Goal: Information Seeking & Learning: Learn about a topic

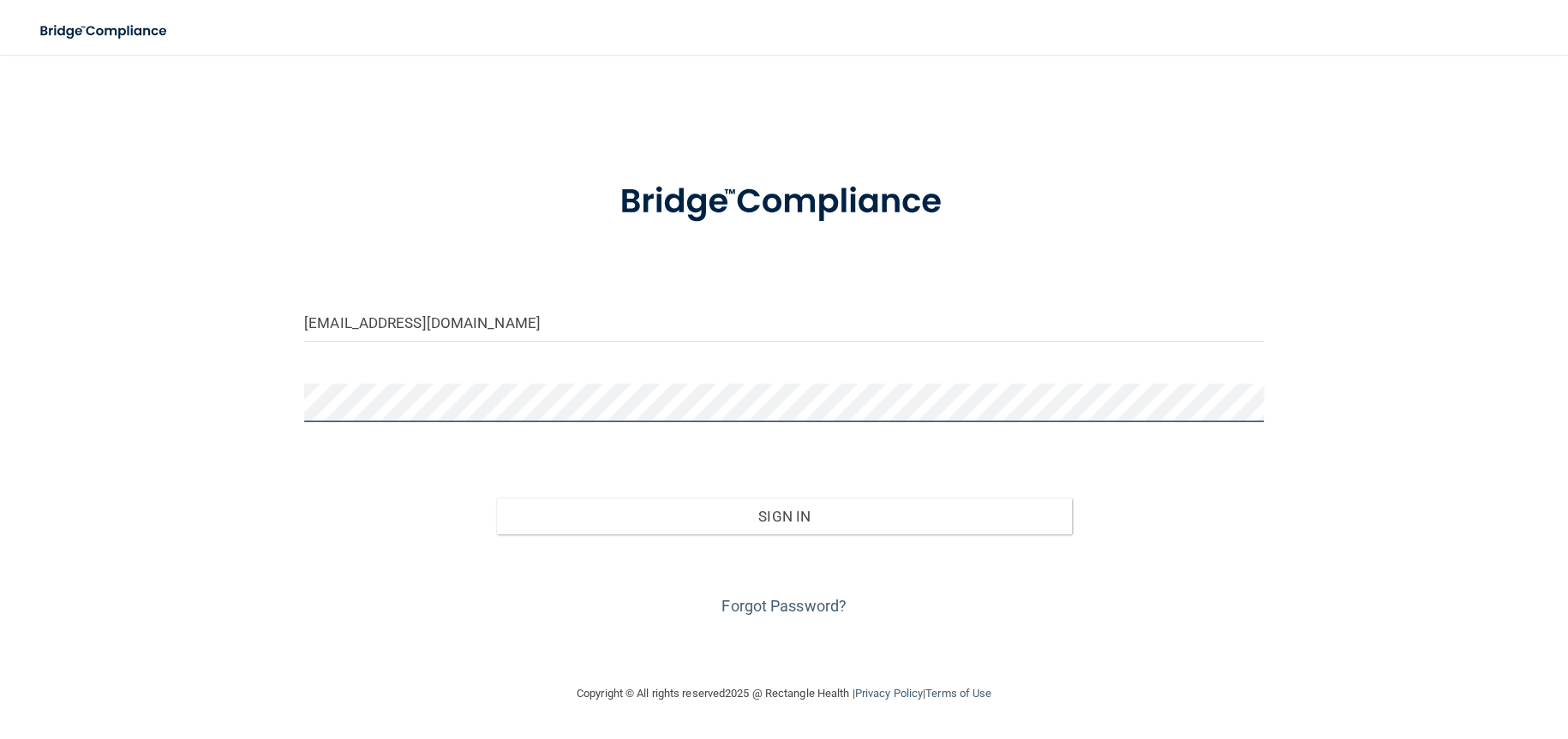
click at [191, 421] on div "ristowdental@yahoo.com Invalid email/password. You don't have permission to acc…" at bounding box center [784, 369] width 1500 height 594
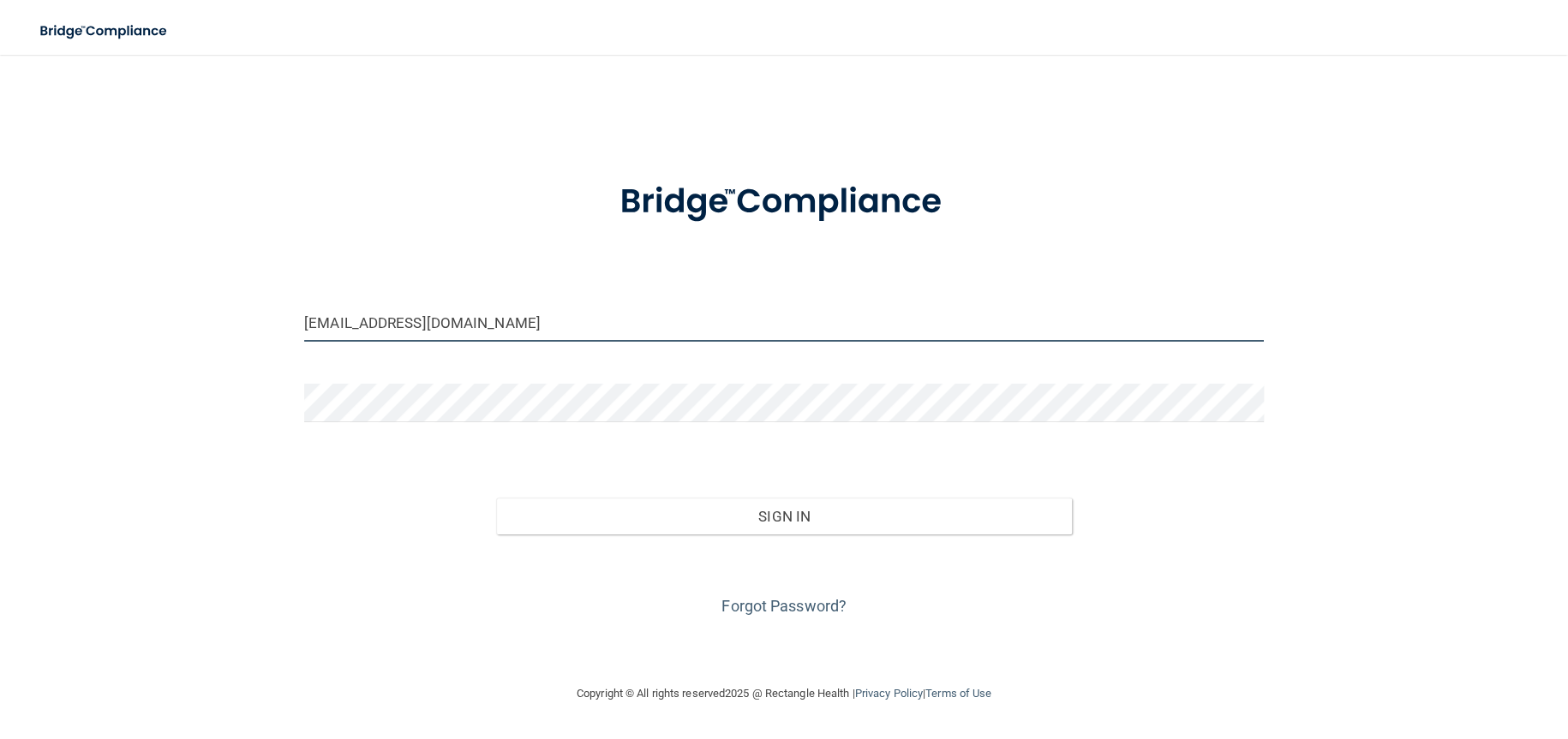
drag, startPoint x: 453, startPoint y: 325, endPoint x: 209, endPoint y: 329, distance: 244.0
click at [209, 329] on div "ristowdental@yahoo.com Invalid email/password. You don't have permission to acc…" at bounding box center [784, 369] width 1500 height 594
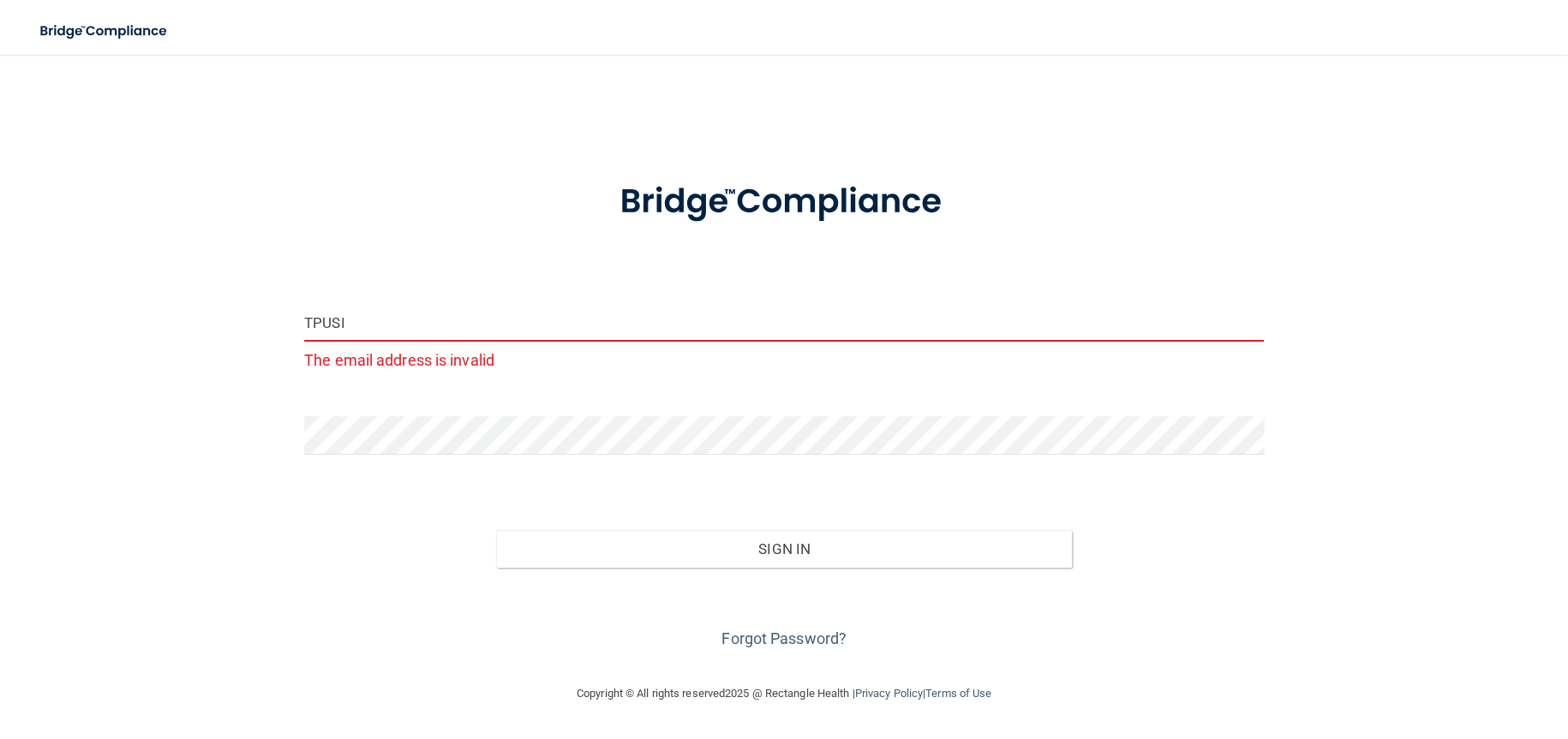
type input "tpusich@yahoo.com"
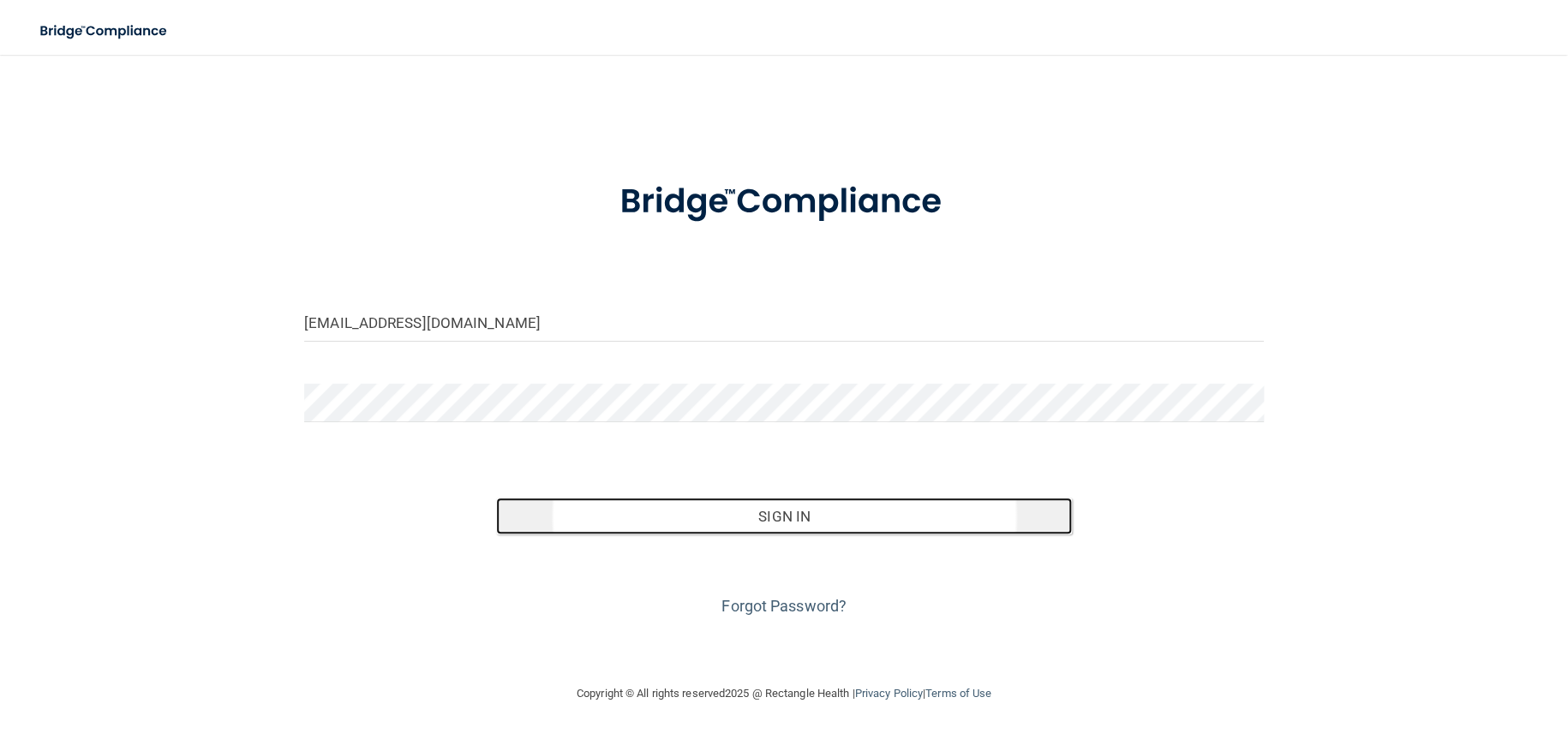
click at [765, 515] on button "Sign In" at bounding box center [784, 516] width 575 height 37
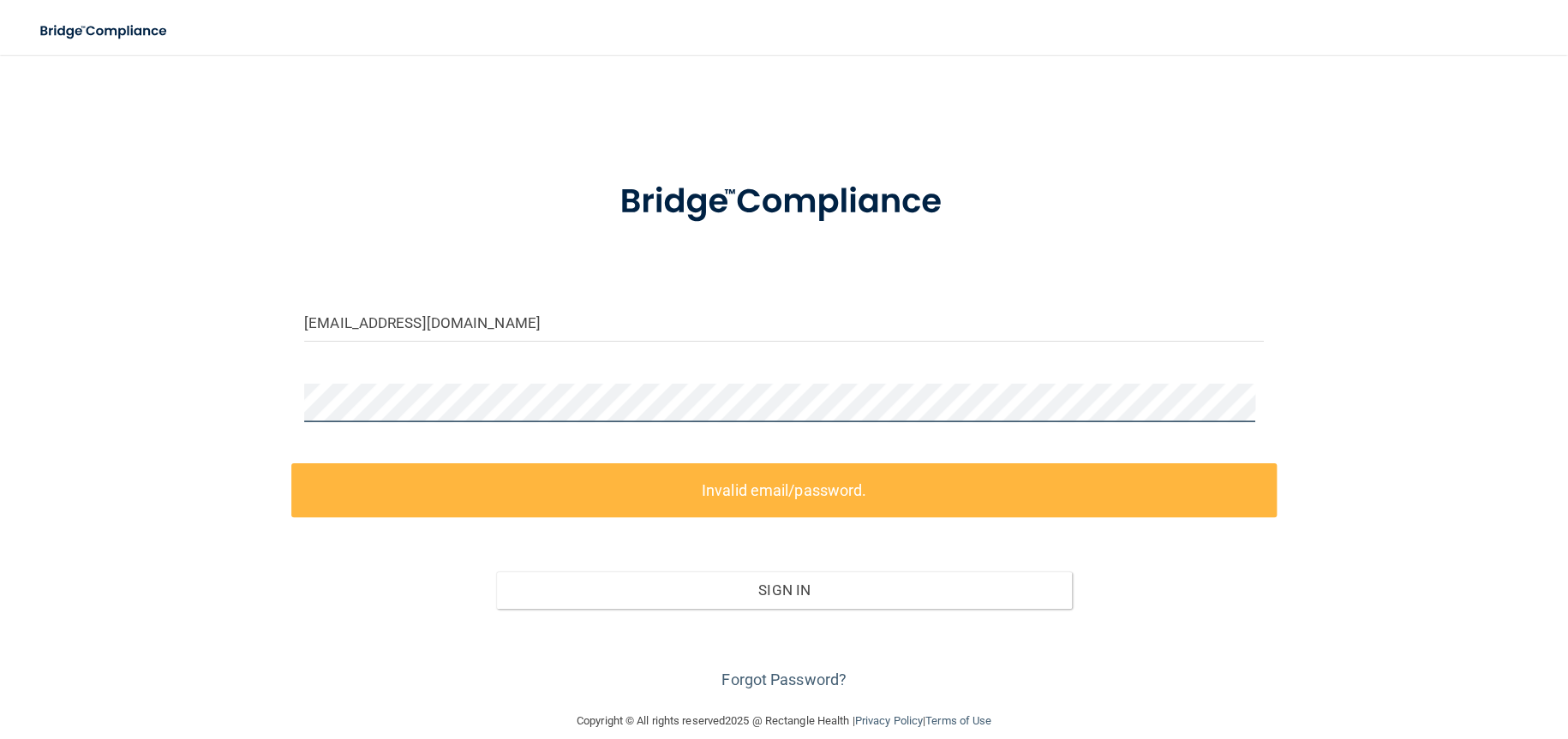
click at [69, 411] on div "tpusich@yahoo.com Invalid email/password. You don't have permission to access t…" at bounding box center [784, 382] width 1500 height 622
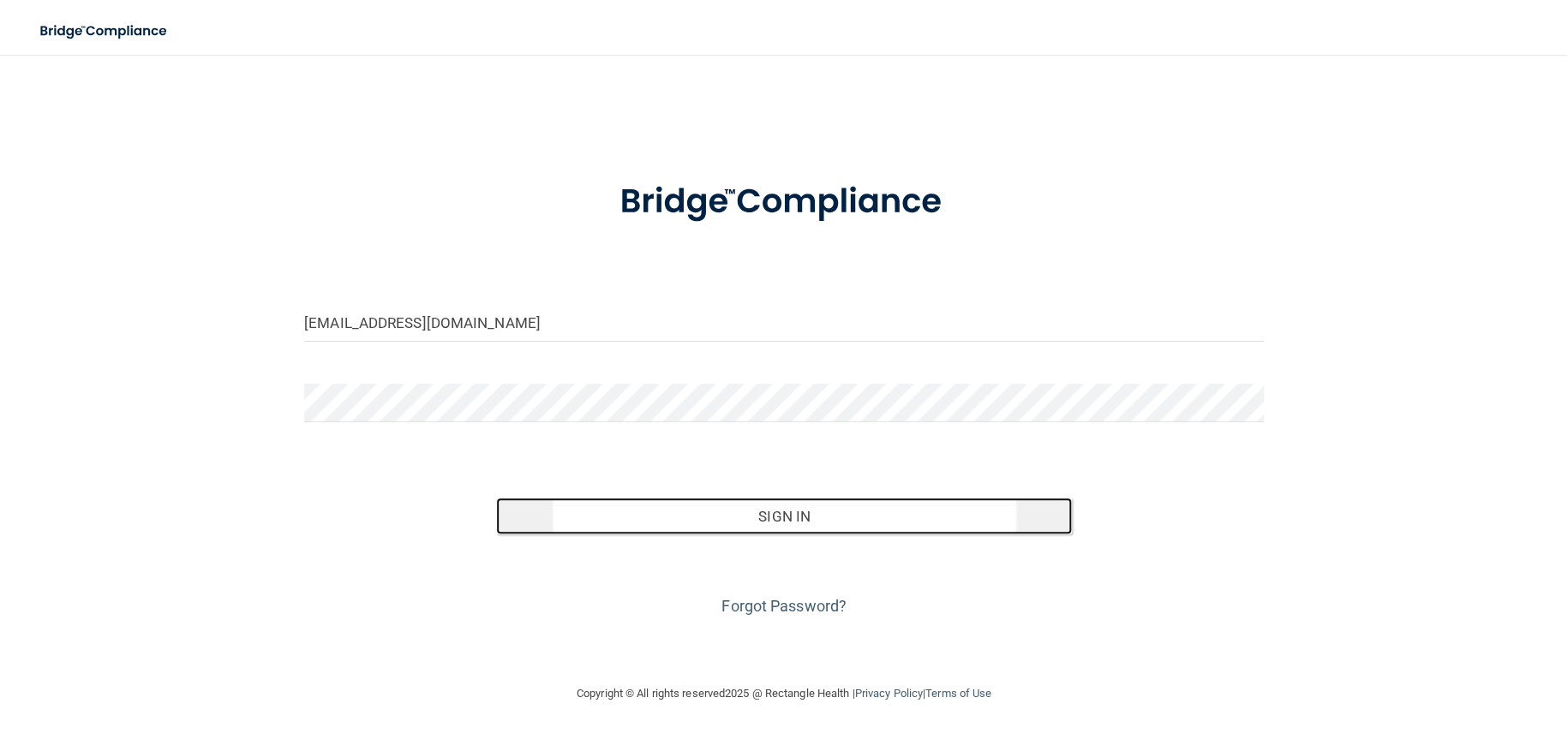
click at [816, 513] on button "Sign In" at bounding box center [784, 516] width 575 height 37
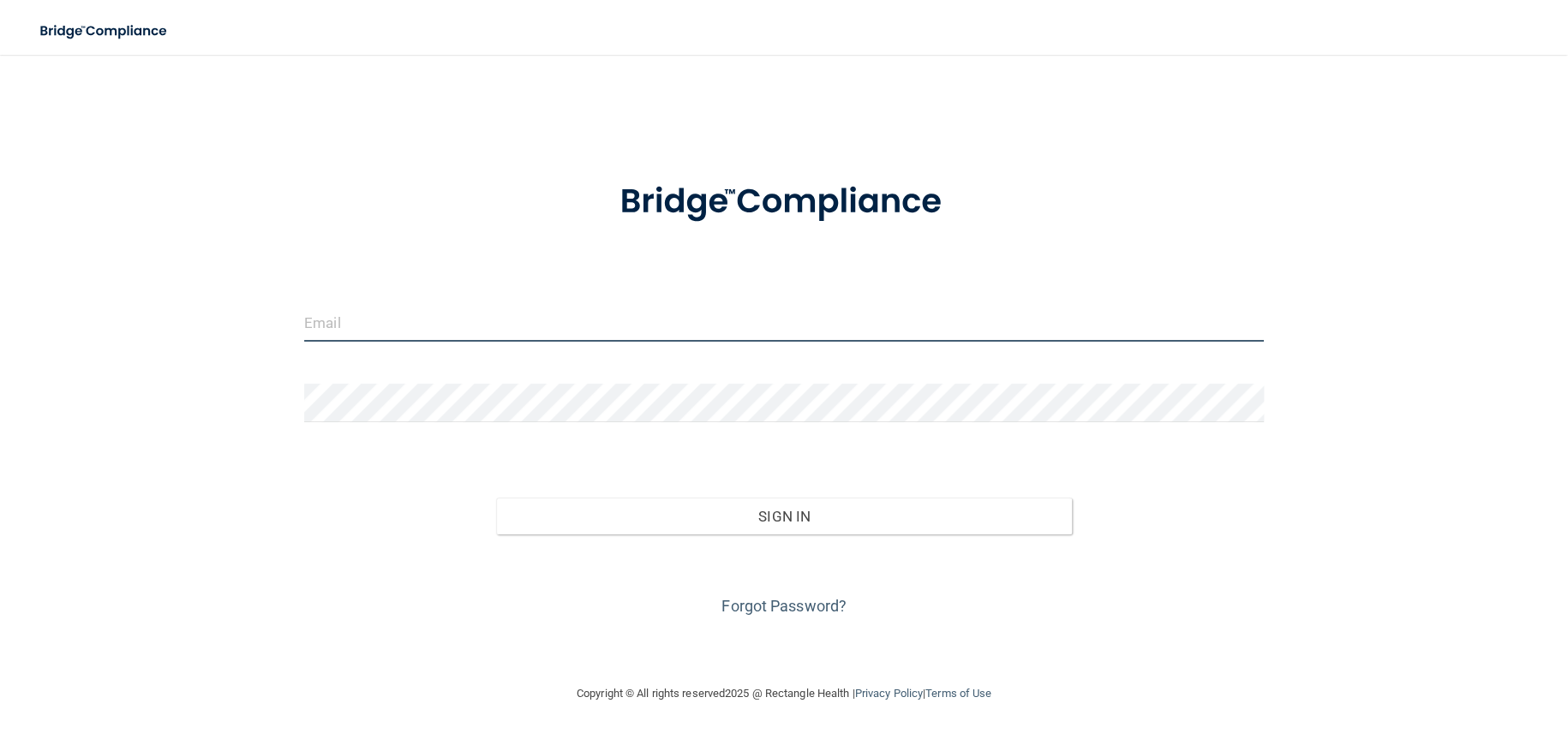
type input "[EMAIL_ADDRESS][DOMAIN_NAME]"
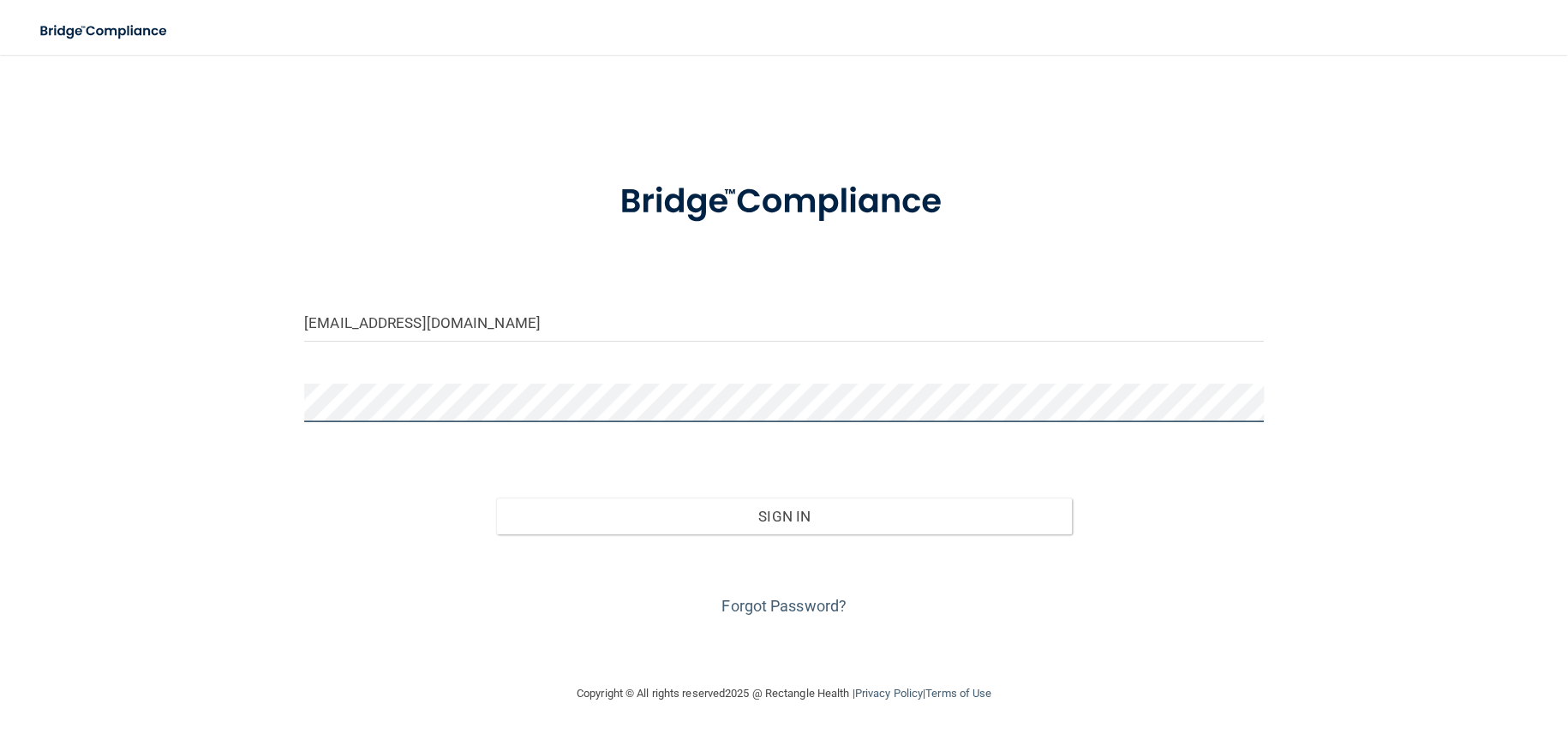
click at [31, 359] on main "[EMAIL_ADDRESS][DOMAIN_NAME] Invalid email/password. You don't have permission …" at bounding box center [784, 397] width 1568 height 684
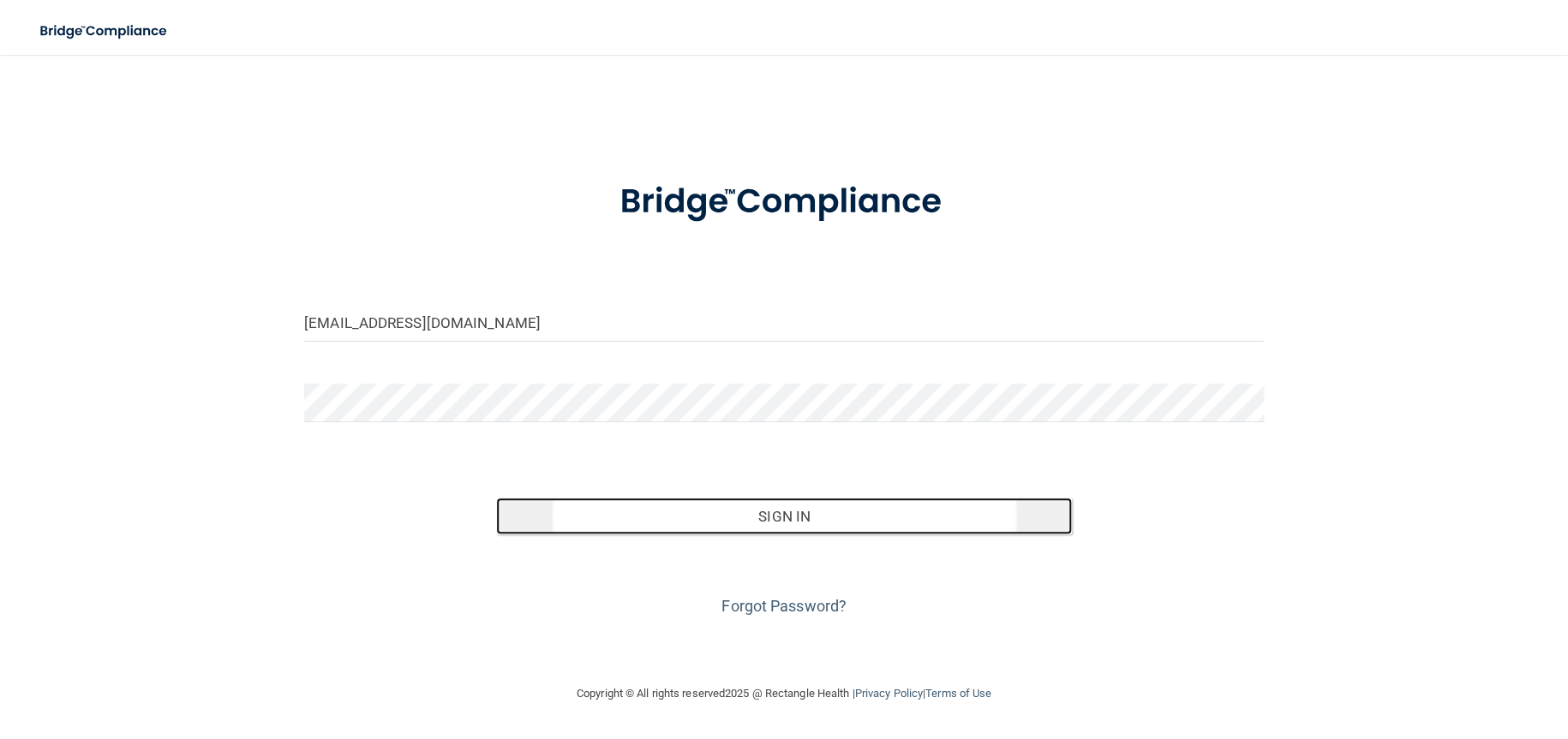
click at [777, 531] on button "Sign In" at bounding box center [784, 516] width 575 height 37
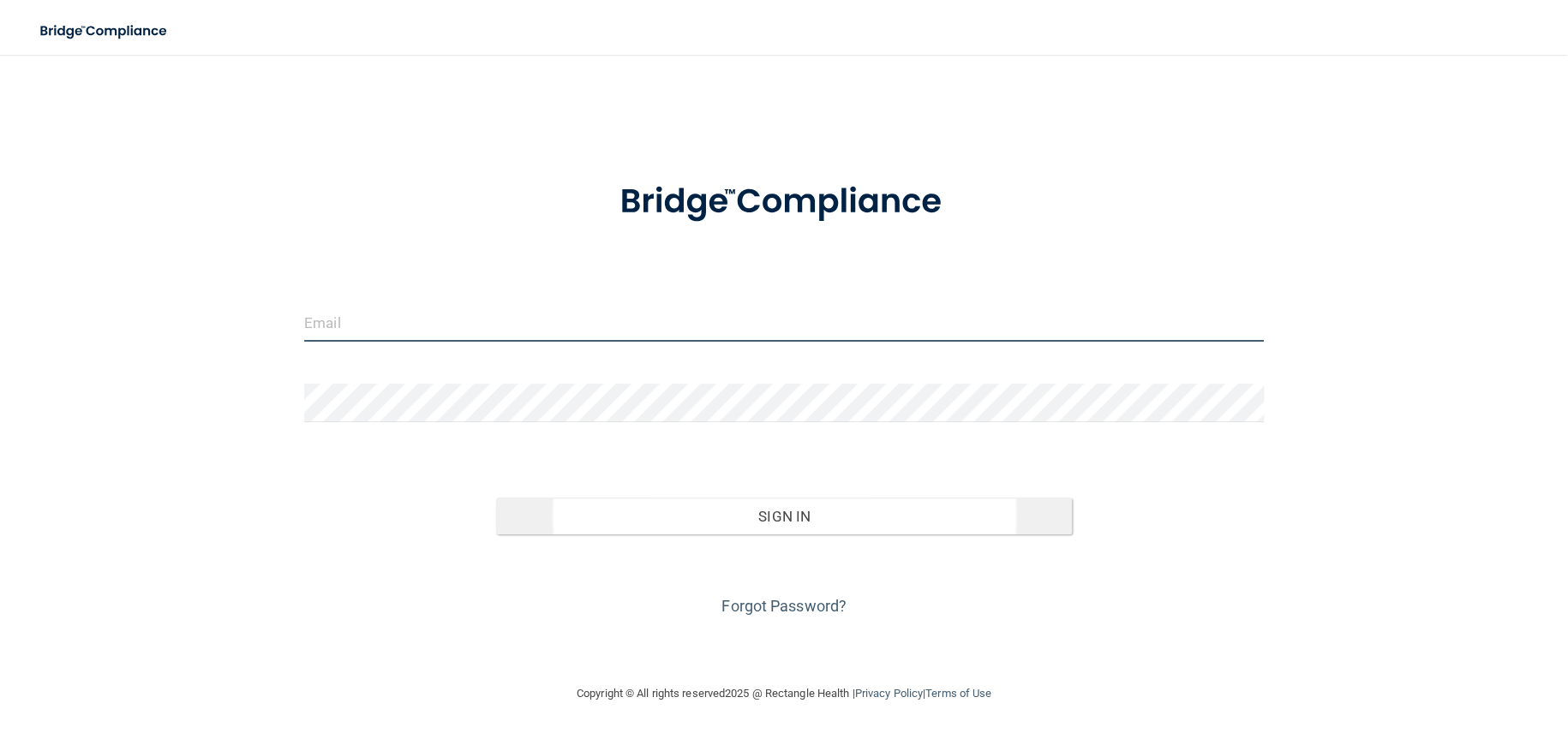
type input "[EMAIL_ADDRESS][DOMAIN_NAME]"
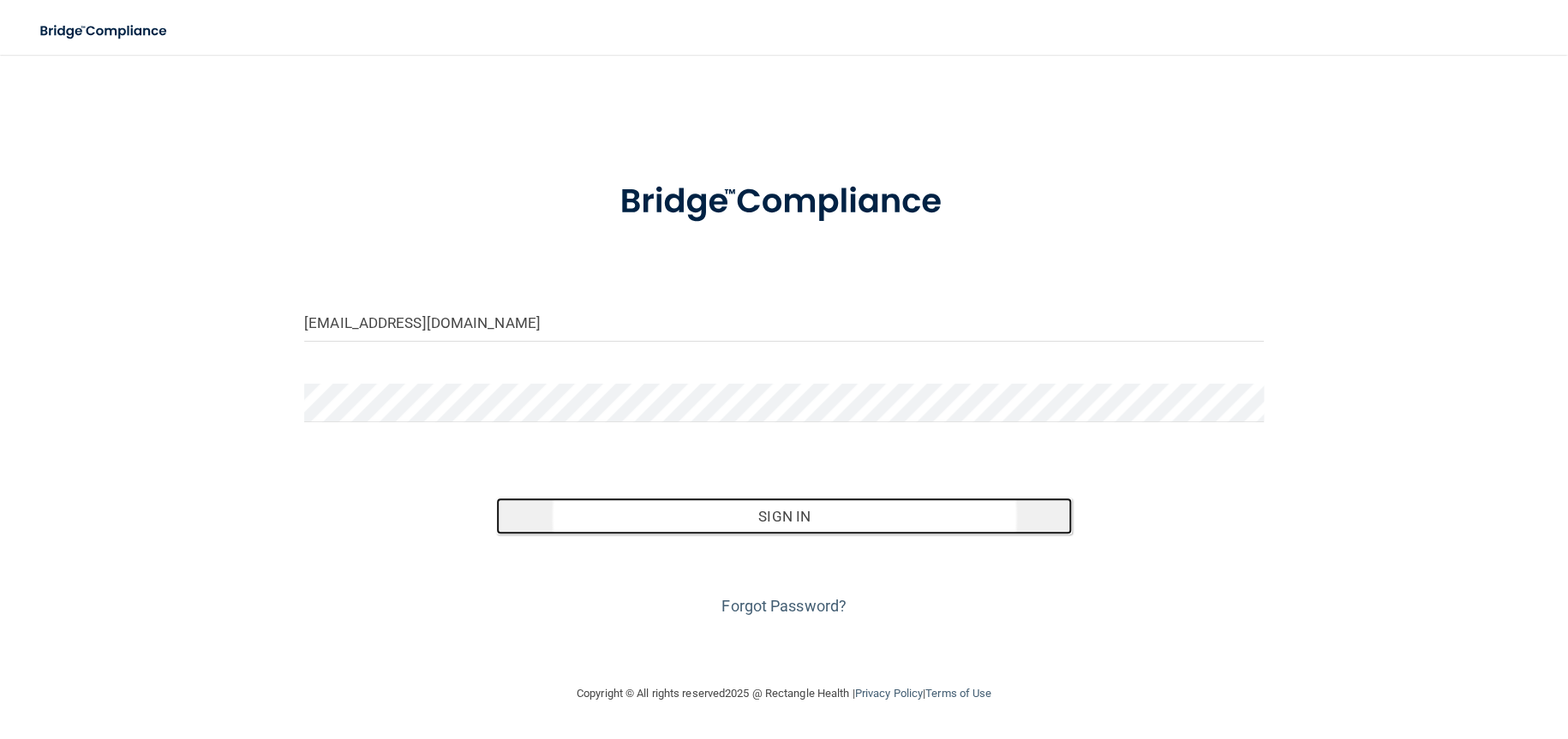
click at [843, 511] on button "Sign In" at bounding box center [784, 516] width 575 height 37
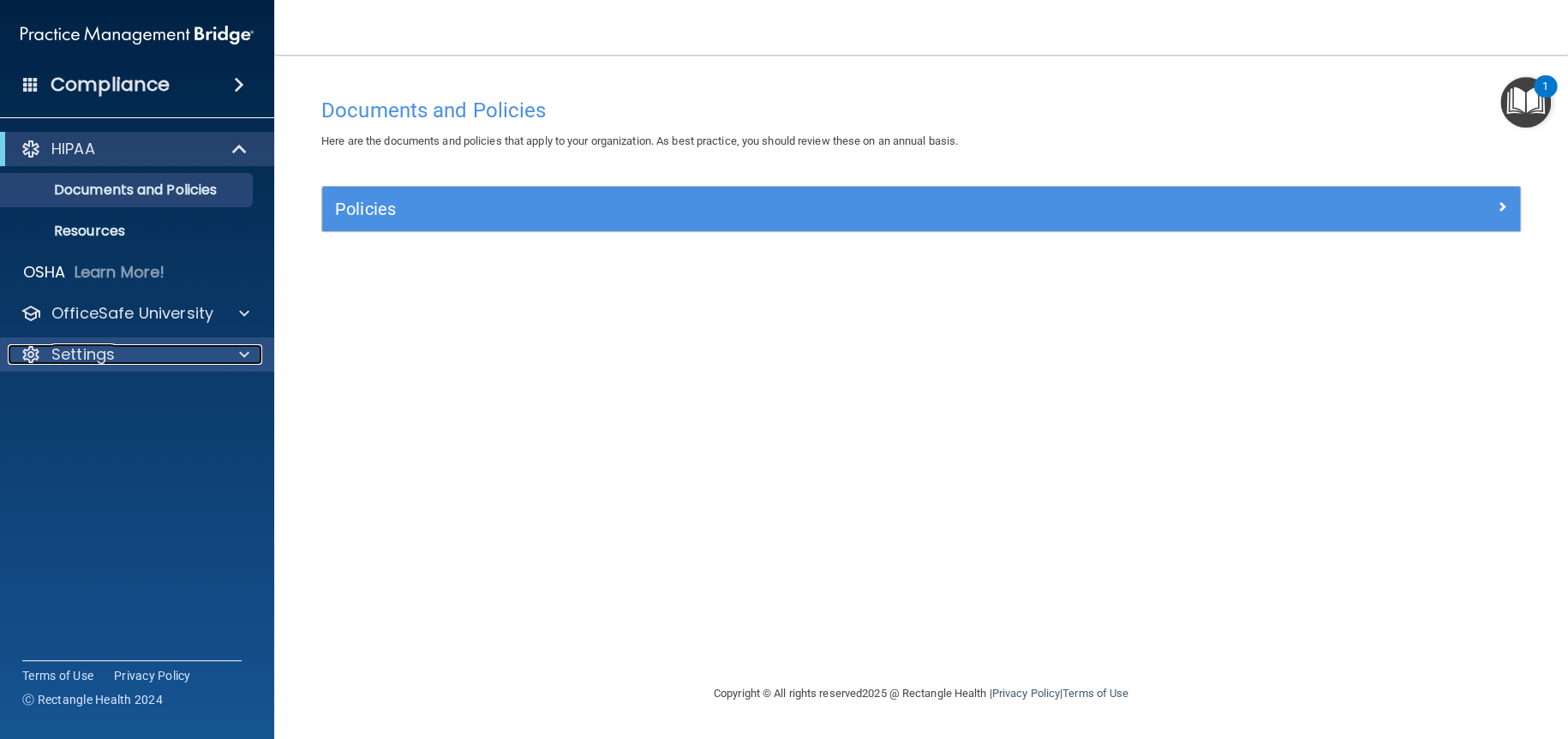
click at [139, 351] on div "Settings" at bounding box center [113, 354] width 212 height 21
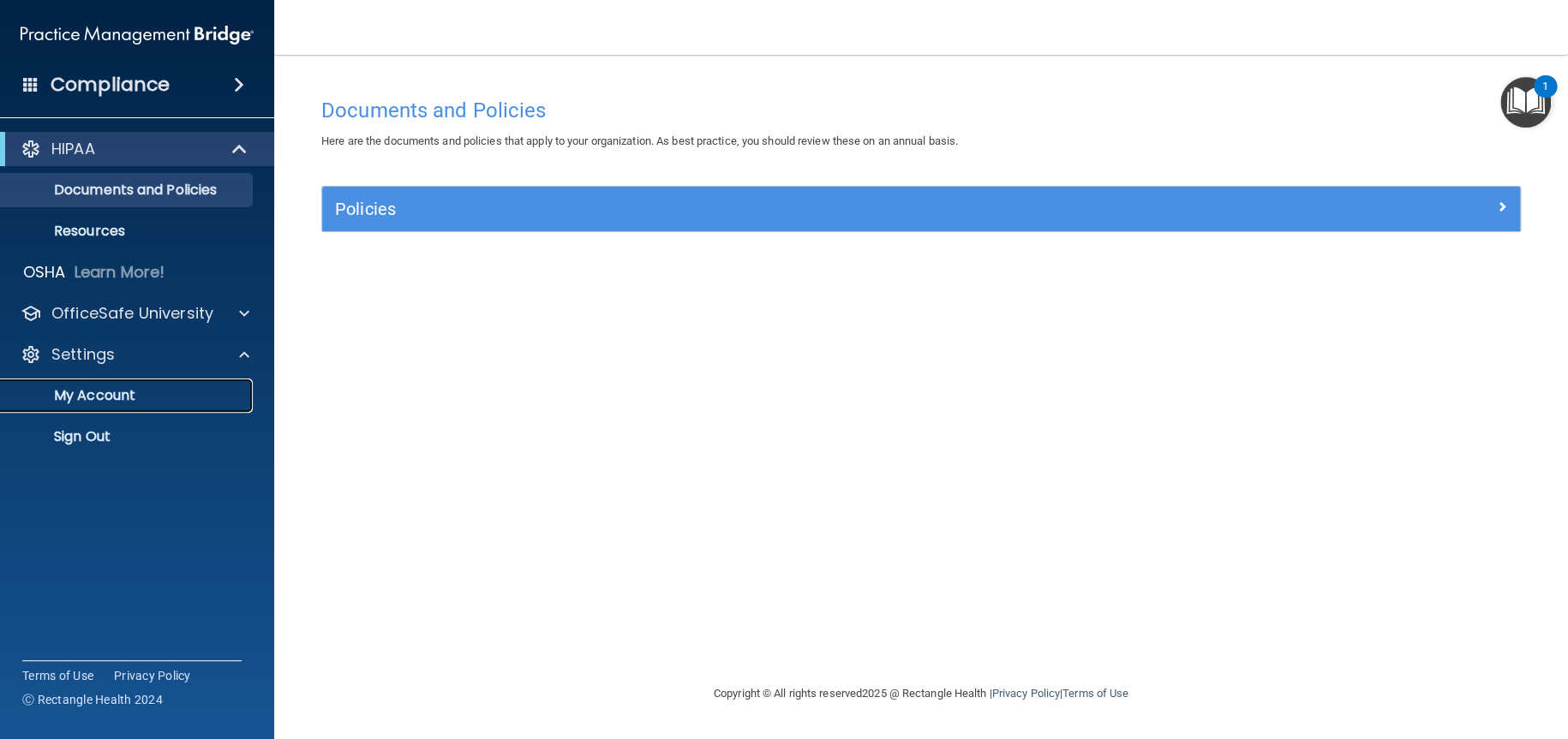
click at [145, 398] on p "My Account" at bounding box center [127, 395] width 234 height 17
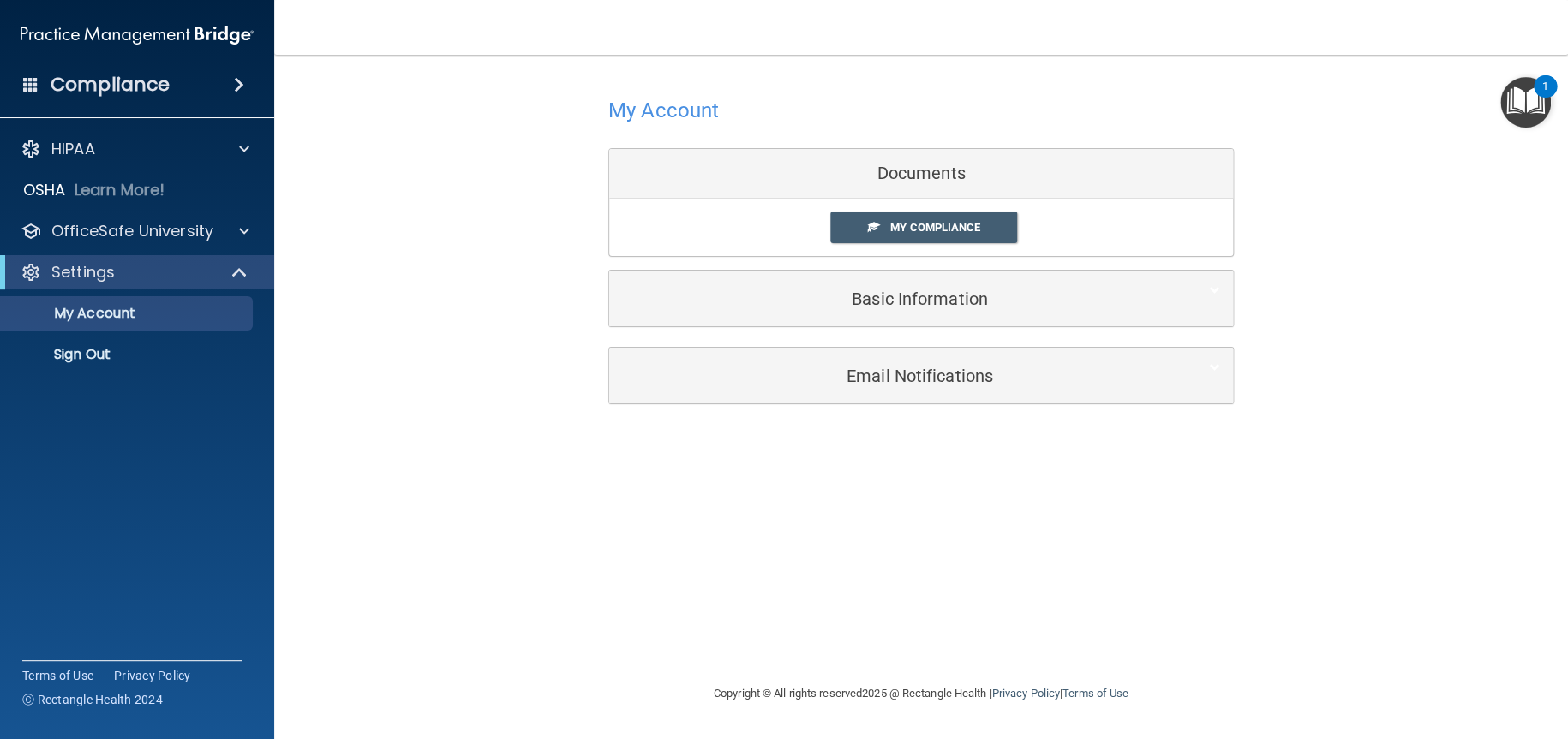
click at [1547, 86] on div "1" at bounding box center [1545, 97] width 6 height 22
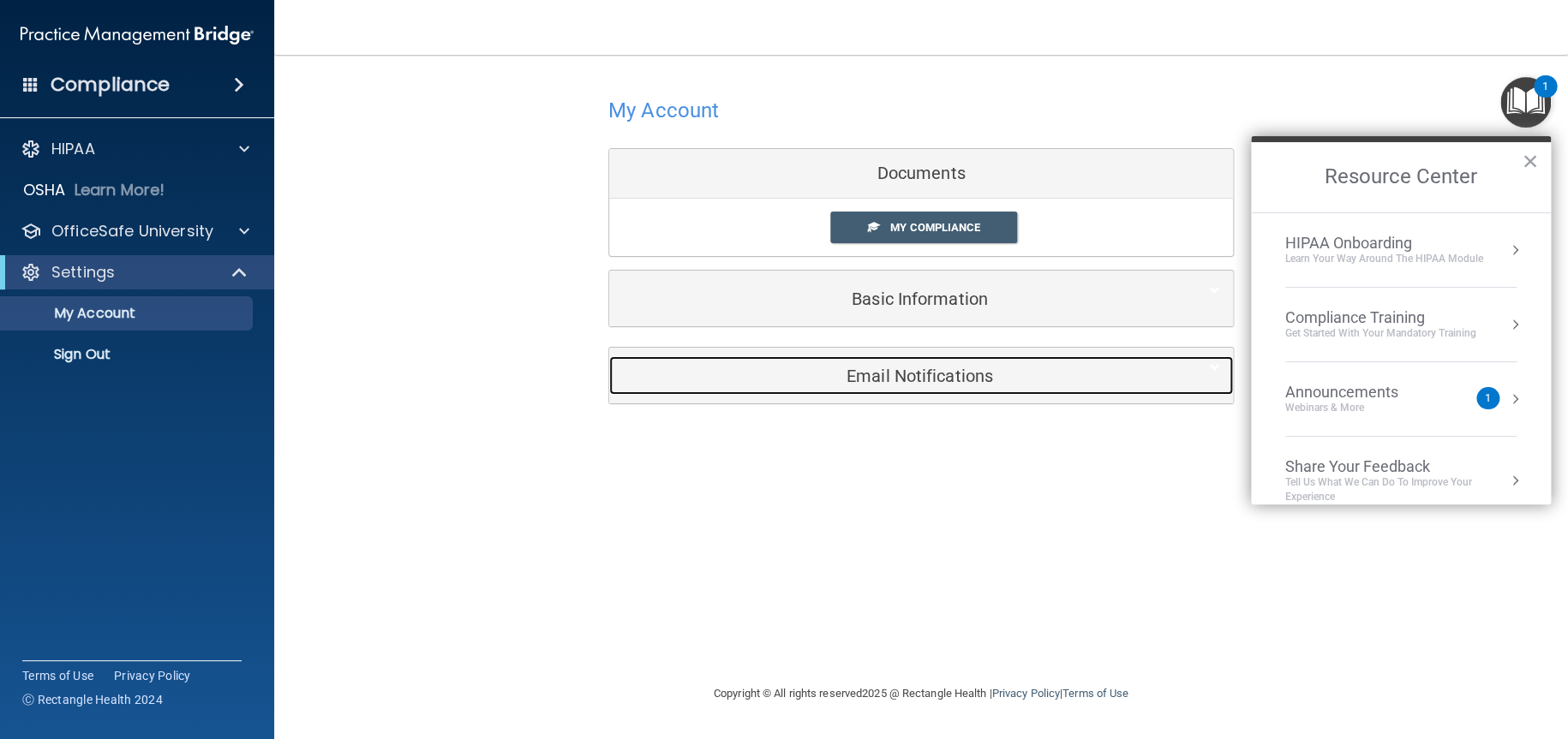
click at [797, 391] on div "Email Notifications" at bounding box center [895, 375] width 572 height 38
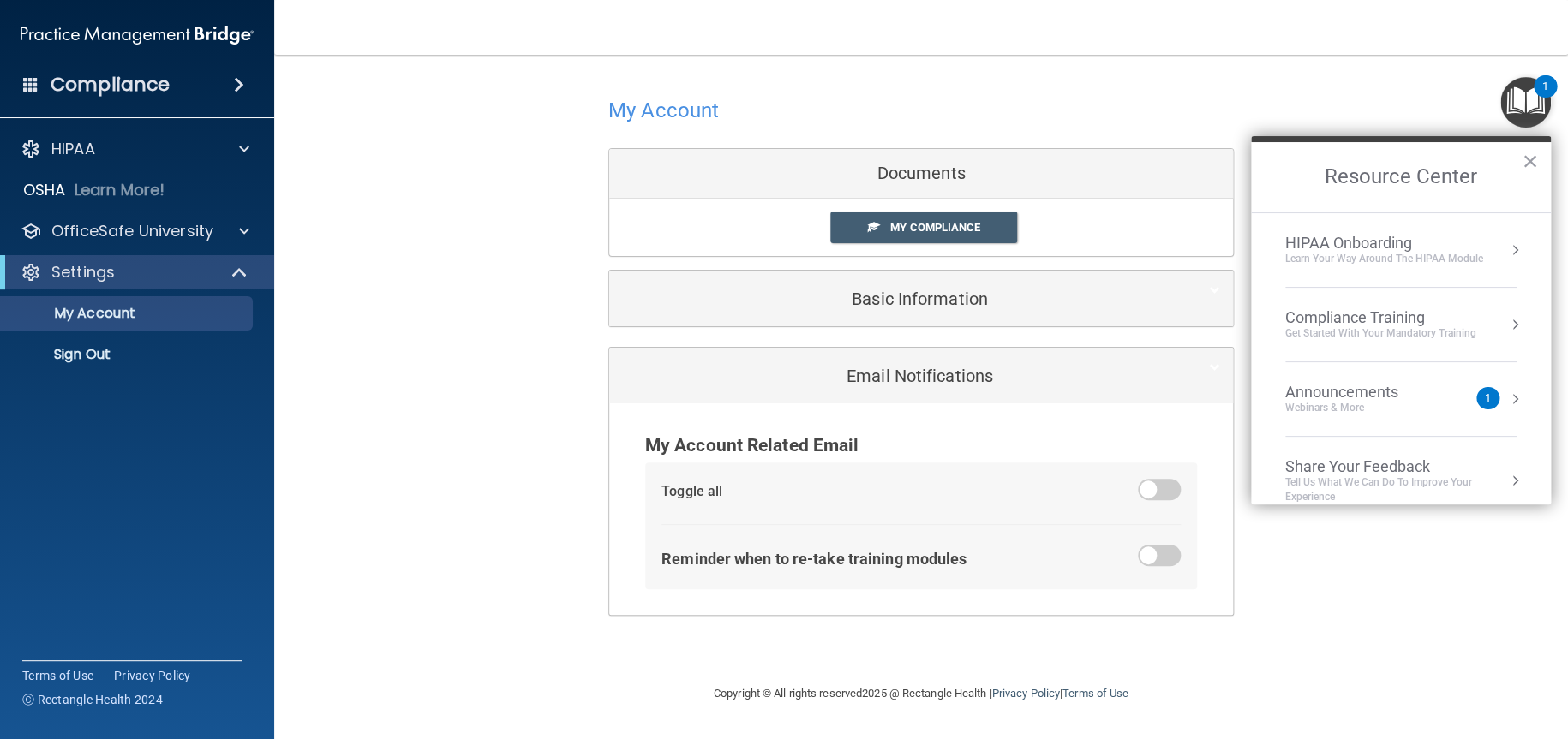
click at [320, 385] on div "My Account Documents My Compliance My Compliance My BAA Basic Information Full …" at bounding box center [921, 353] width 1226 height 563
click at [173, 147] on div "HIPAA" at bounding box center [113, 148] width 212 height 21
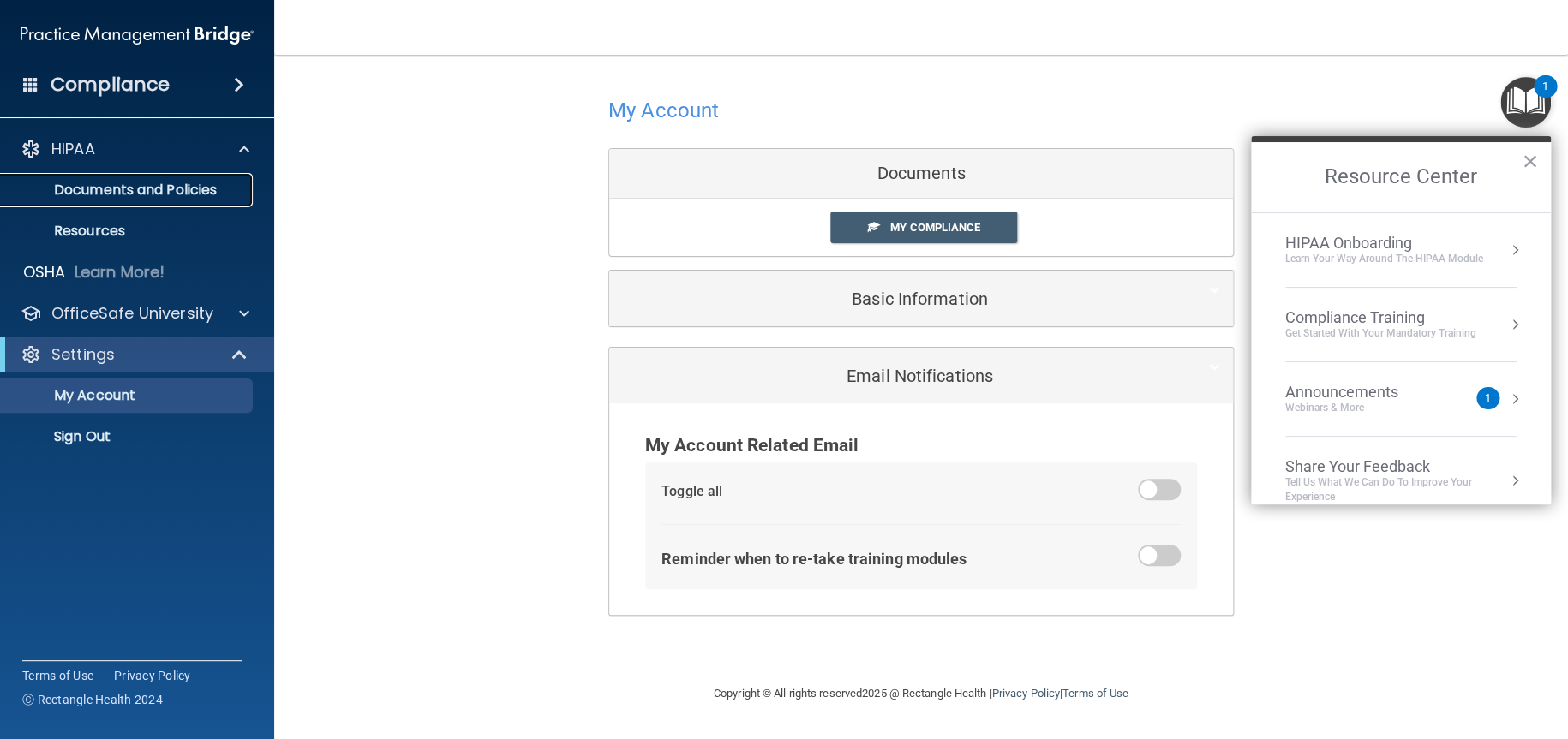
click at [158, 191] on p "Documents and Policies" at bounding box center [127, 190] width 234 height 17
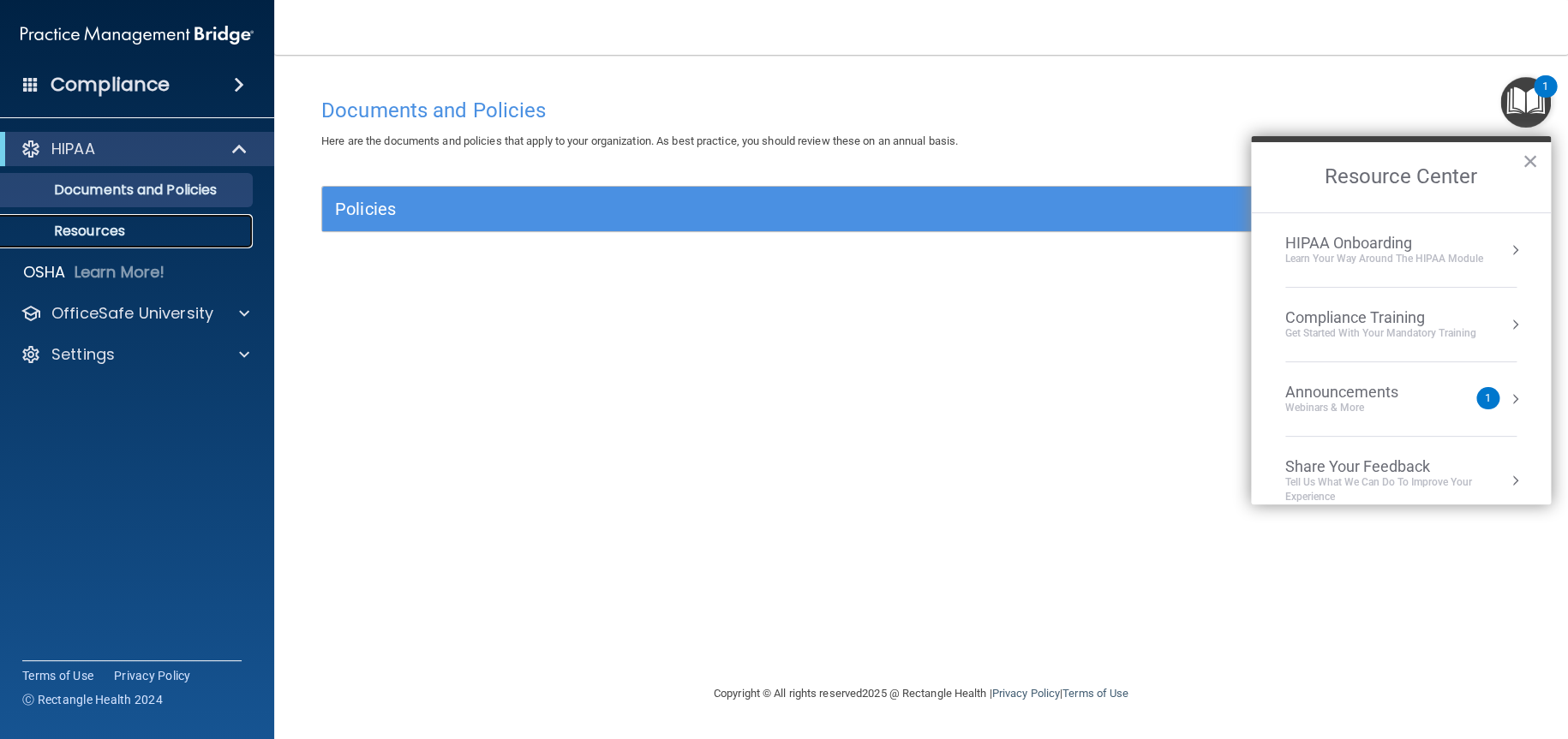
click at [127, 228] on p "Resources" at bounding box center [127, 231] width 234 height 17
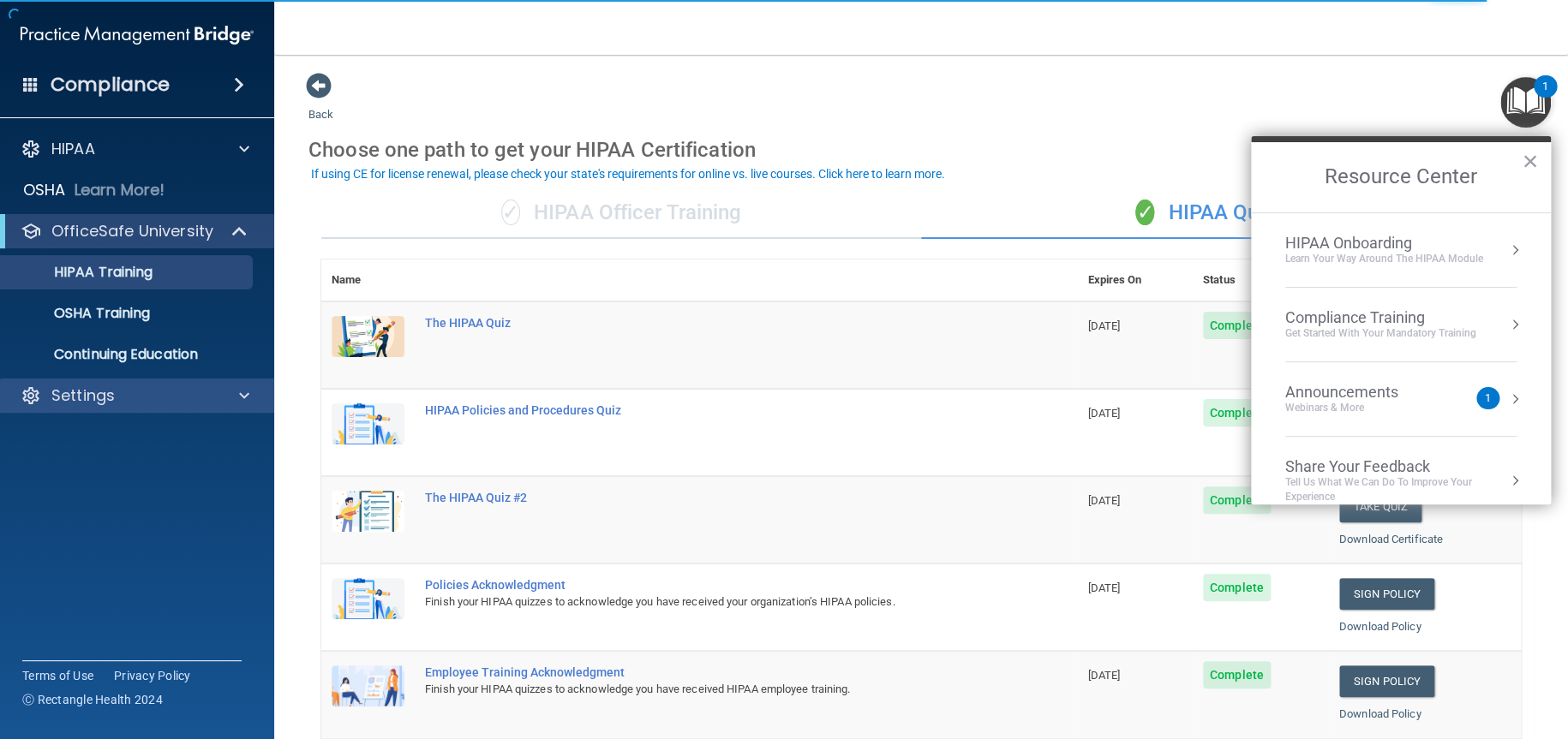
click at [153, 408] on div "Settings" at bounding box center [137, 396] width 275 height 35
click at [102, 404] on p "Settings" at bounding box center [83, 395] width 64 height 21
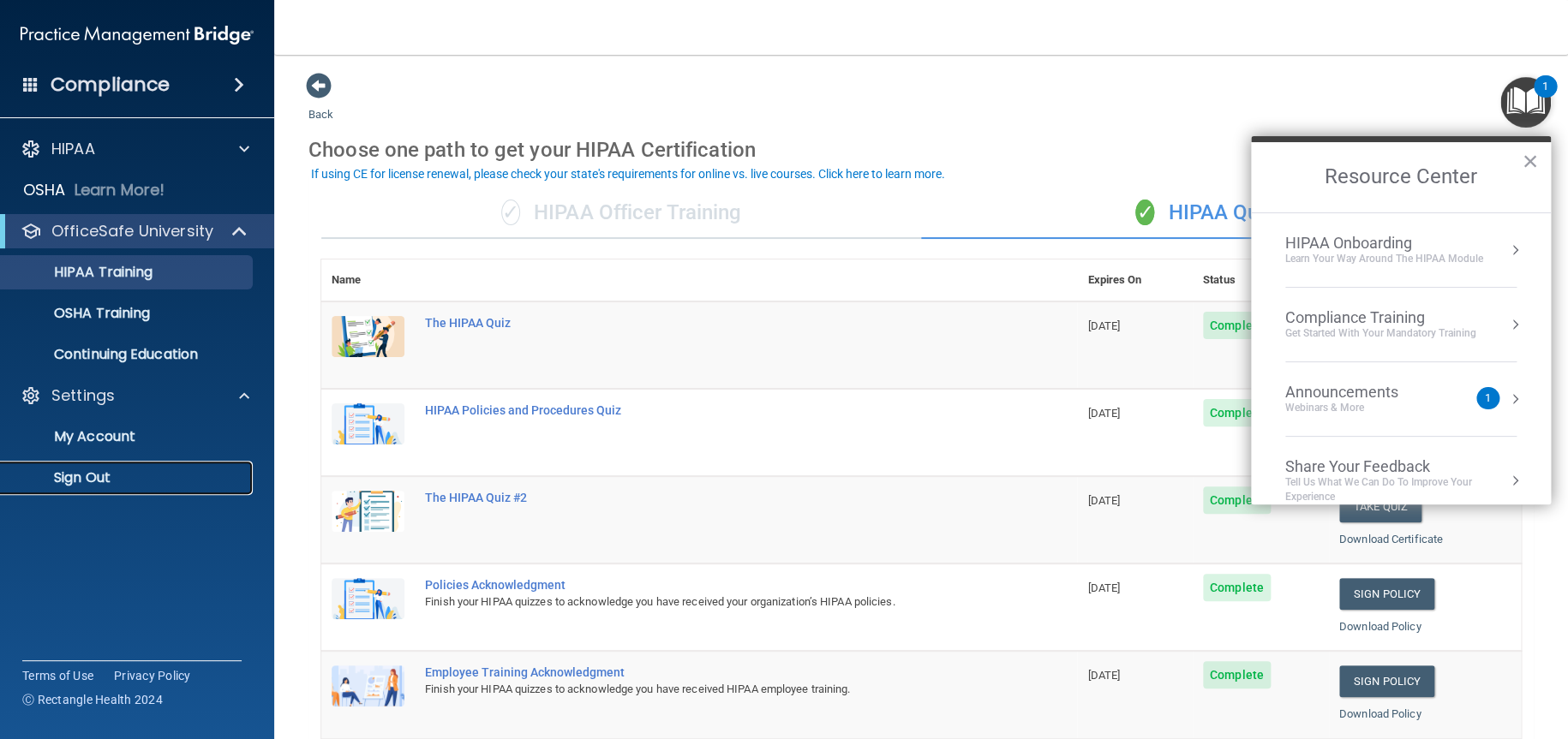
click at [116, 475] on p "Sign Out" at bounding box center [127, 478] width 234 height 17
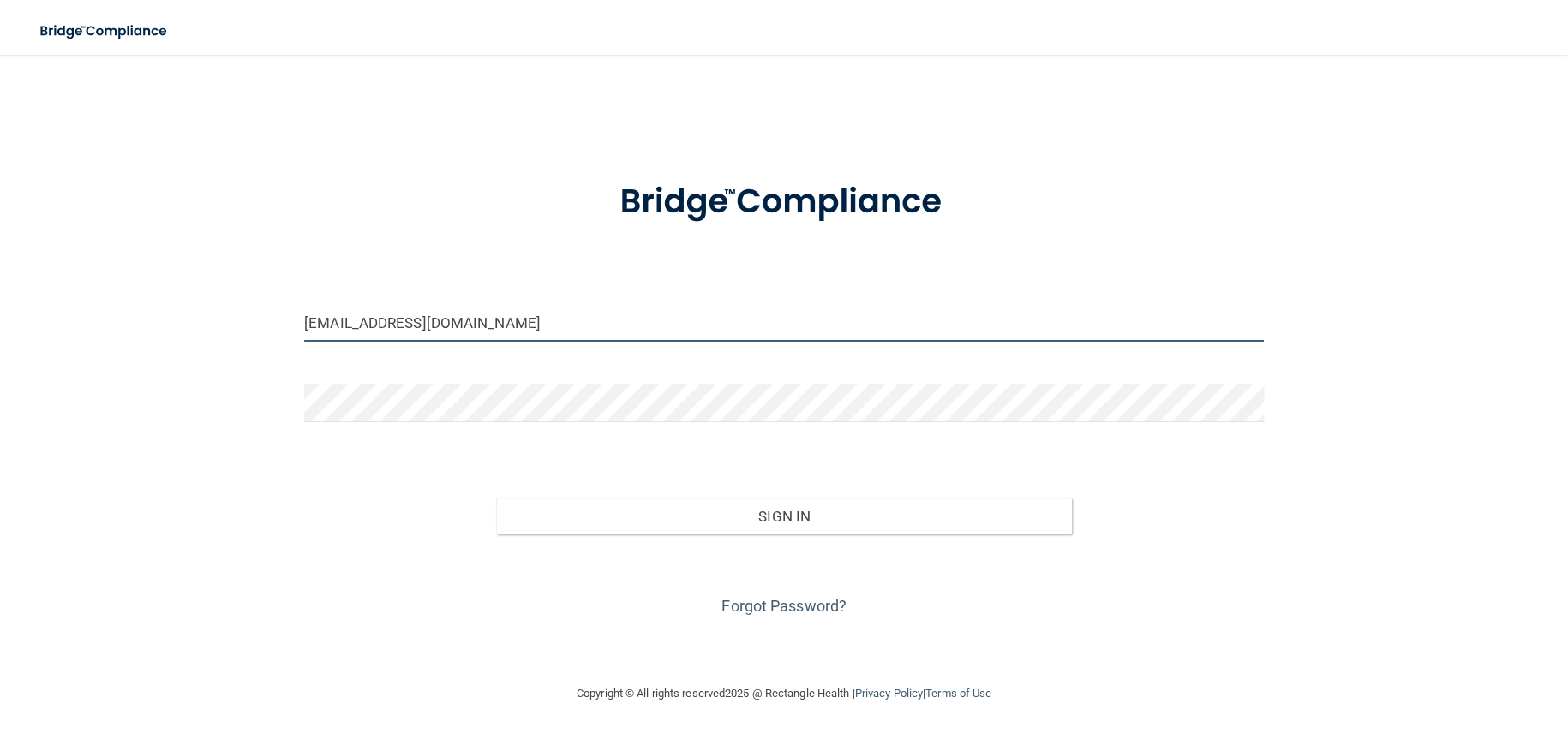
drag, startPoint x: 474, startPoint y: 324, endPoint x: 193, endPoint y: 341, distance: 281.5
click at [193, 341] on div "ristowdental@yahoo.com Invalid email/password. You don't have permission to acc…" at bounding box center [784, 369] width 1500 height 594
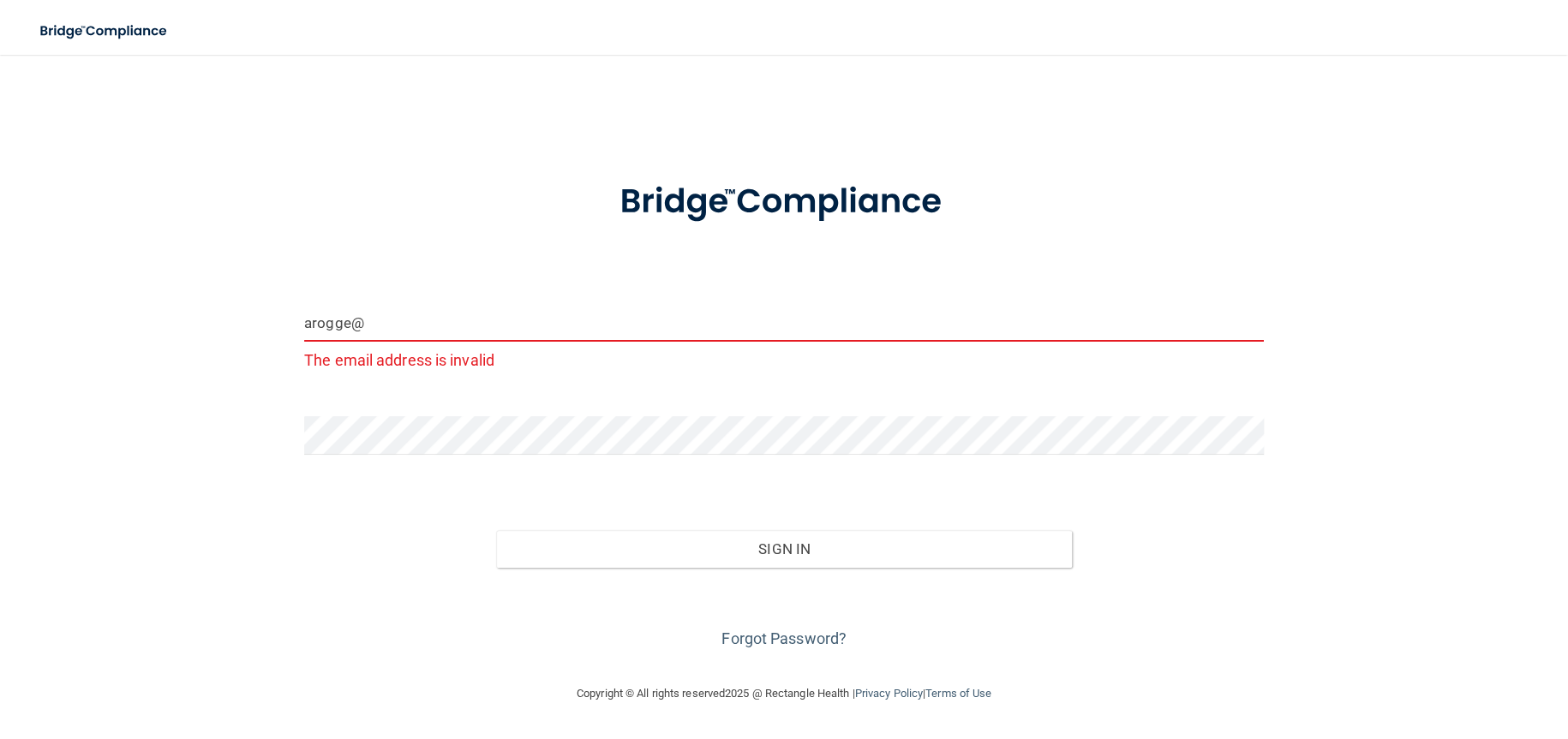
type input "arogge@yahoo.com"
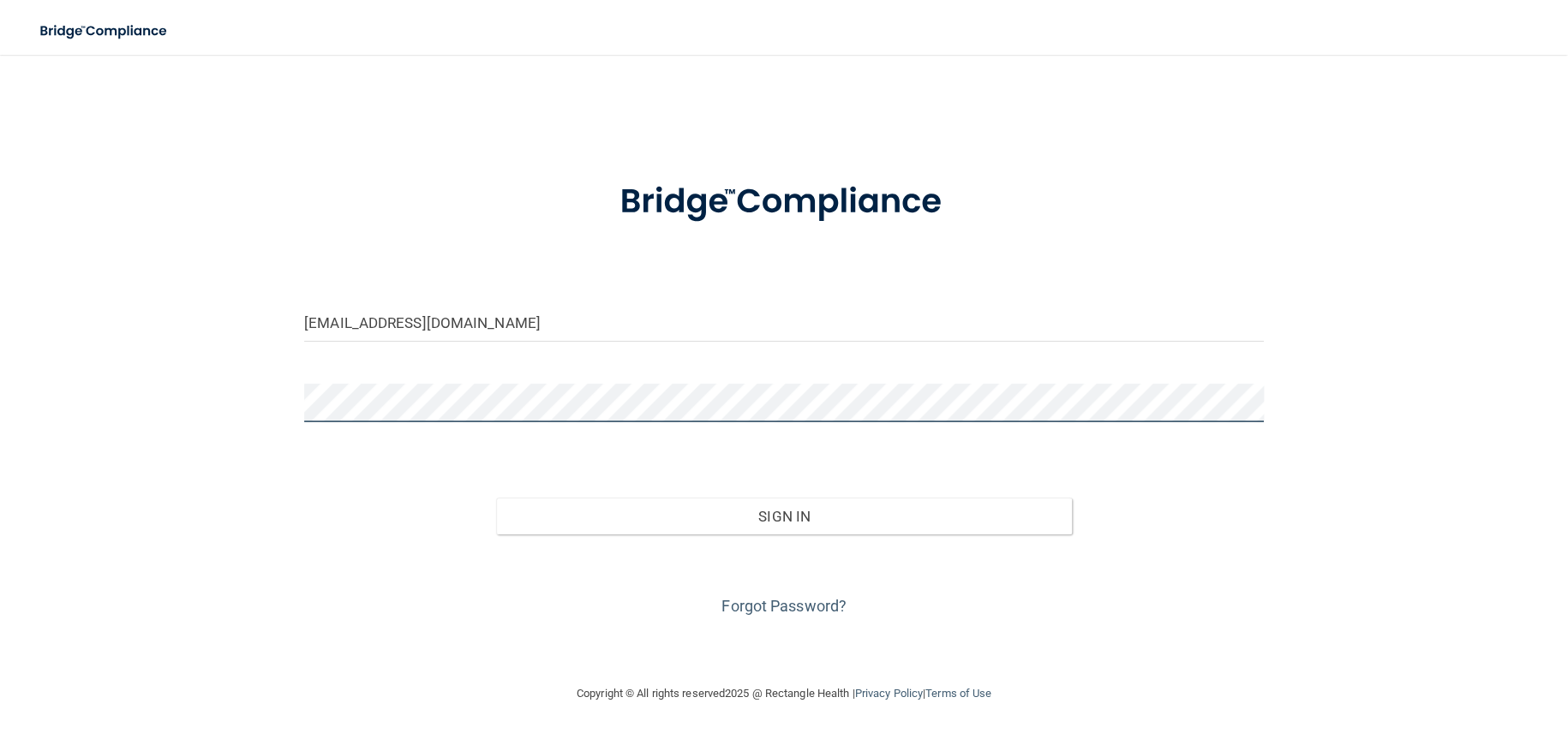
click at [244, 399] on div "arogge@yahoo.com Invalid email/password. You don't have permission to access th…" at bounding box center [784, 369] width 1500 height 594
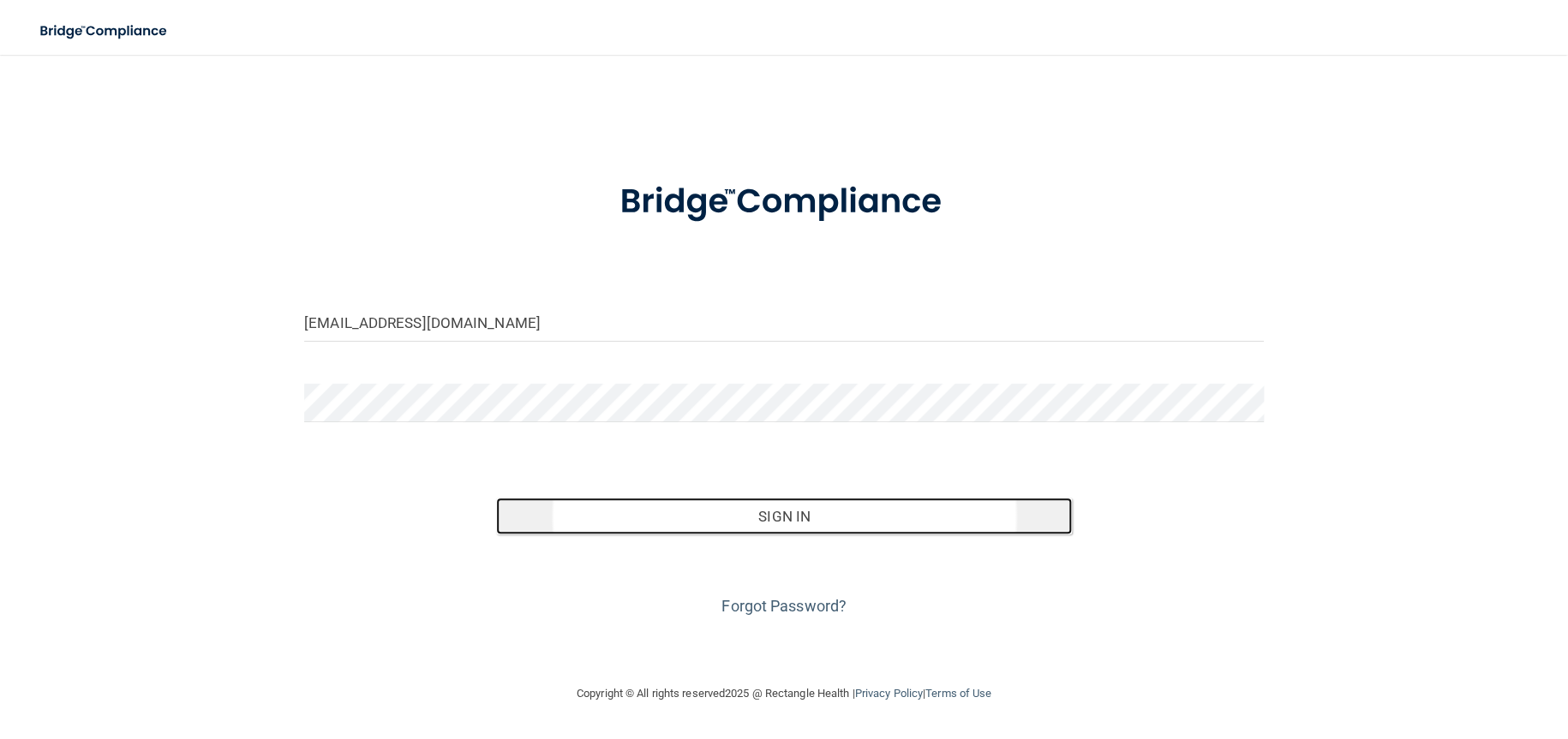
click at [809, 516] on button "Sign In" at bounding box center [784, 516] width 575 height 37
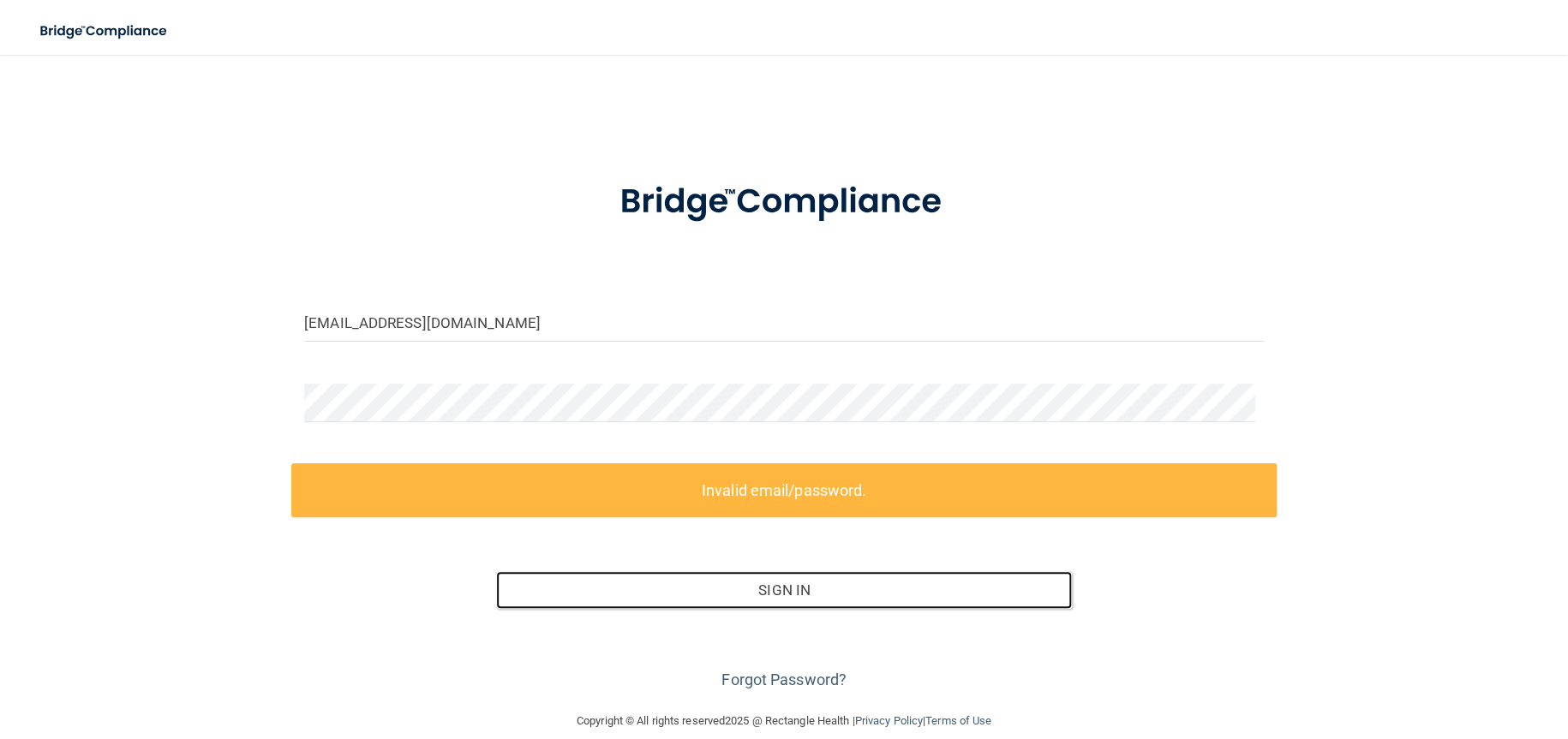
scroll to position [23, 0]
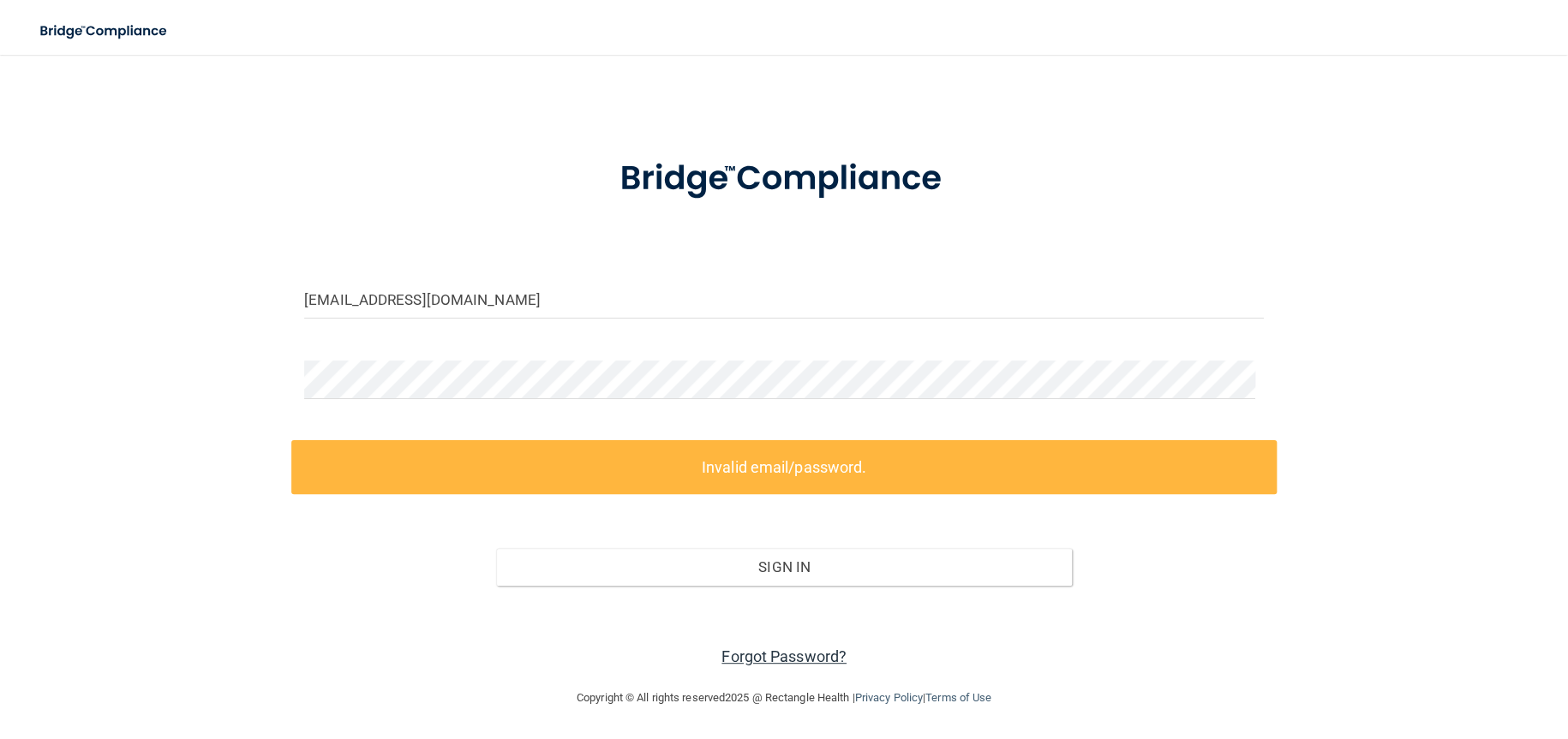
click at [772, 655] on link "Forgot Password?" at bounding box center [783, 656] width 125 height 18
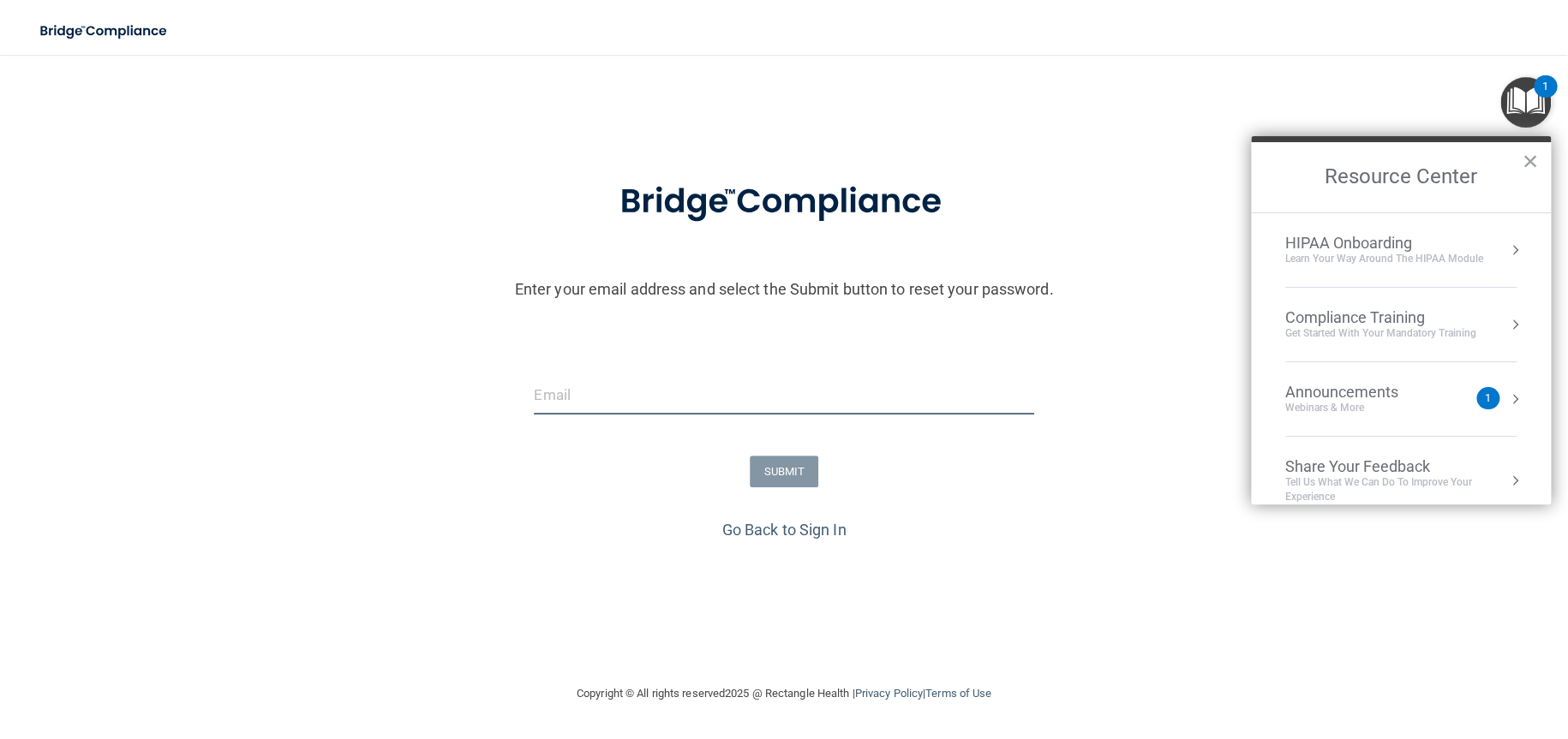
click at [565, 391] on input "email" at bounding box center [783, 395] width 500 height 38
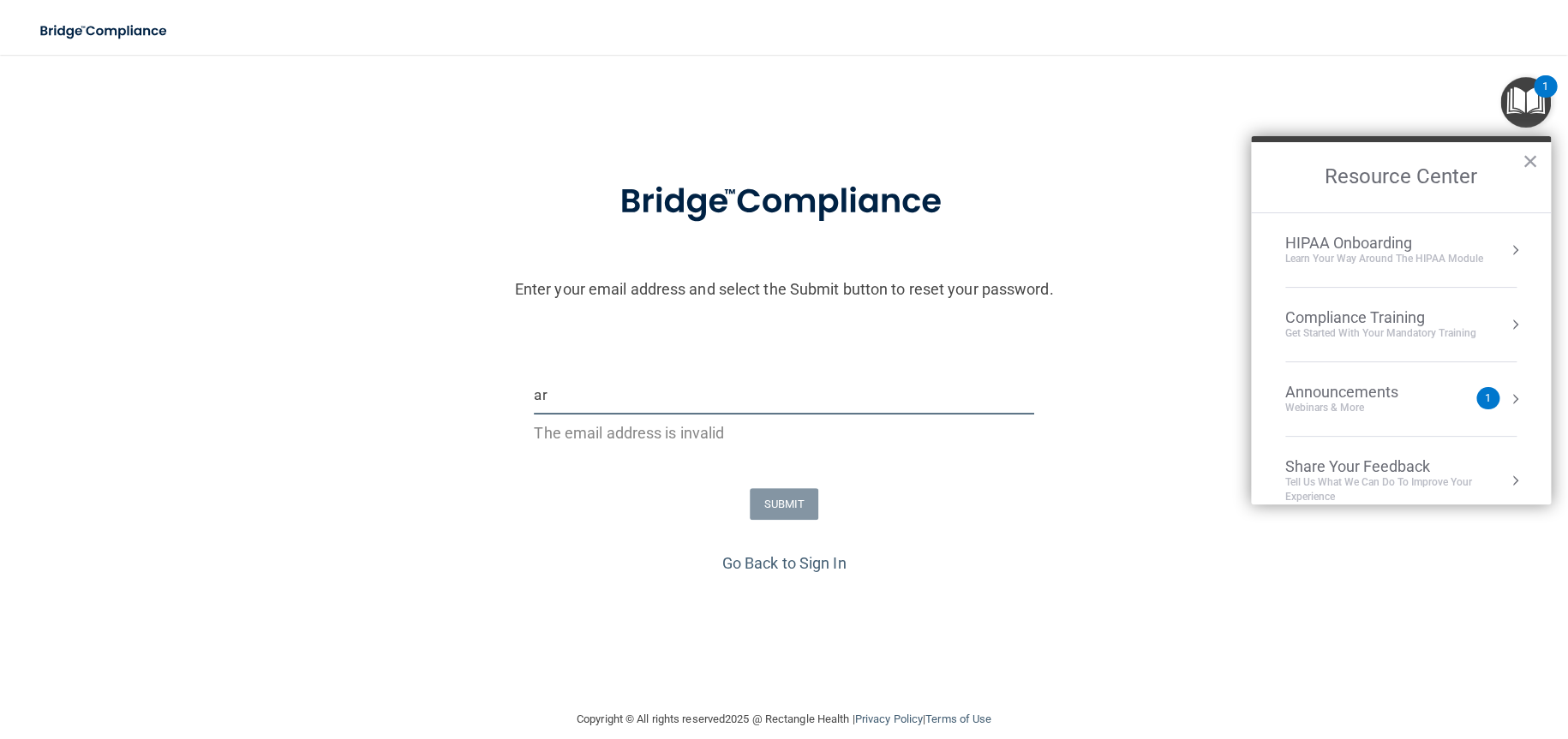
type input "a"
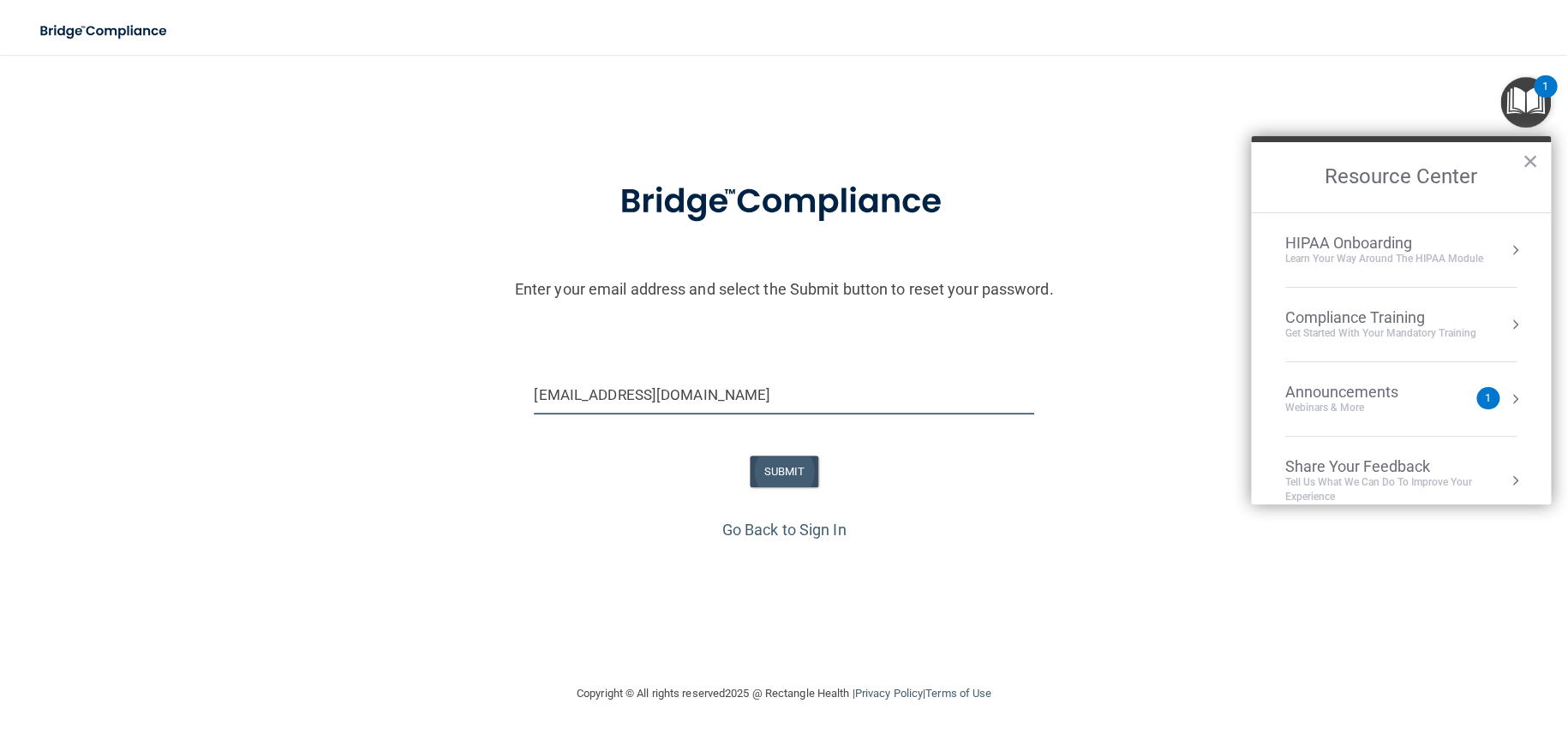
type input "arogge@yahoo.com"
click at [790, 471] on button "SUBMIT" at bounding box center [784, 471] width 69 height 32
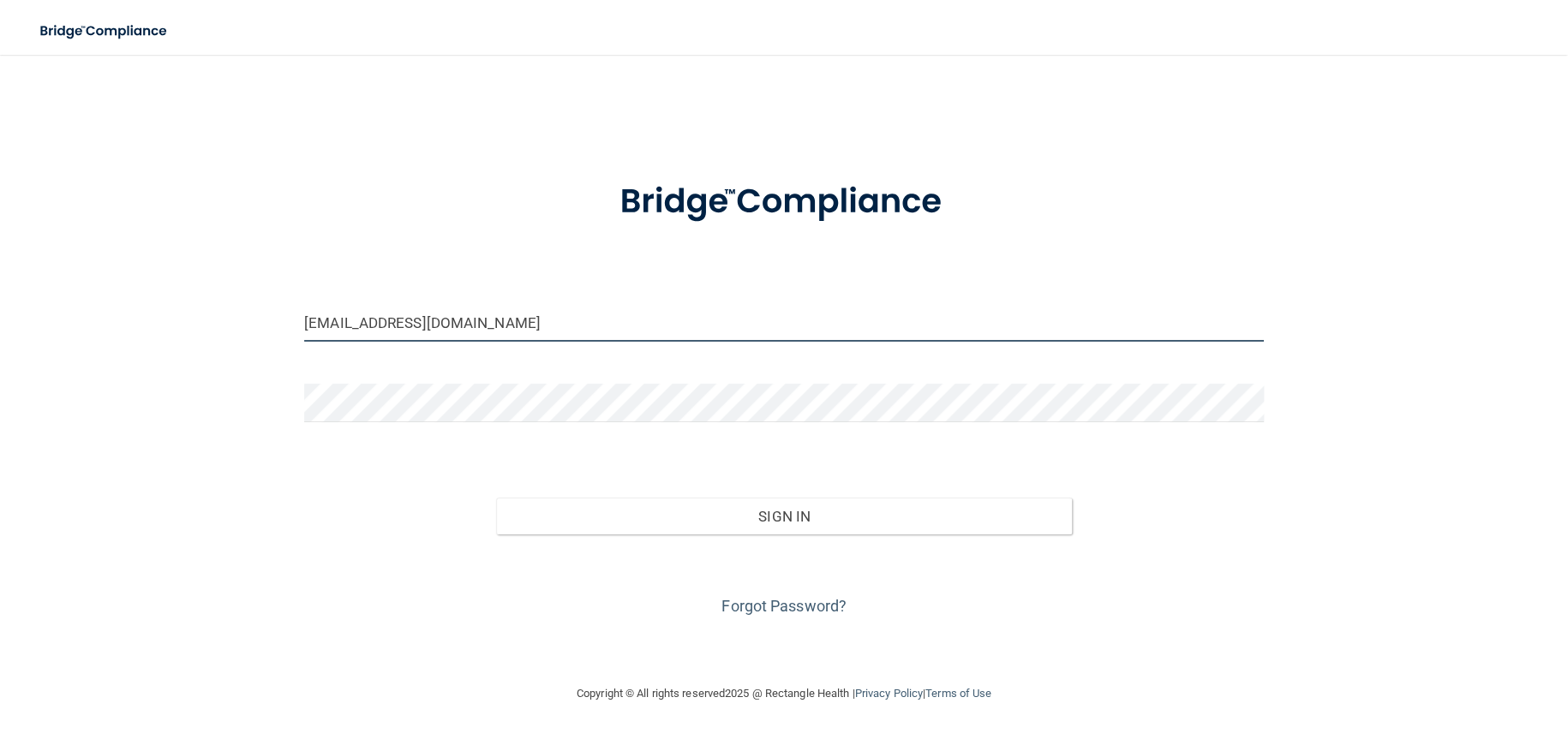
drag, startPoint x: 451, startPoint y: 321, endPoint x: 61, endPoint y: 293, distance: 391.0
click at [0, 306] on main "[EMAIL_ADDRESS][DOMAIN_NAME] Invalid email/password. You don't have permission …" at bounding box center [784, 397] width 1568 height 684
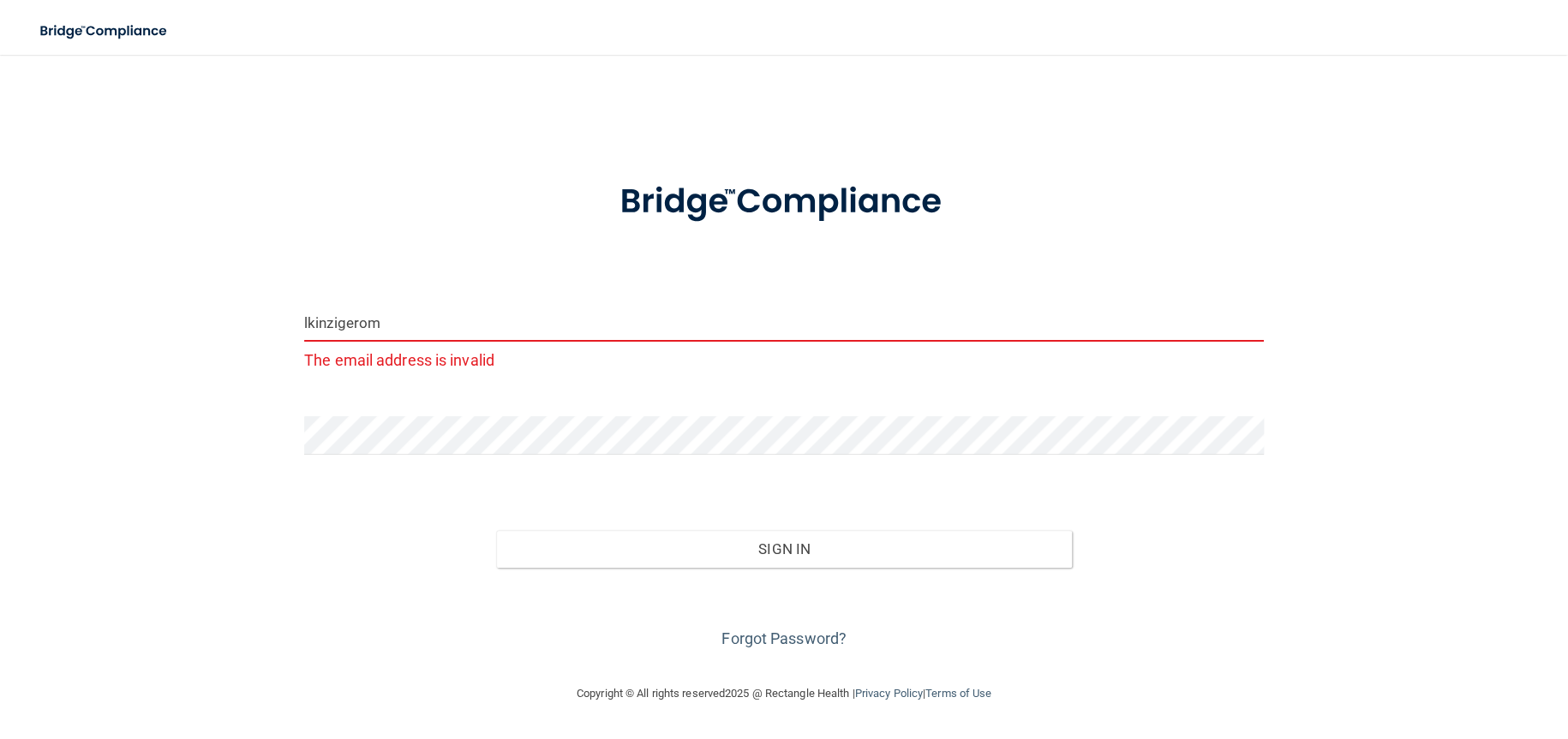
drag, startPoint x: 394, startPoint y: 324, endPoint x: 20, endPoint y: 265, distance: 378.6
click at [25, 304] on main "lkinzigerom The email address is invalid Invalid email/password. You don't have…" at bounding box center [784, 397] width 1568 height 684
type input "lkinziger@yahoo.com"
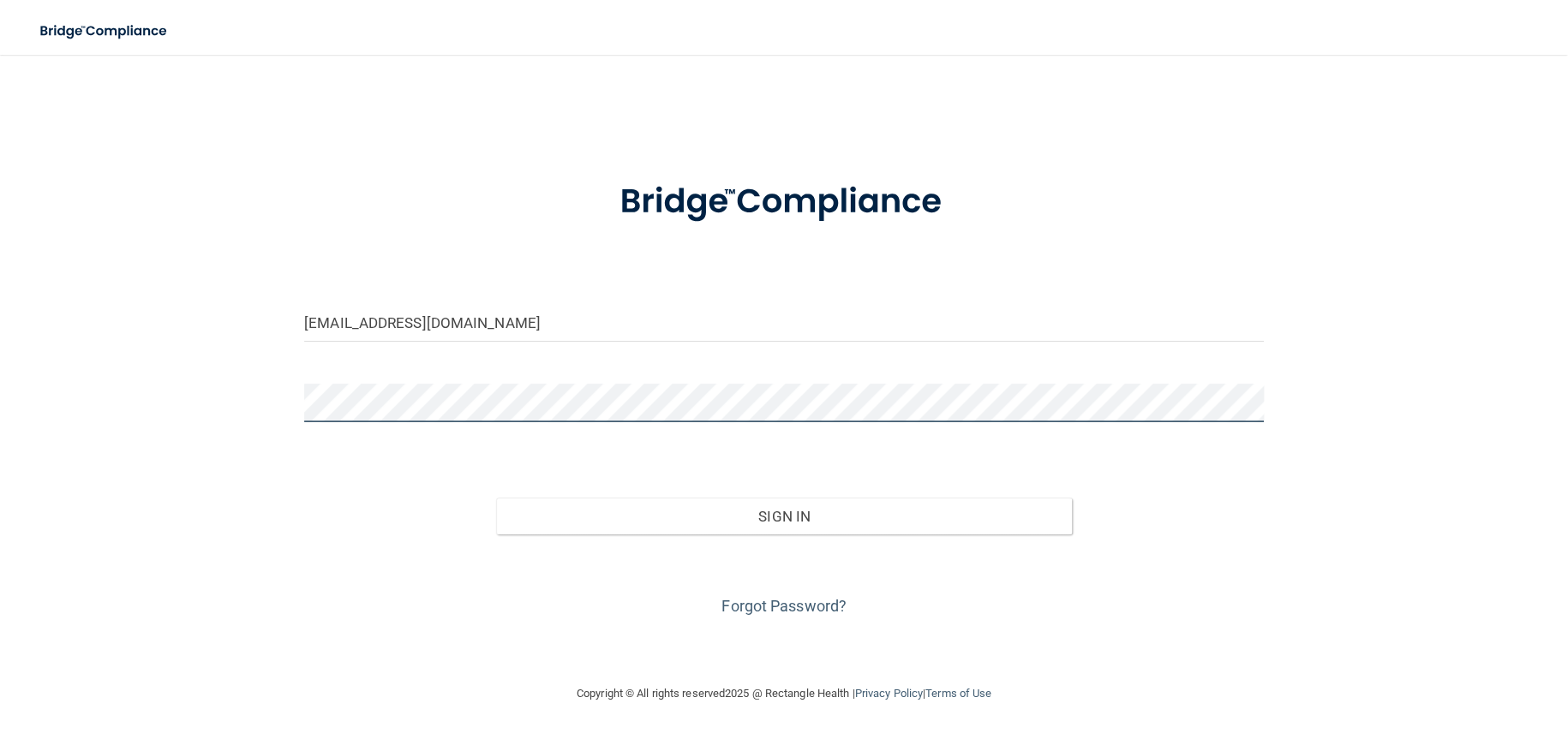
click at [117, 418] on div "lkinziger@yahoo.com Invalid email/password. You don't have permission to access…" at bounding box center [784, 369] width 1500 height 594
click at [496, 498] on button "Sign In" at bounding box center [784, 516] width 575 height 37
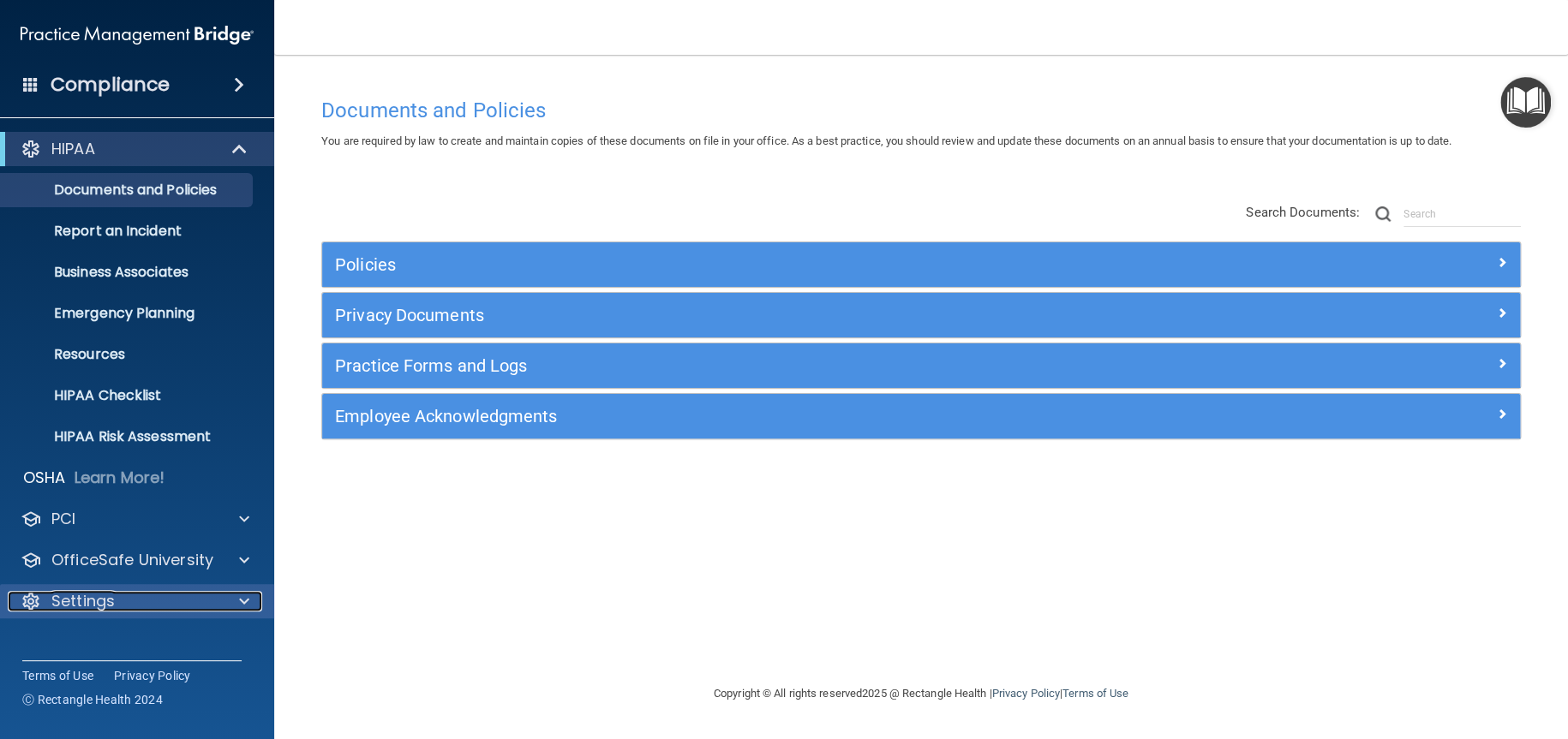
click at [107, 594] on p "Settings" at bounding box center [83, 601] width 64 height 21
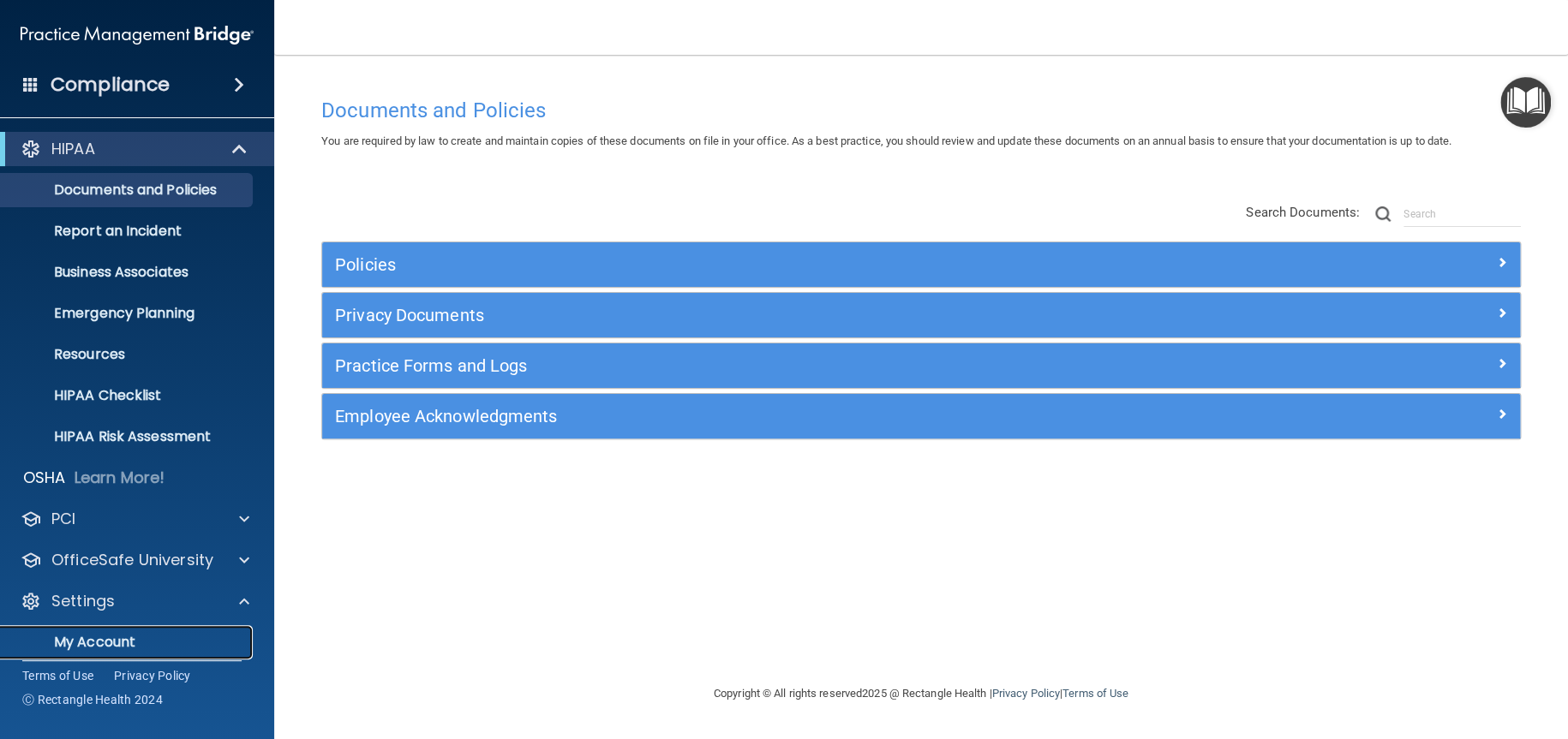
click at [106, 647] on p "My Account" at bounding box center [127, 642] width 234 height 17
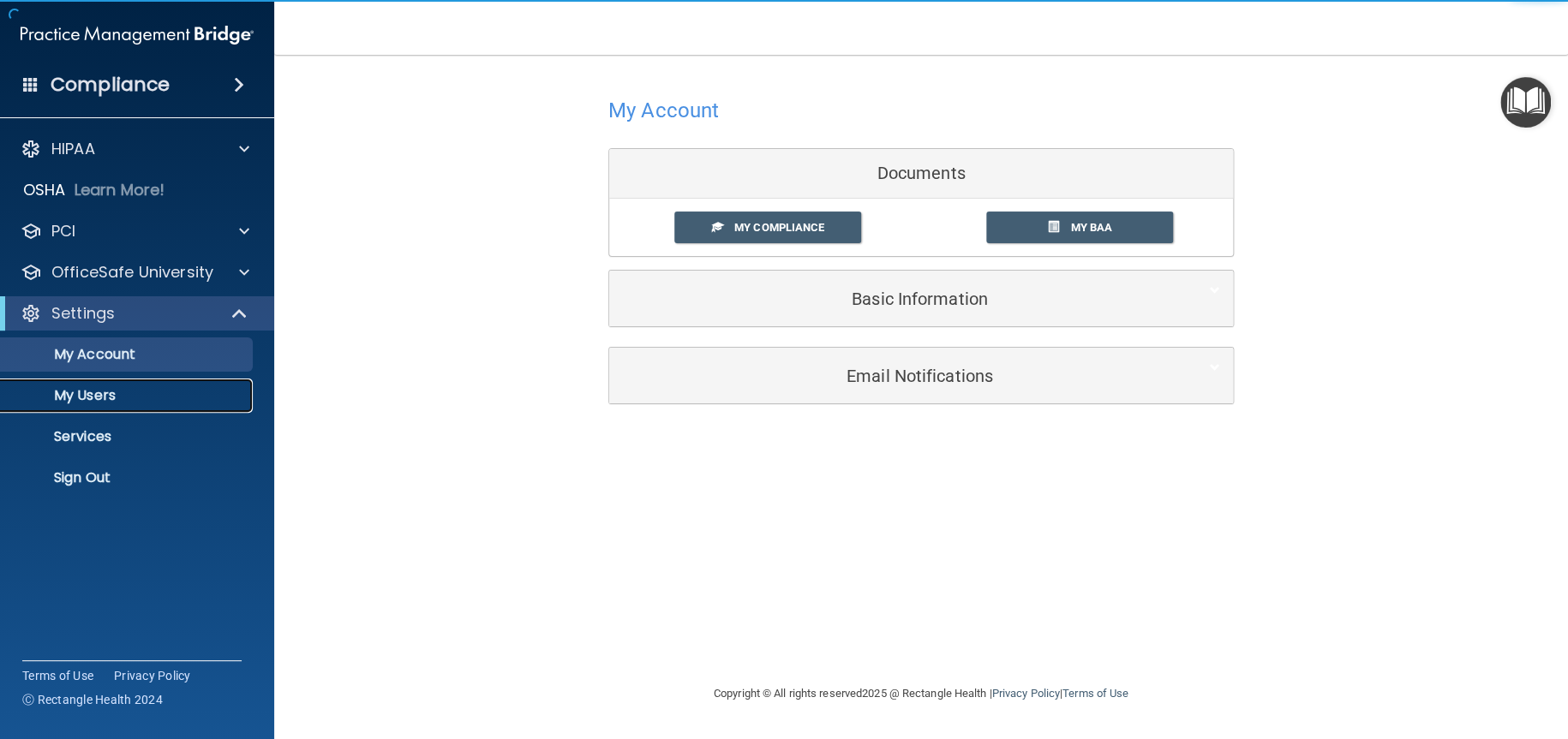
click at [110, 397] on p "My Users" at bounding box center [127, 395] width 234 height 17
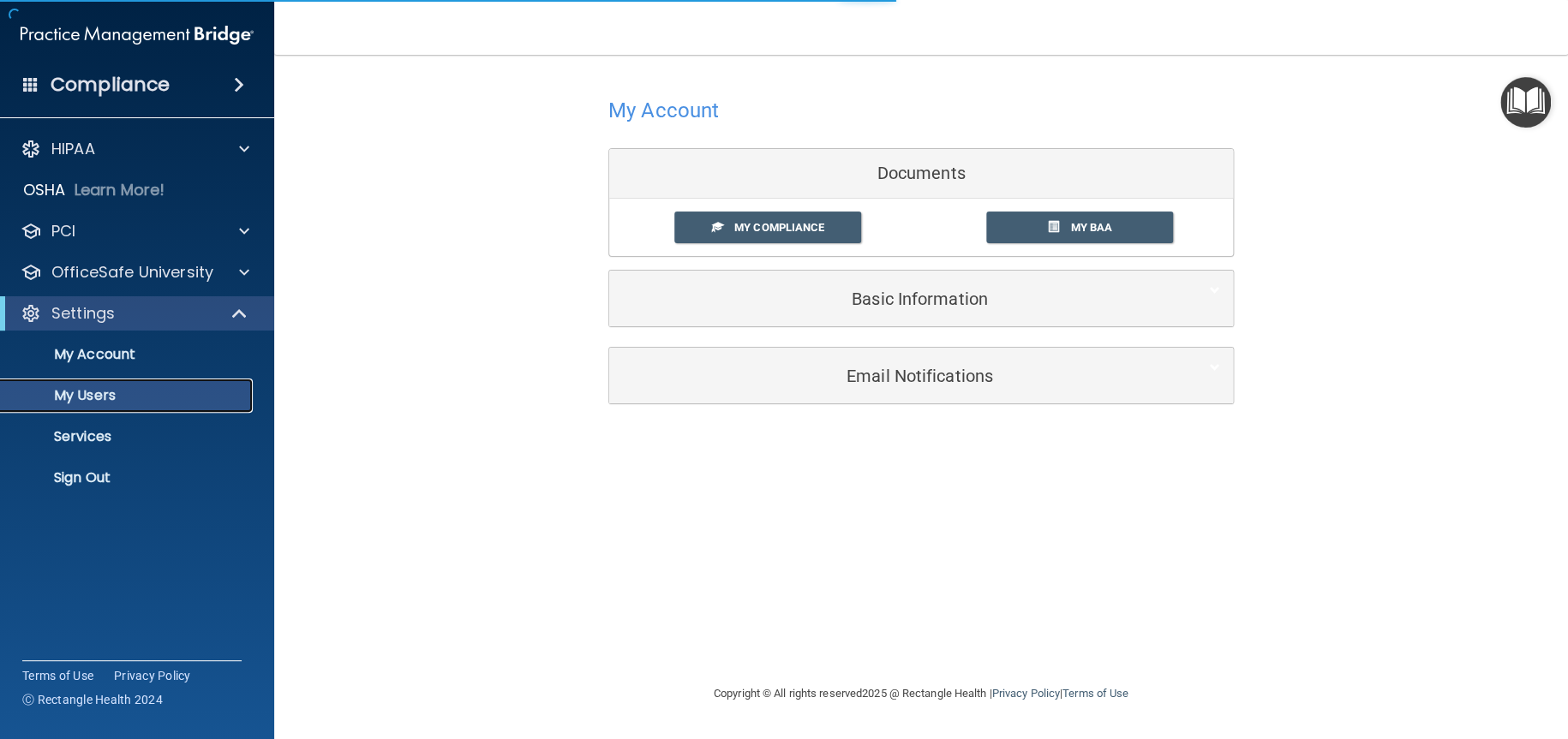
select select "20"
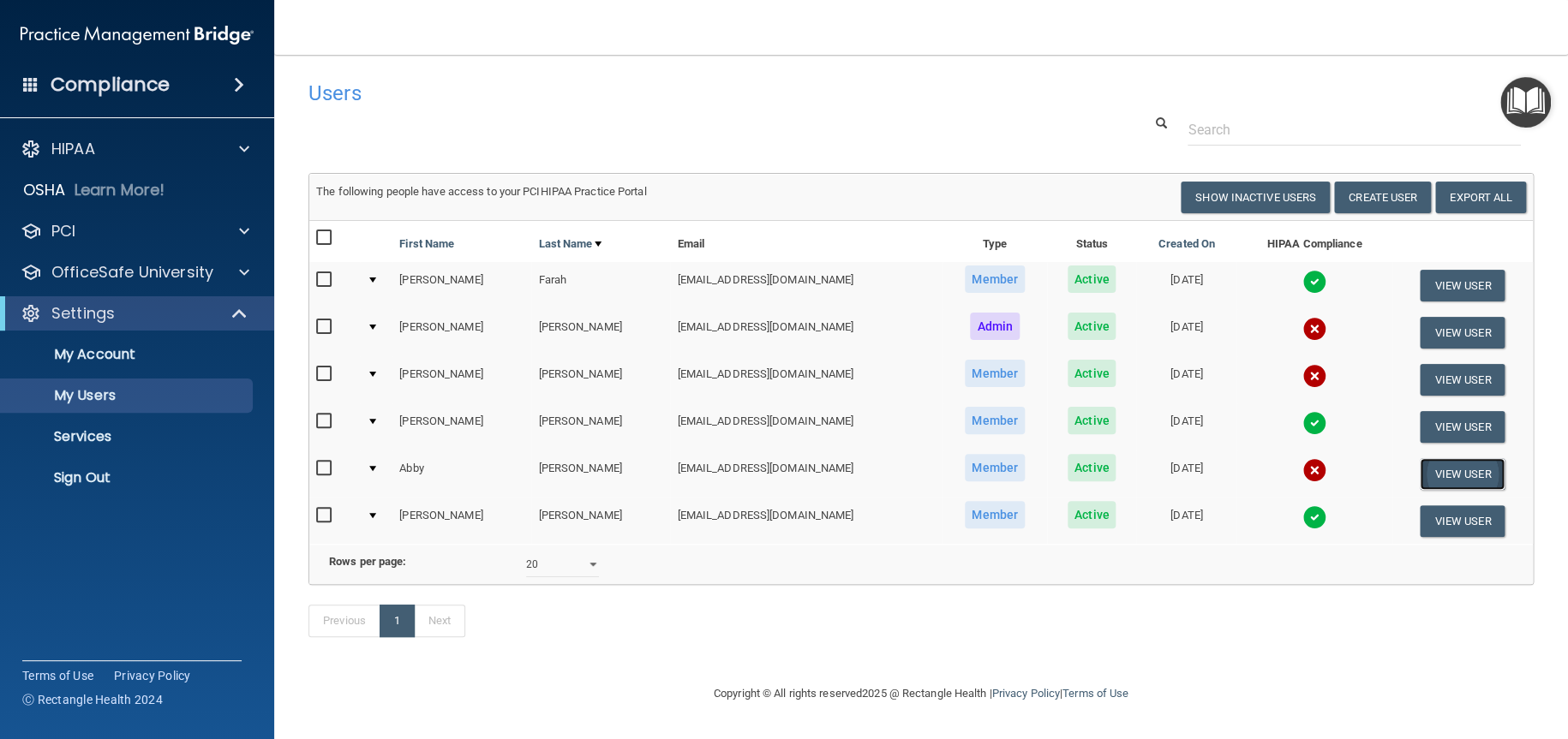
click at [1464, 472] on button "View User" at bounding box center [1461, 473] width 85 height 32
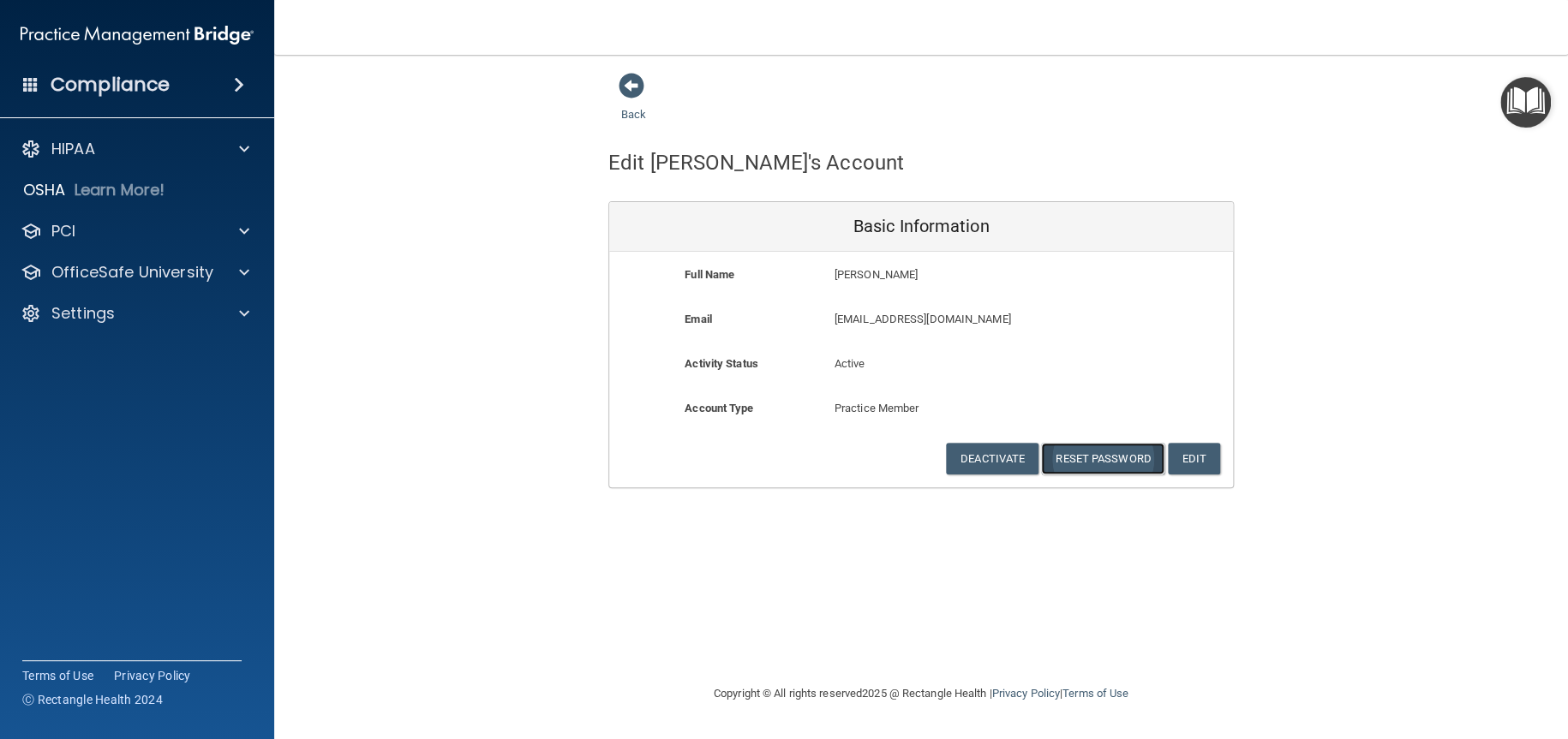
click at [1097, 450] on button "Reset Password" at bounding box center [1103, 459] width 124 height 32
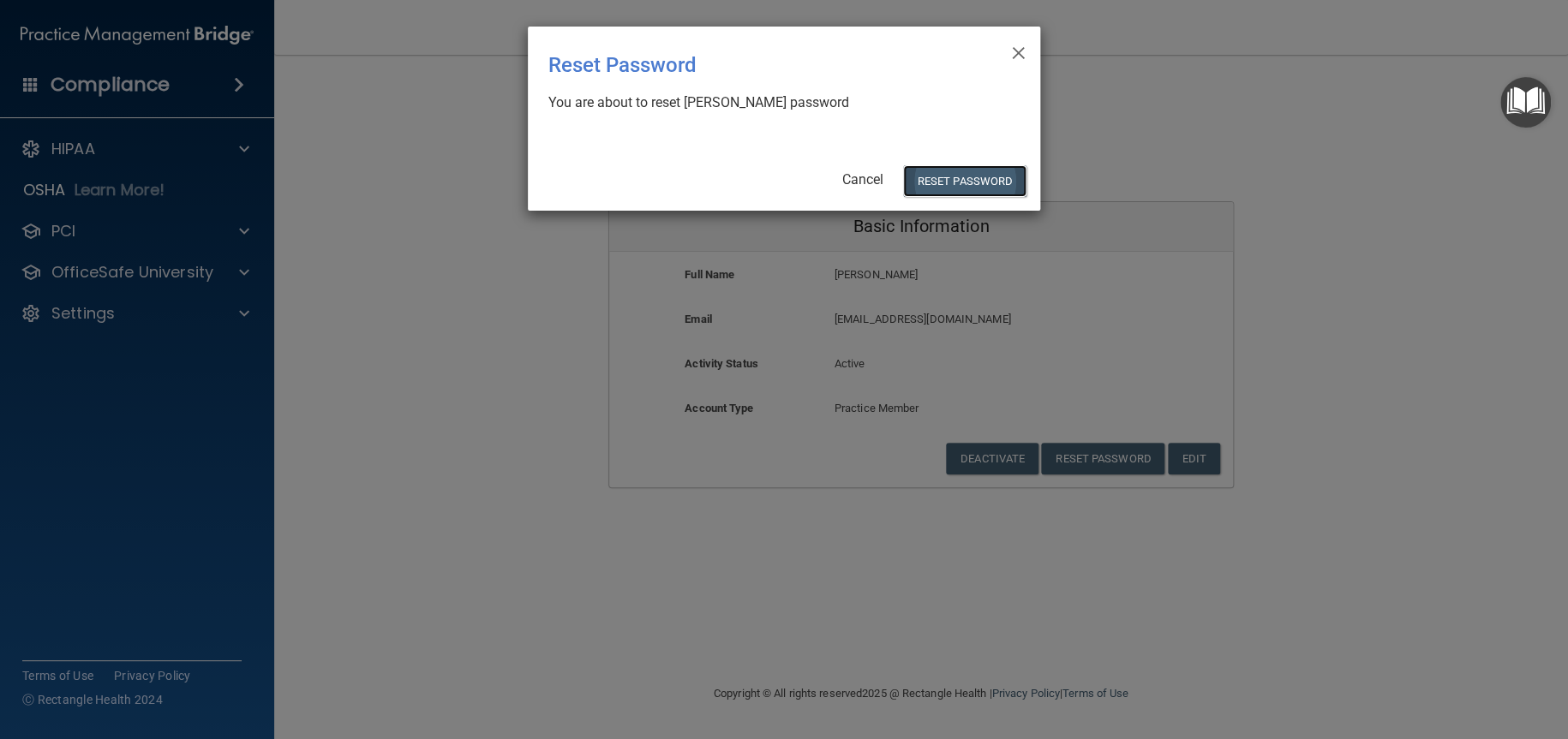
click at [982, 177] on button "Reset Password" at bounding box center [965, 181] width 124 height 32
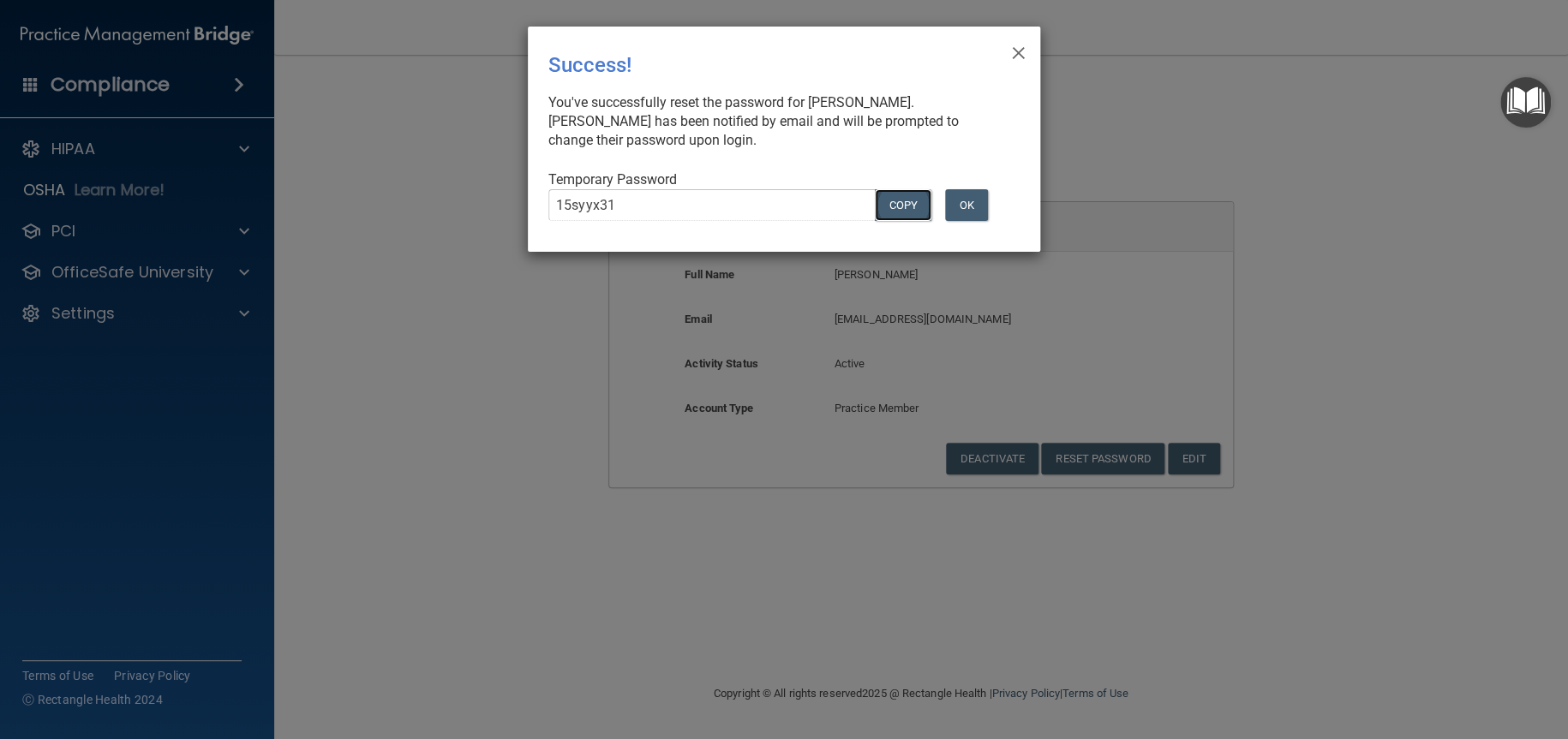
click at [907, 207] on button "COPY" at bounding box center [903, 205] width 56 height 32
click at [971, 206] on button "OK" at bounding box center [966, 205] width 43 height 32
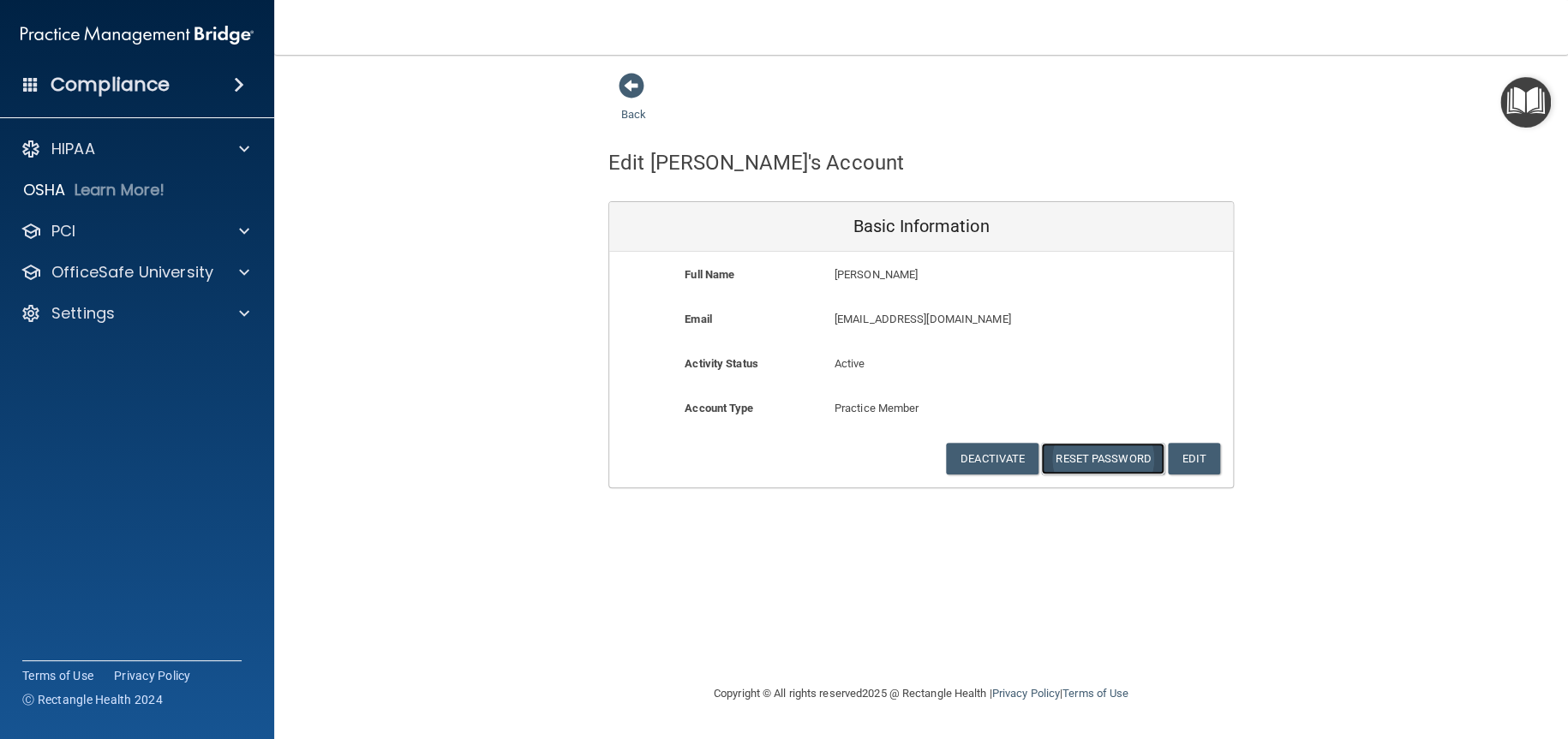
click at [1086, 453] on button "Reset Password" at bounding box center [1103, 459] width 124 height 32
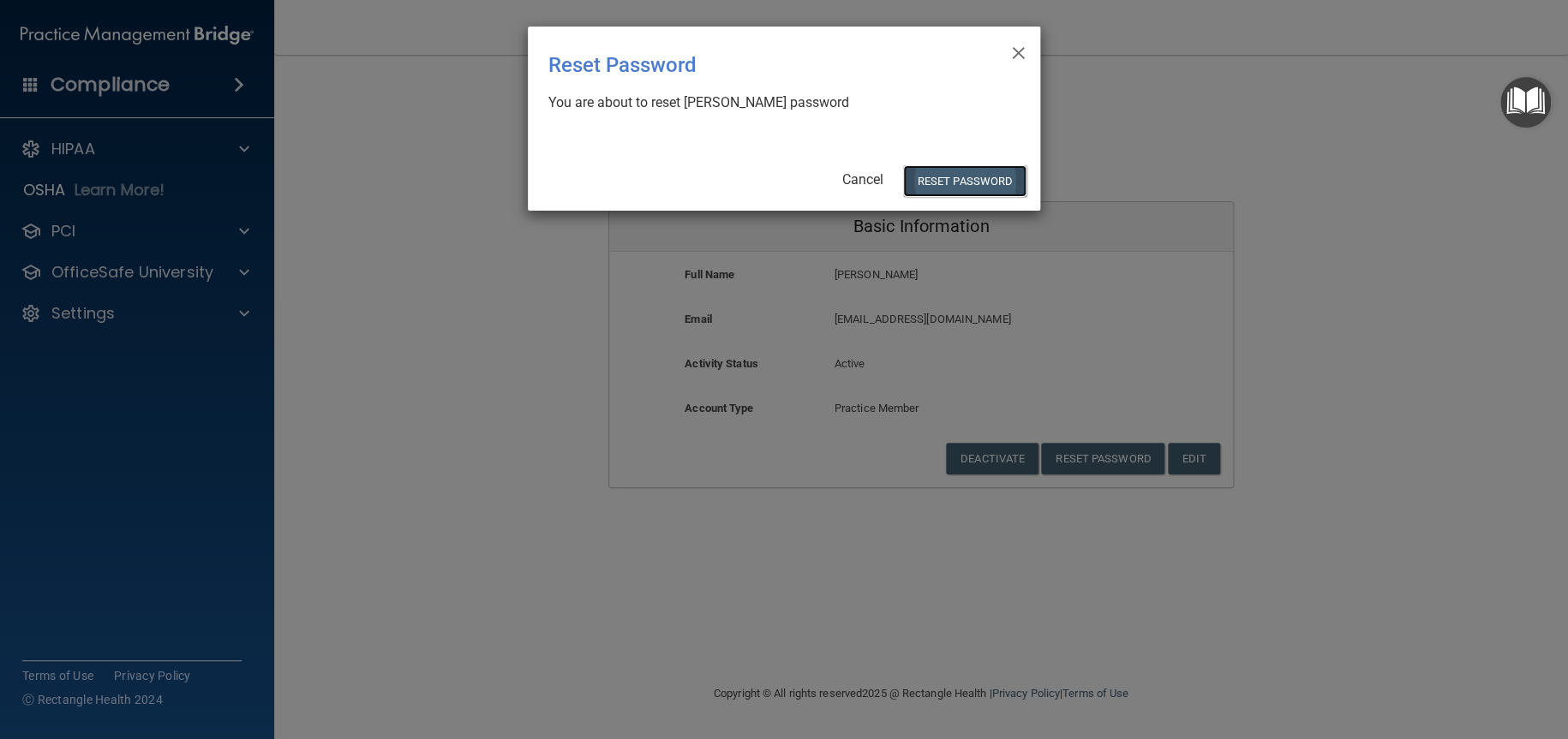
click at [998, 182] on button "Reset Password" at bounding box center [965, 181] width 124 height 32
click at [979, 175] on button "Reset Password" at bounding box center [965, 181] width 124 height 32
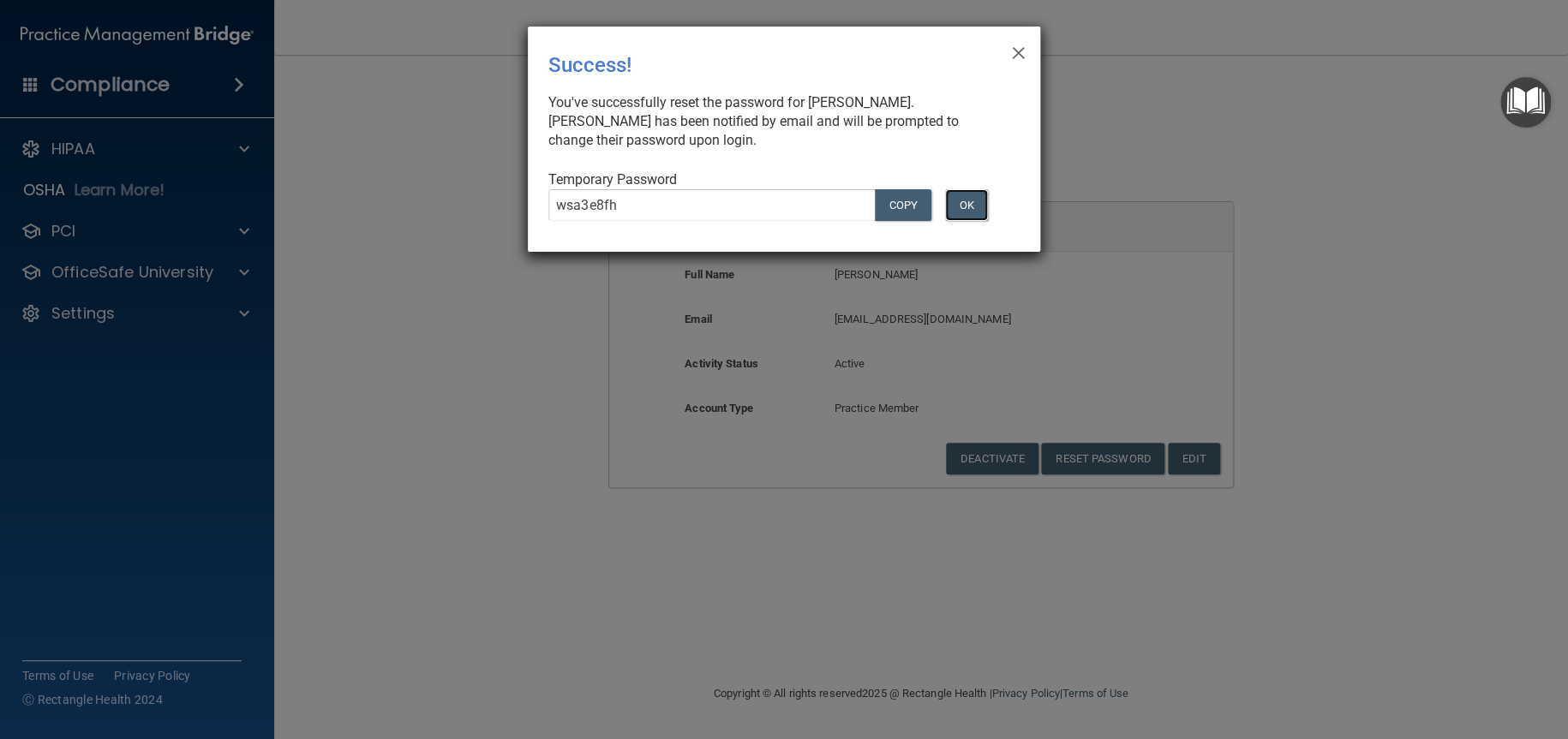
click at [969, 211] on button "OK" at bounding box center [966, 205] width 43 height 32
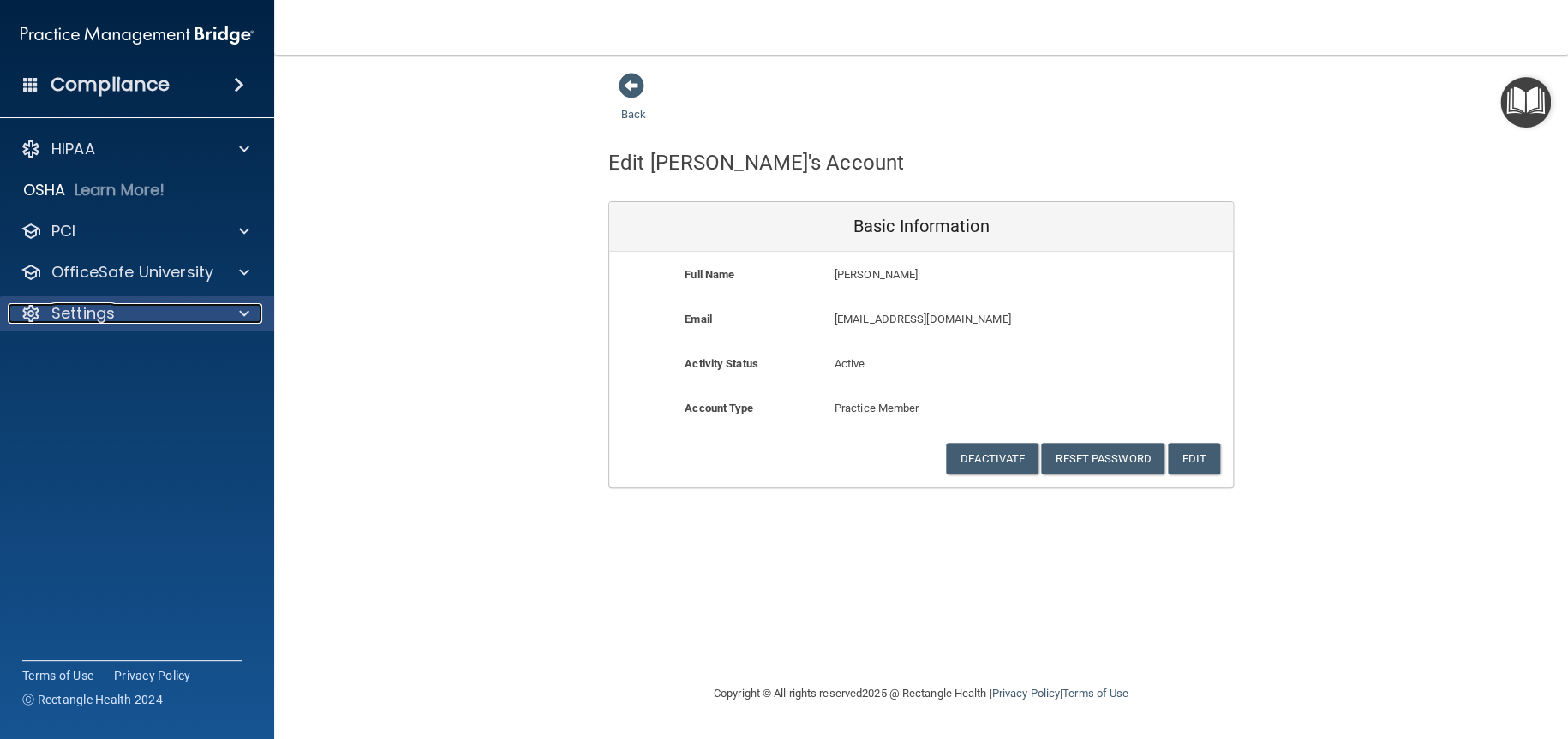
click at [113, 317] on p "Settings" at bounding box center [83, 313] width 64 height 21
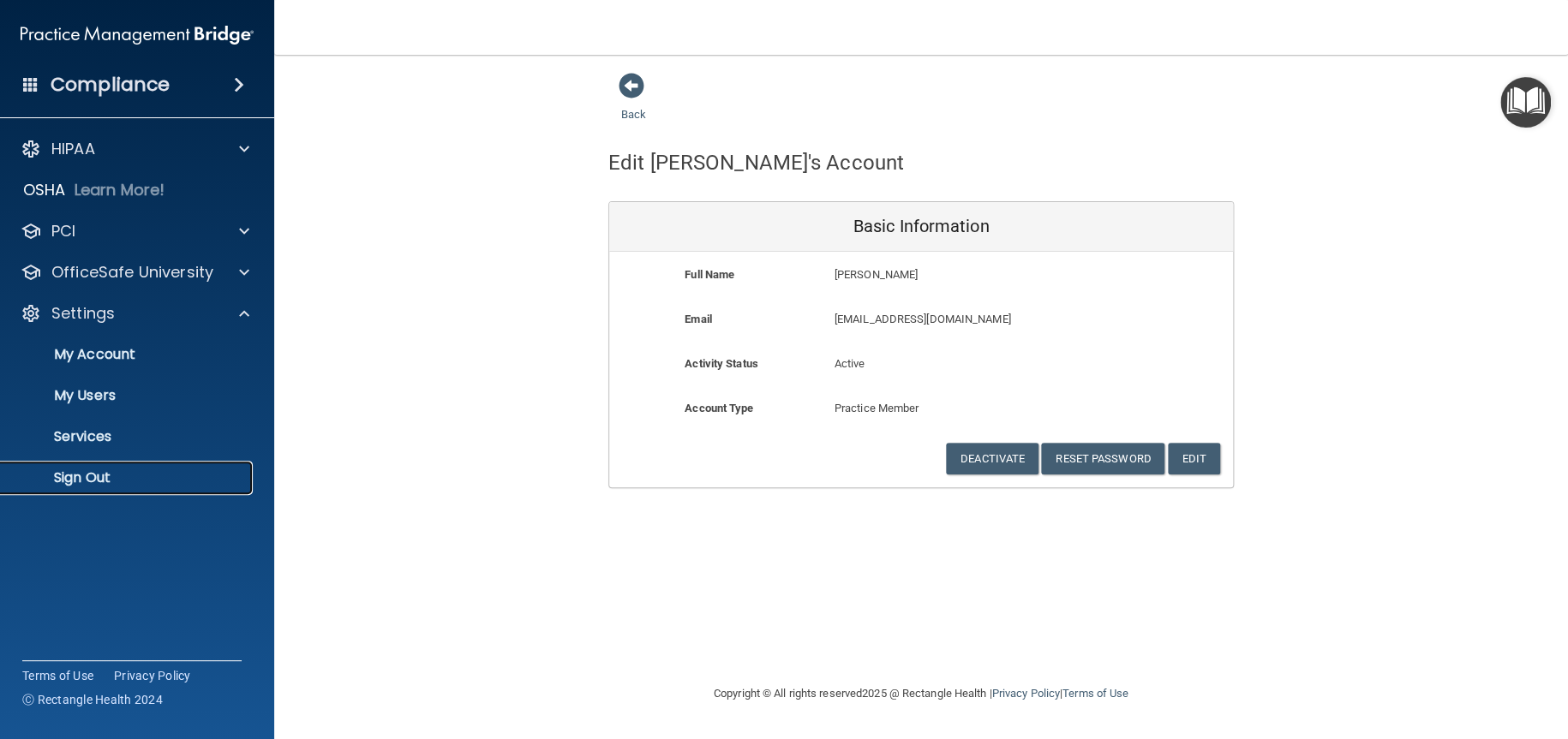
click at [115, 474] on p "Sign Out" at bounding box center [127, 478] width 234 height 17
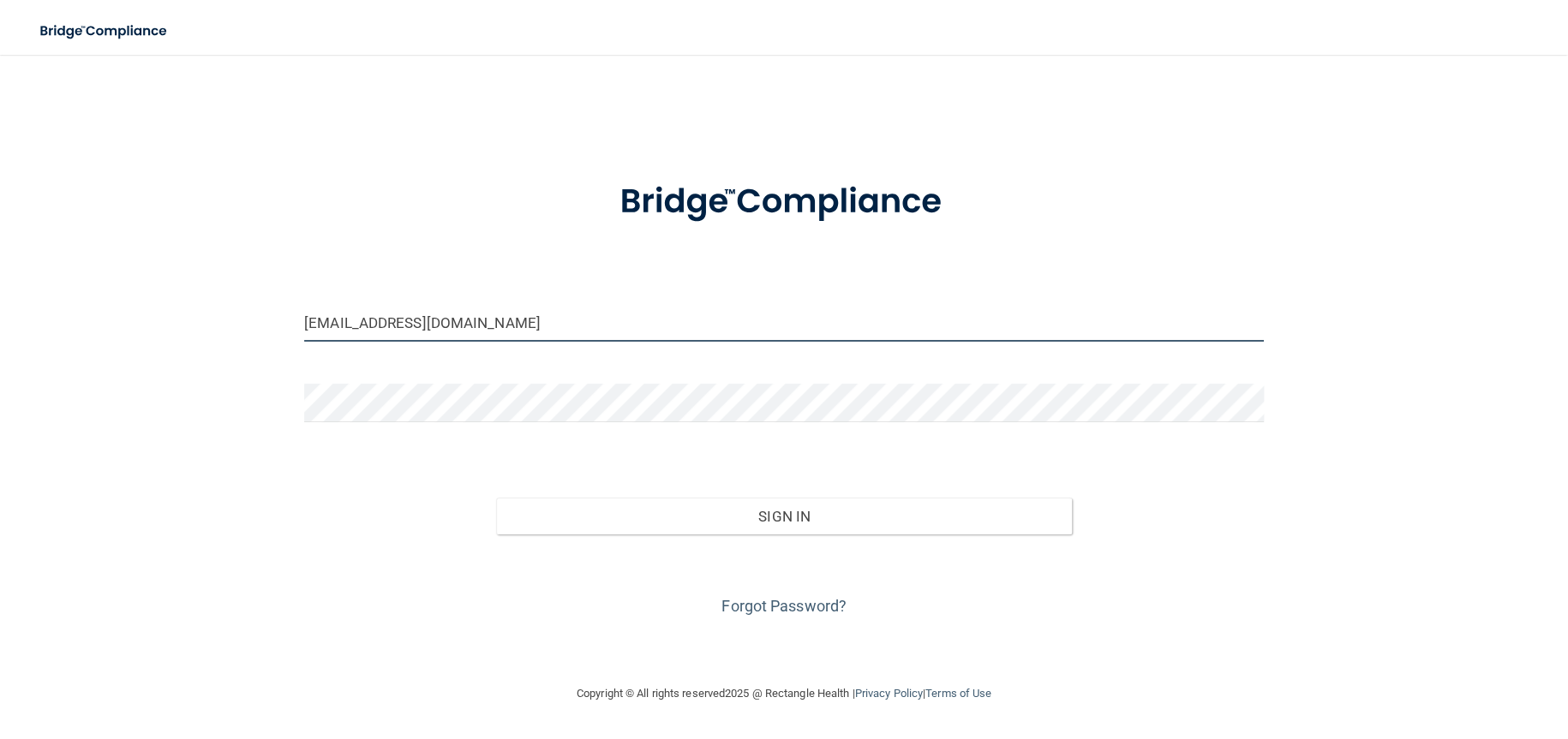
drag, startPoint x: 348, startPoint y: 335, endPoint x: 104, endPoint y: 359, distance: 245.2
click at [104, 359] on div "ristowdental@yahoo.com Invalid email/password. You don't have permission to acc…" at bounding box center [784, 369] width 1500 height 594
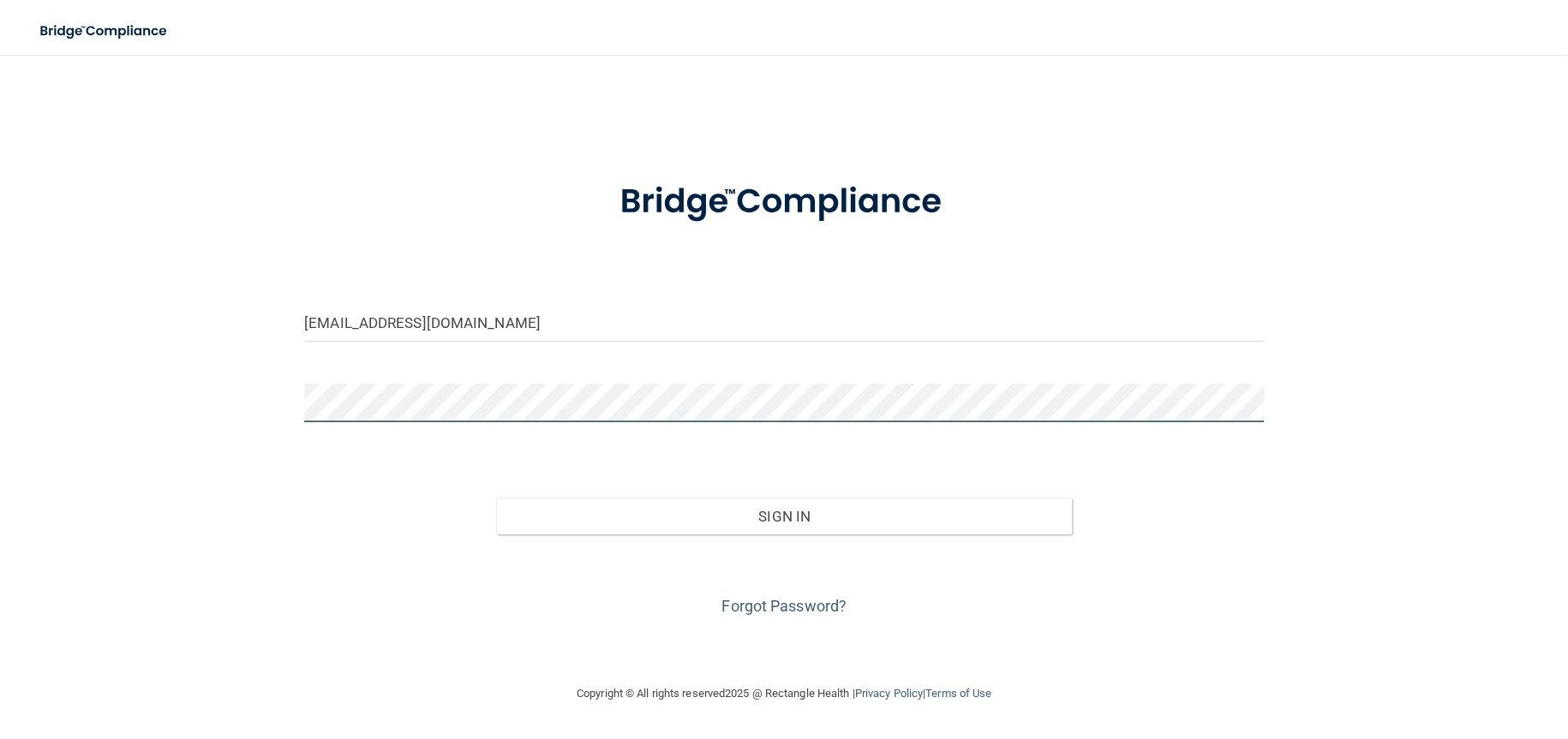
click at [54, 400] on div "tpusich@yahoo.com Invalid email/password. You don't have permission to access t…" at bounding box center [784, 369] width 1500 height 594
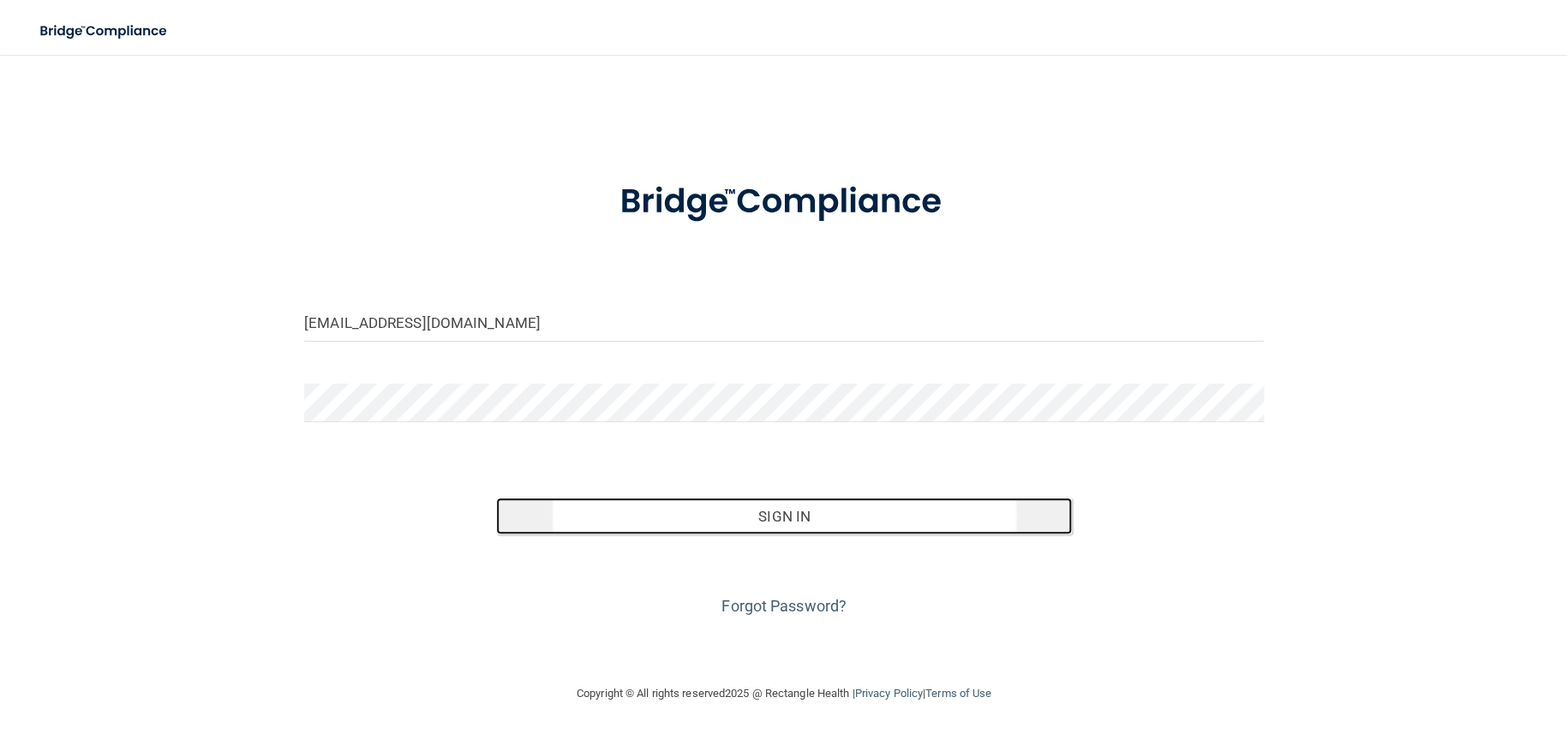
click at [666, 514] on button "Sign In" at bounding box center [784, 516] width 575 height 37
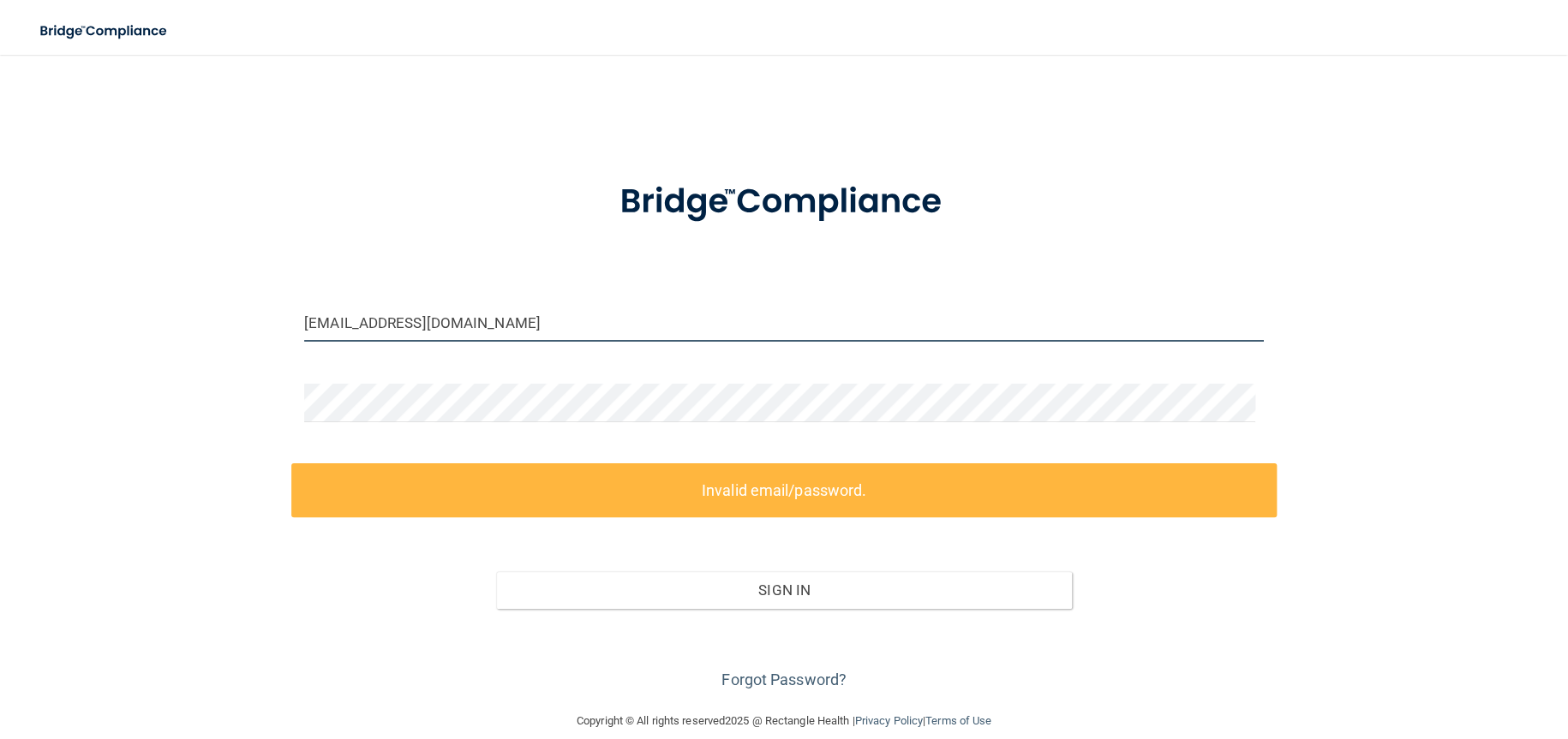
drag, startPoint x: 21, startPoint y: 334, endPoint x: 0, endPoint y: 344, distance: 23.3
click at [0, 344] on main "tpusich@yahoo.com Invalid email/password. You don't have permission to access t…" at bounding box center [784, 397] width 1568 height 684
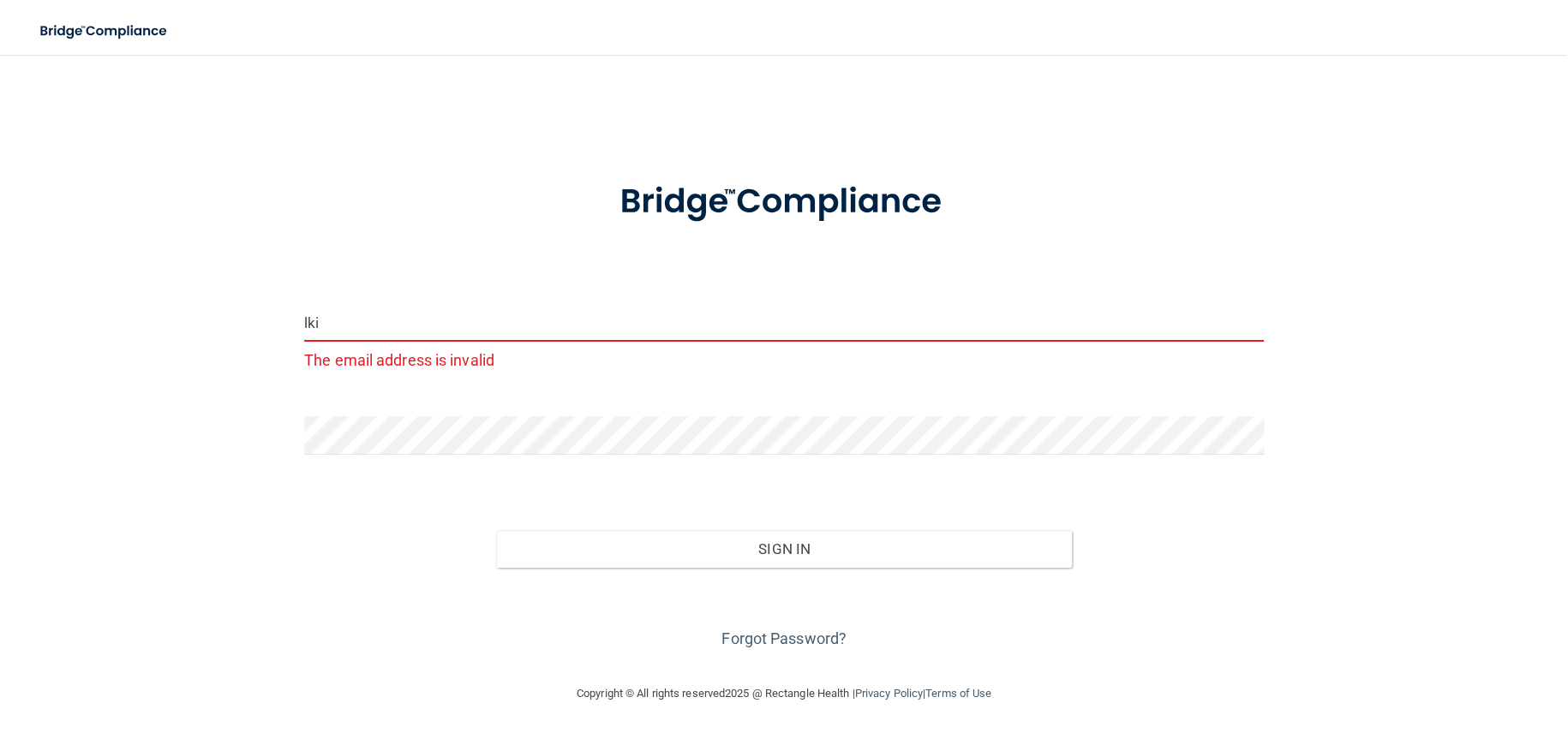
type input "lkinziger@yahoo.com"
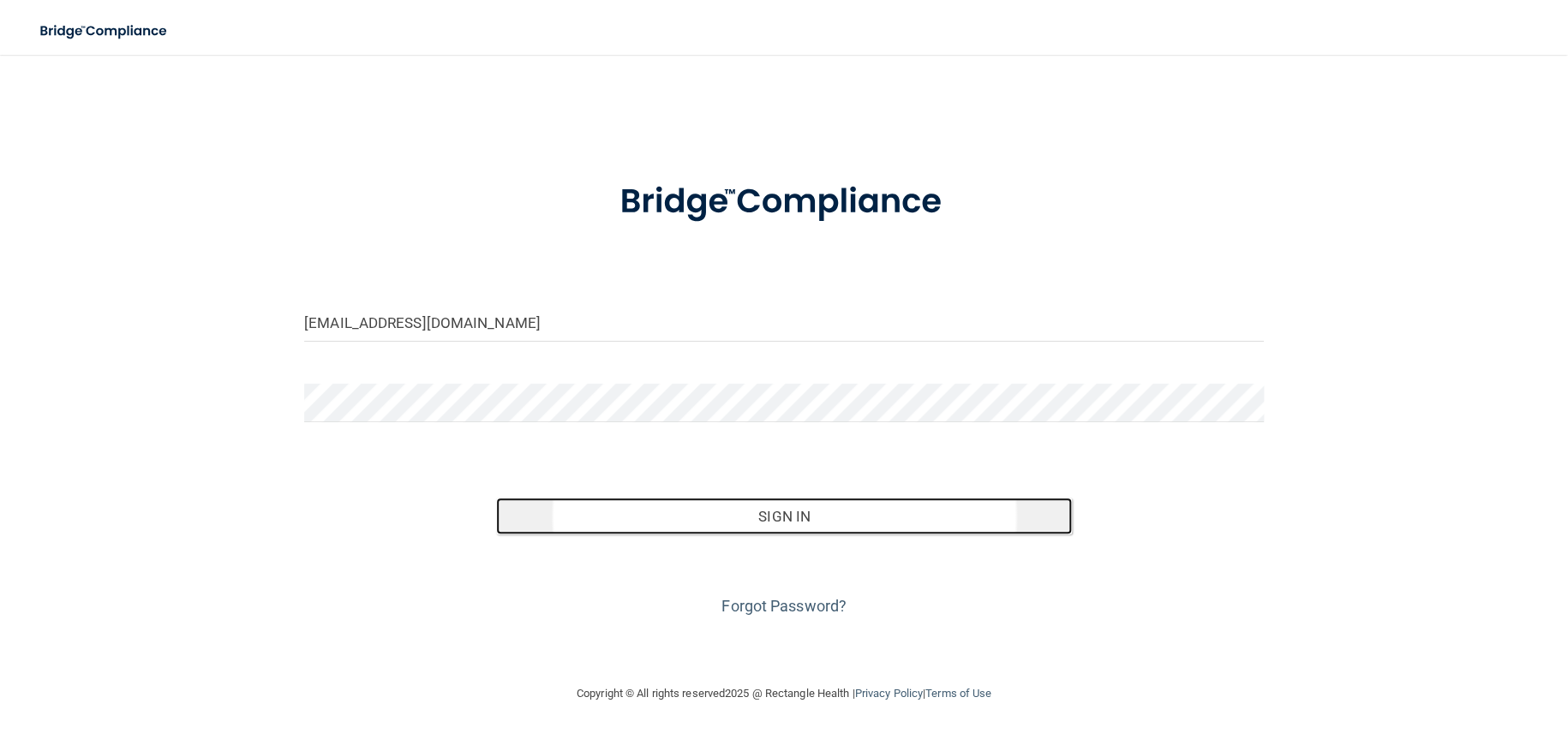
click at [687, 521] on button "Sign In" at bounding box center [784, 516] width 575 height 37
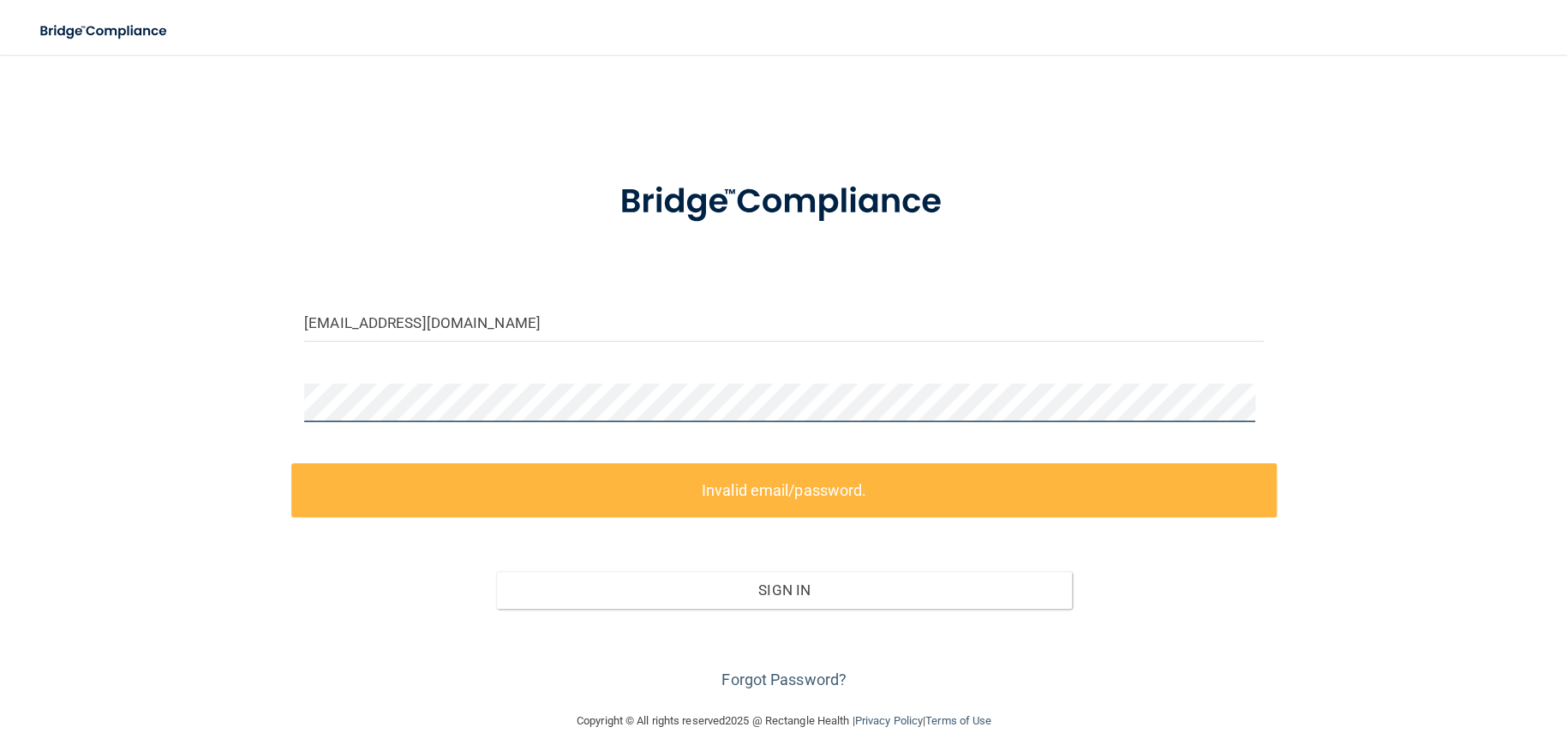
click at [4, 390] on main "lkinziger@yahoo.com Invalid email/password. You don't have permission to access…" at bounding box center [784, 397] width 1568 height 684
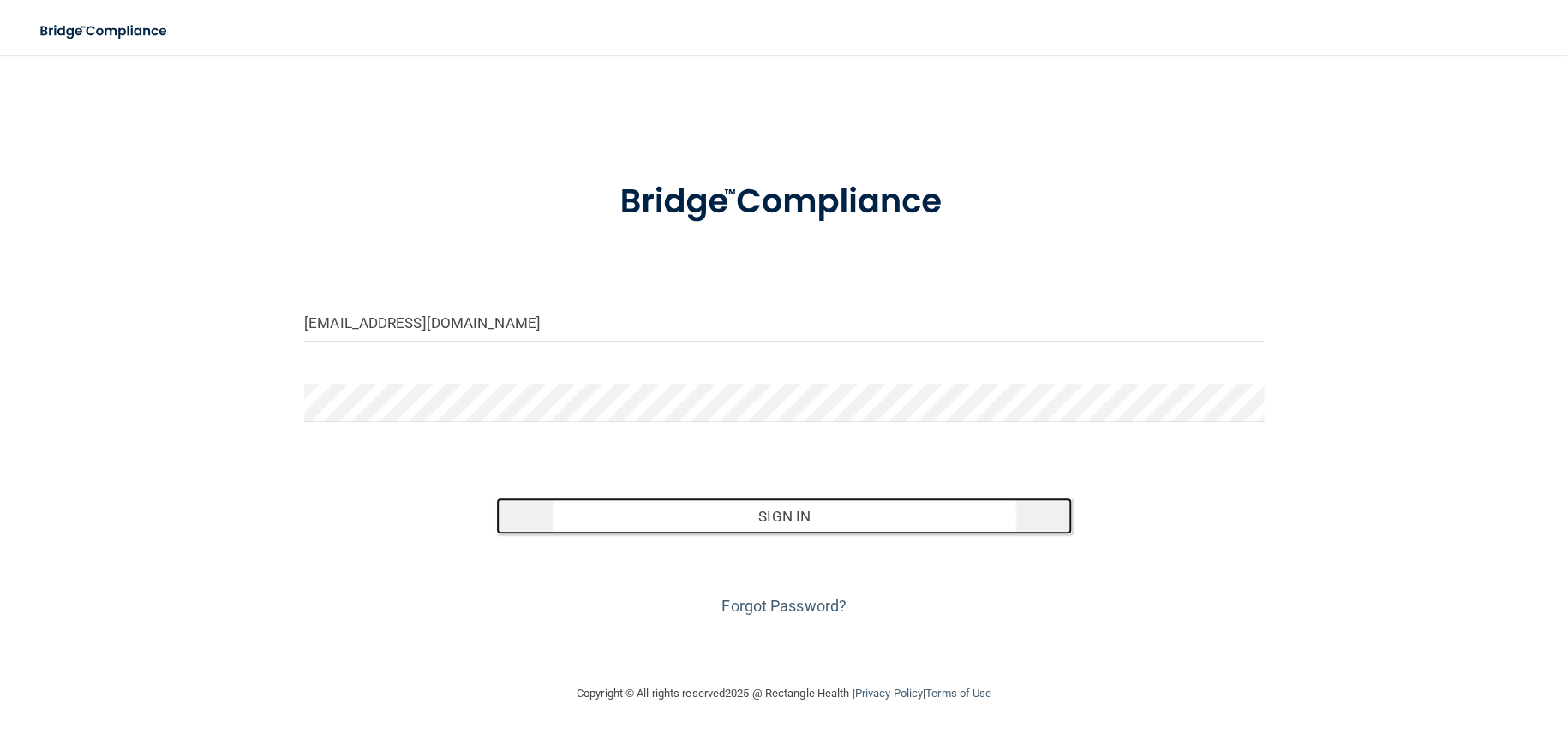
click at [748, 516] on button "Sign In" at bounding box center [784, 516] width 575 height 37
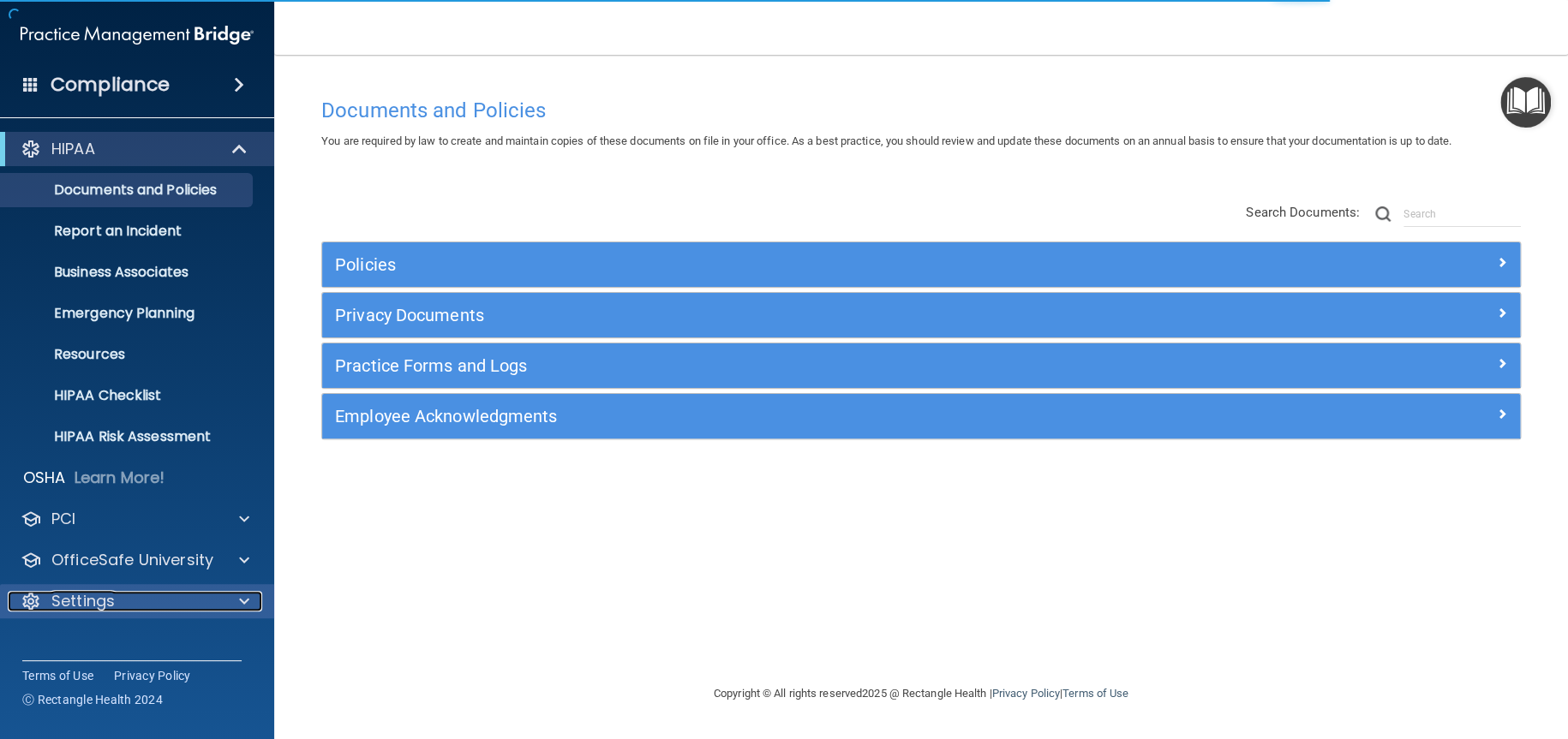
click at [57, 603] on p "Settings" at bounding box center [83, 601] width 64 height 21
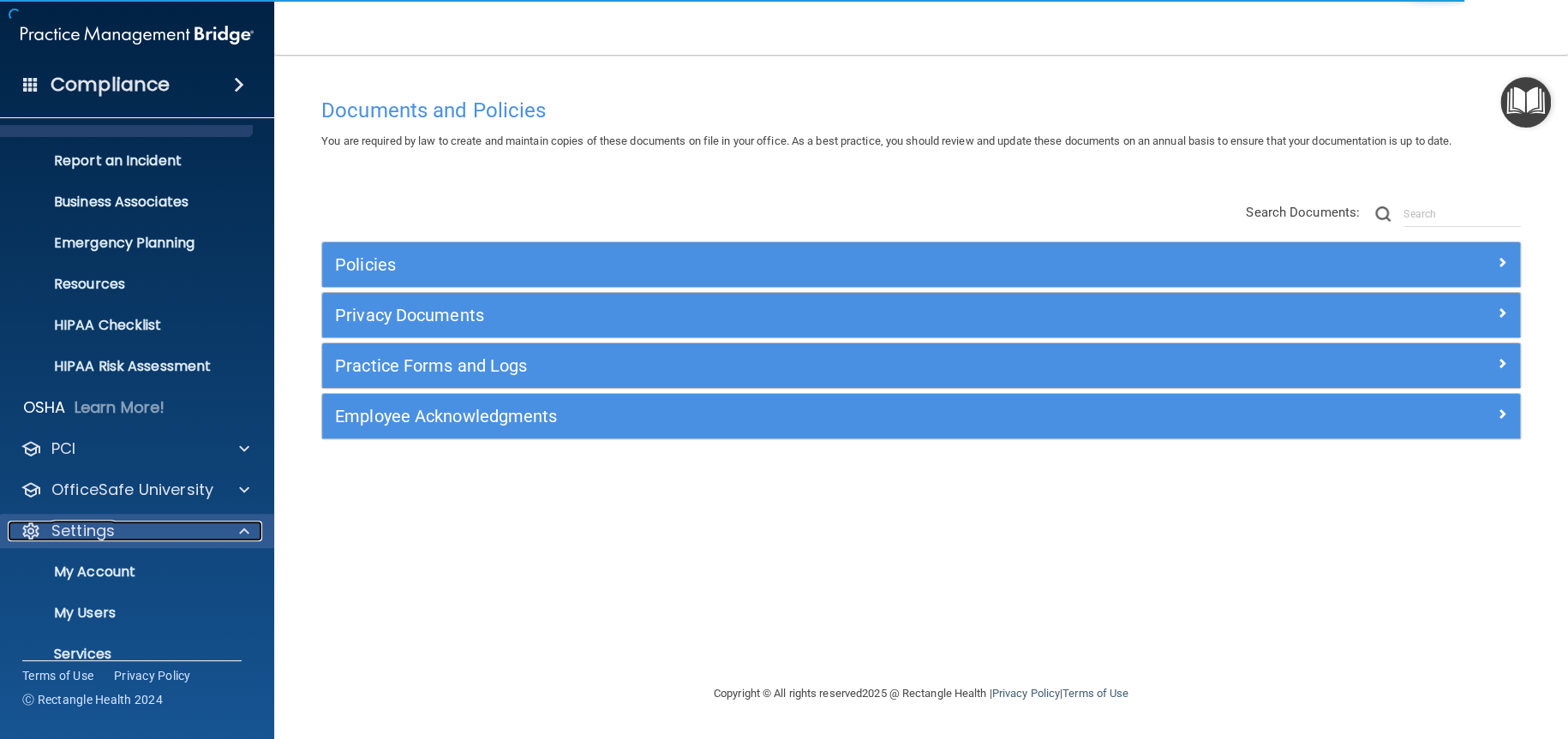
scroll to position [137, 0]
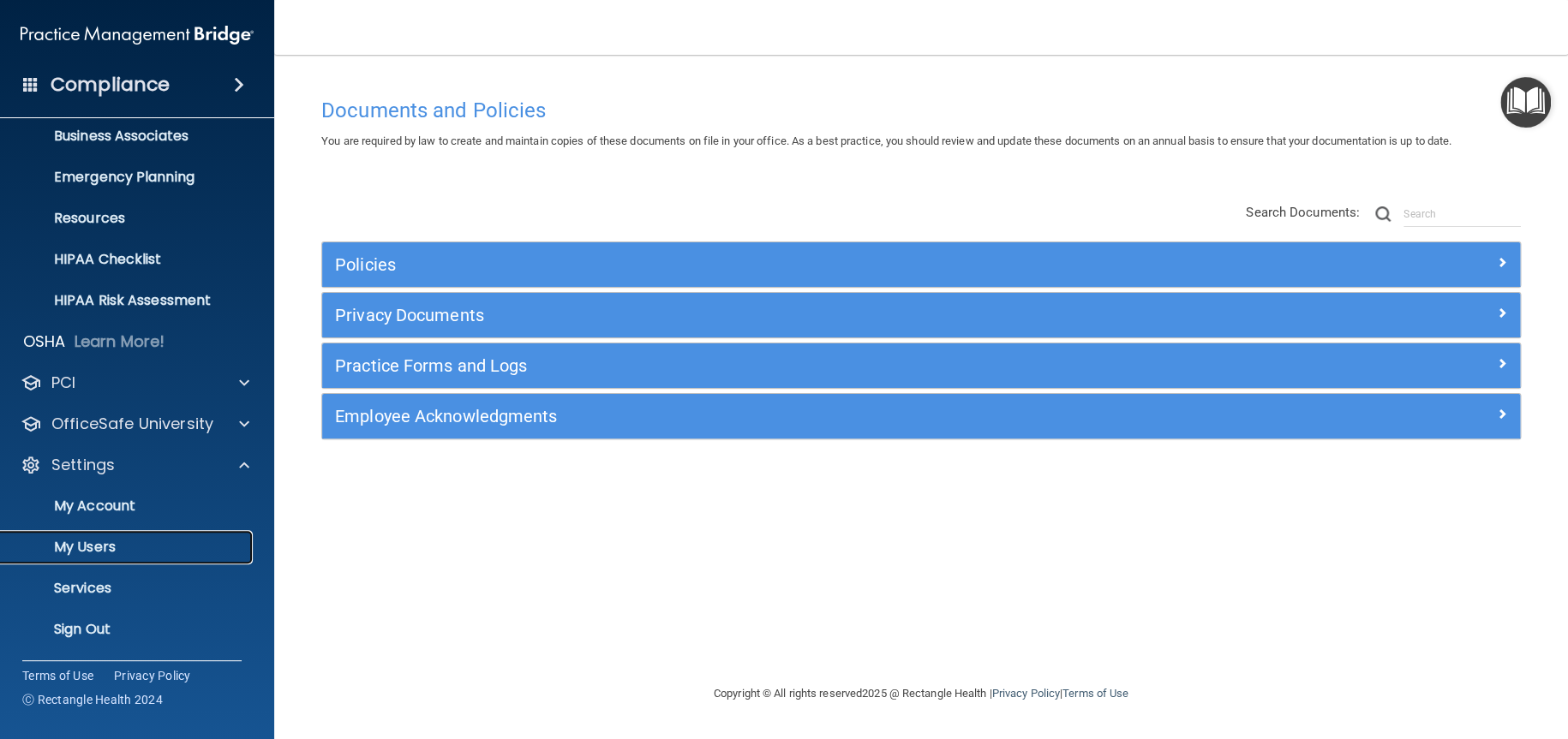
click at [131, 549] on p "My Users" at bounding box center [127, 547] width 234 height 17
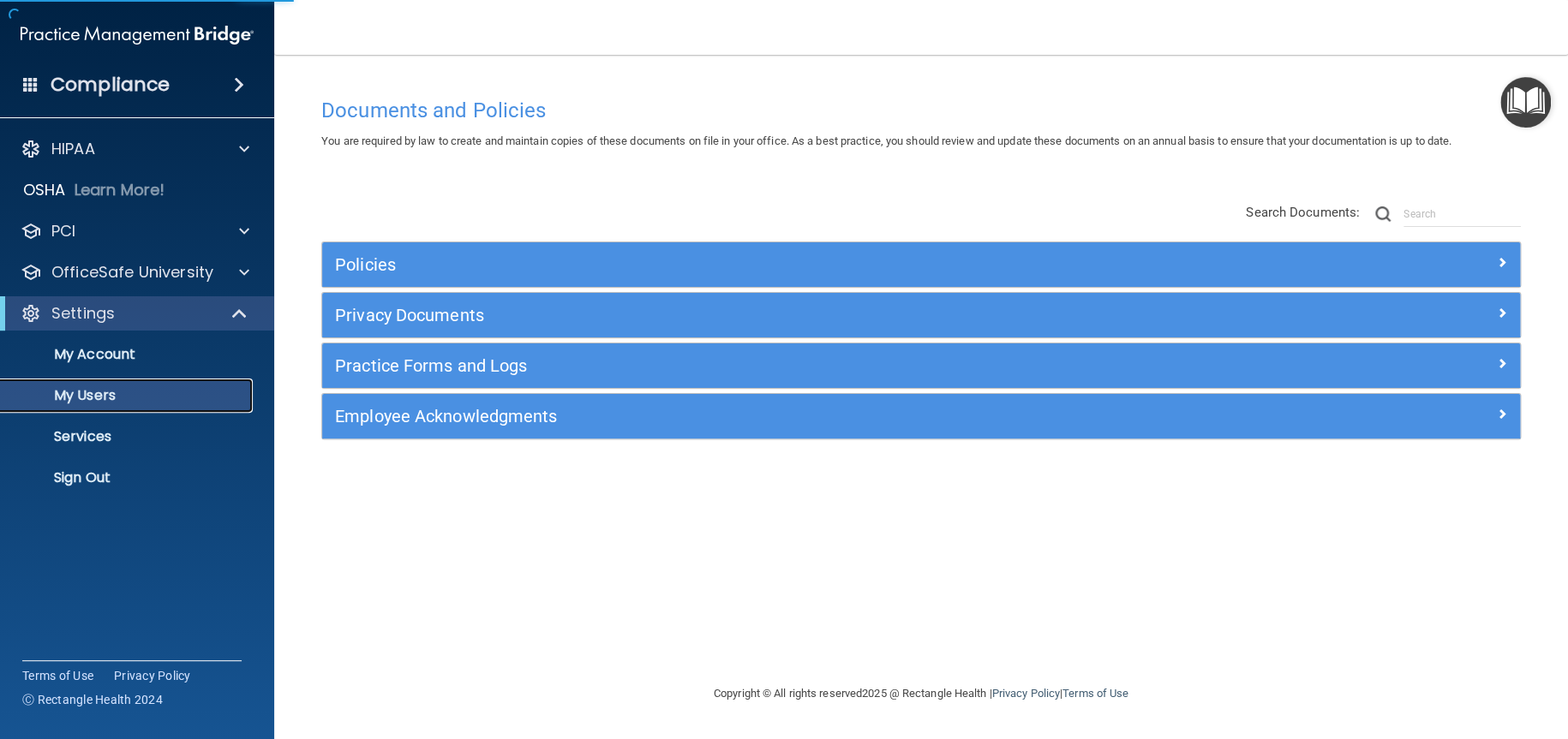
select select "20"
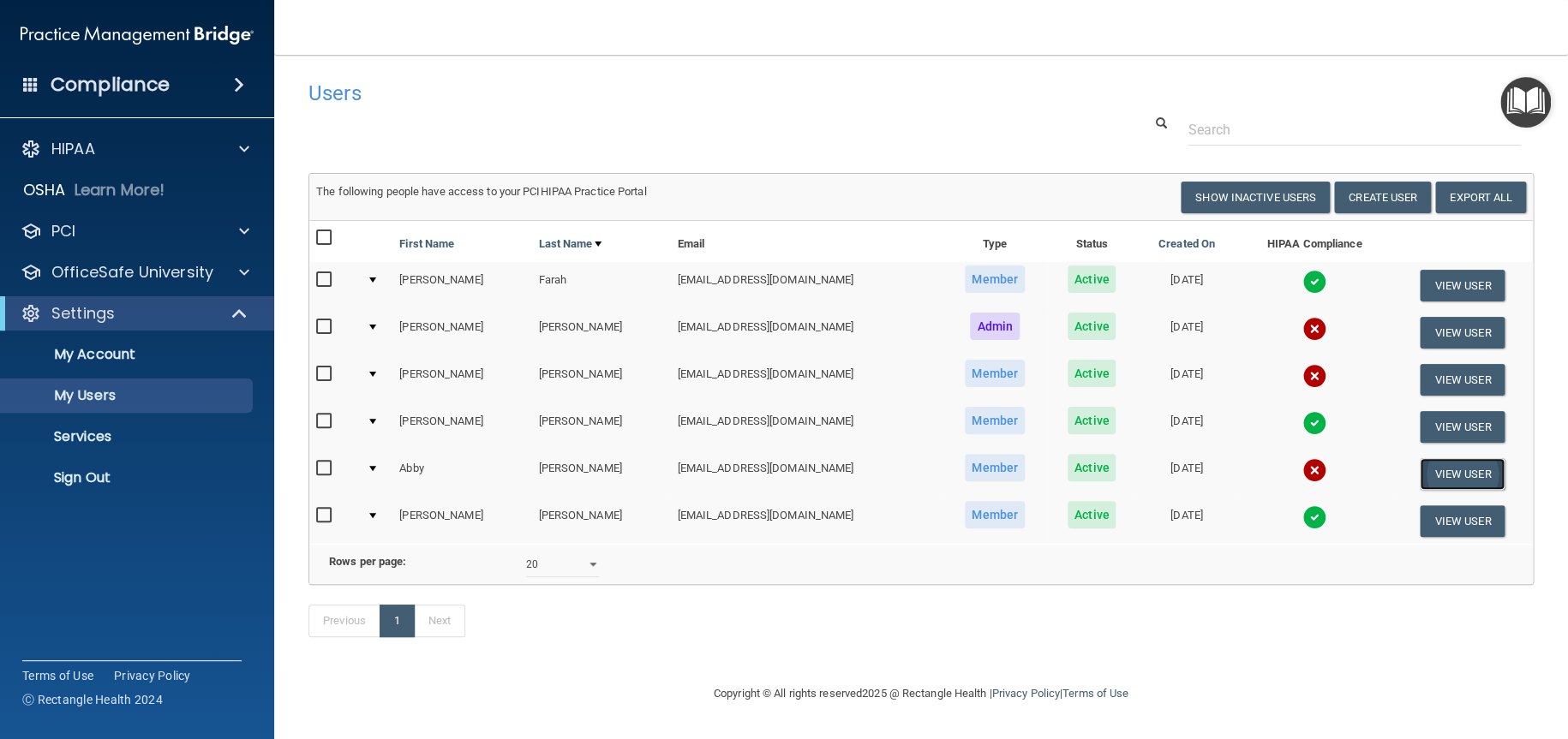
click at [1422, 476] on button "View User" at bounding box center [1461, 473] width 85 height 32
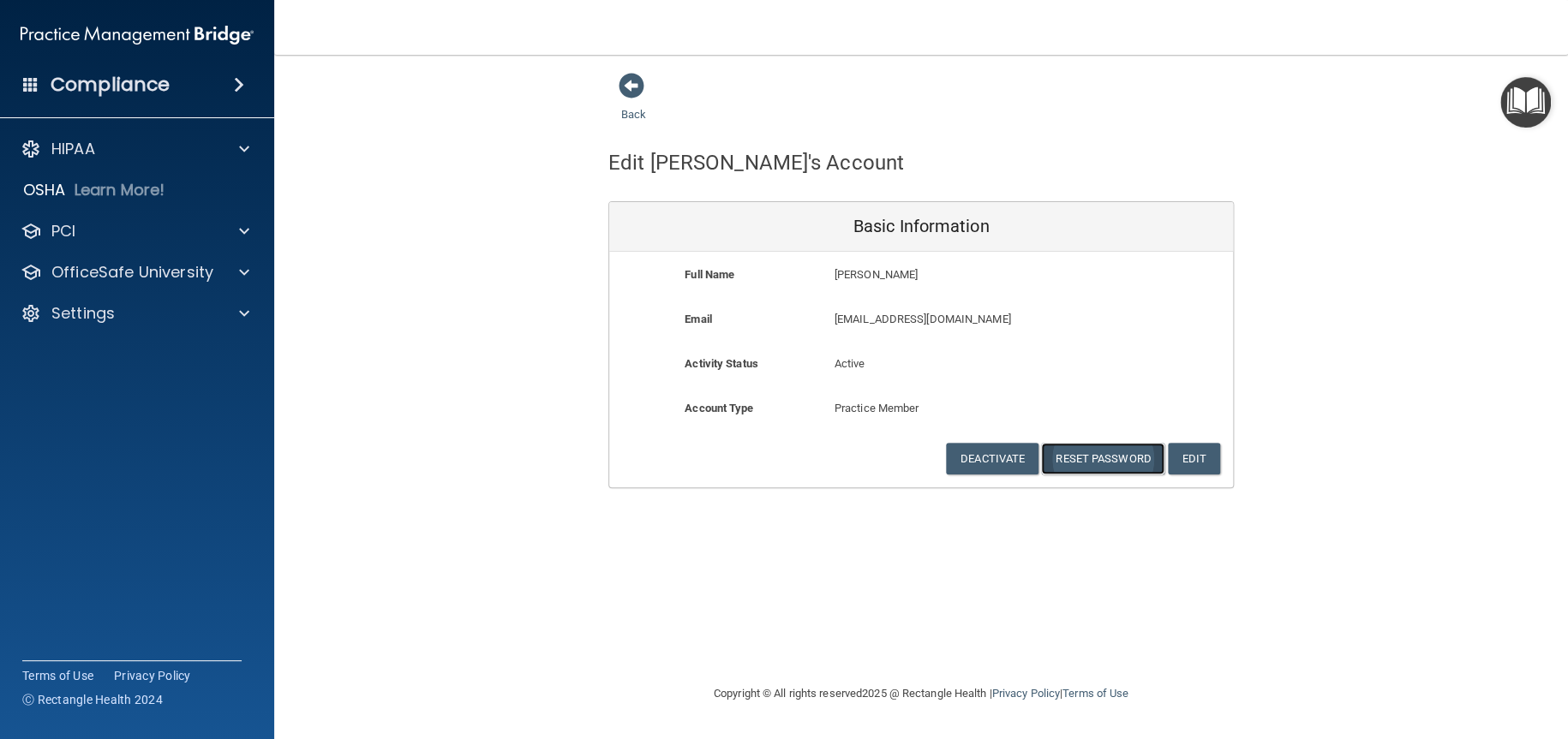
click at [1138, 459] on button "Reset Password" at bounding box center [1103, 459] width 124 height 32
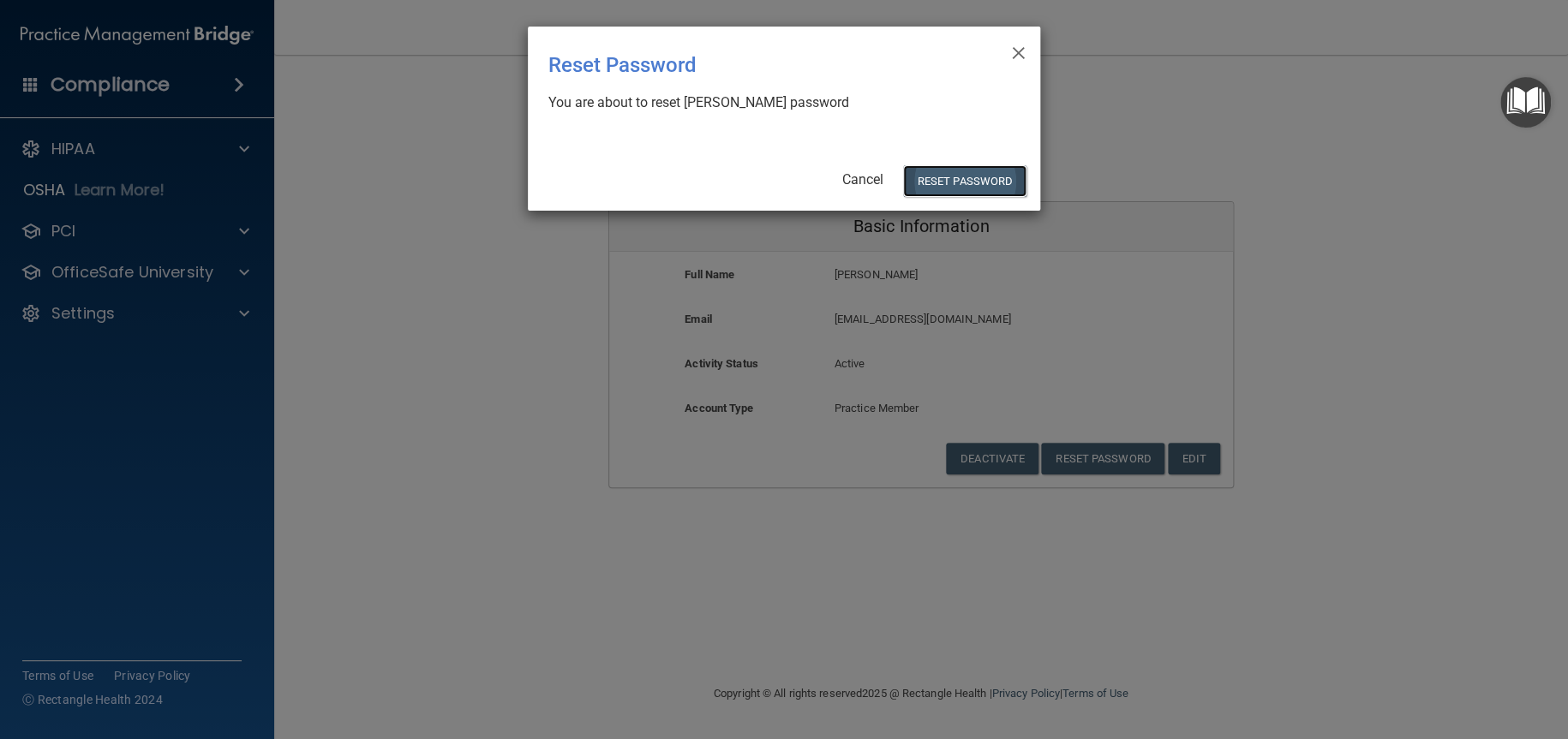
click at [994, 179] on button "Reset Password" at bounding box center [965, 181] width 124 height 32
click at [948, 182] on button "Reset Password" at bounding box center [965, 181] width 124 height 32
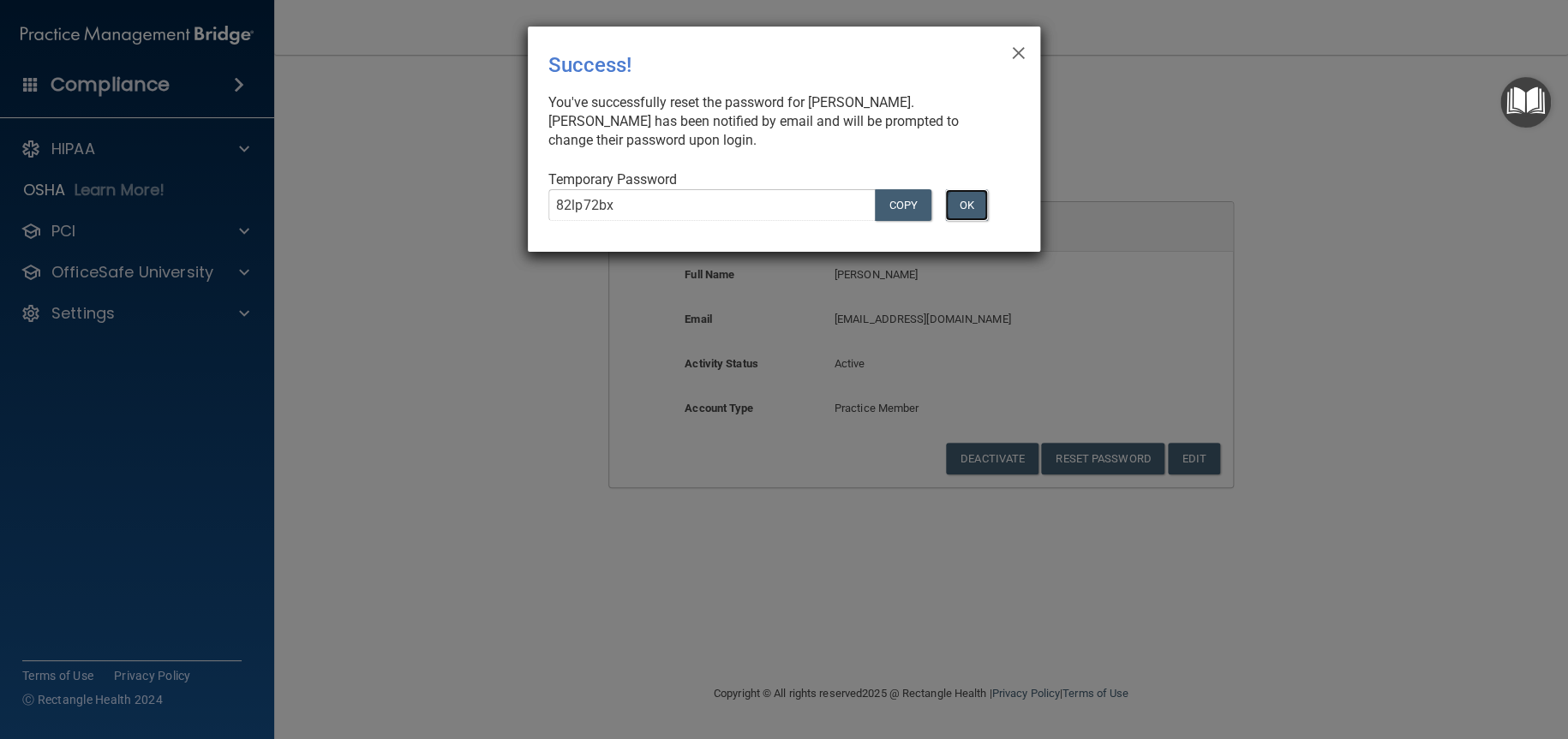
click at [969, 206] on button "OK" at bounding box center [966, 205] width 43 height 32
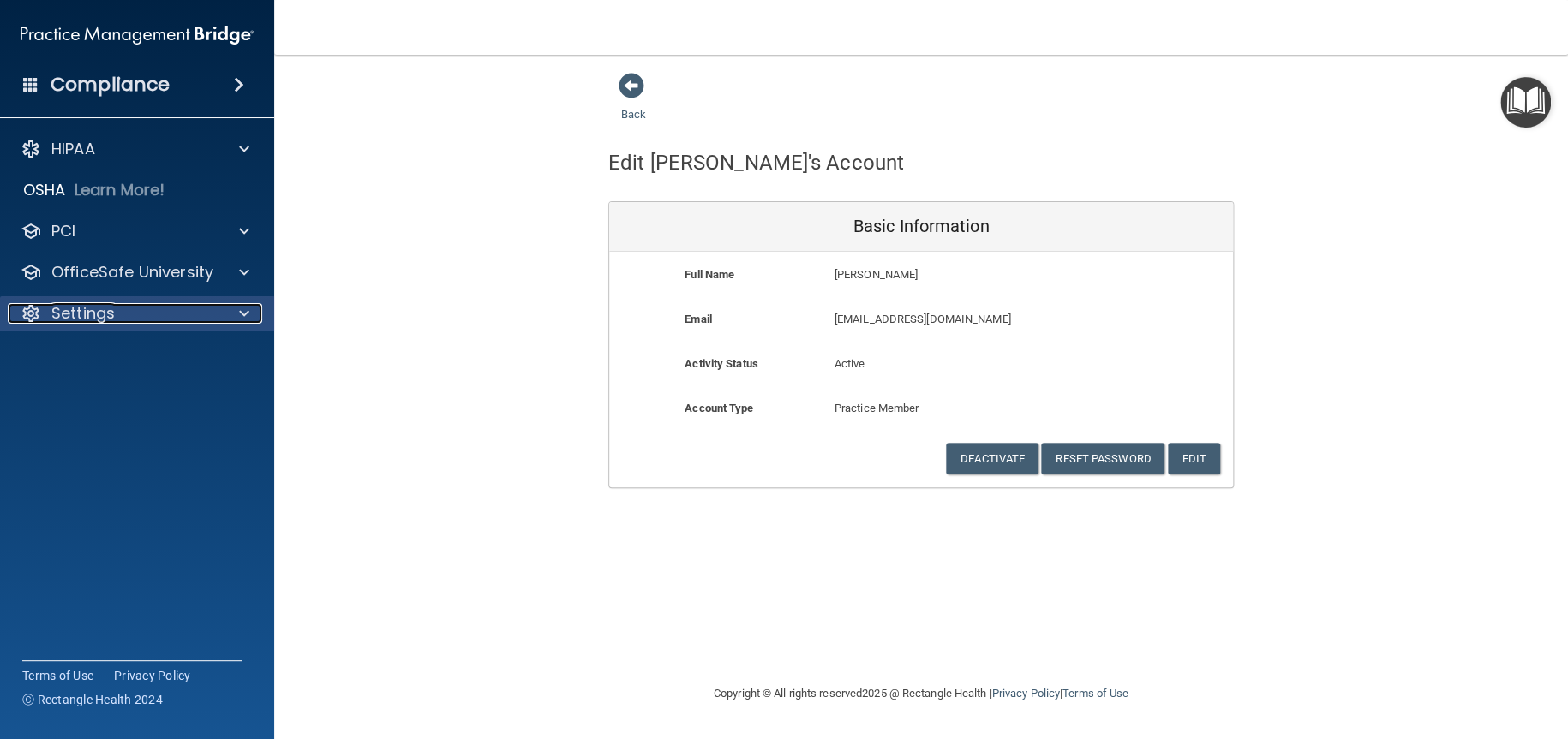
click at [92, 313] on p "Settings" at bounding box center [83, 313] width 64 height 21
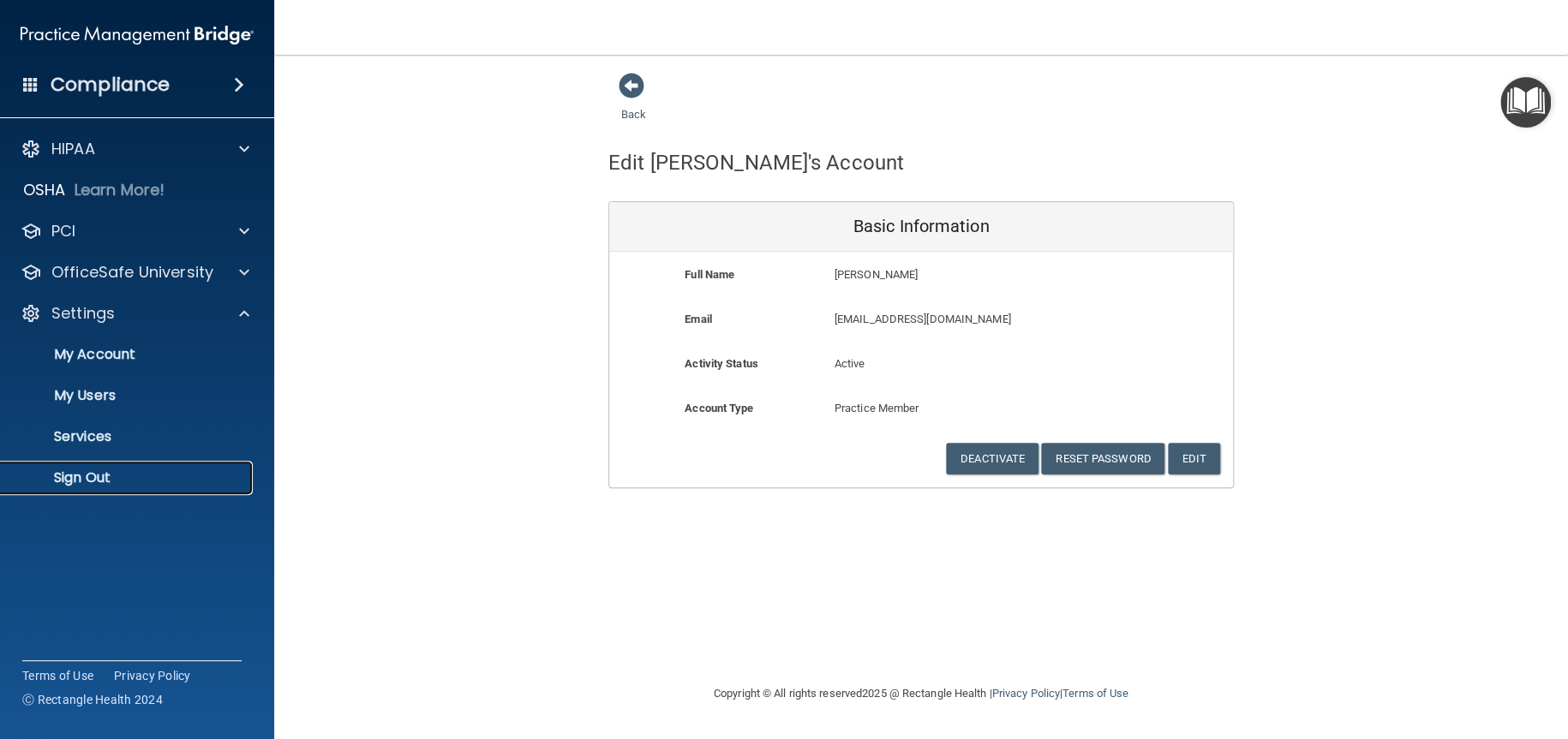
click at [90, 478] on p "Sign Out" at bounding box center [127, 478] width 234 height 17
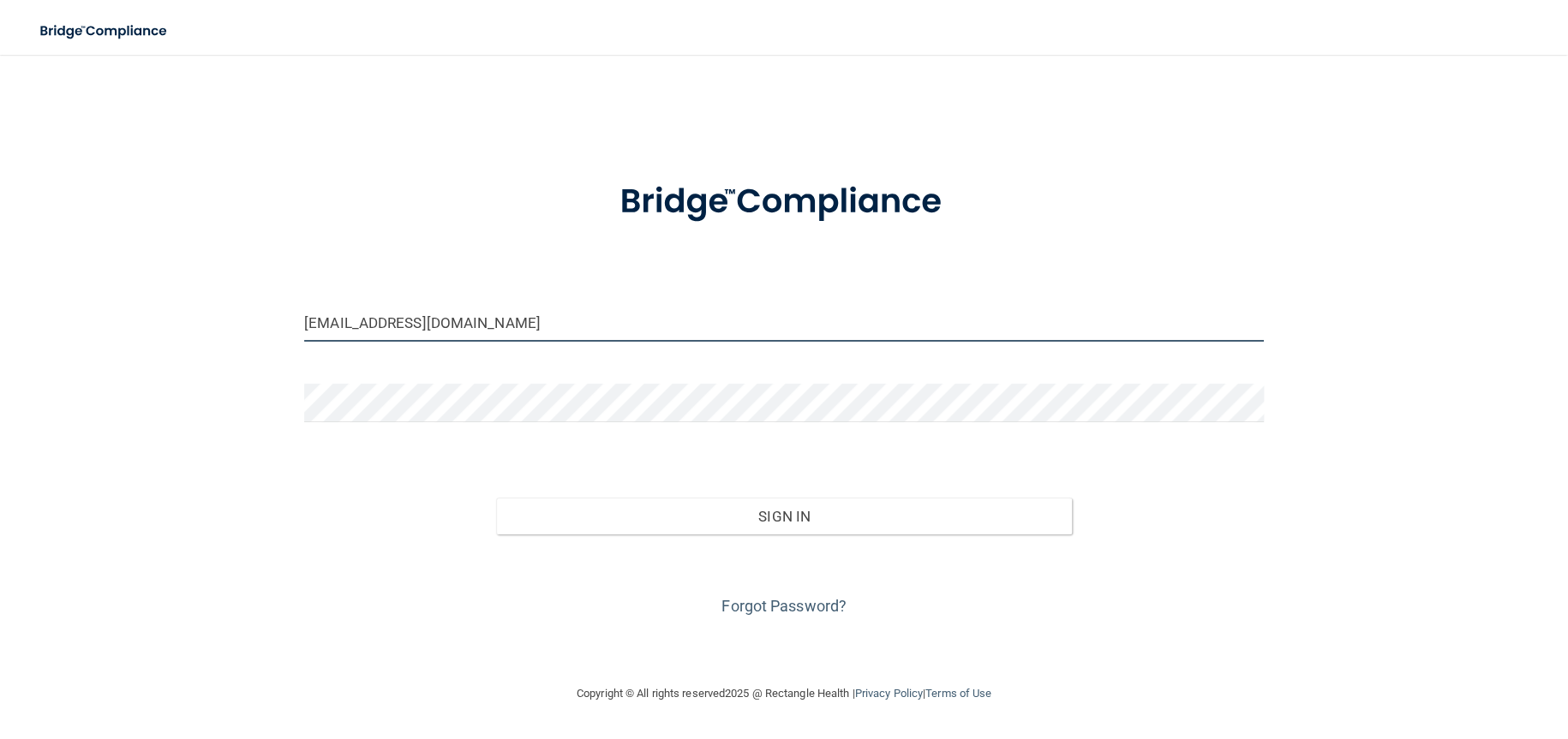
drag, startPoint x: 481, startPoint y: 326, endPoint x: 7, endPoint y: 319, distance: 474.1
click at [7, 319] on main "[EMAIL_ADDRESS][DOMAIN_NAME] Invalid email/password. You don't have permission …" at bounding box center [784, 397] width 1568 height 684
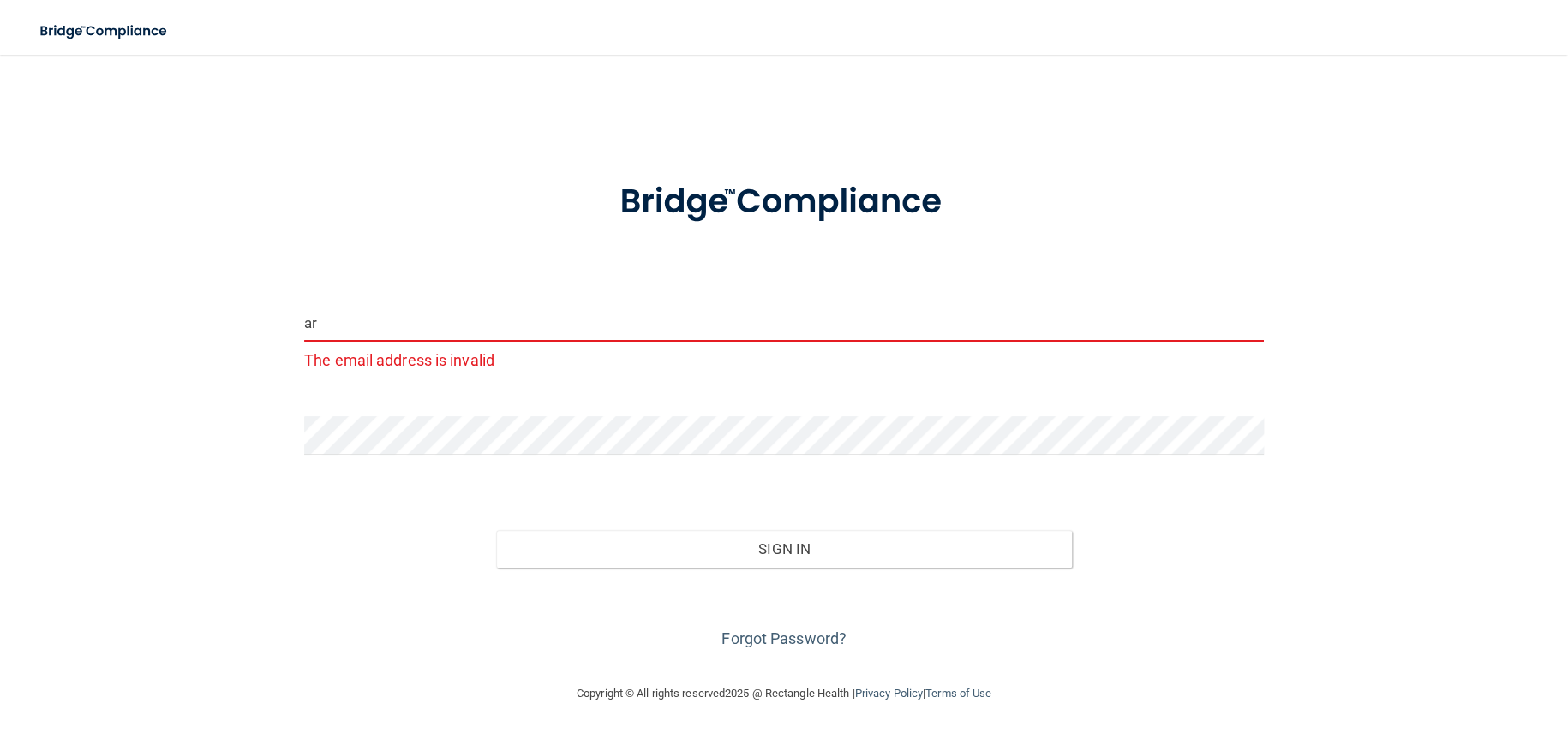
type input "arogge@yahoo.com"
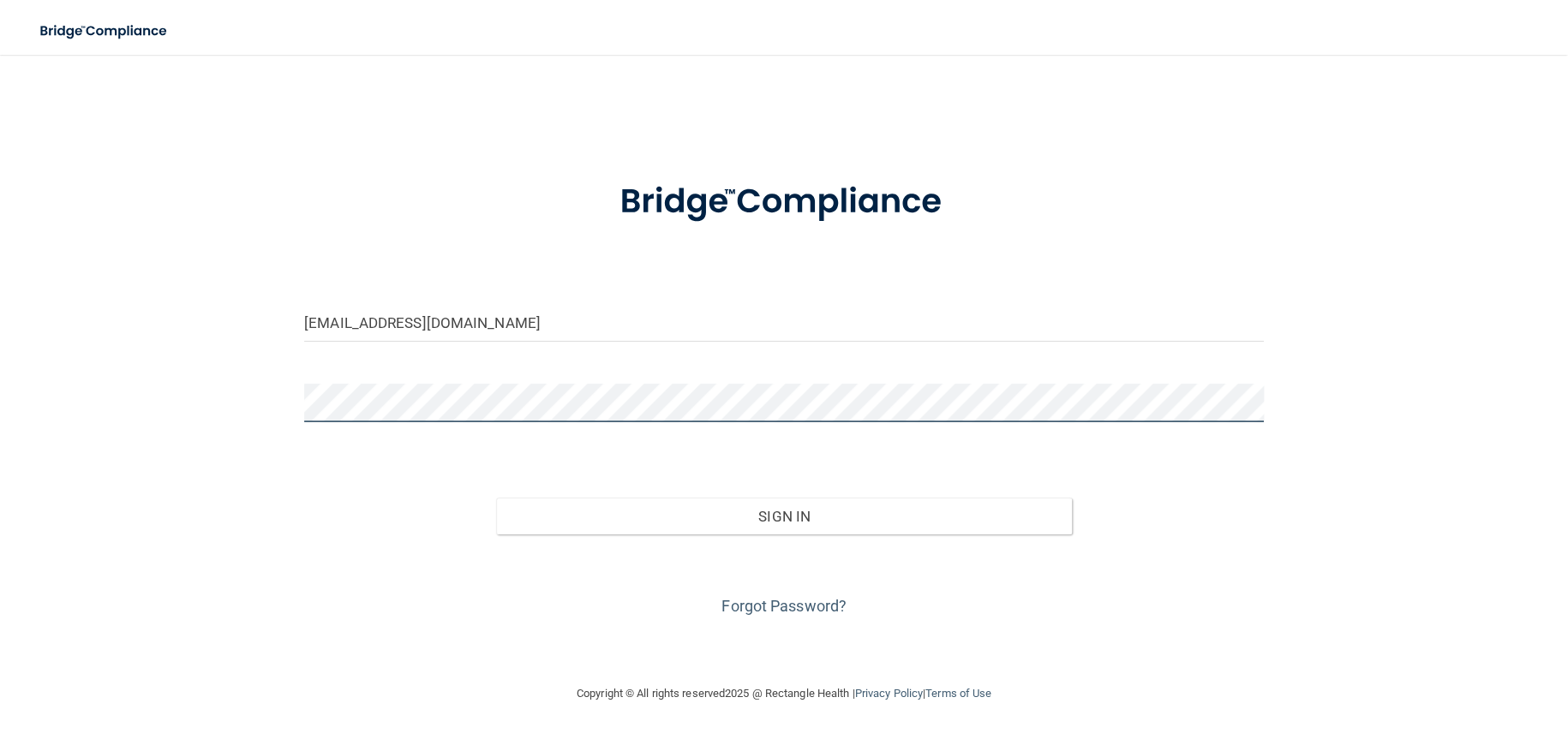
click at [220, 416] on div "arogge@yahoo.com Invalid email/password. You don't have permission to access th…" at bounding box center [784, 369] width 1500 height 594
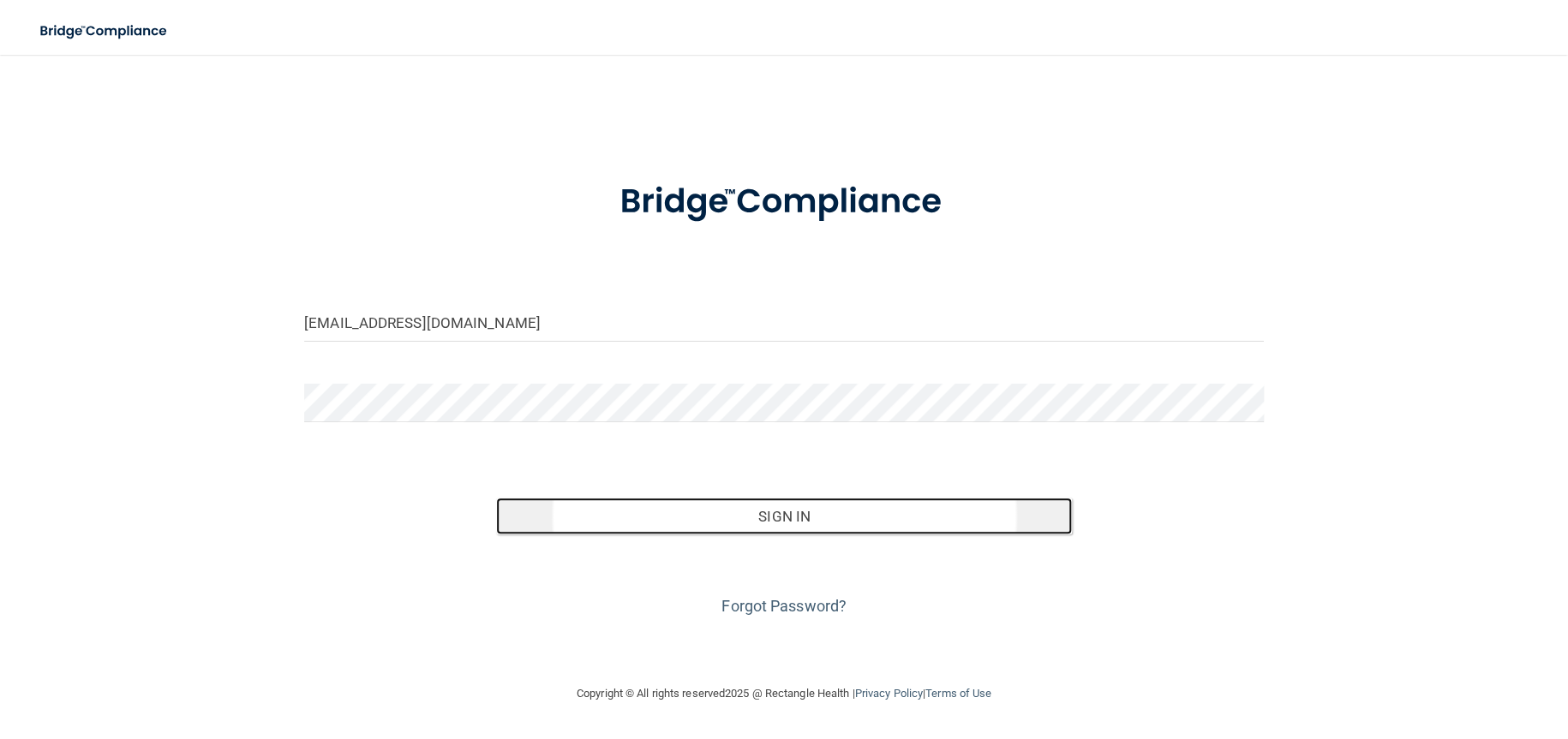
click at [709, 521] on button "Sign In" at bounding box center [784, 516] width 575 height 37
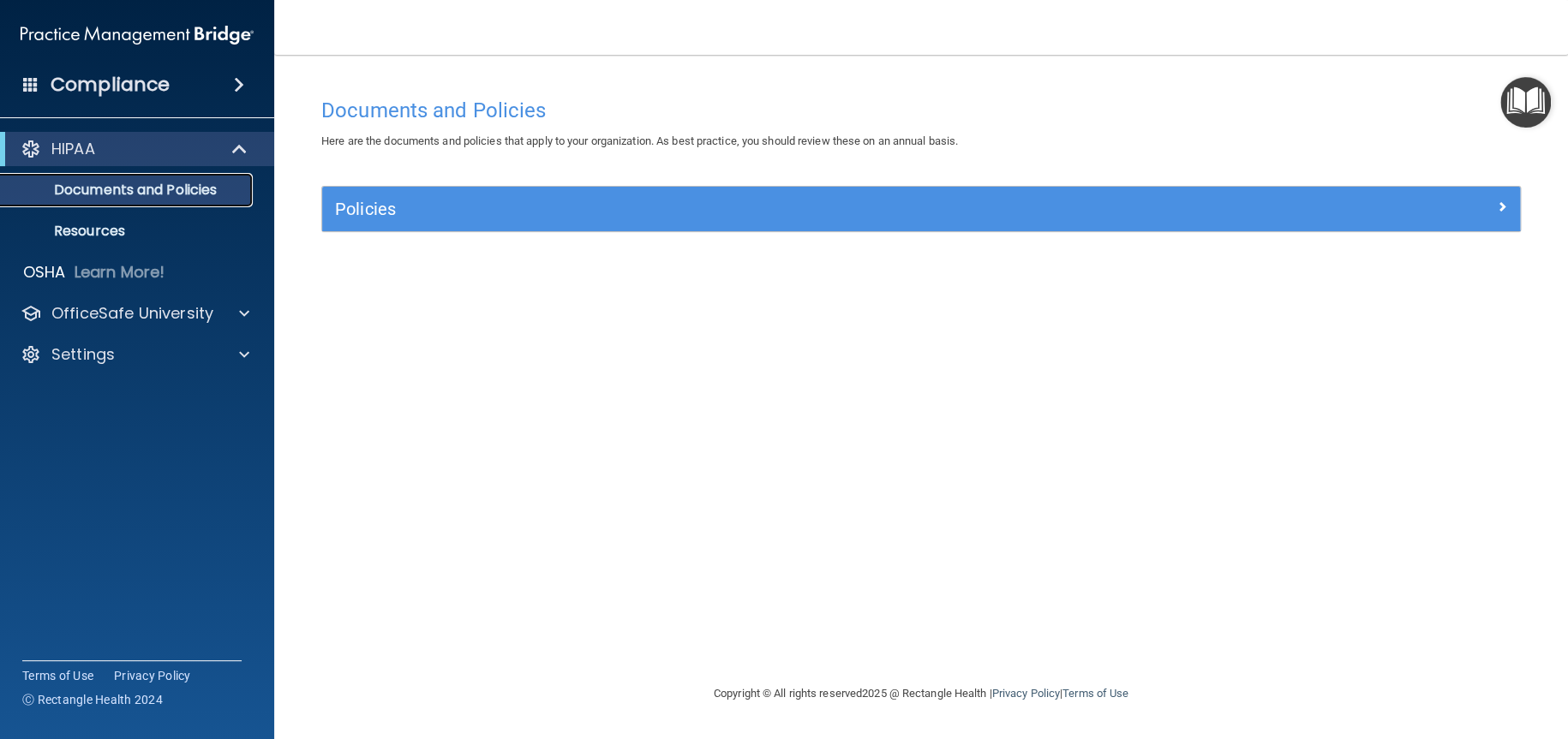
click at [182, 188] on p "Documents and Policies" at bounding box center [127, 190] width 234 height 17
click at [219, 313] on div "OfficeSafe University" at bounding box center [113, 313] width 212 height 21
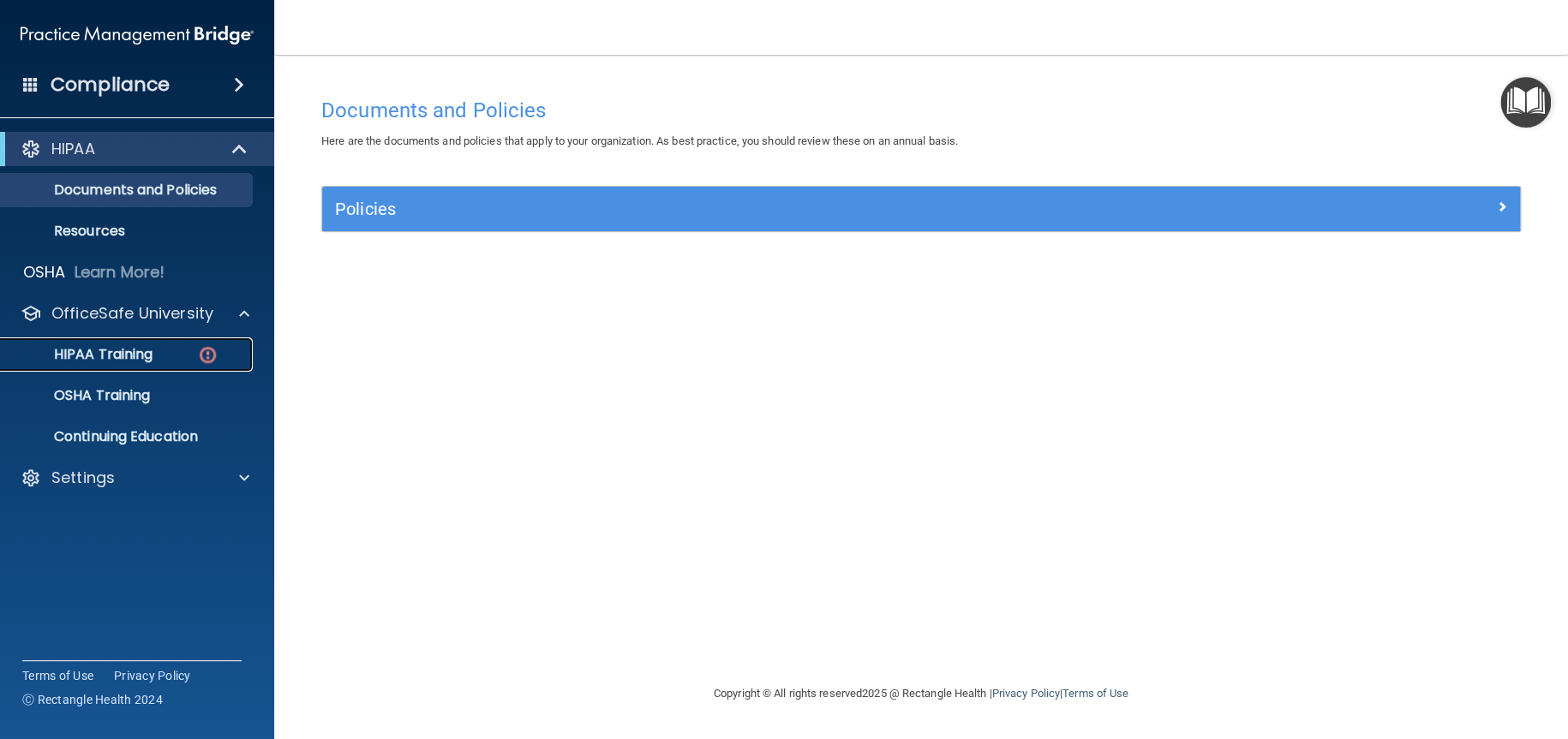
click at [154, 356] on div "HIPAA Training" at bounding box center [127, 354] width 234 height 17
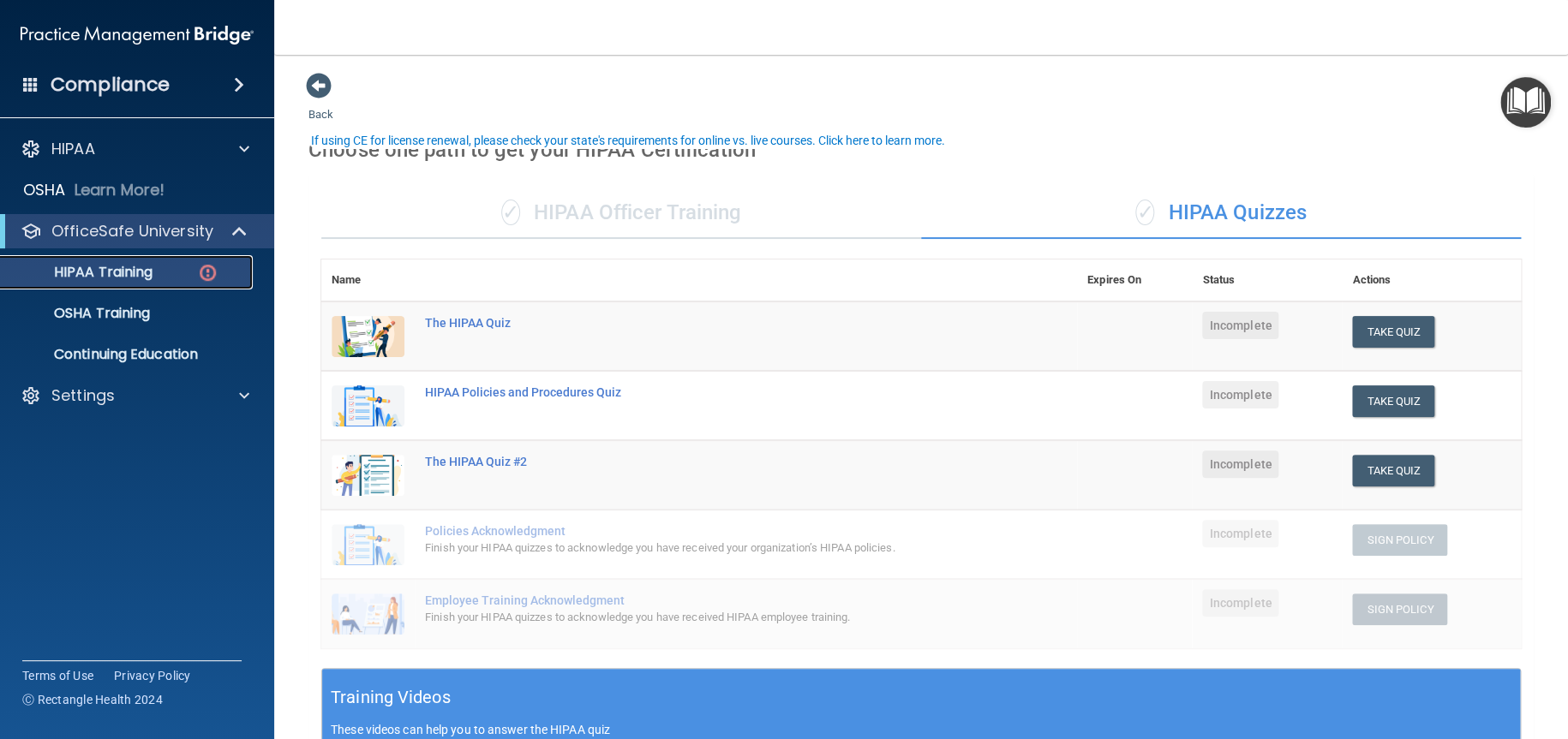
scroll to position [459, 0]
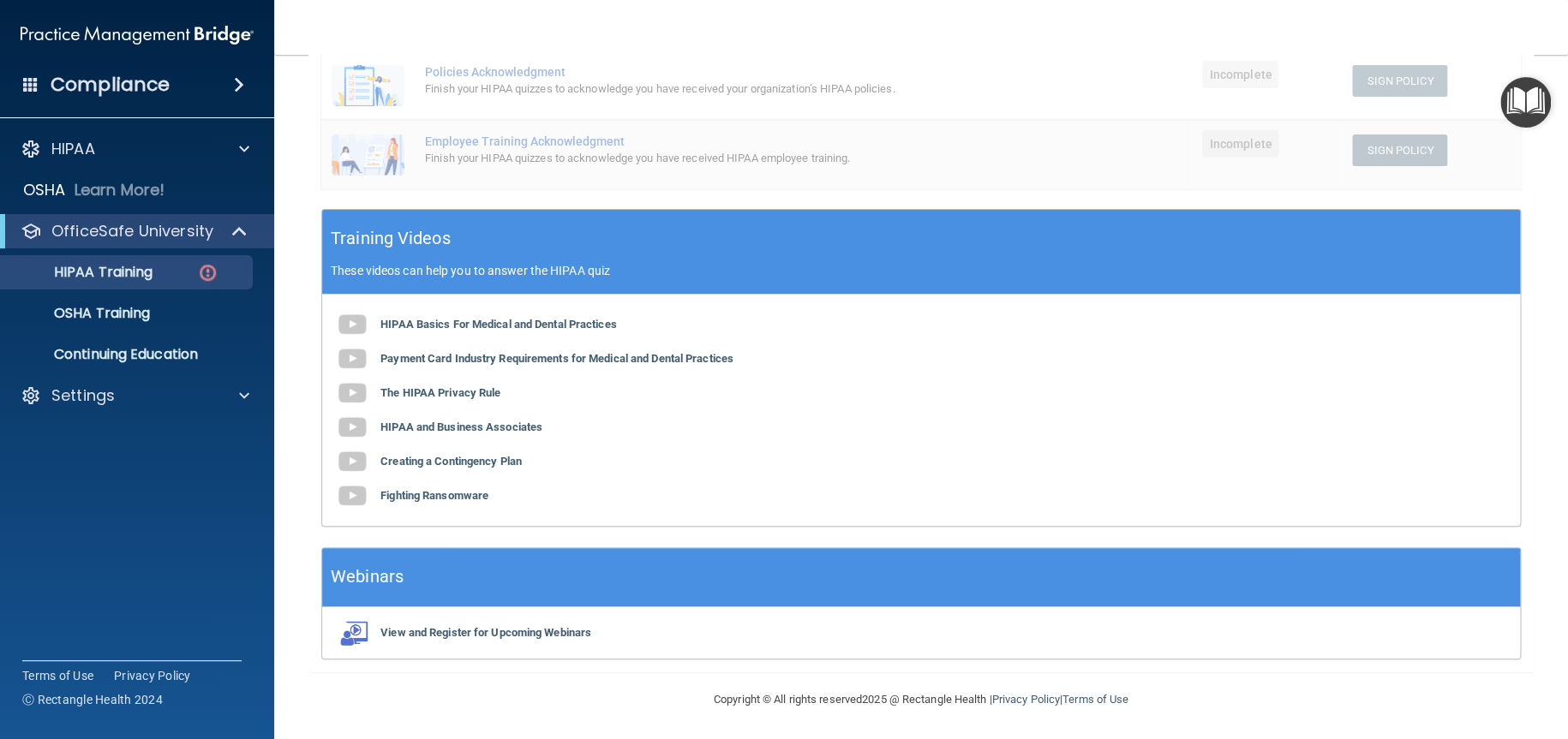
click at [1059, 409] on div "HIPAA Basics For Medical and Dental Practices Payment Card Industry Requirement…" at bounding box center [921, 410] width 1198 height 231
click at [360, 325] on img at bounding box center [352, 325] width 35 height 35
click at [348, 393] on img at bounding box center [352, 393] width 35 height 35
click at [154, 270] on div "HIPAA Training" at bounding box center [127, 272] width 234 height 17
click at [197, 274] on img at bounding box center [208, 273] width 22 height 22
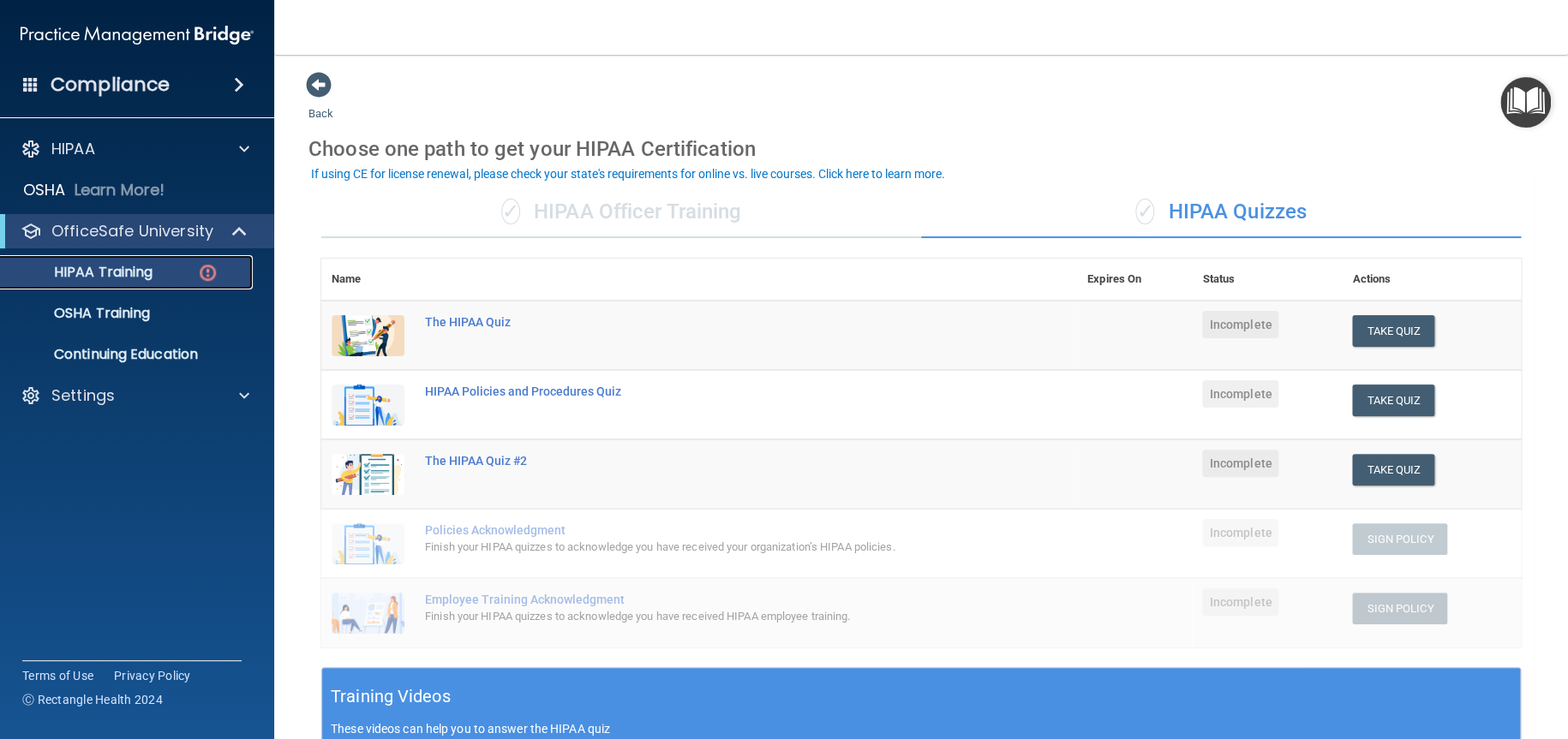
scroll to position [0, 0]
click at [1394, 331] on button "Take Quiz" at bounding box center [1393, 331] width 82 height 32
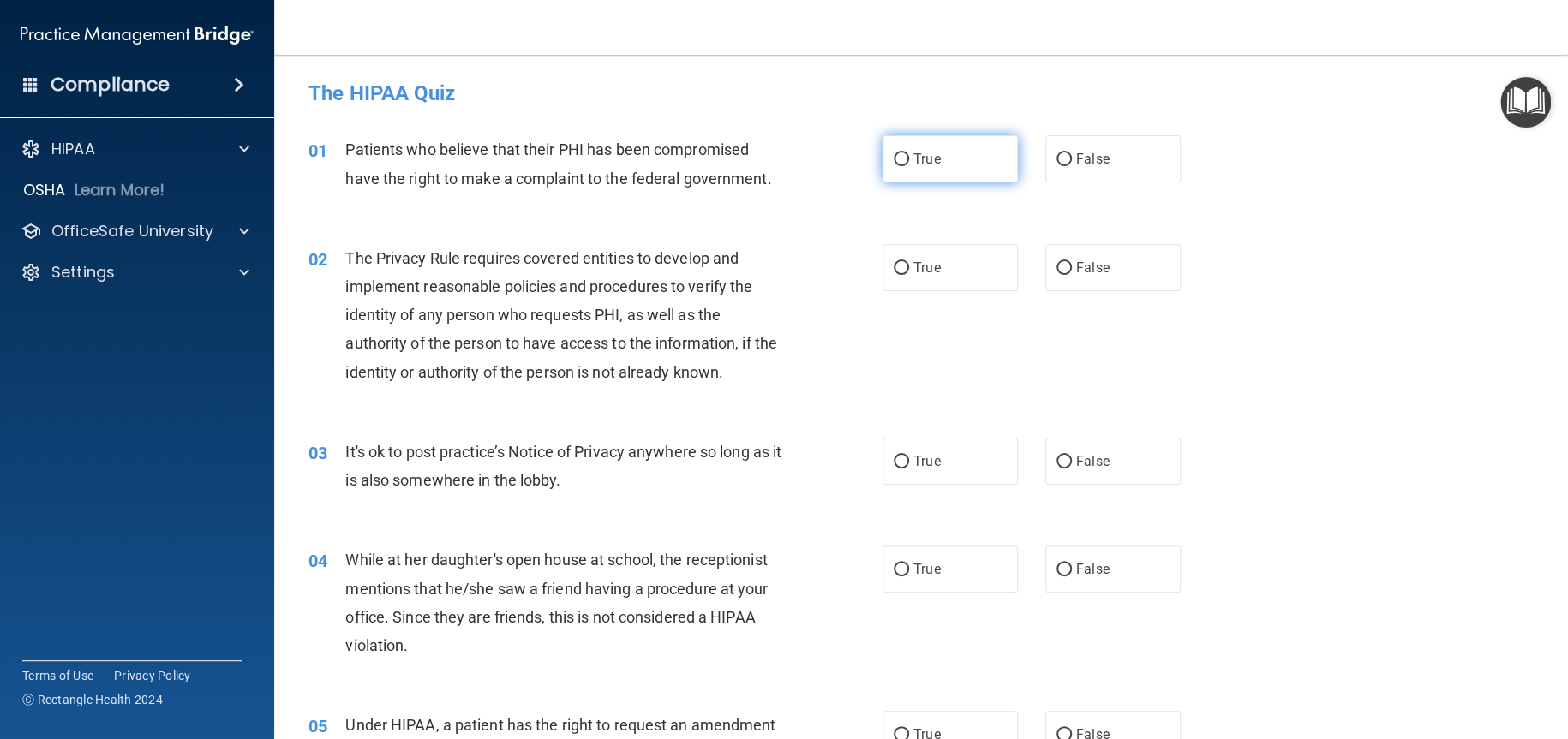
click at [925, 153] on span "True" at bounding box center [926, 159] width 26 height 16
click at [909, 153] on input "True" at bounding box center [901, 159] width 15 height 13
radio input "true"
click at [960, 292] on div "02 The Privacy Rule requires covered entities to develop and implement reasonab…" at bounding box center [921, 319] width 1251 height 194
click at [955, 281] on label "True" at bounding box center [950, 268] width 136 height 47
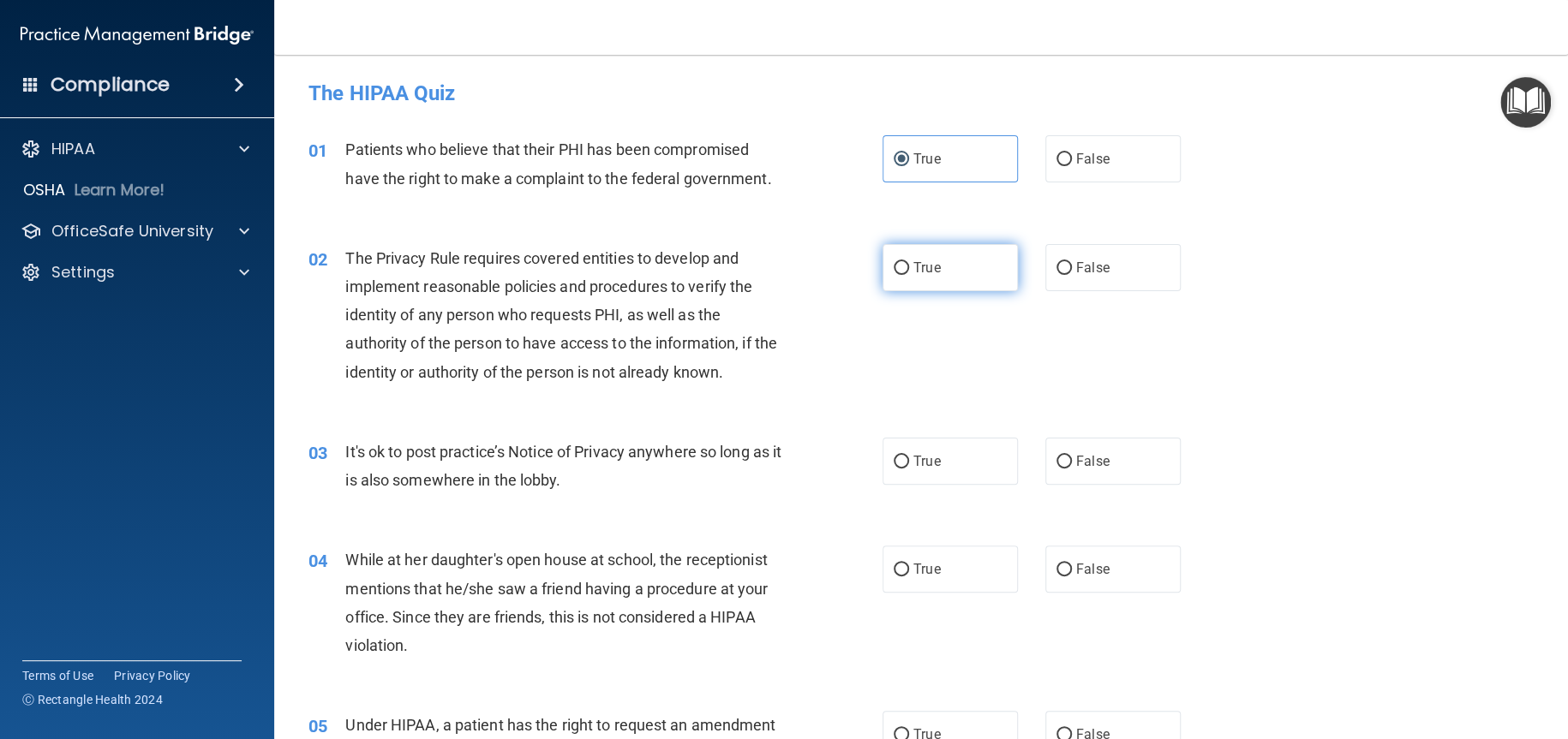
click at [909, 275] on input "True" at bounding box center [901, 268] width 15 height 13
radio input "true"
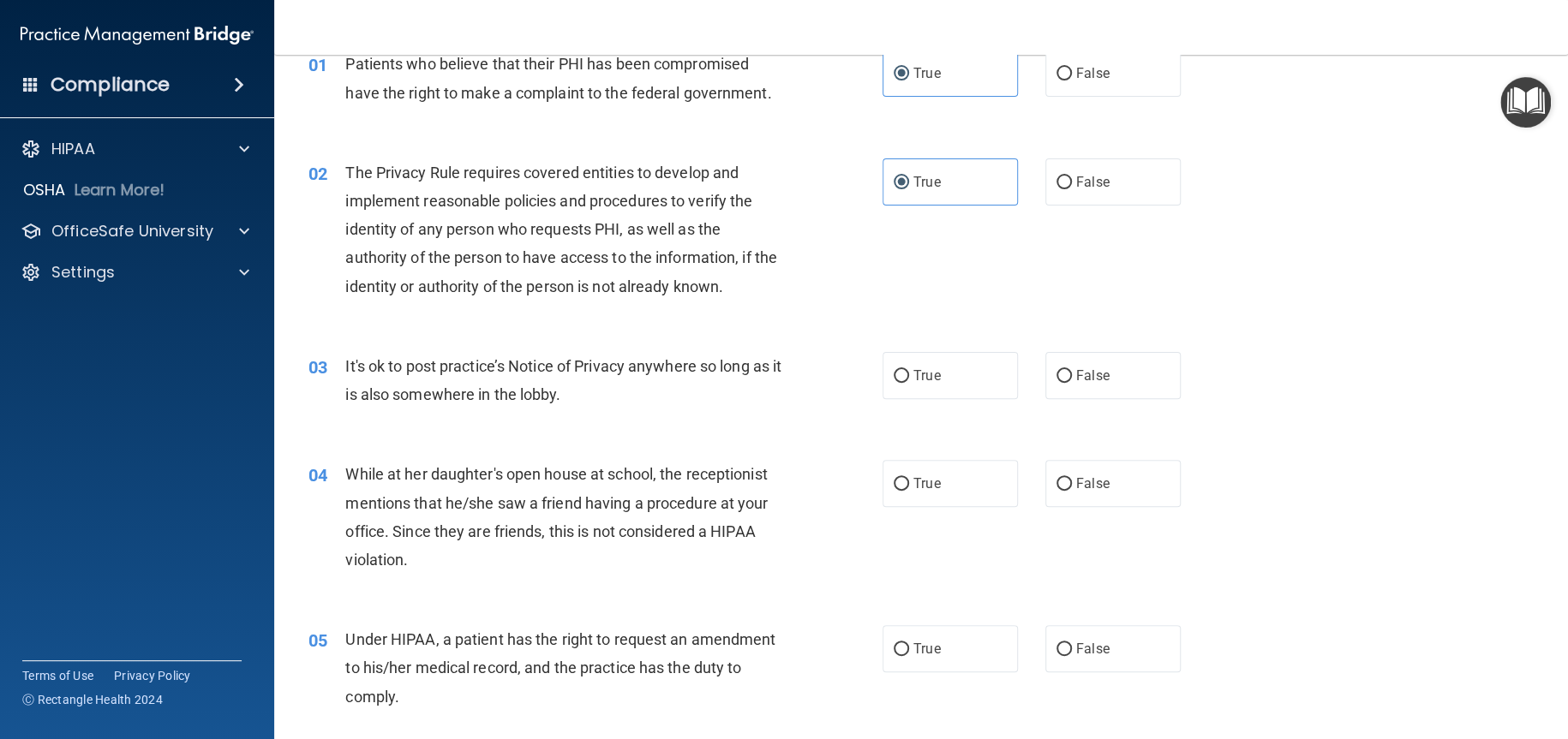
scroll to position [171, 0]
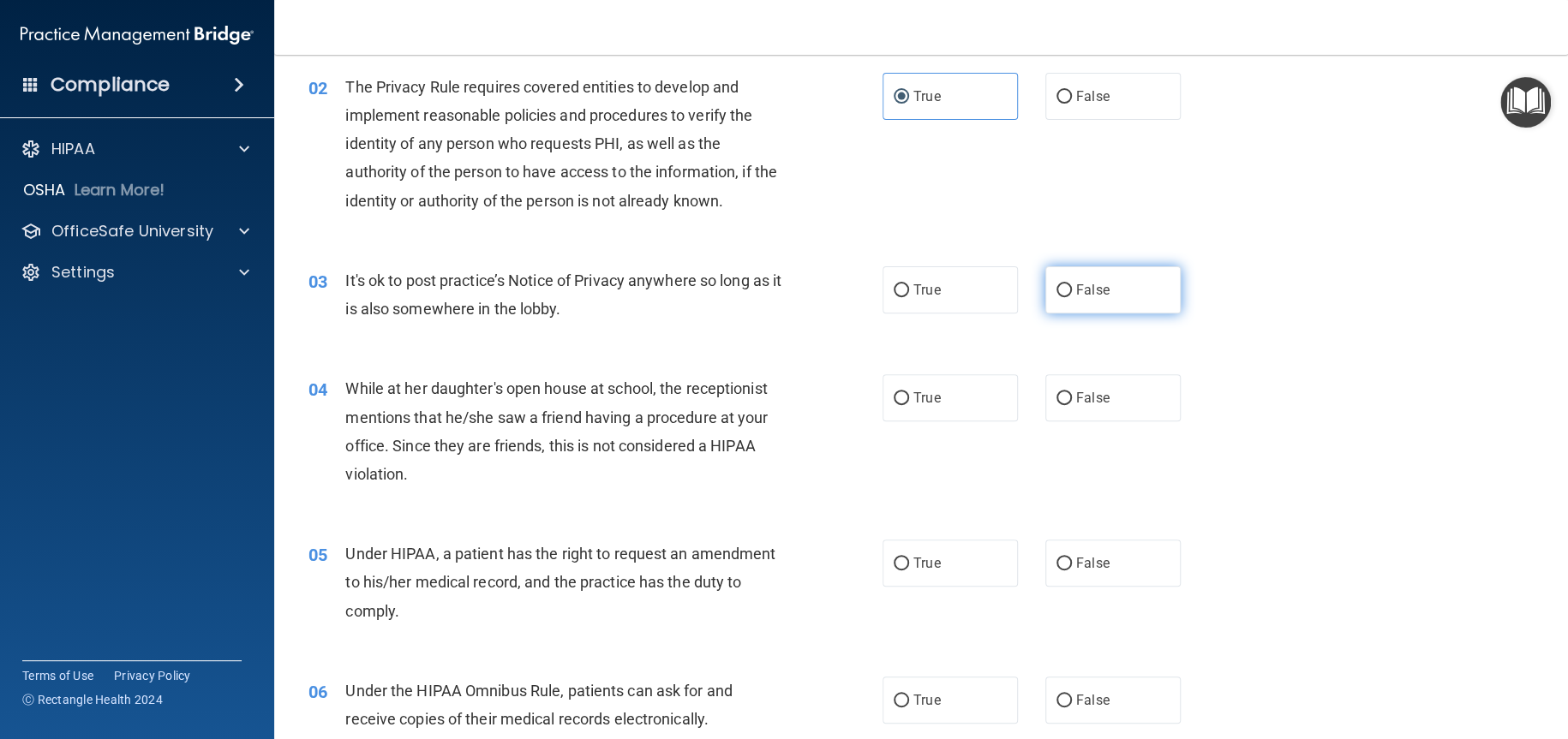
click at [1094, 270] on label "False" at bounding box center [1113, 290] width 136 height 47
click at [1072, 284] on input "False" at bounding box center [1064, 290] width 15 height 13
radio input "true"
drag, startPoint x: 1089, startPoint y: 384, endPoint x: 1086, endPoint y: 441, distance: 57.1
click at [1089, 385] on label "False" at bounding box center [1113, 398] width 136 height 47
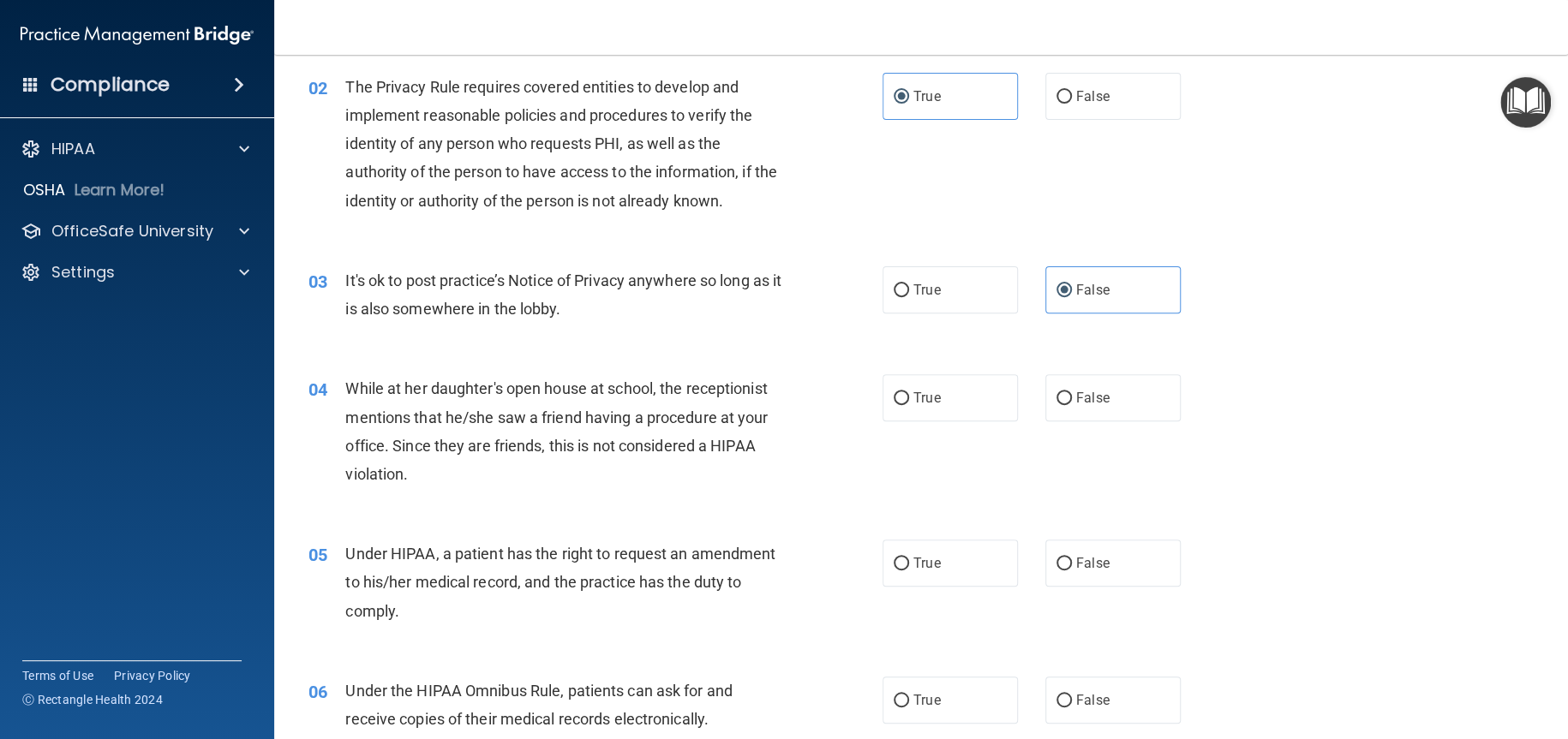
click at [1072, 392] on input "False" at bounding box center [1064, 399] width 15 height 13
radio input "true"
click at [1080, 577] on label "False" at bounding box center [1113, 563] width 136 height 47
click at [1072, 571] on input "False" at bounding box center [1064, 564] width 15 height 13
radio input "true"
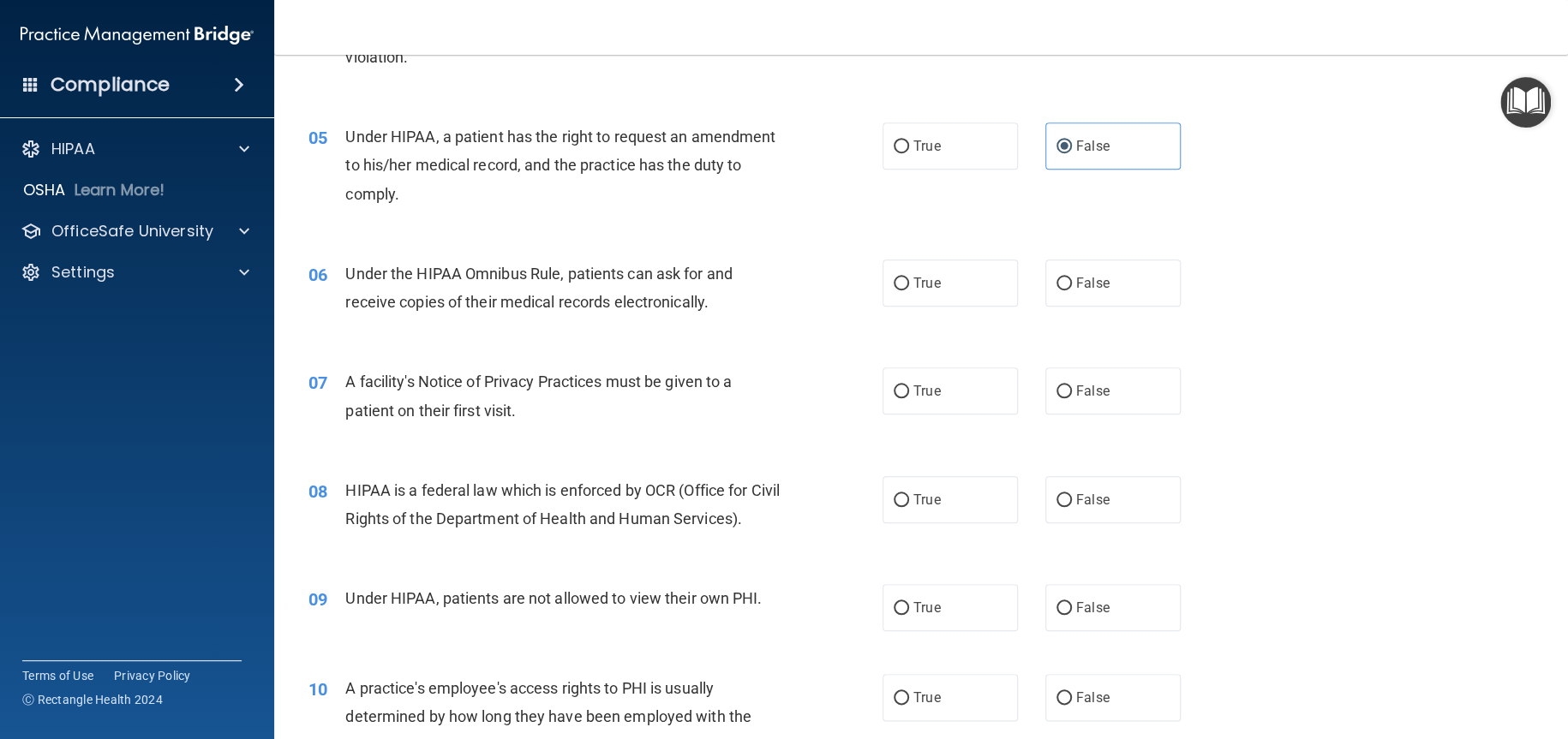
scroll to position [600, 0]
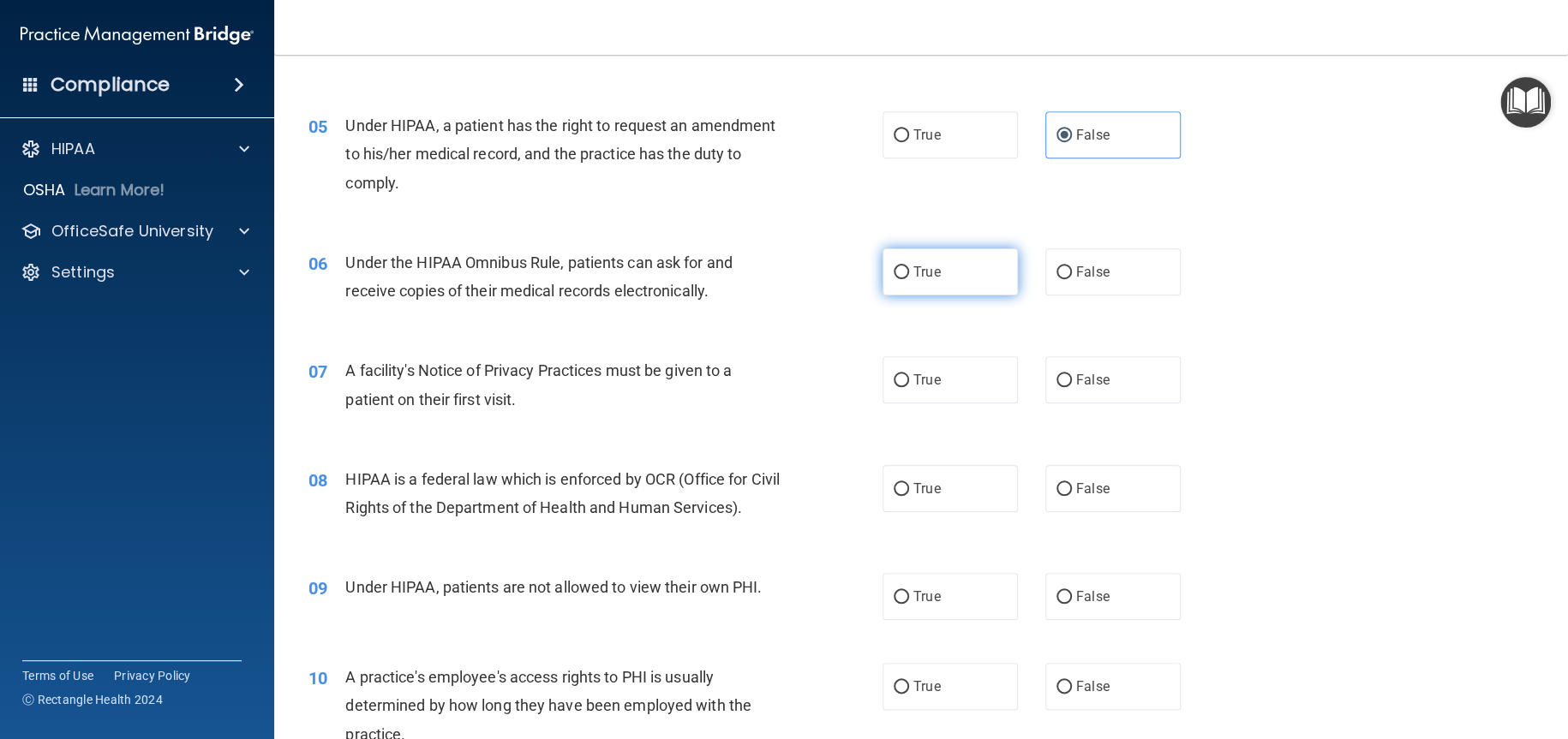
click at [946, 276] on label "True" at bounding box center [950, 272] width 136 height 47
click at [909, 276] on input "True" at bounding box center [901, 273] width 15 height 13
radio input "true"
click at [932, 400] on label "True" at bounding box center [950, 380] width 136 height 47
click at [909, 387] on input "True" at bounding box center [901, 380] width 15 height 13
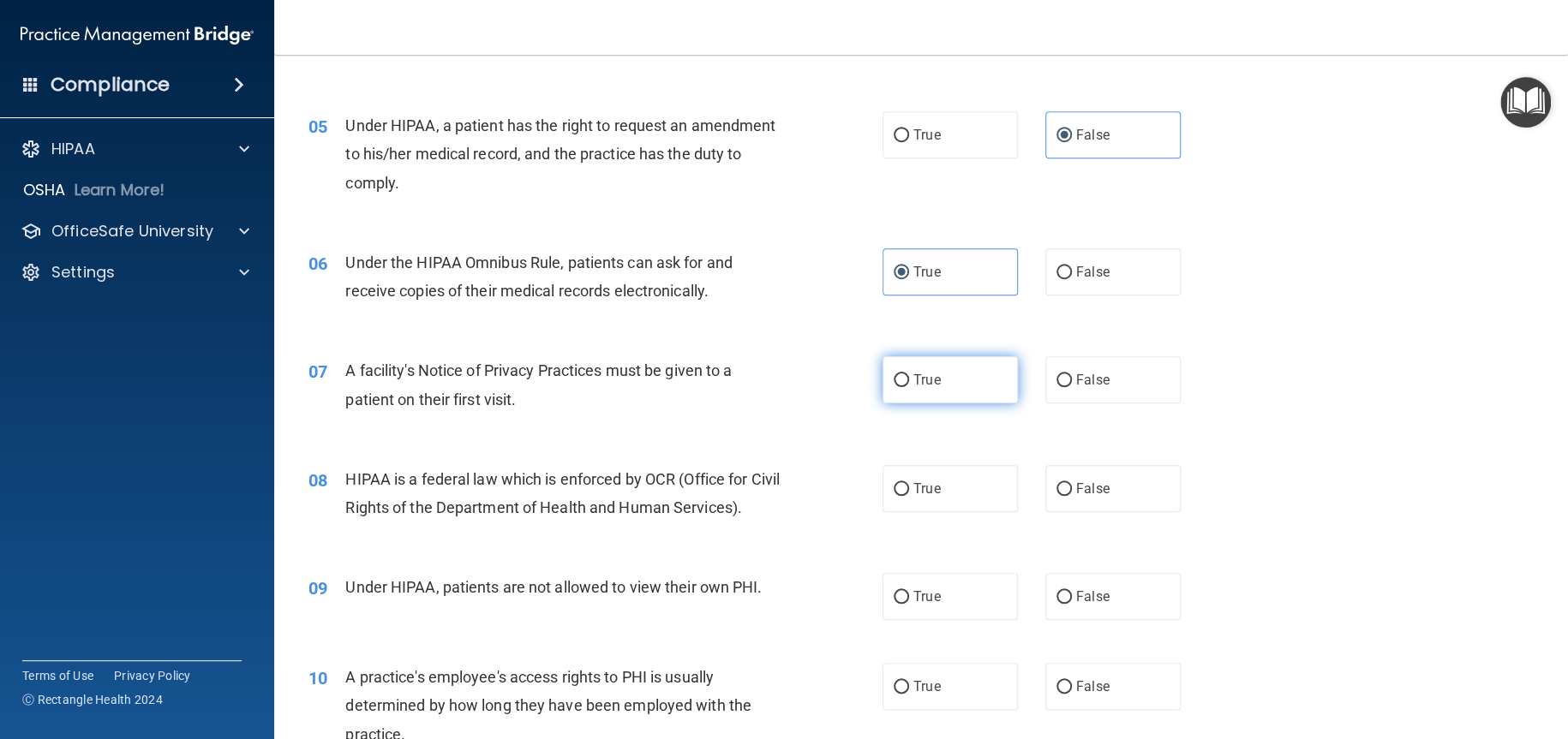
radio input "true"
click at [938, 501] on label "True" at bounding box center [950, 489] width 136 height 47
click at [909, 496] on input "True" at bounding box center [901, 490] width 15 height 13
radio input "true"
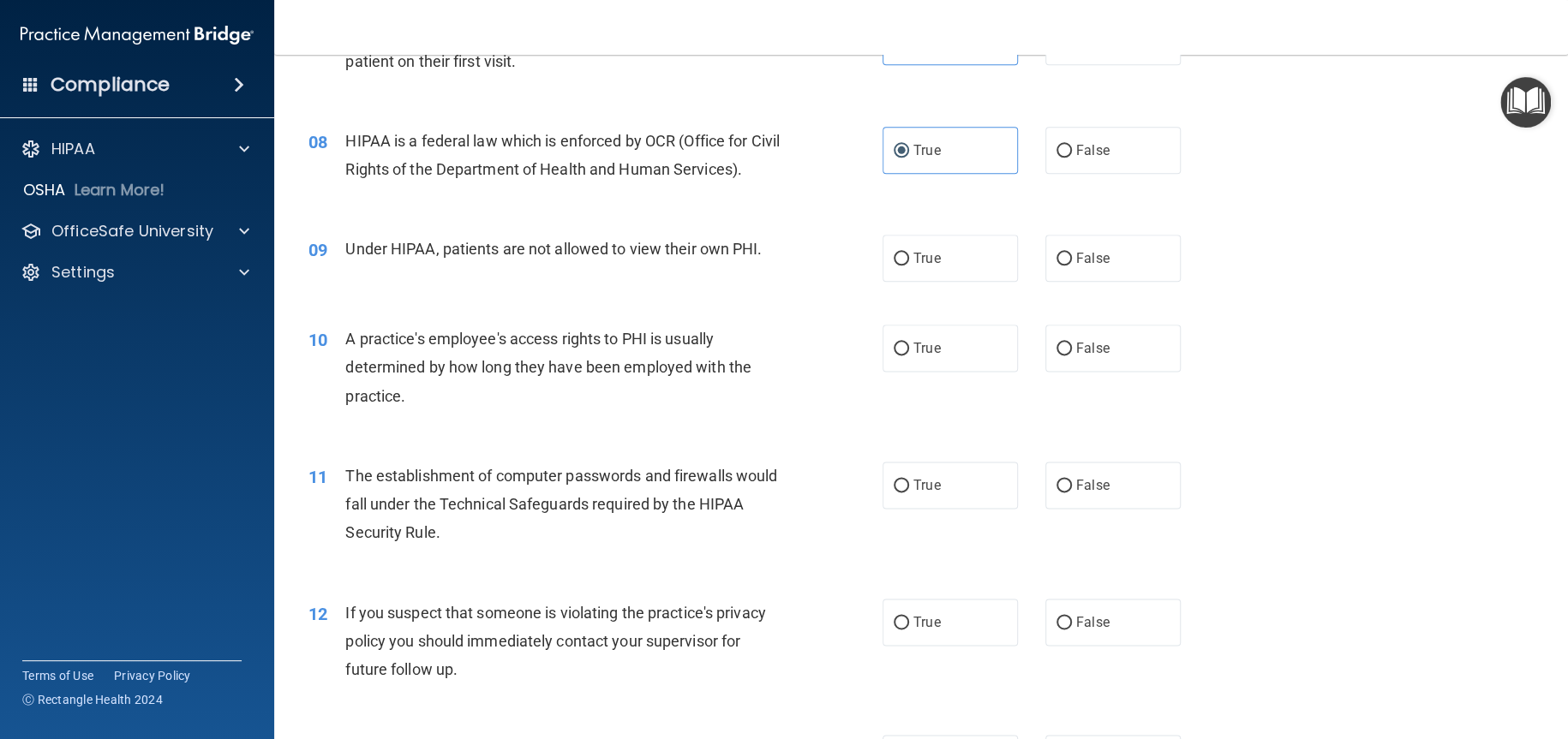
scroll to position [942, 0]
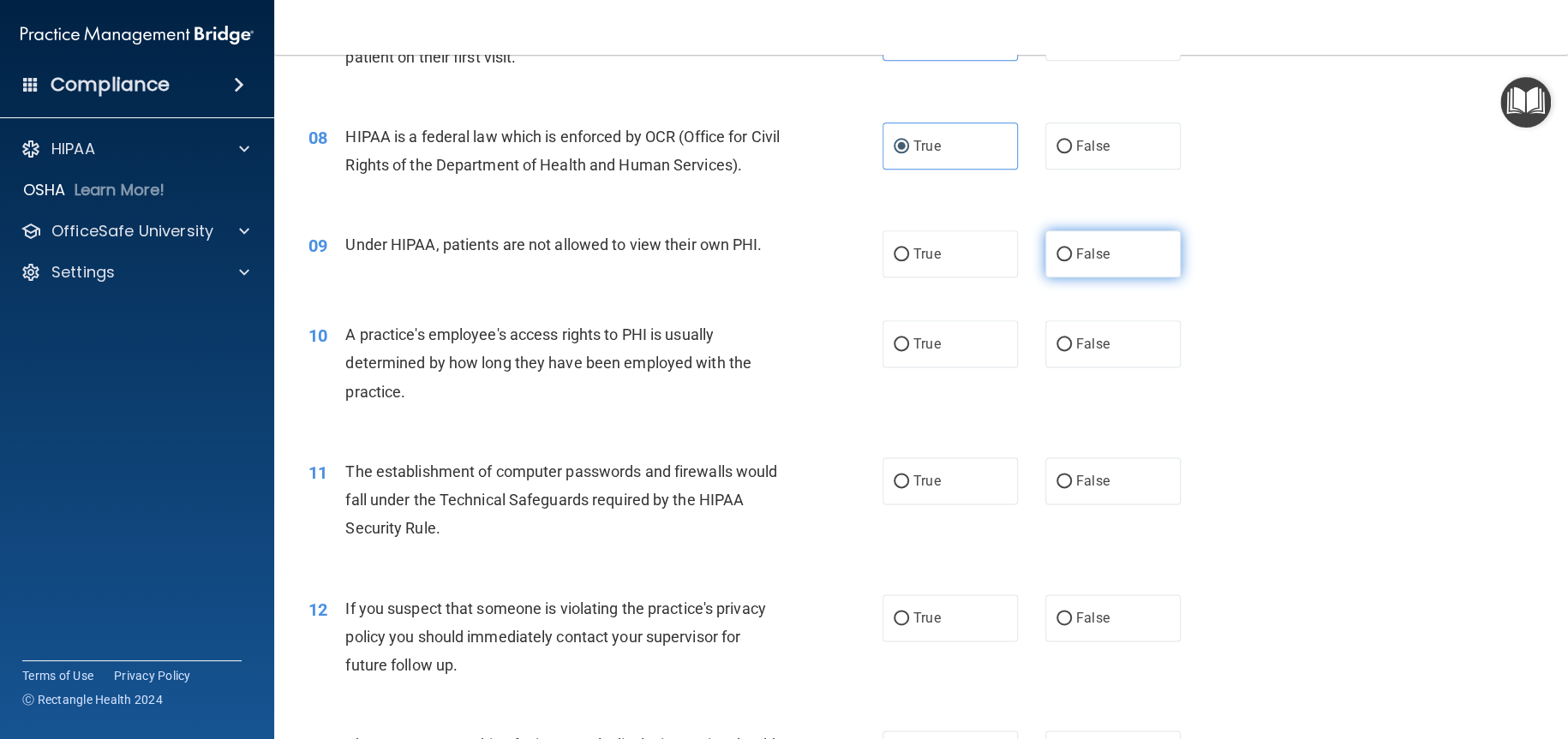
click at [1137, 265] on label "False" at bounding box center [1113, 254] width 136 height 47
click at [1072, 261] on input "False" at bounding box center [1064, 255] width 15 height 13
radio input "true"
click at [1140, 339] on label "False" at bounding box center [1113, 344] width 136 height 47
click at [1072, 339] on input "False" at bounding box center [1064, 345] width 15 height 13
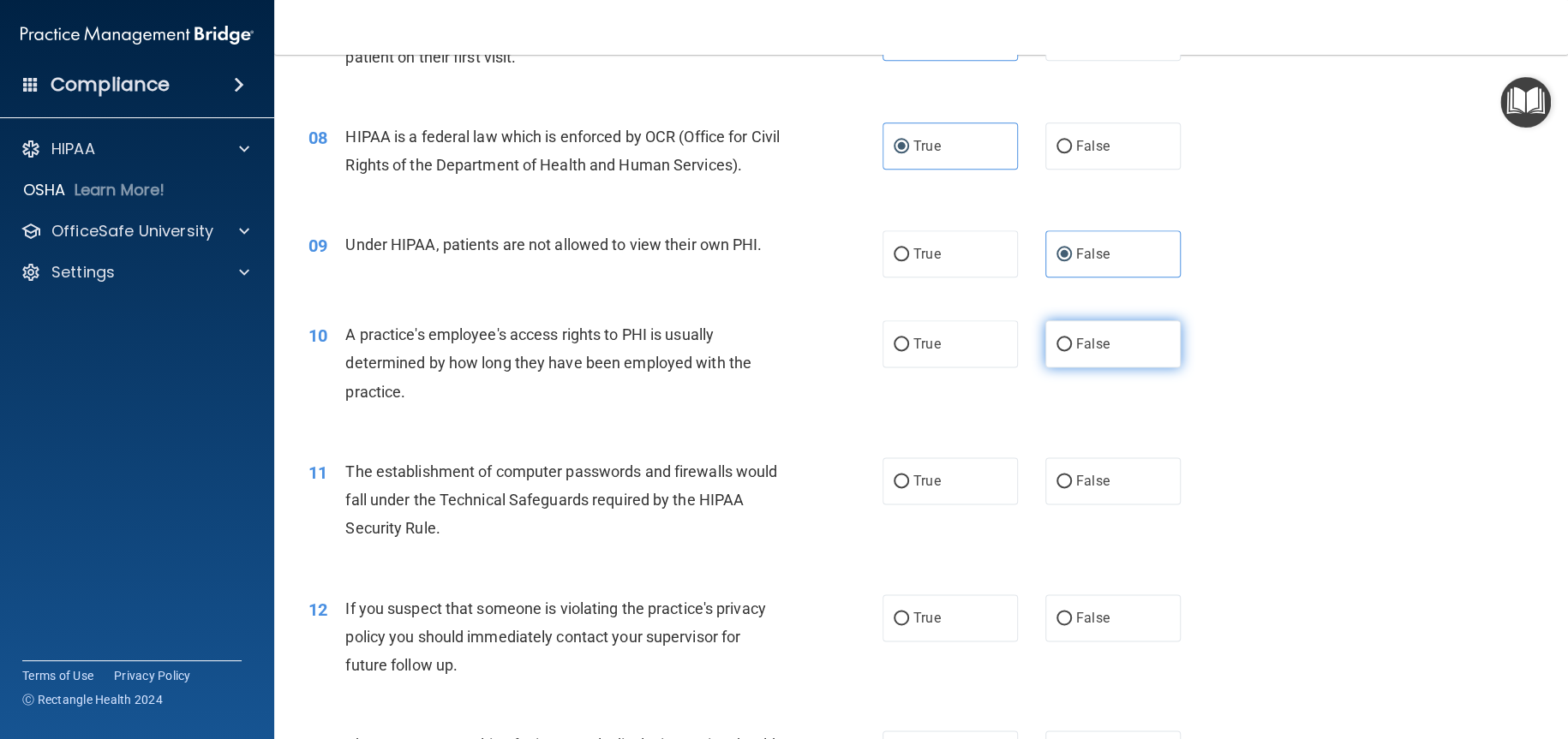
radio input "true"
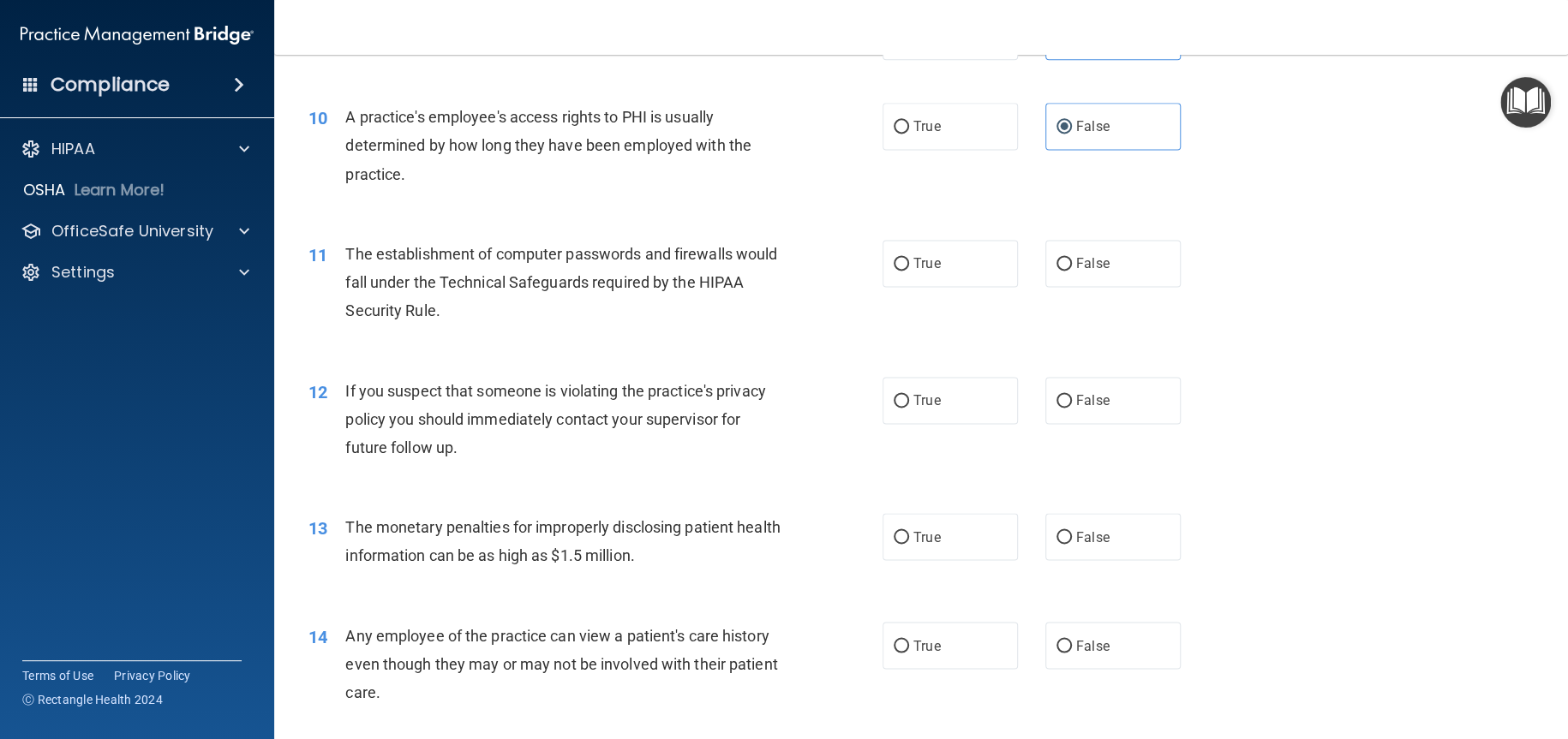
scroll to position [1200, 0]
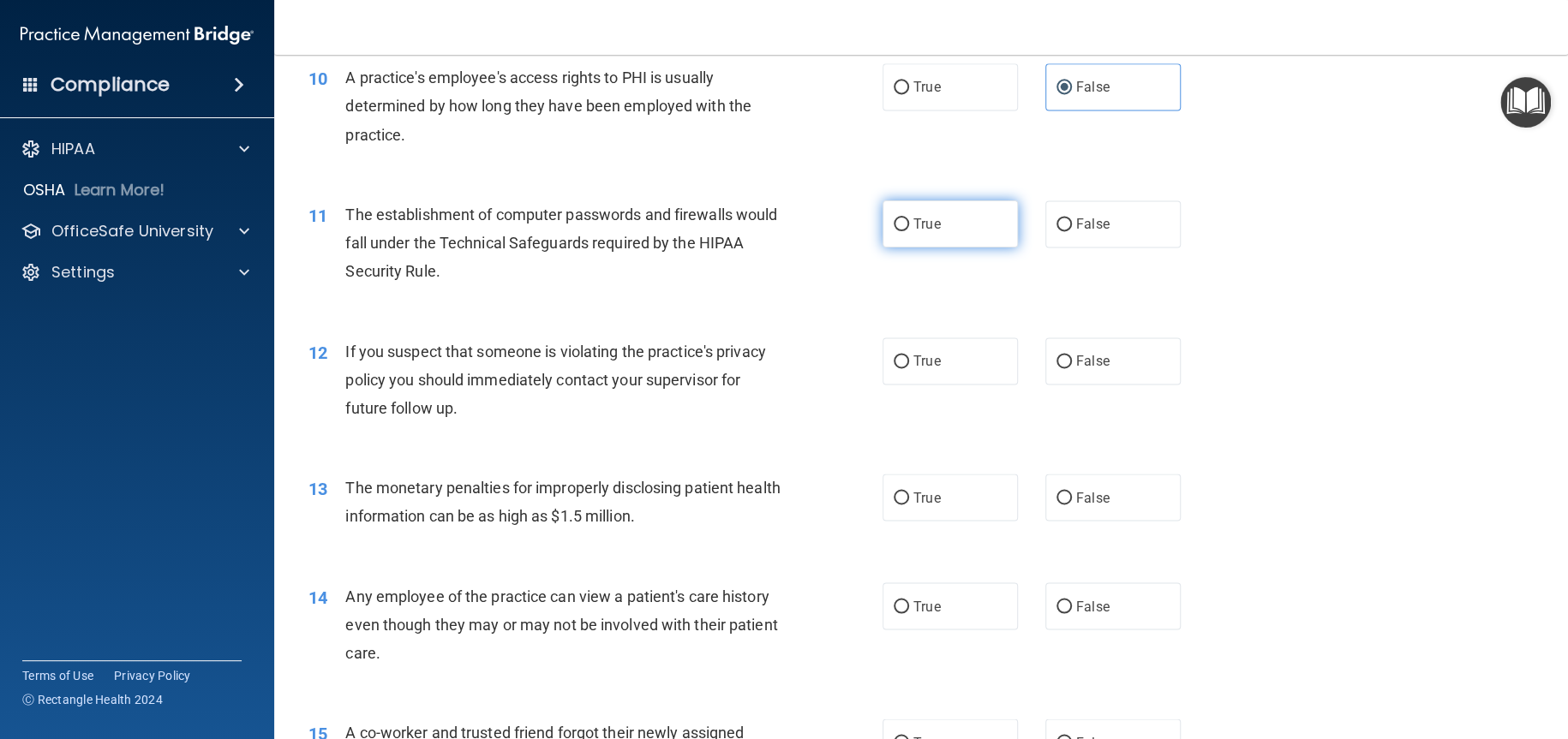
click at [916, 210] on label "True" at bounding box center [950, 224] width 136 height 47
click at [909, 218] on input "True" at bounding box center [901, 225] width 15 height 13
radio input "true"
click at [936, 350] on label "True" at bounding box center [950, 361] width 136 height 47
click at [909, 356] on input "True" at bounding box center [901, 362] width 15 height 13
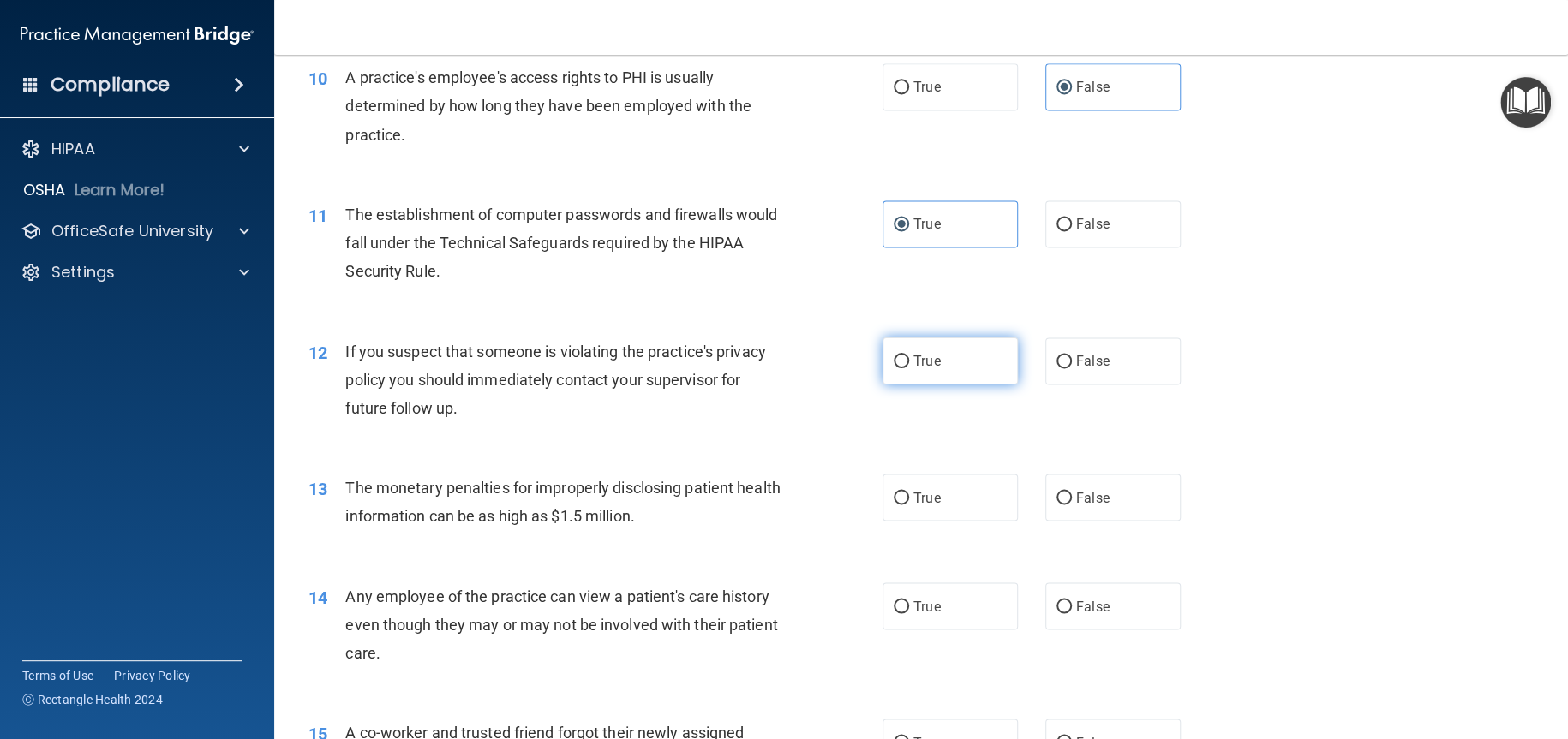
radio input "true"
click at [936, 491] on label "True" at bounding box center [950, 497] width 136 height 47
click at [909, 491] on input "True" at bounding box center [901, 498] width 15 height 13
radio input "true"
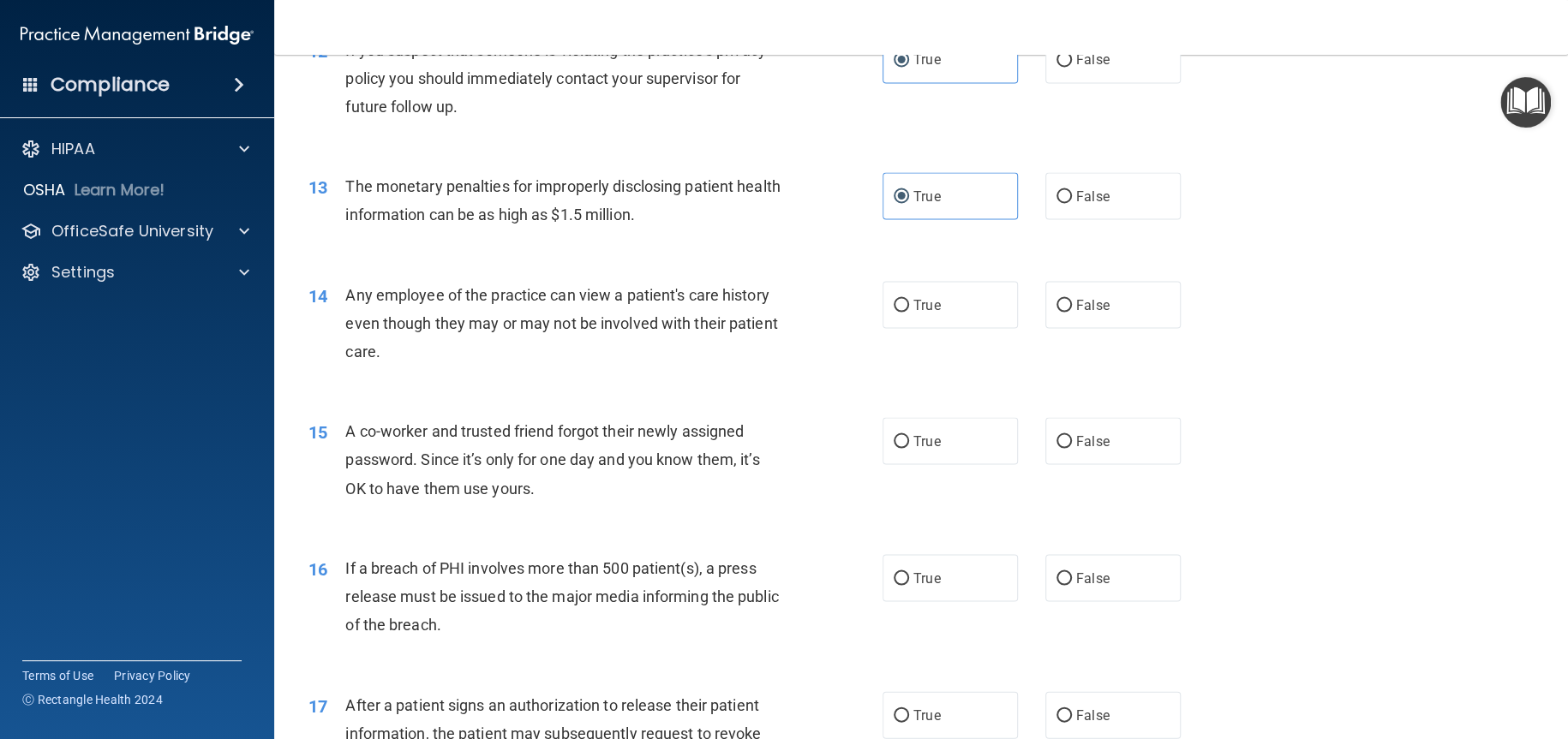
scroll to position [1542, 0]
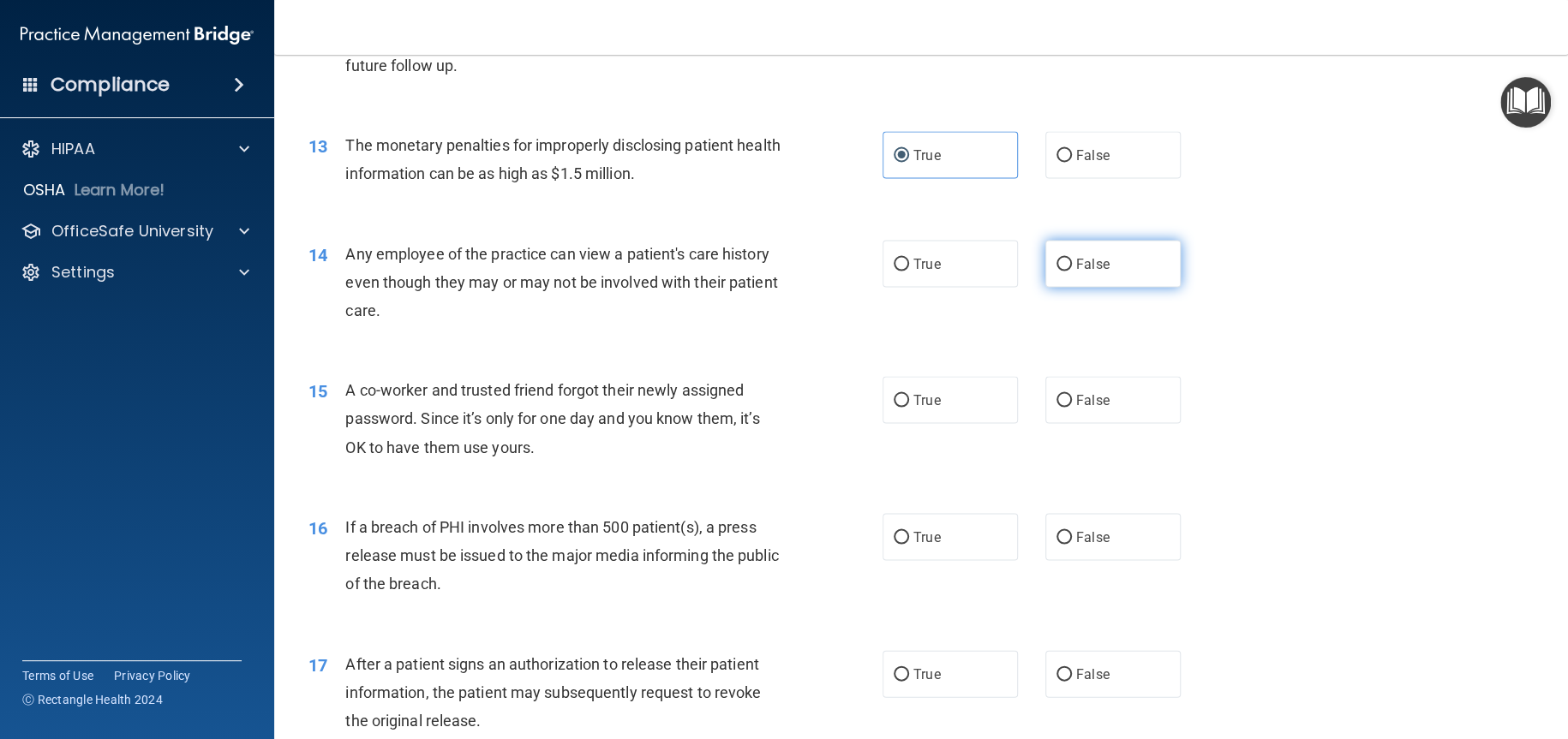
click at [1088, 284] on label "False" at bounding box center [1113, 264] width 136 height 47
click at [1072, 270] on input "False" at bounding box center [1064, 264] width 15 height 13
radio input "true"
click at [1082, 414] on label "False" at bounding box center [1113, 400] width 136 height 47
click at [1072, 407] on input "False" at bounding box center [1064, 400] width 15 height 13
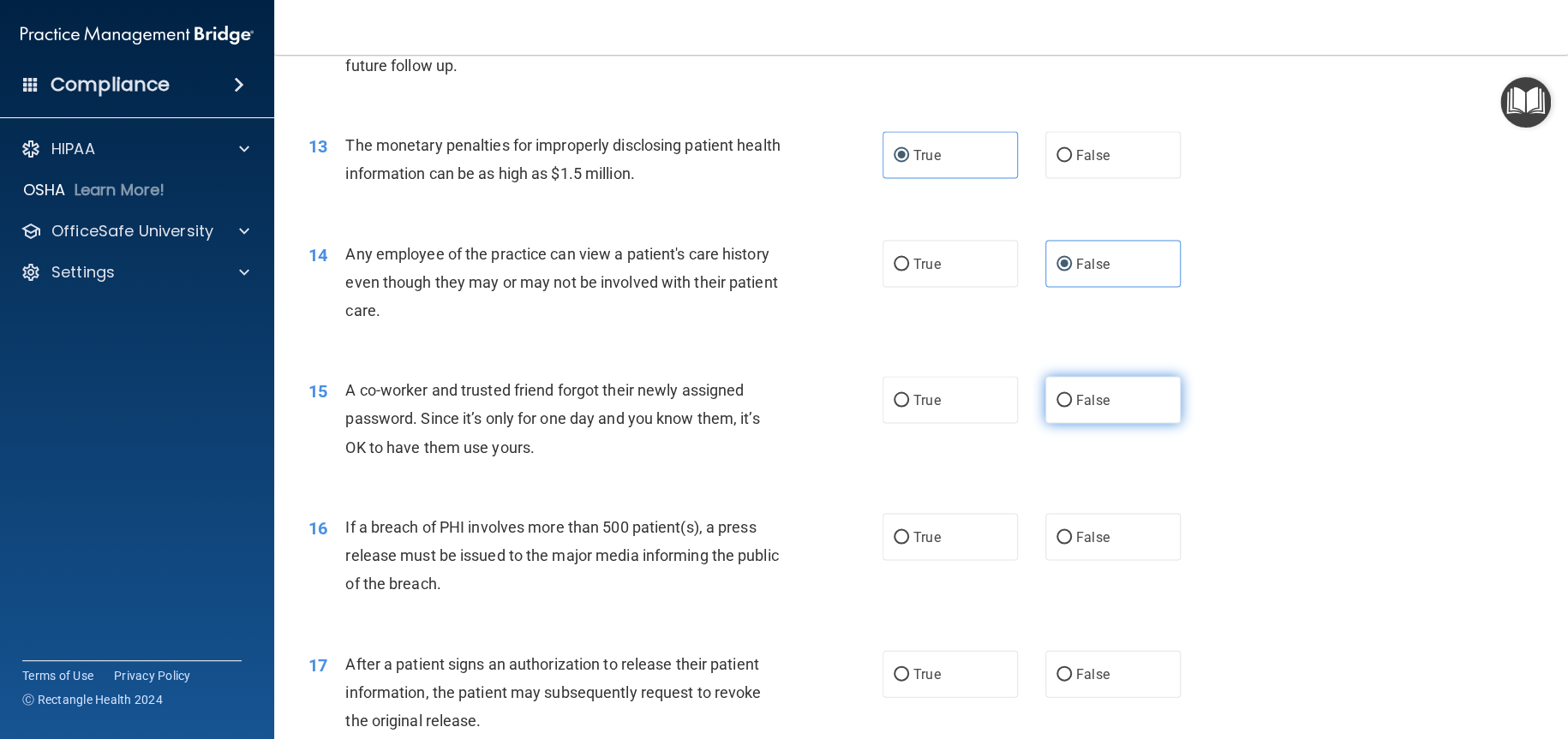
radio input "true"
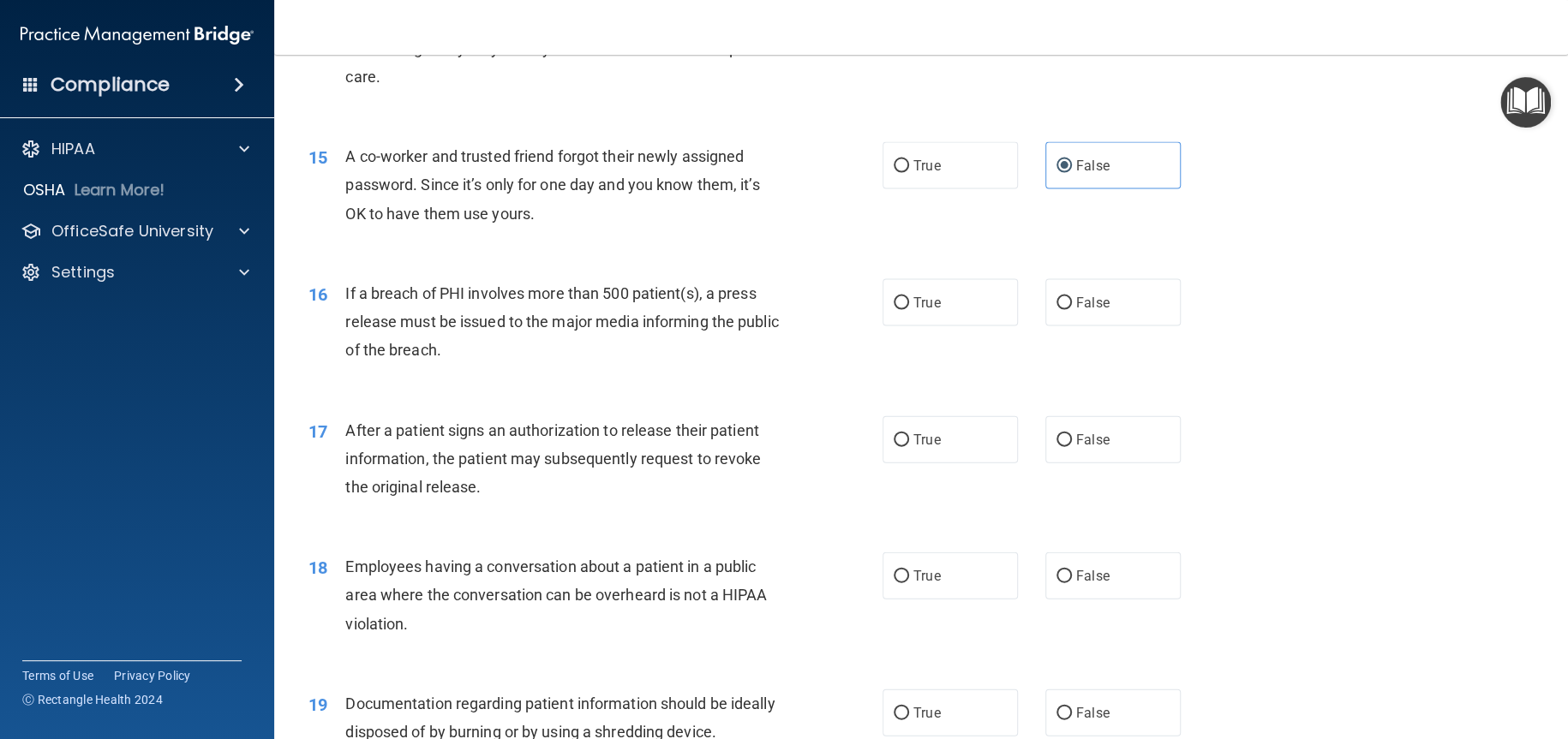
scroll to position [1798, 0]
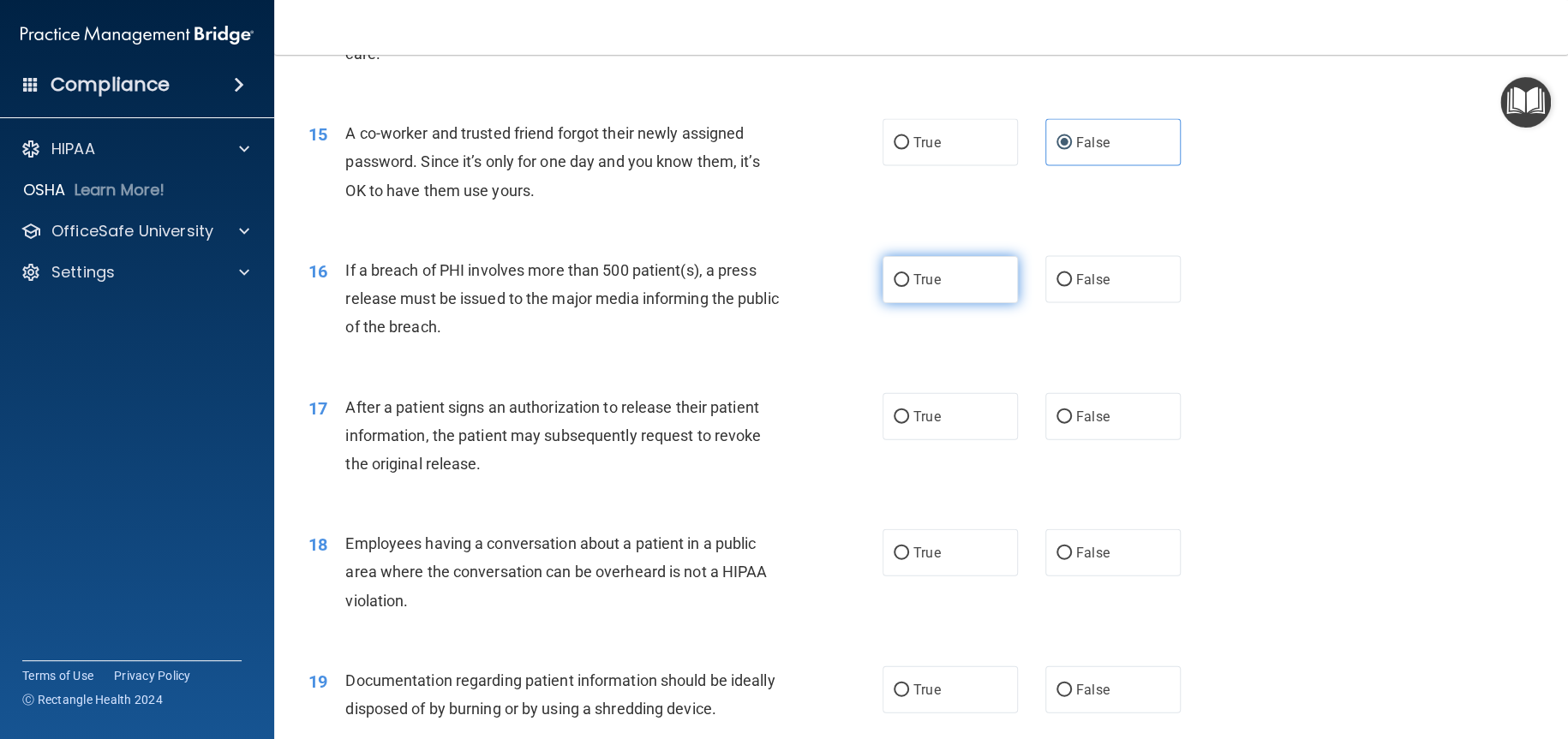
click at [934, 260] on label "True" at bounding box center [950, 279] width 136 height 47
click at [909, 274] on input "True" at bounding box center [901, 280] width 15 height 13
radio input "true"
click at [935, 435] on label "True" at bounding box center [950, 417] width 136 height 47
click at [909, 424] on input "True" at bounding box center [901, 418] width 15 height 13
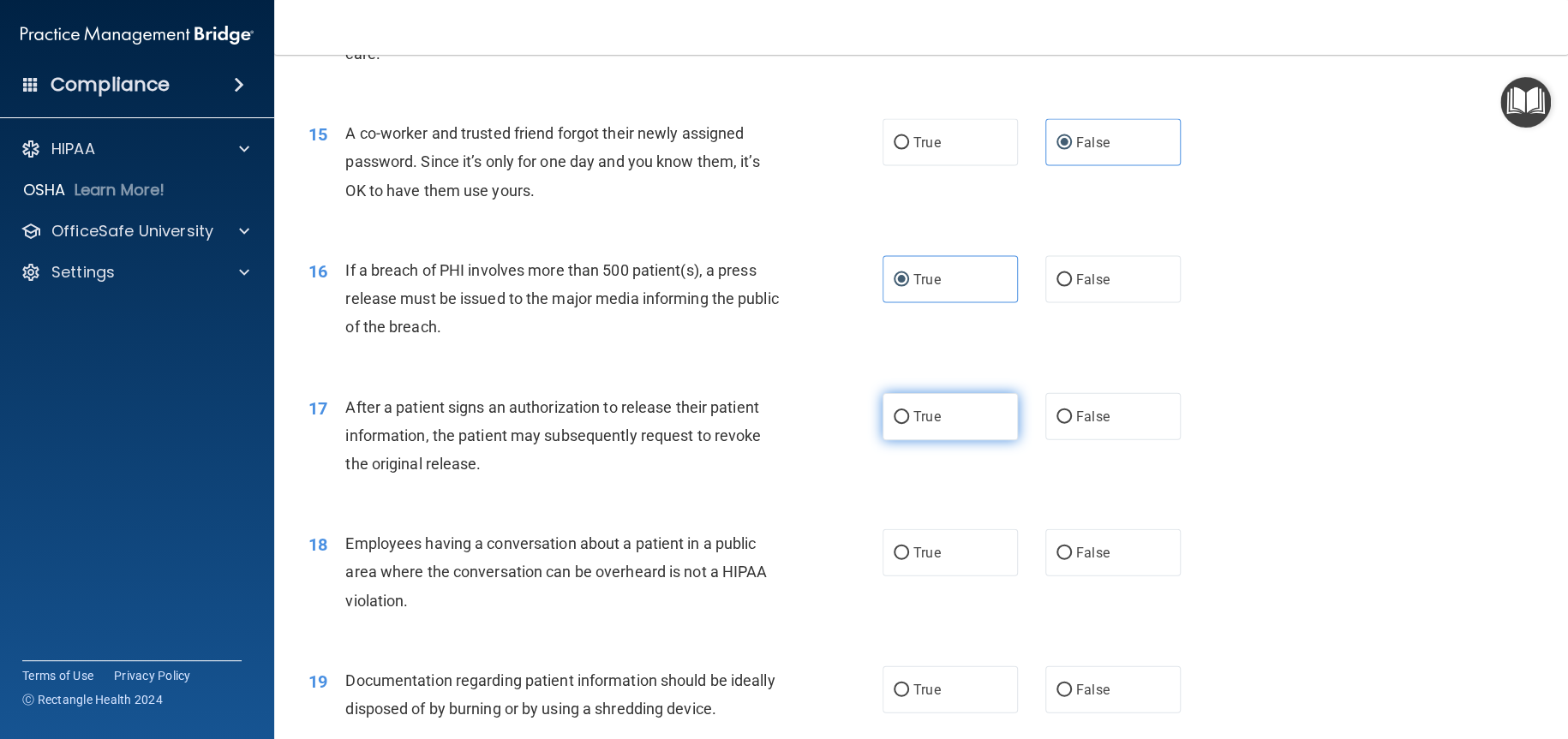
radio input "true"
click at [1087, 572] on label "False" at bounding box center [1113, 553] width 136 height 47
click at [1072, 560] on input "False" at bounding box center [1064, 553] width 15 height 13
radio input "true"
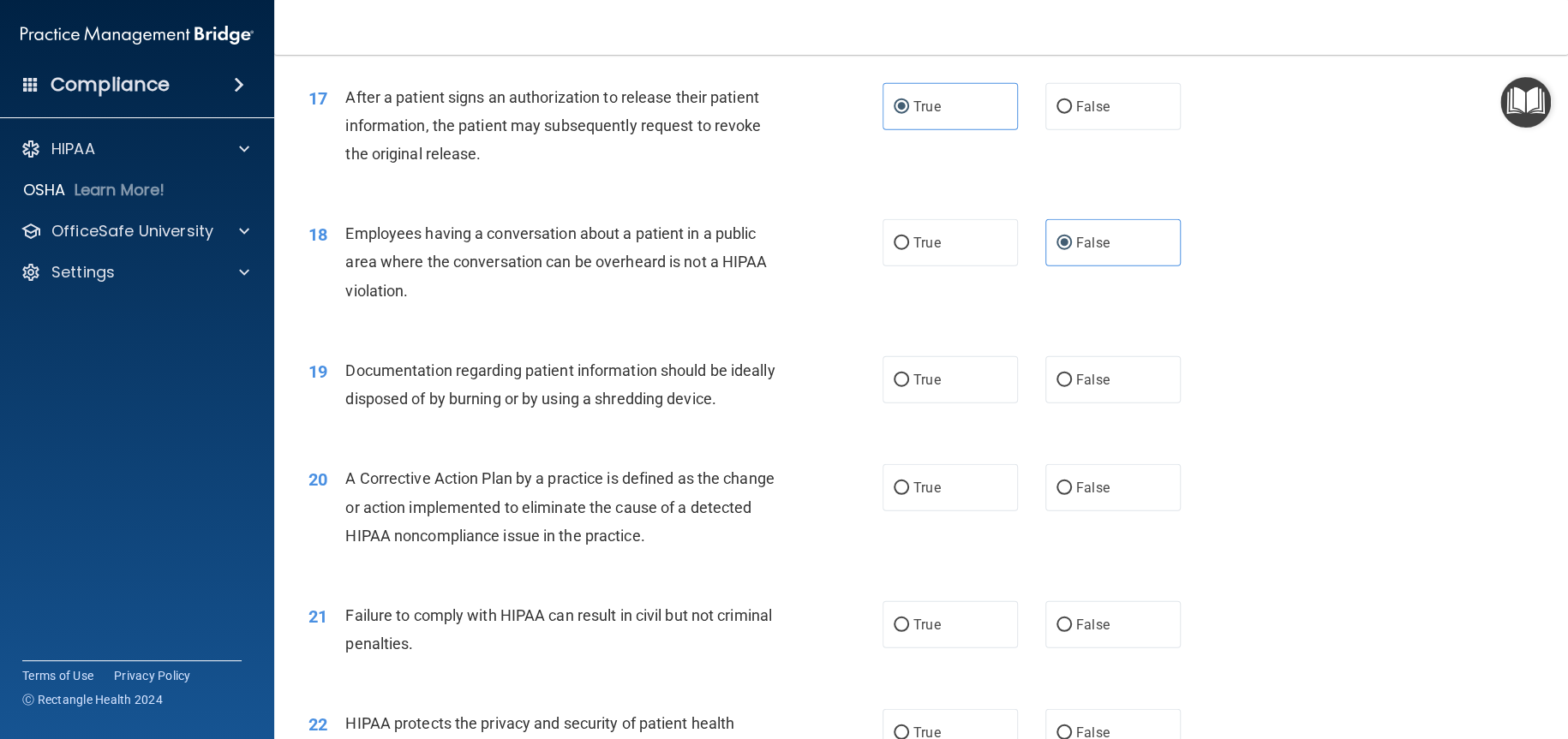
scroll to position [2141, 0]
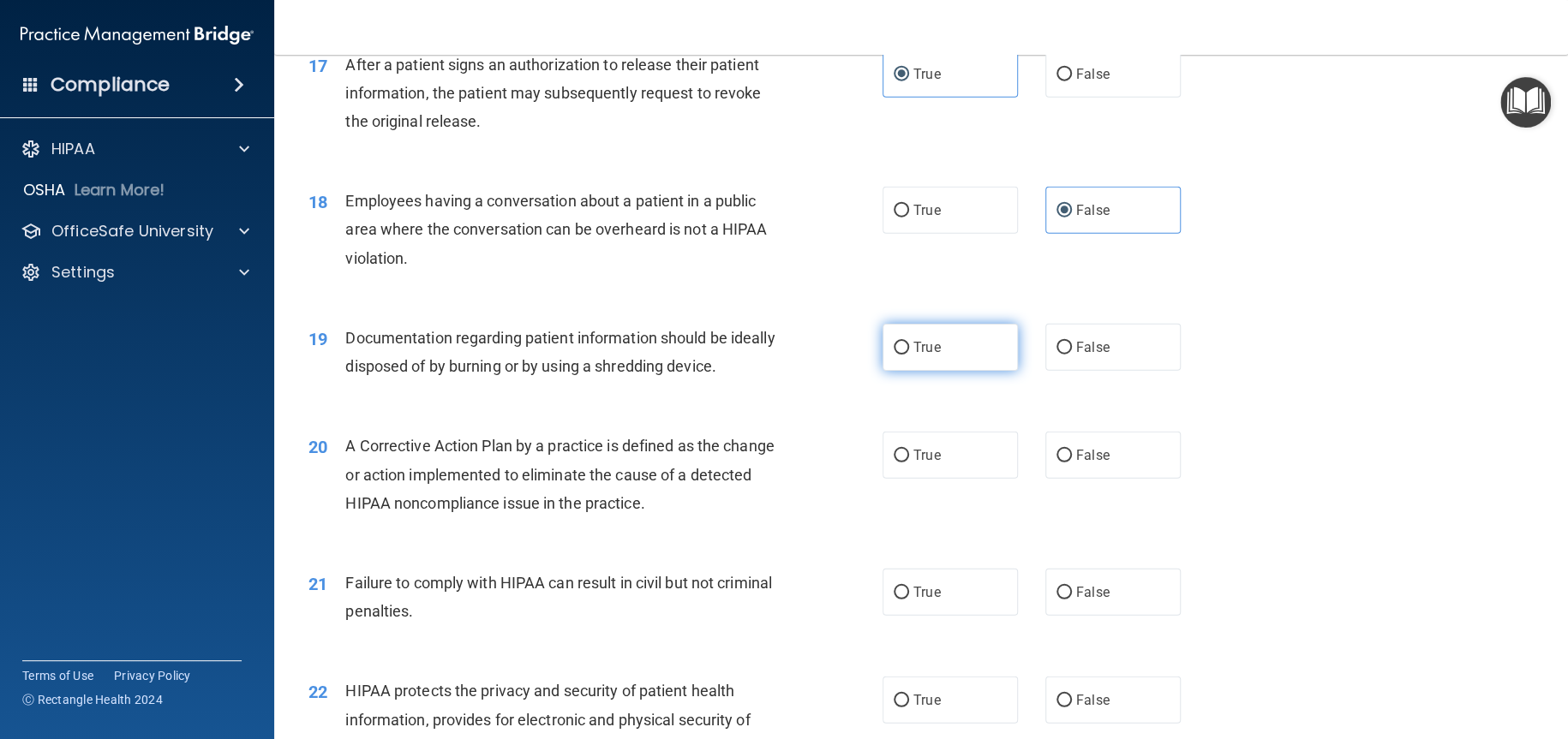
click at [909, 359] on label "True" at bounding box center [950, 348] width 136 height 47
click at [927, 461] on span "True" at bounding box center [926, 455] width 26 height 16
click at [909, 461] on input "True" at bounding box center [901, 456] width 15 height 13
radio input "true"
click at [942, 339] on label "True" at bounding box center [950, 348] width 136 height 47
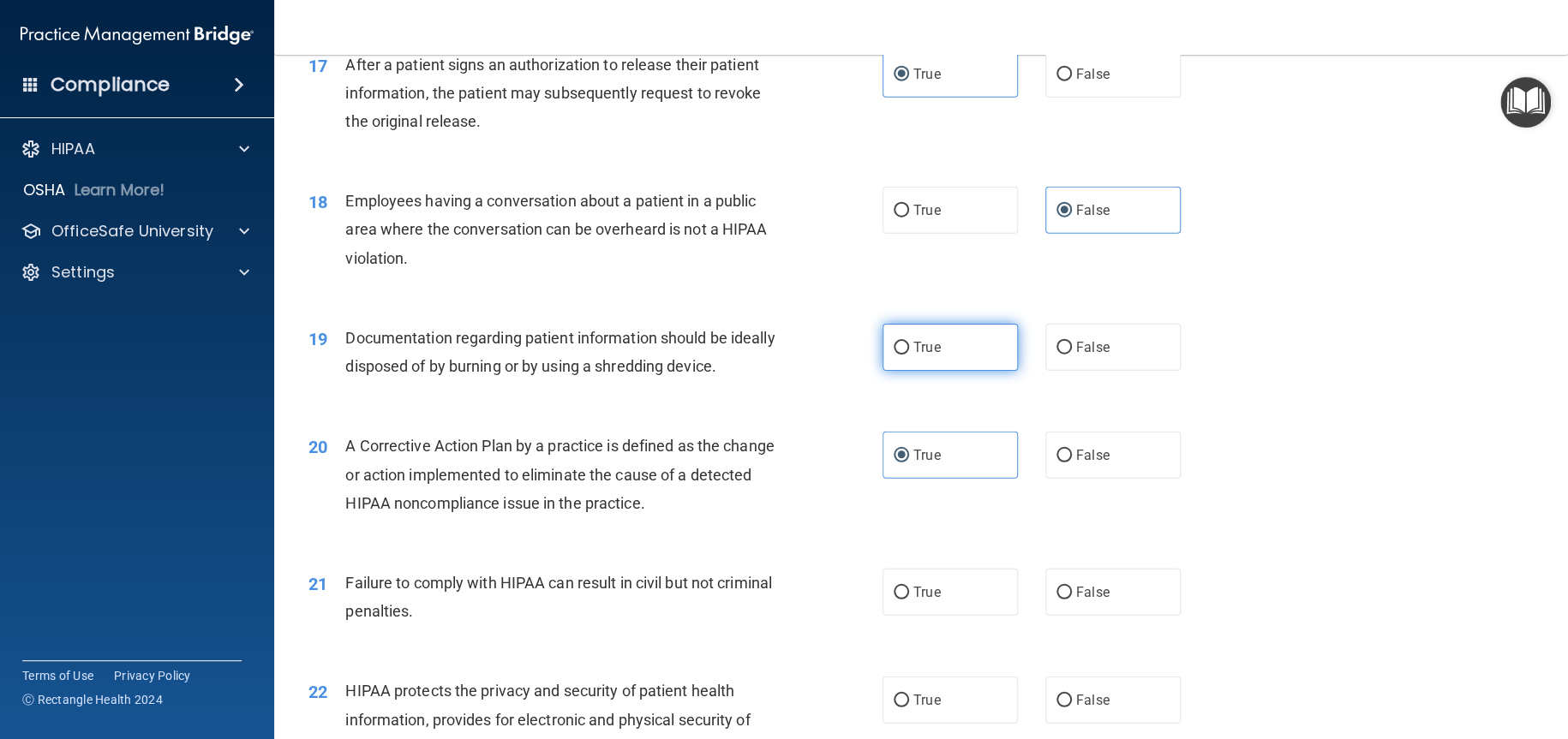
click at [909, 341] on input "True" at bounding box center [901, 348] width 15 height 13
radio input "true"
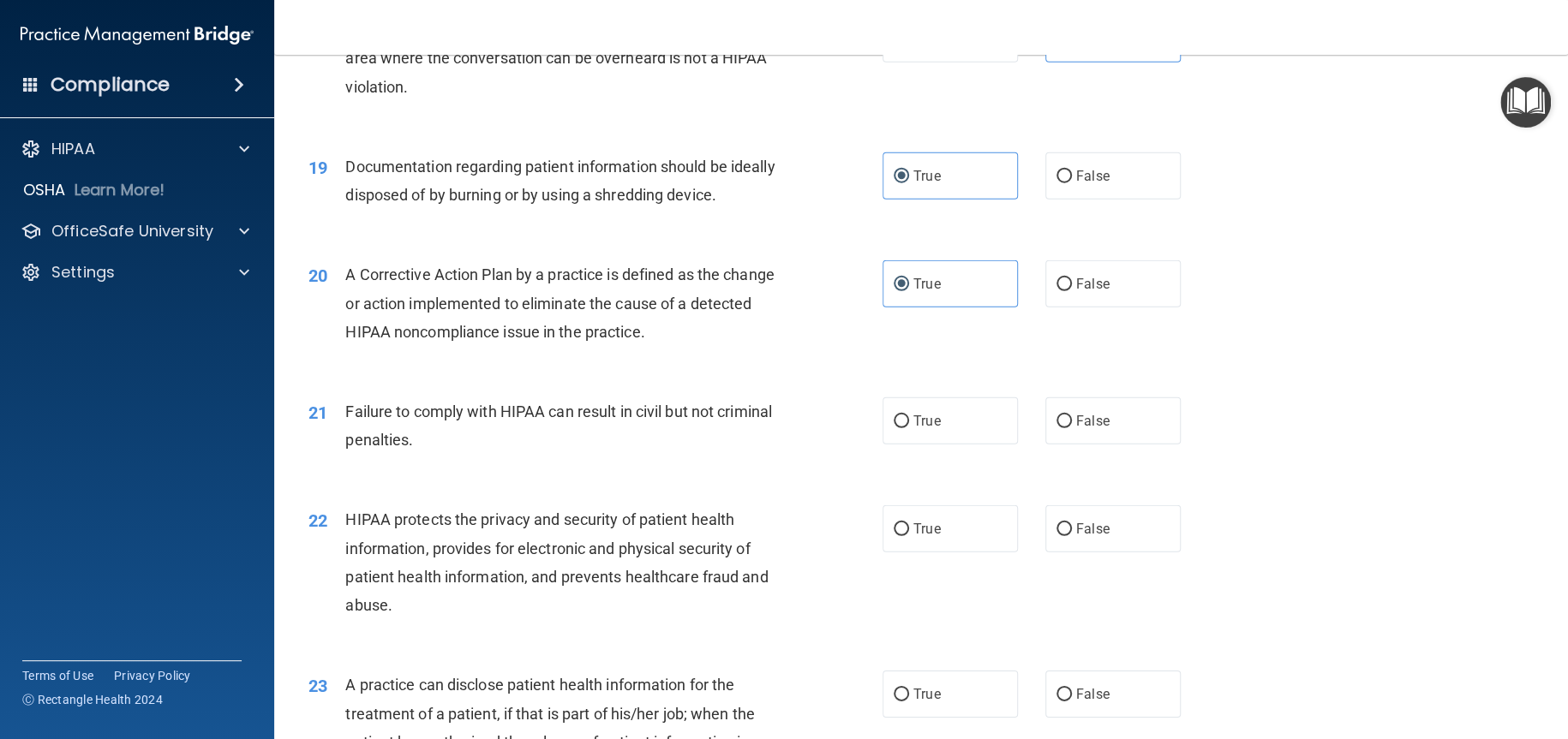
scroll to position [2398, 0]
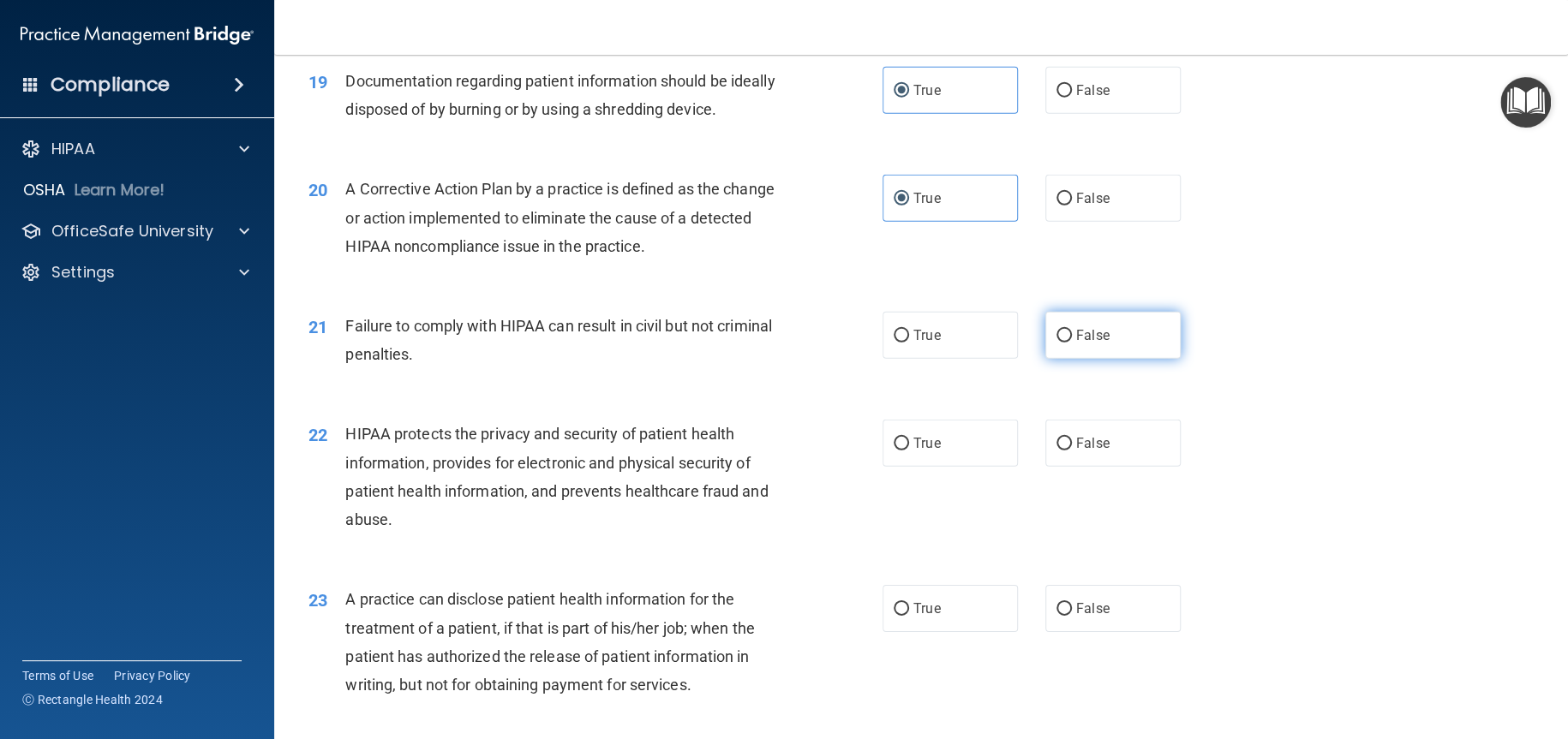
click at [1076, 333] on span "False" at bounding box center [1093, 335] width 34 height 16
click at [1069, 333] on input "False" at bounding box center [1064, 336] width 15 height 13
radio input "true"
click at [930, 443] on span "True" at bounding box center [926, 443] width 26 height 16
click at [909, 443] on input "True" at bounding box center [901, 444] width 15 height 13
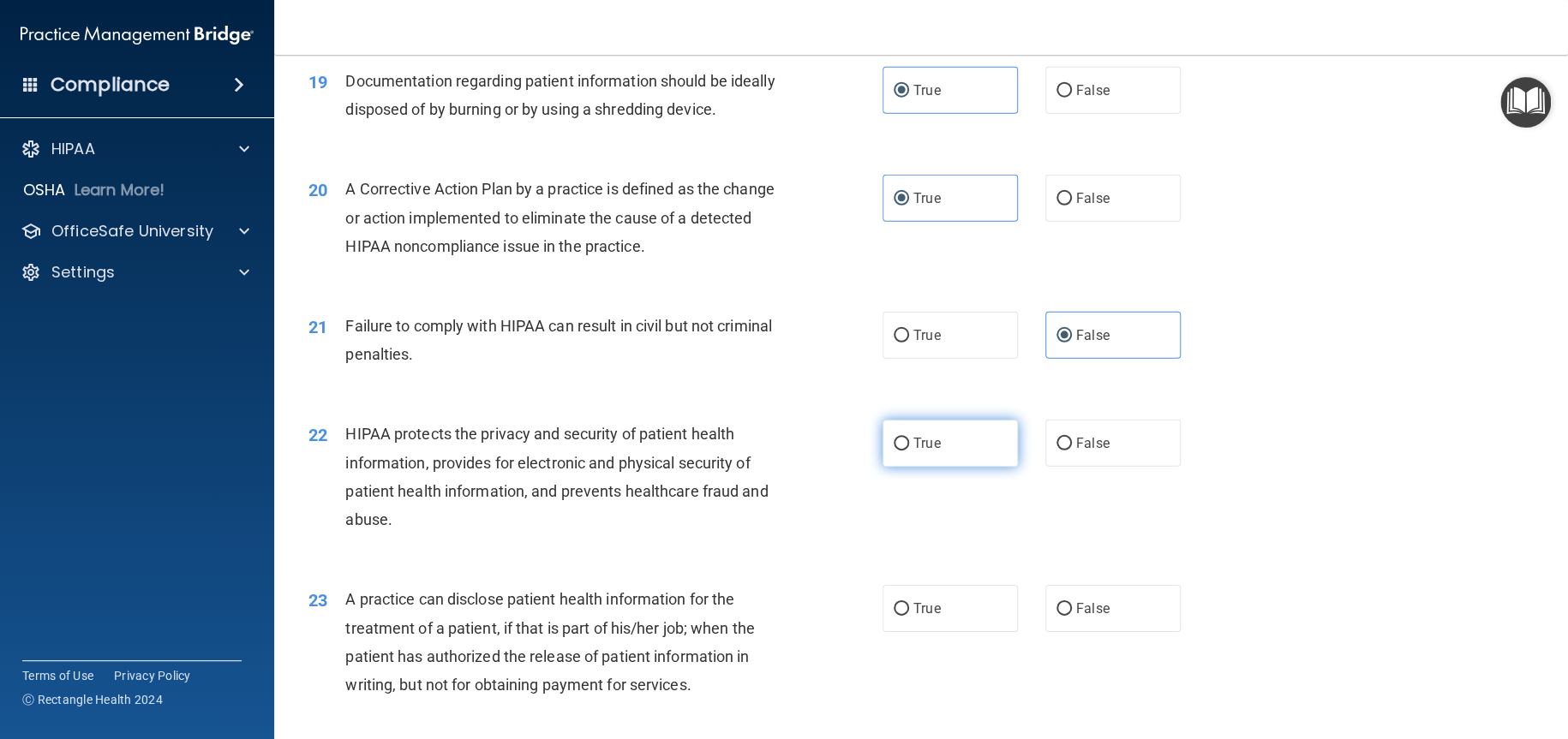
radio input "true"
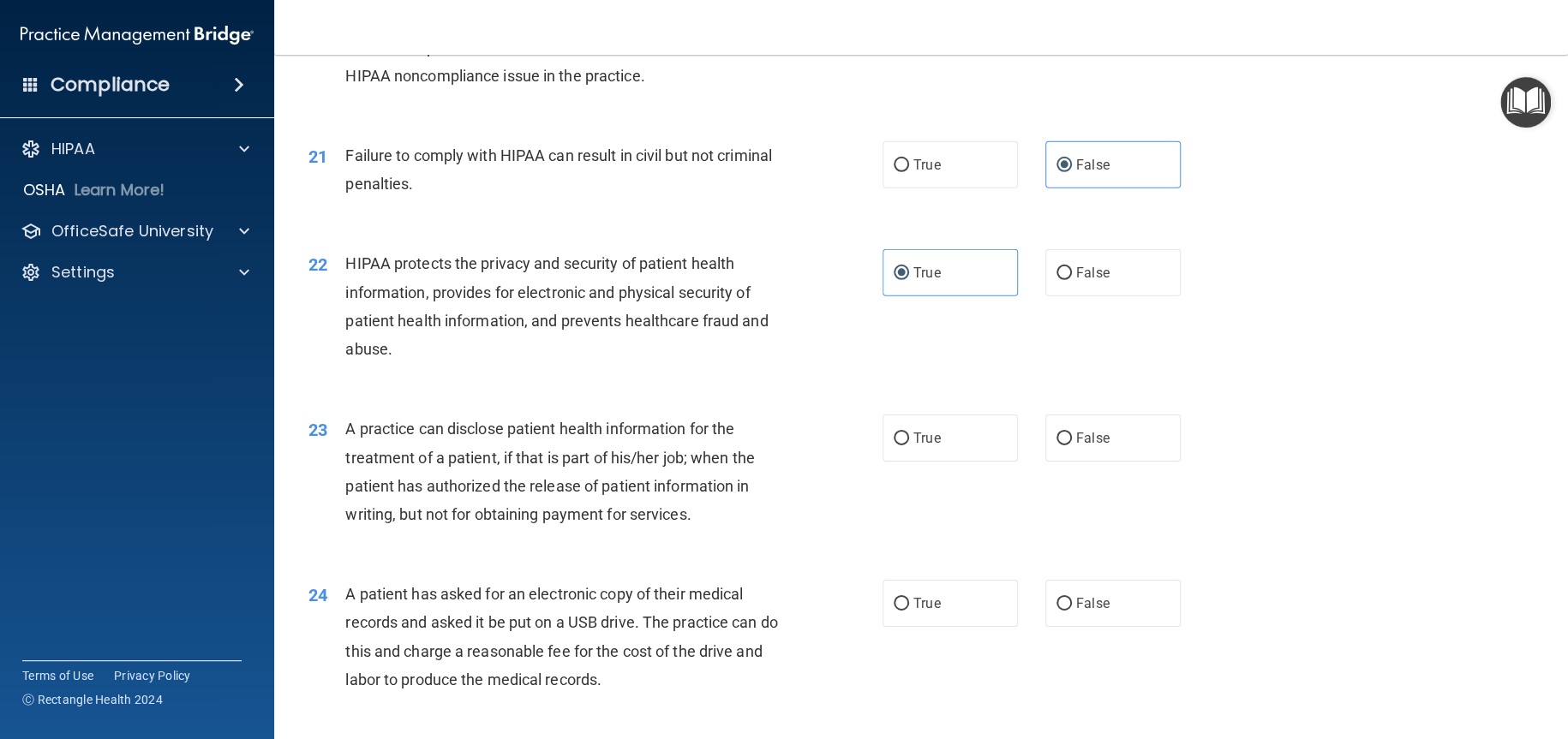
scroll to position [2569, 0]
click at [1112, 448] on label "False" at bounding box center [1113, 438] width 136 height 47
click at [1072, 444] on input "False" at bounding box center [1064, 438] width 15 height 13
radio input "true"
click at [943, 598] on label "True" at bounding box center [950, 602] width 136 height 47
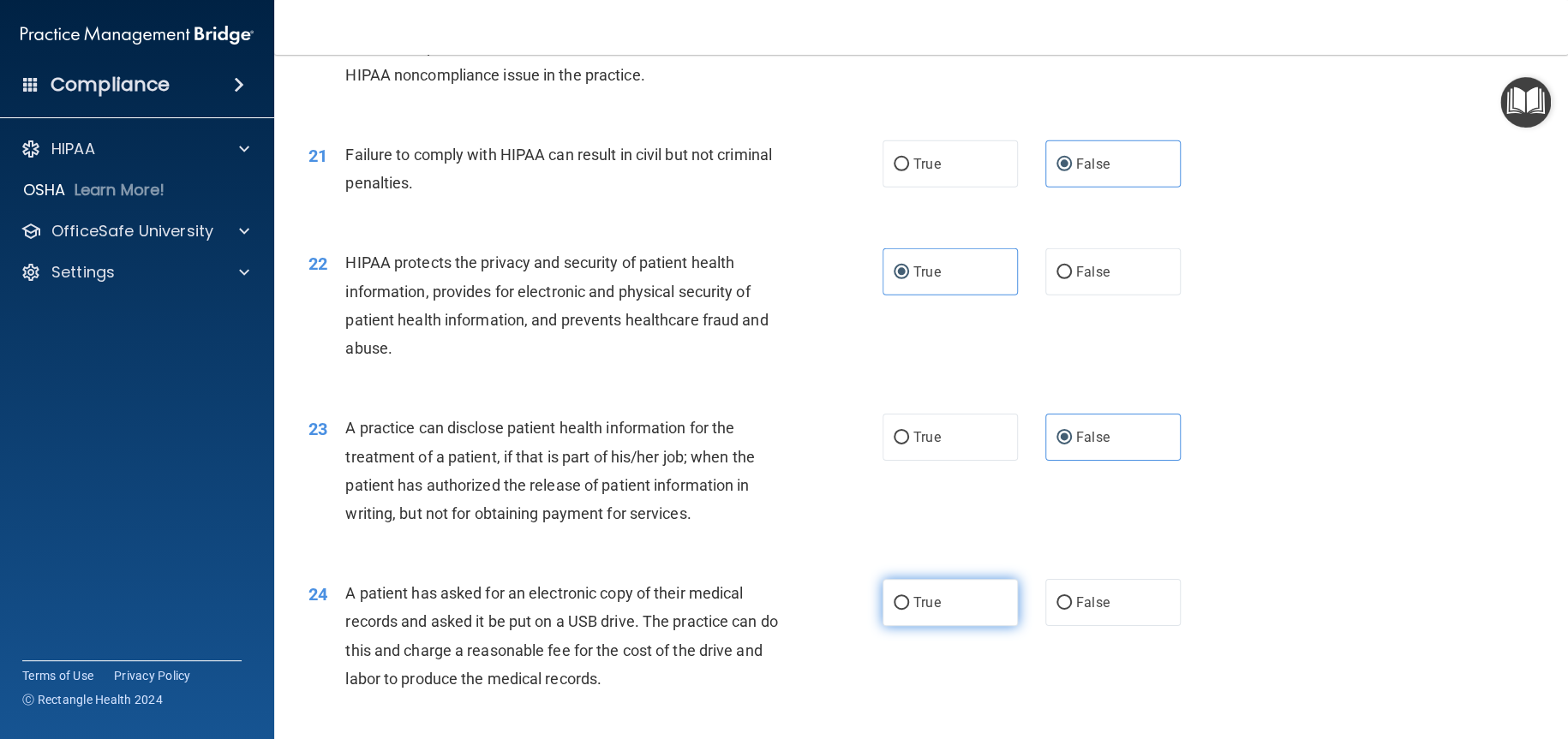
click at [909, 598] on input "True" at bounding box center [901, 603] width 15 height 13
radio input "true"
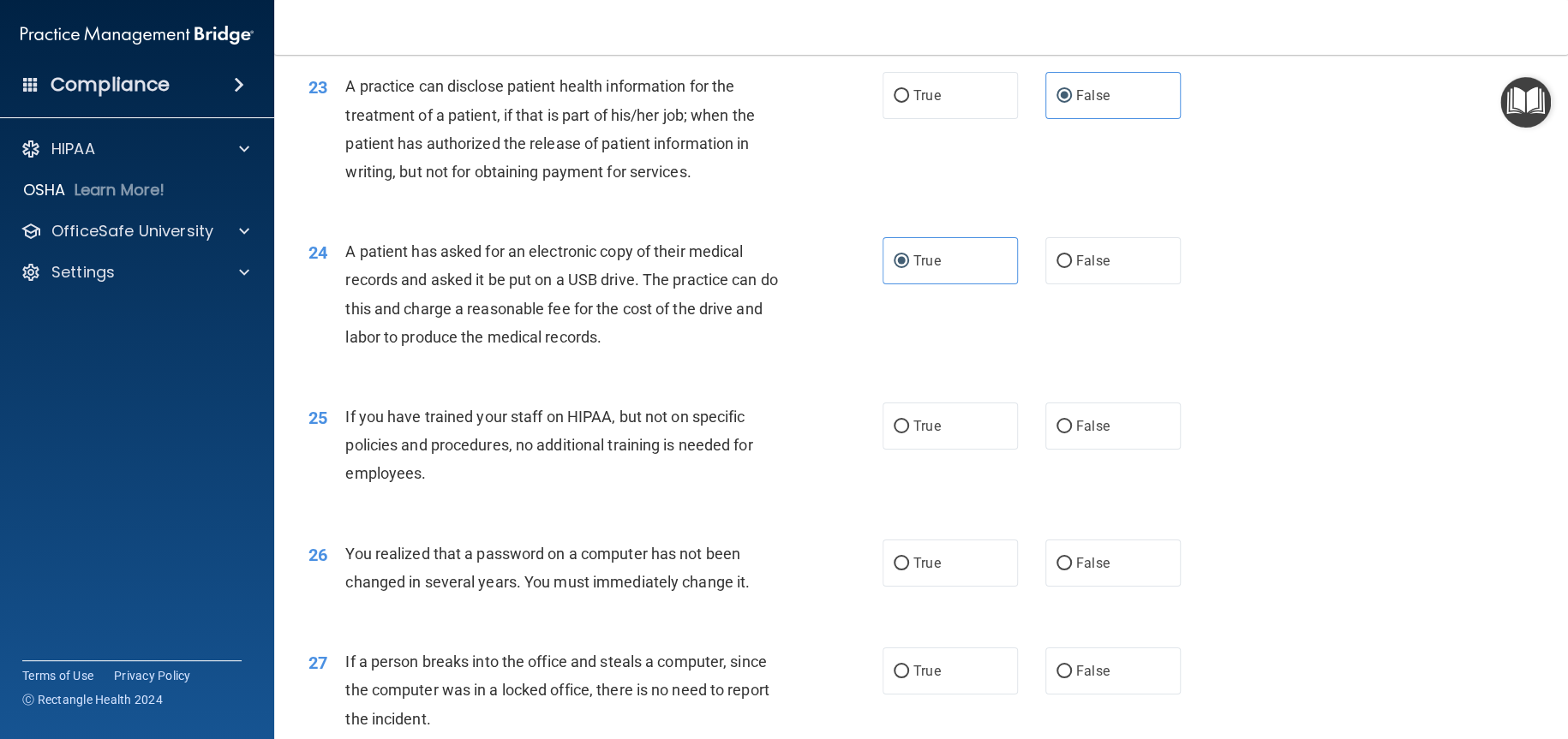
scroll to position [2912, 0]
click at [1123, 430] on label "False" at bounding box center [1113, 425] width 136 height 47
click at [1072, 430] on input "False" at bounding box center [1064, 426] width 15 height 13
radio input "true"
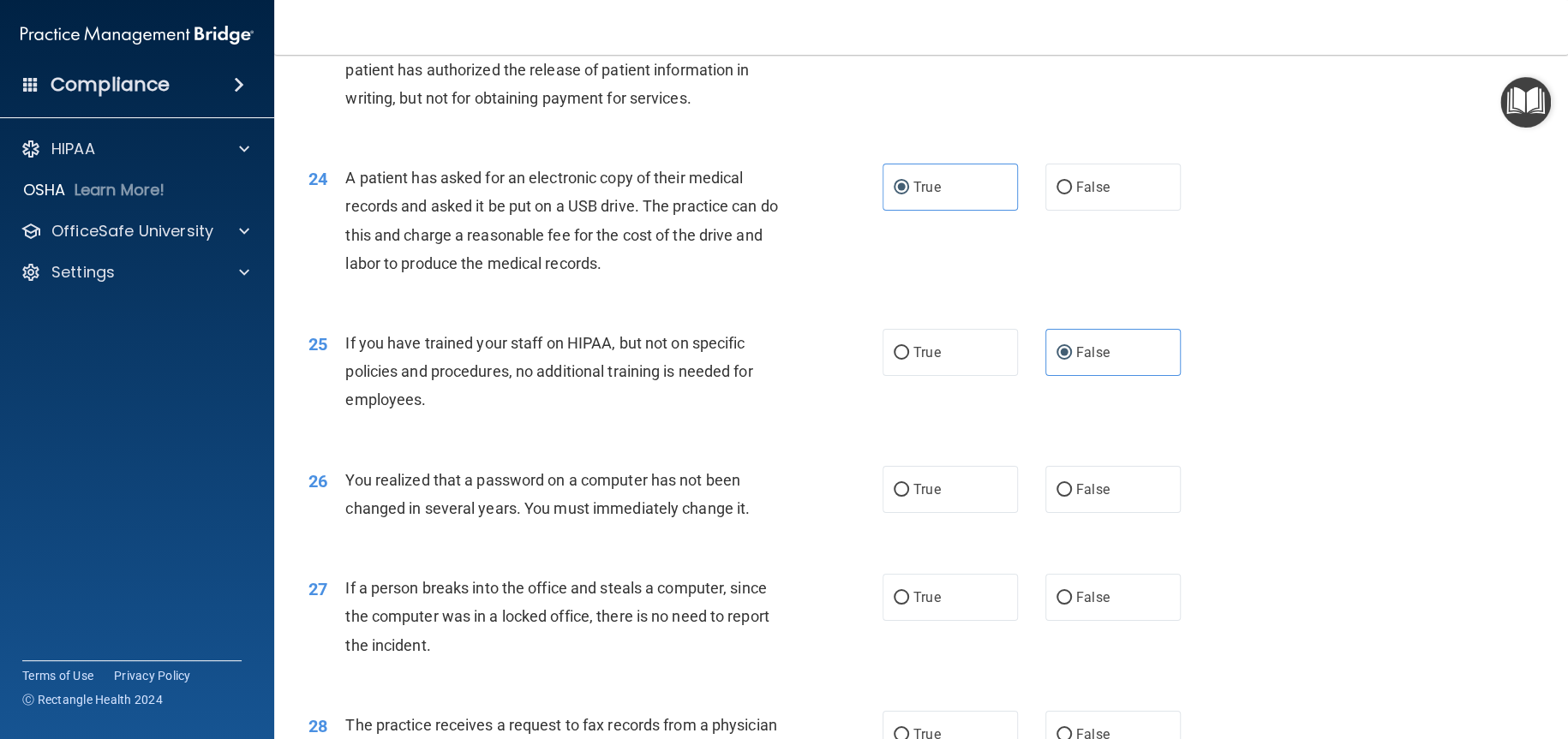
scroll to position [3083, 0]
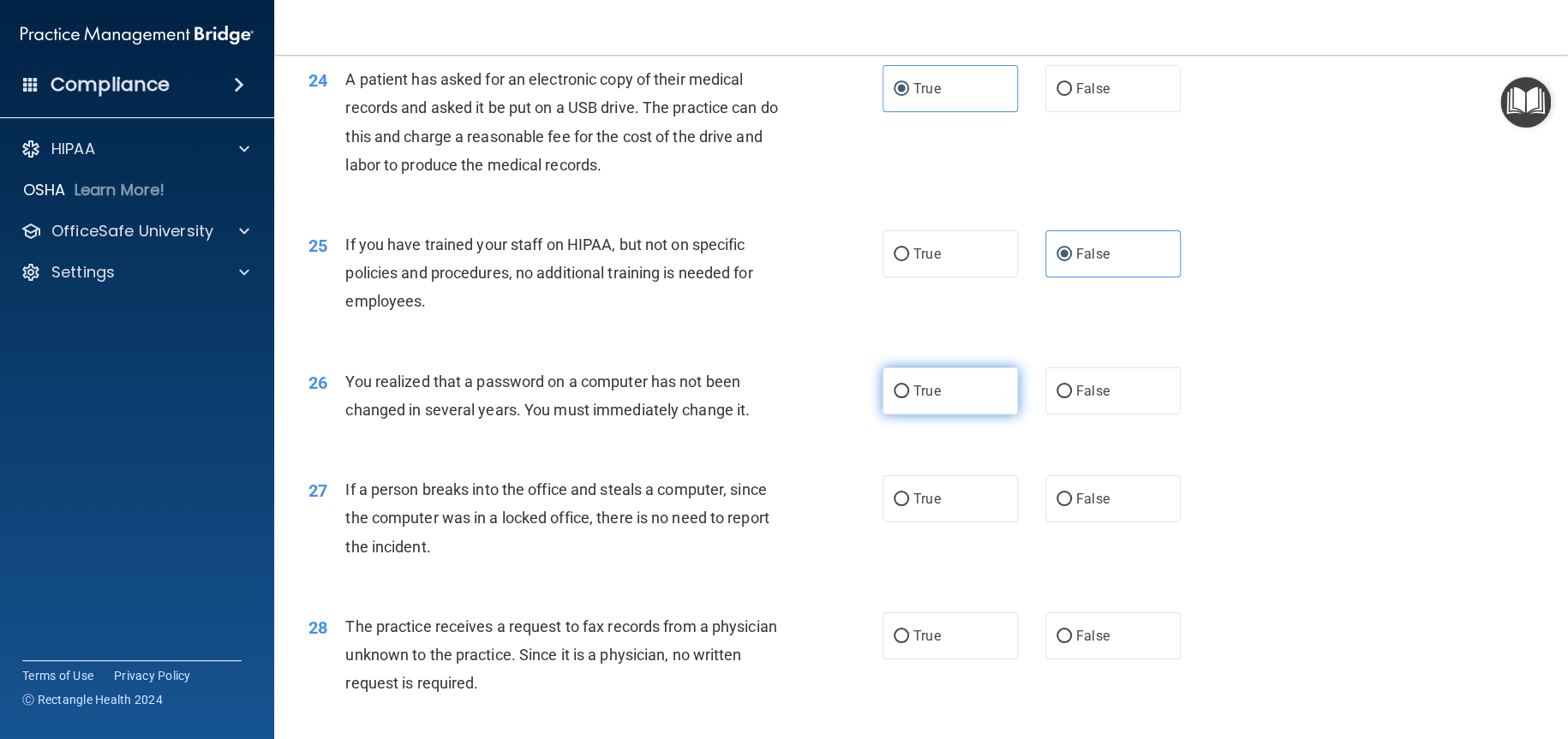
click at [938, 389] on label "True" at bounding box center [950, 391] width 136 height 47
click at [909, 389] on input "True" at bounding box center [901, 391] width 15 height 13
radio input "true"
click at [1060, 501] on input "False" at bounding box center [1064, 500] width 15 height 13
radio input "true"
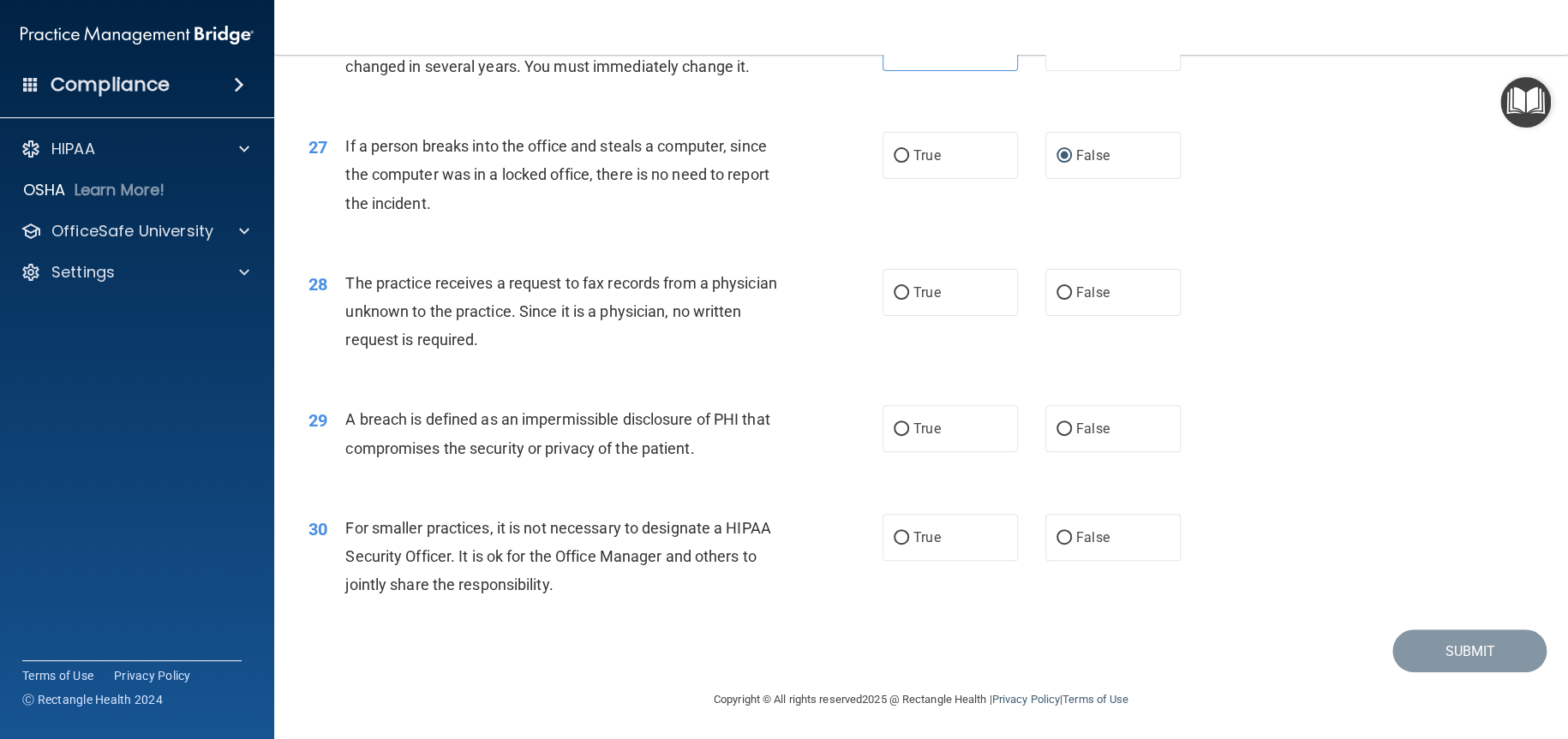
scroll to position [3427, 0]
click at [1101, 292] on label "False" at bounding box center [1113, 292] width 136 height 47
click at [1072, 292] on input "False" at bounding box center [1064, 292] width 15 height 13
radio input "true"
click at [950, 426] on label "True" at bounding box center [950, 428] width 136 height 47
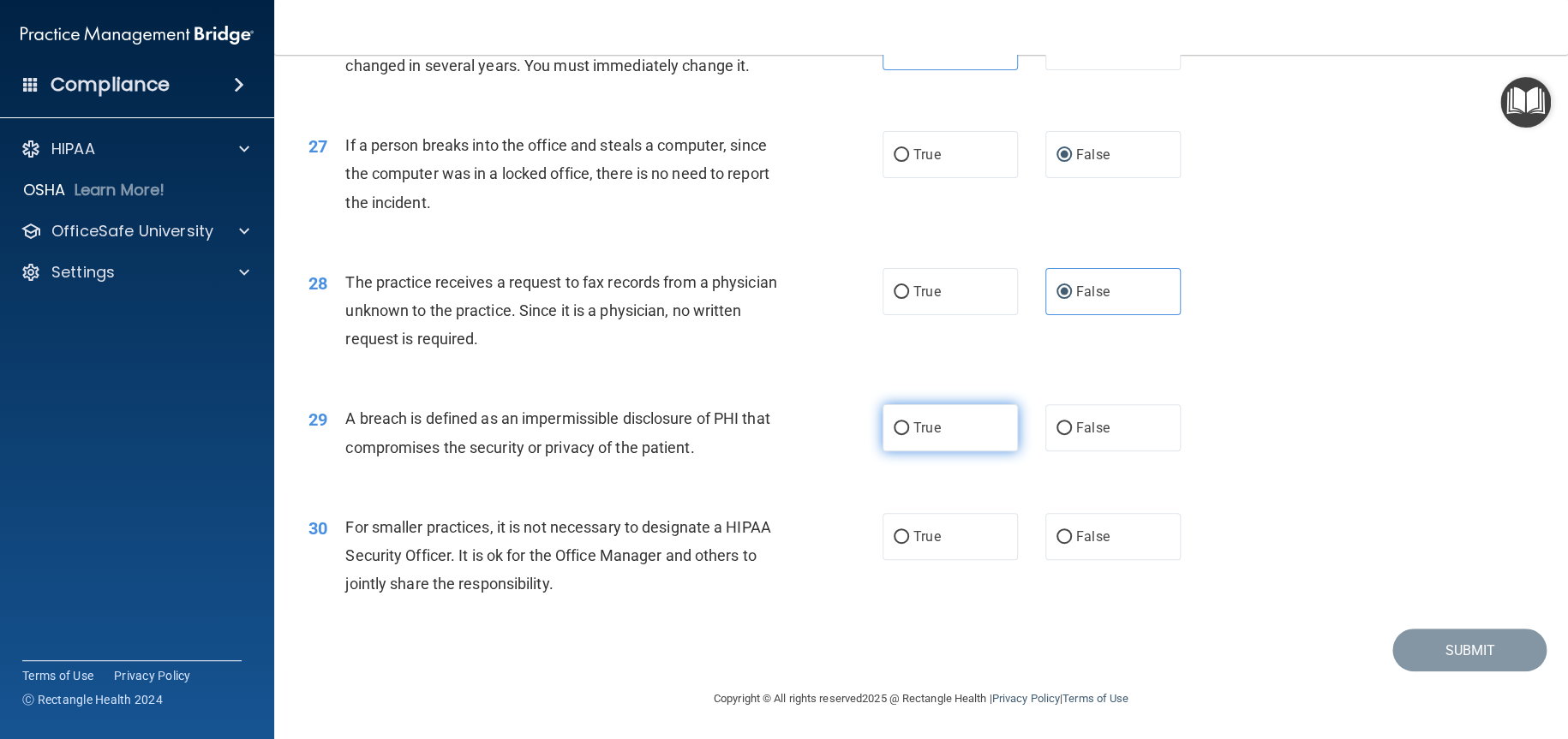
click at [909, 426] on input "True" at bounding box center [901, 429] width 15 height 13
radio input "true"
click at [1069, 547] on label "False" at bounding box center [1113, 537] width 136 height 47
click at [1069, 544] on input "False" at bounding box center [1064, 537] width 15 height 13
radio input "true"
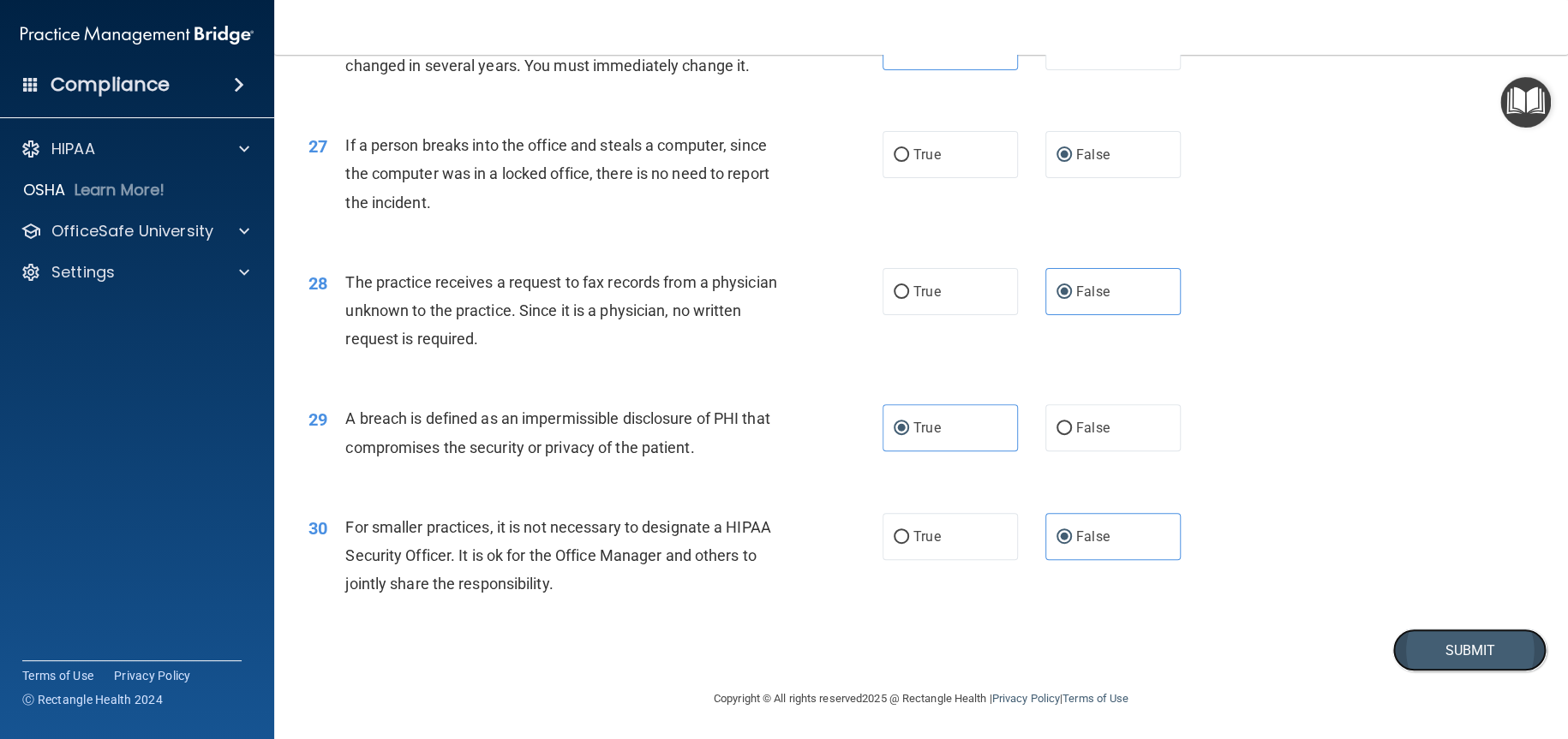
click at [1428, 650] on button "Submit" at bounding box center [1469, 651] width 154 height 44
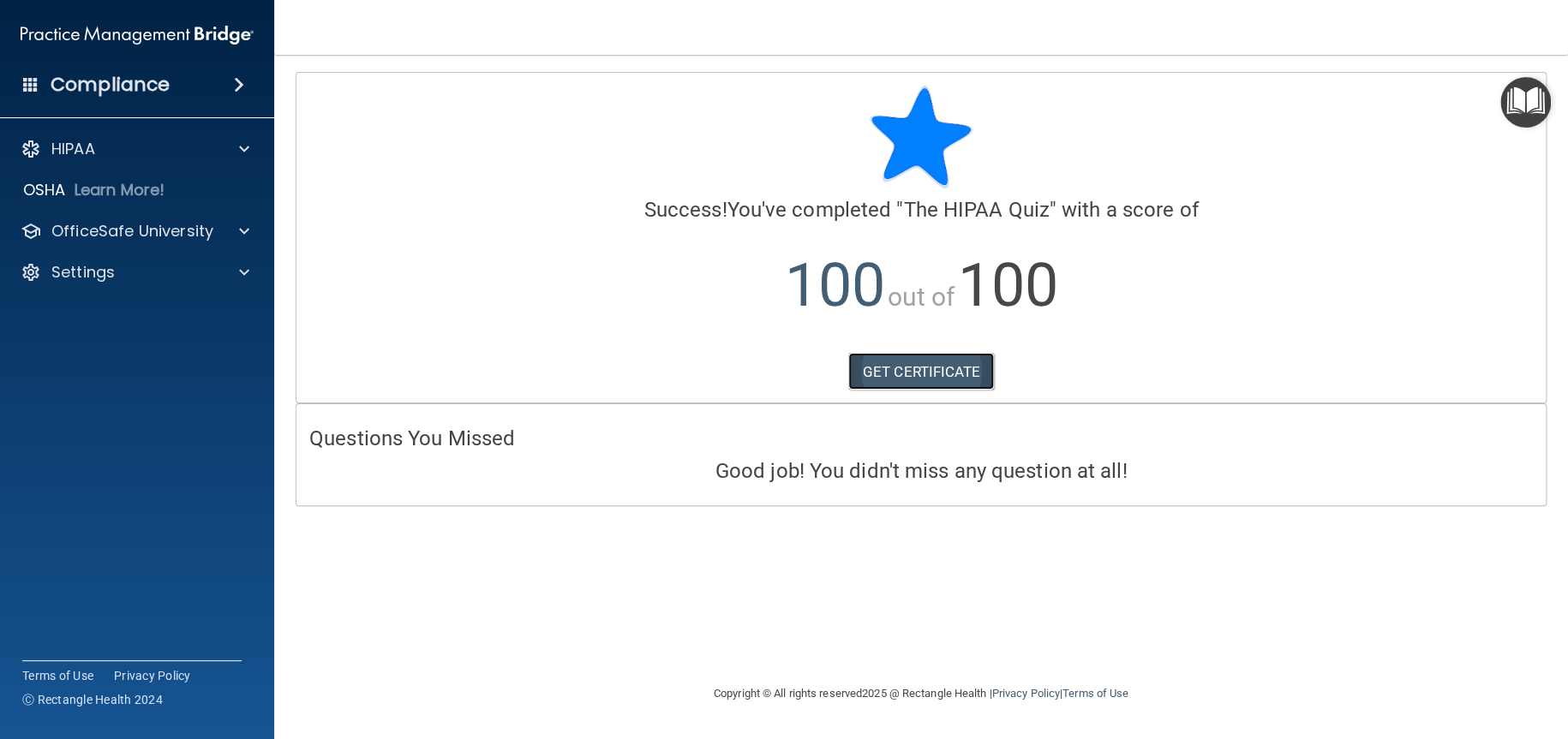
click at [932, 370] on link "GET CERTIFICATE" at bounding box center [921, 371] width 147 height 37
click at [253, 240] on div at bounding box center [241, 231] width 43 height 21
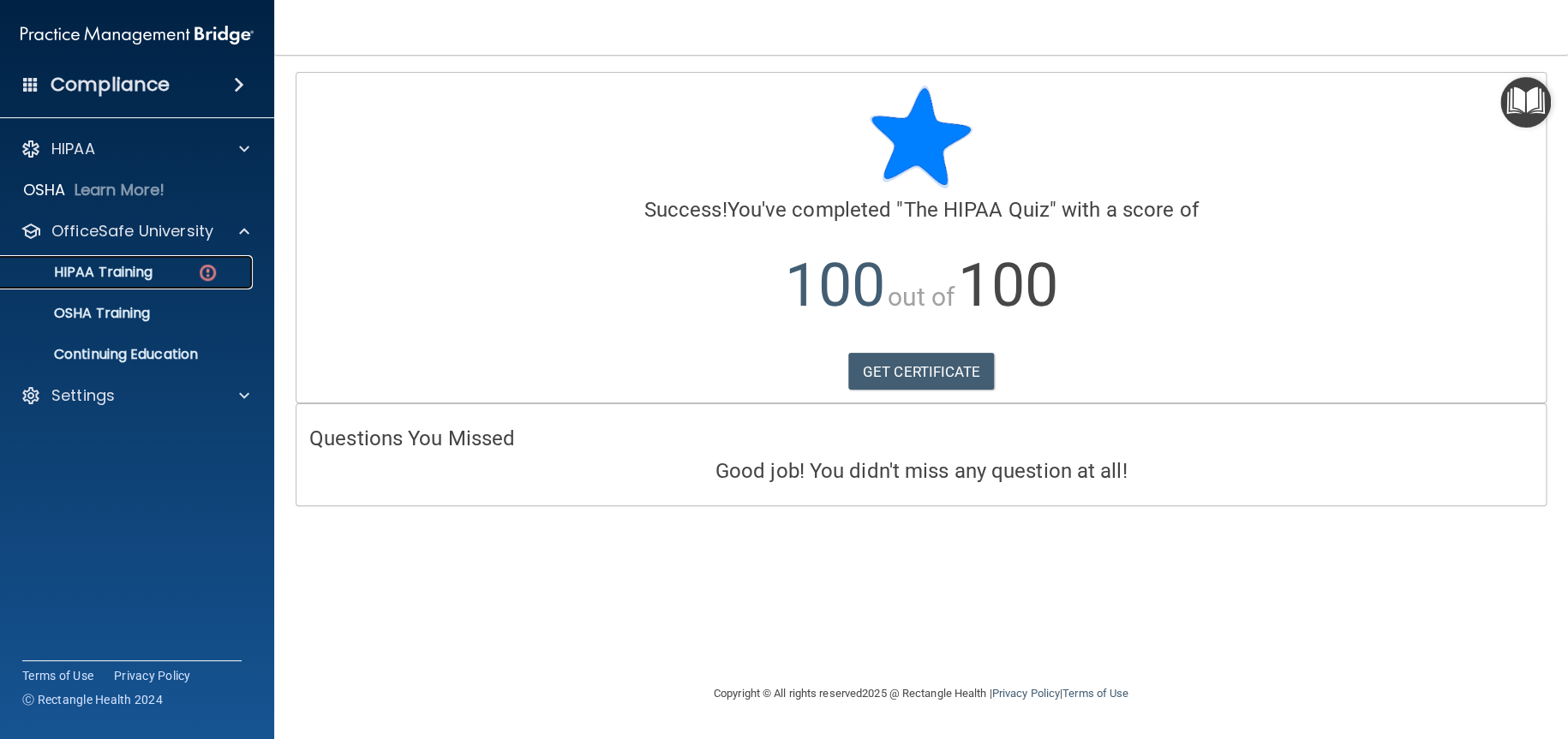
click at [125, 278] on p "HIPAA Training" at bounding box center [81, 272] width 141 height 17
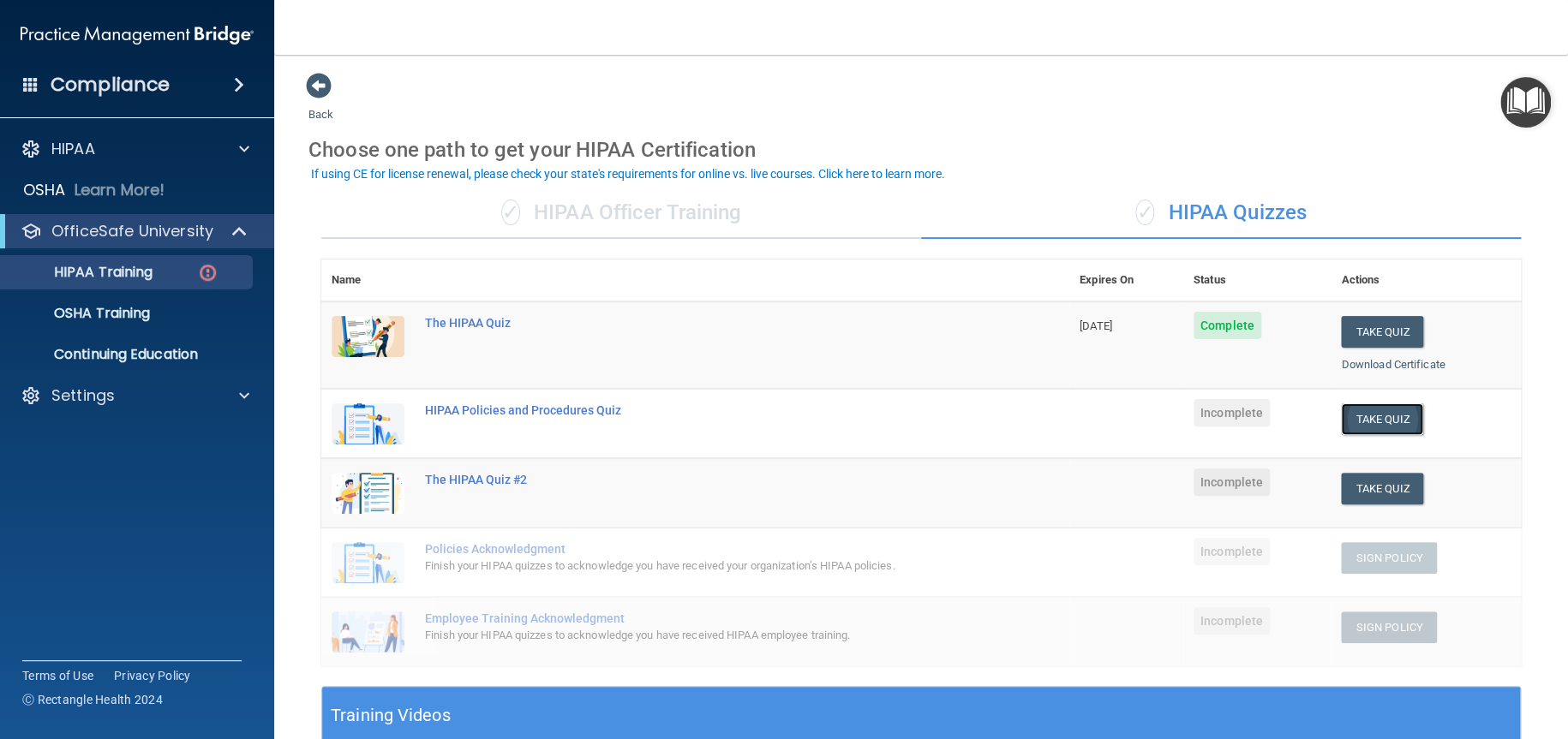
click at [1362, 420] on button "Take Quiz" at bounding box center [1382, 419] width 82 height 32
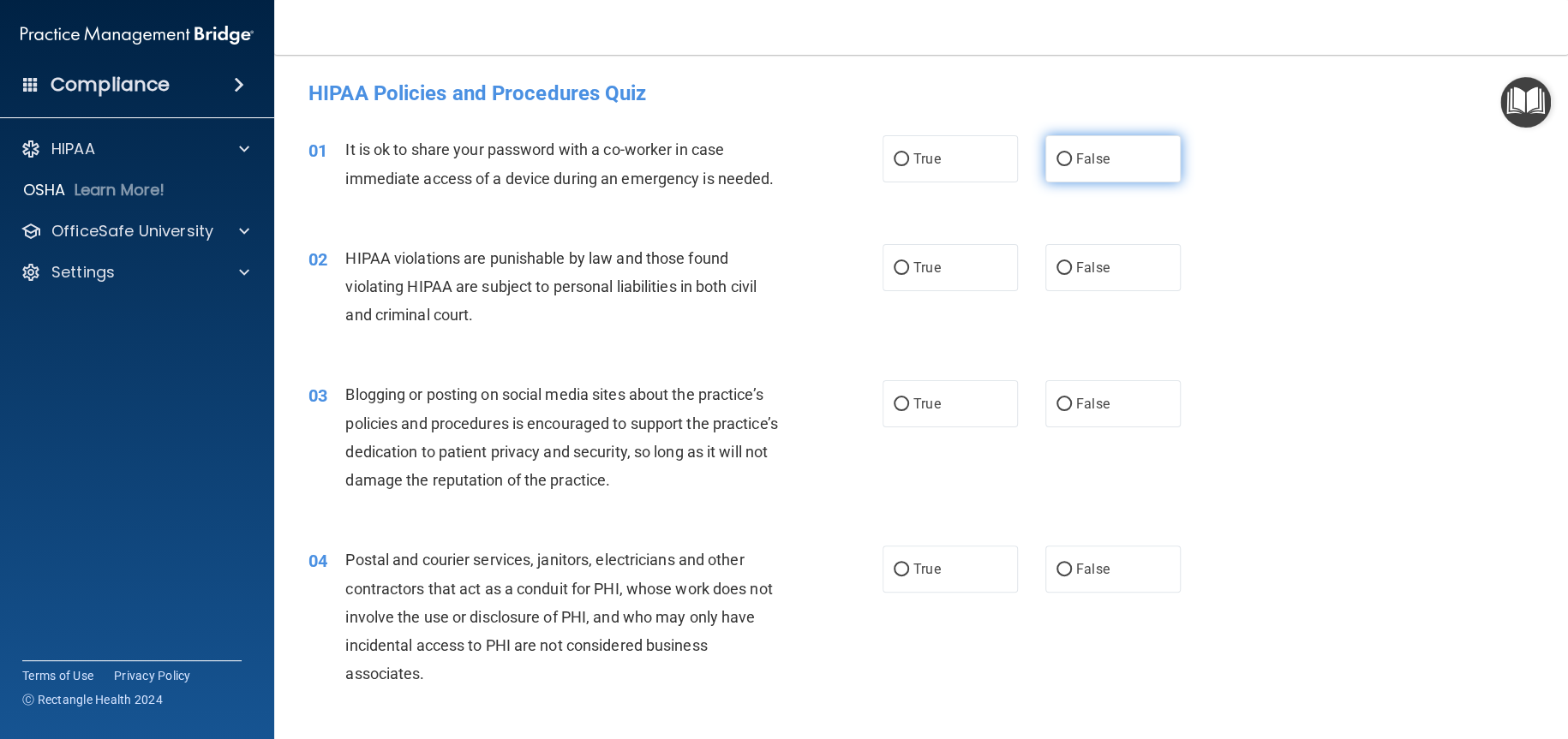
click at [1076, 157] on span "False" at bounding box center [1093, 159] width 34 height 16
click at [1068, 157] on input "False" at bounding box center [1064, 159] width 15 height 13
radio input "true"
click at [911, 278] on label "True" at bounding box center [950, 268] width 136 height 47
click at [909, 275] on input "True" at bounding box center [901, 268] width 15 height 13
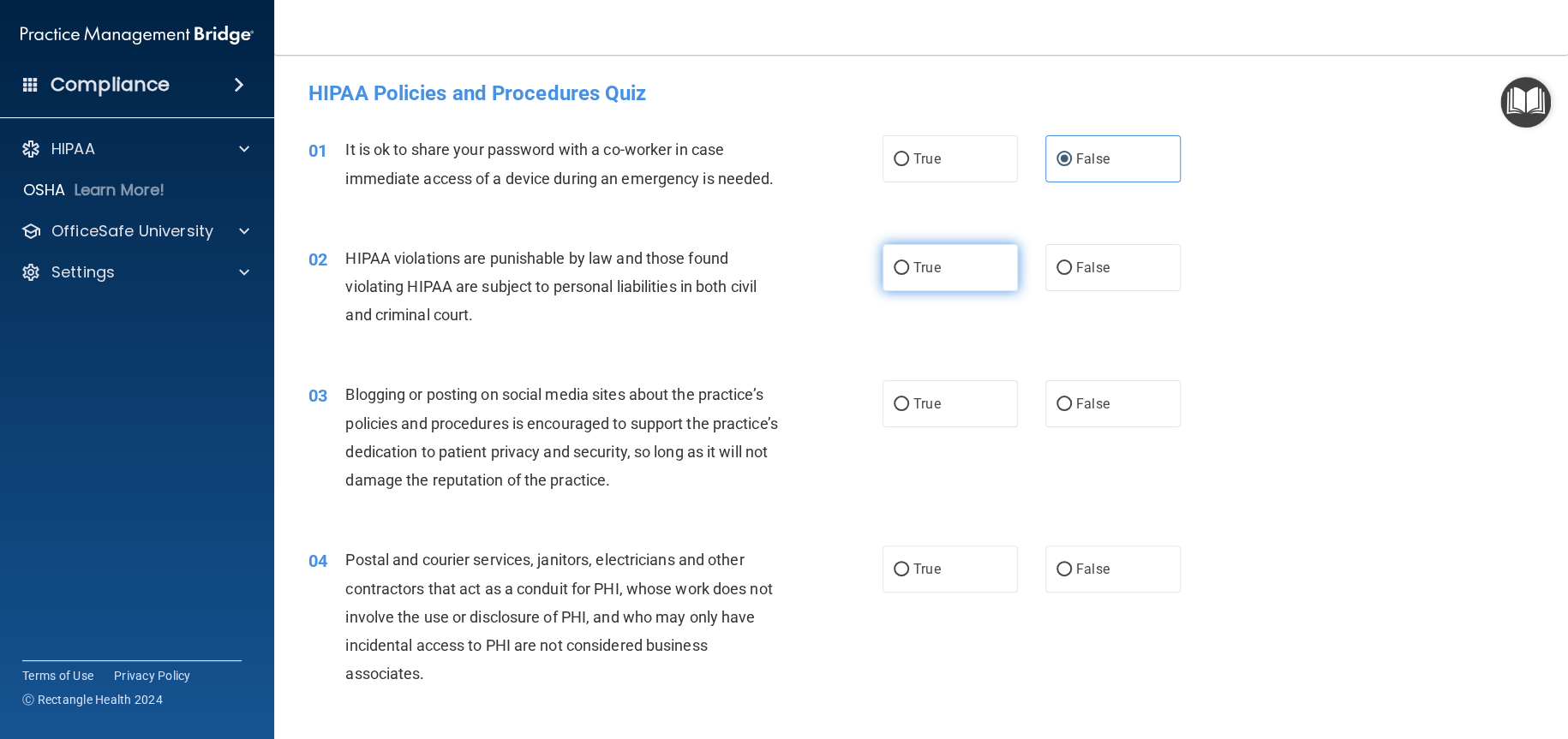
radio input "true"
click at [1107, 415] on label "False" at bounding box center [1113, 404] width 136 height 47
click at [1072, 411] on input "False" at bounding box center [1064, 405] width 15 height 13
radio input "true"
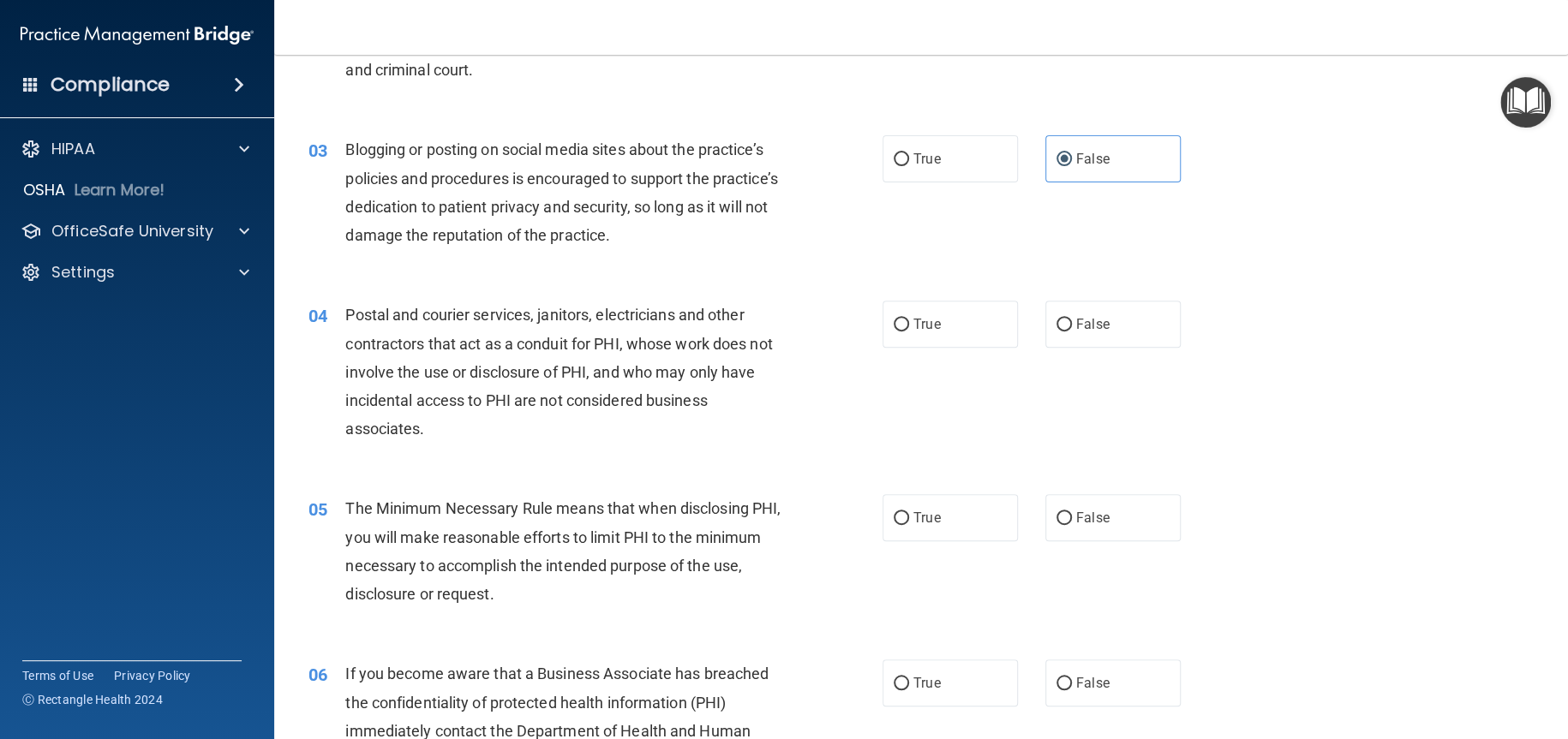
scroll to position [257, 0]
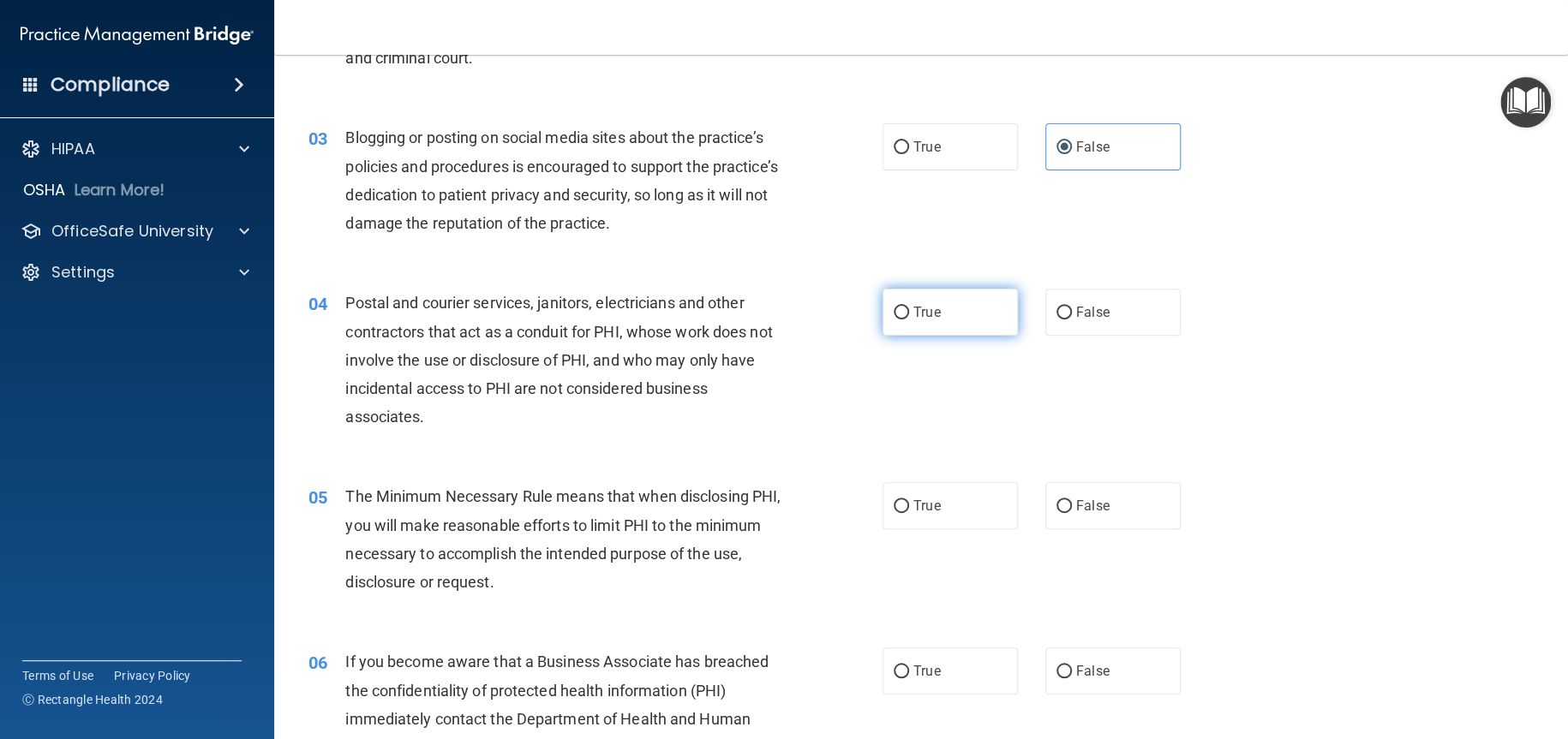
click at [971, 326] on label "True" at bounding box center [950, 312] width 136 height 47
click at [909, 319] on input "True" at bounding box center [901, 313] width 15 height 13
radio input "true"
click at [950, 499] on label "True" at bounding box center [950, 506] width 136 height 47
click at [909, 501] on input "True" at bounding box center [901, 507] width 15 height 13
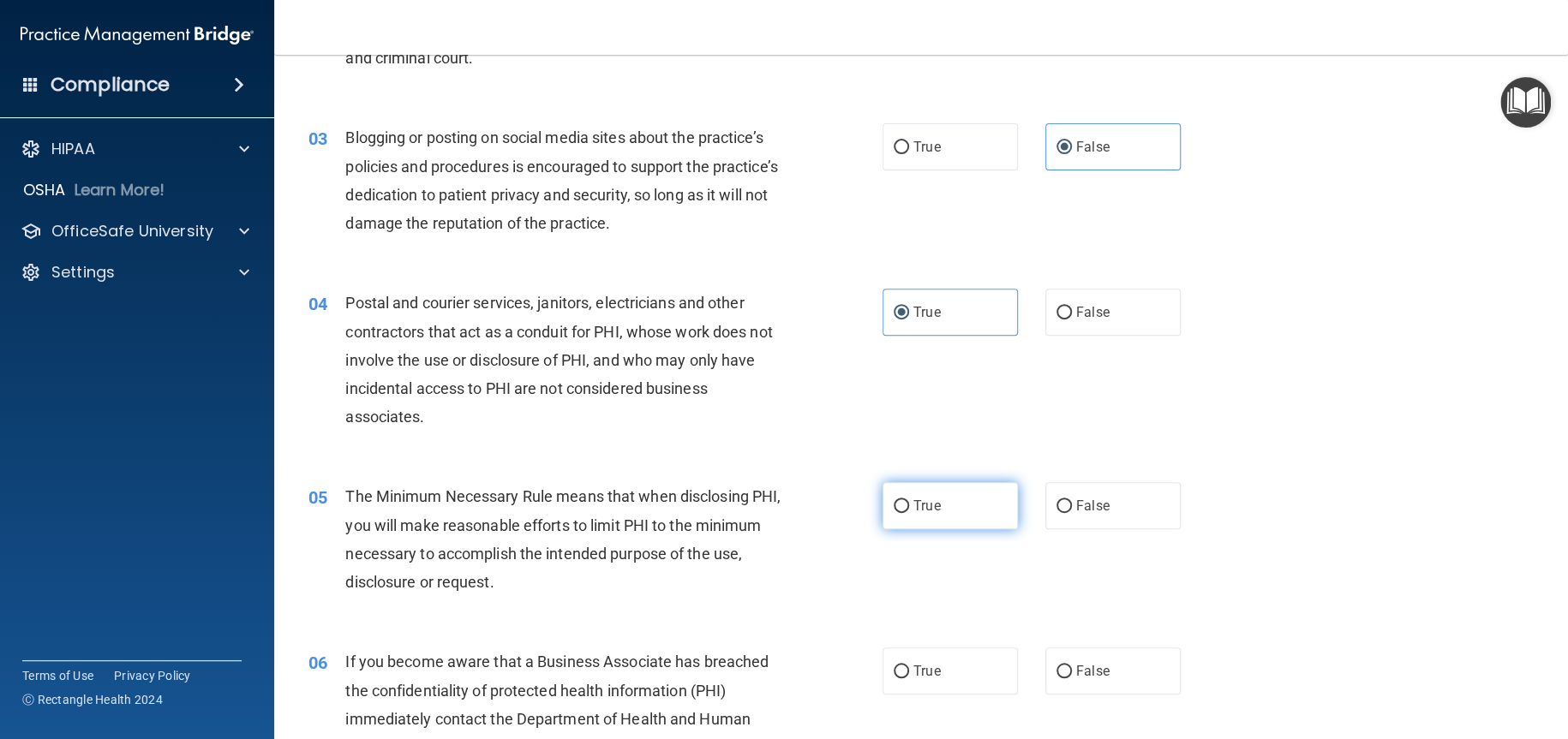
radio input "true"
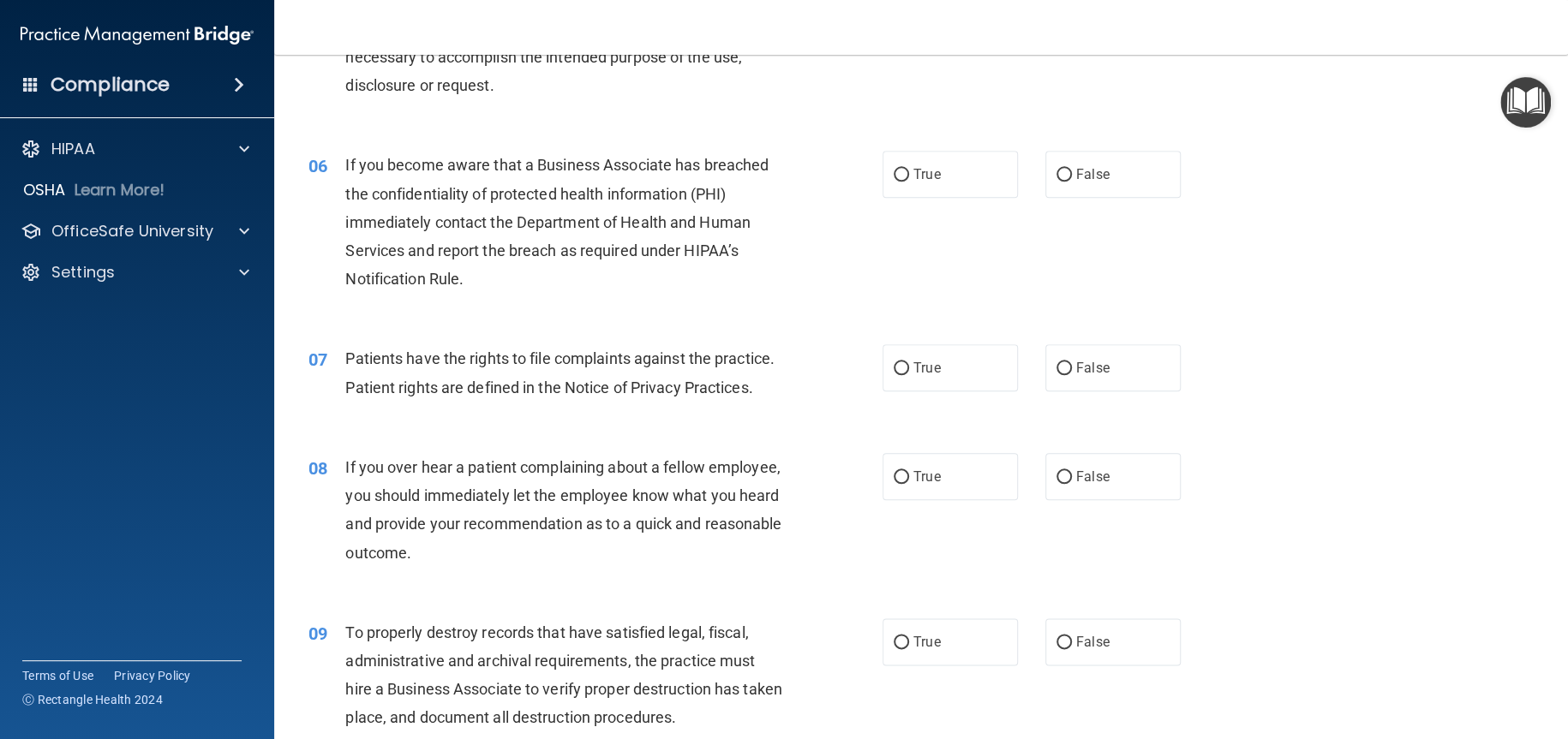
scroll to position [771, 0]
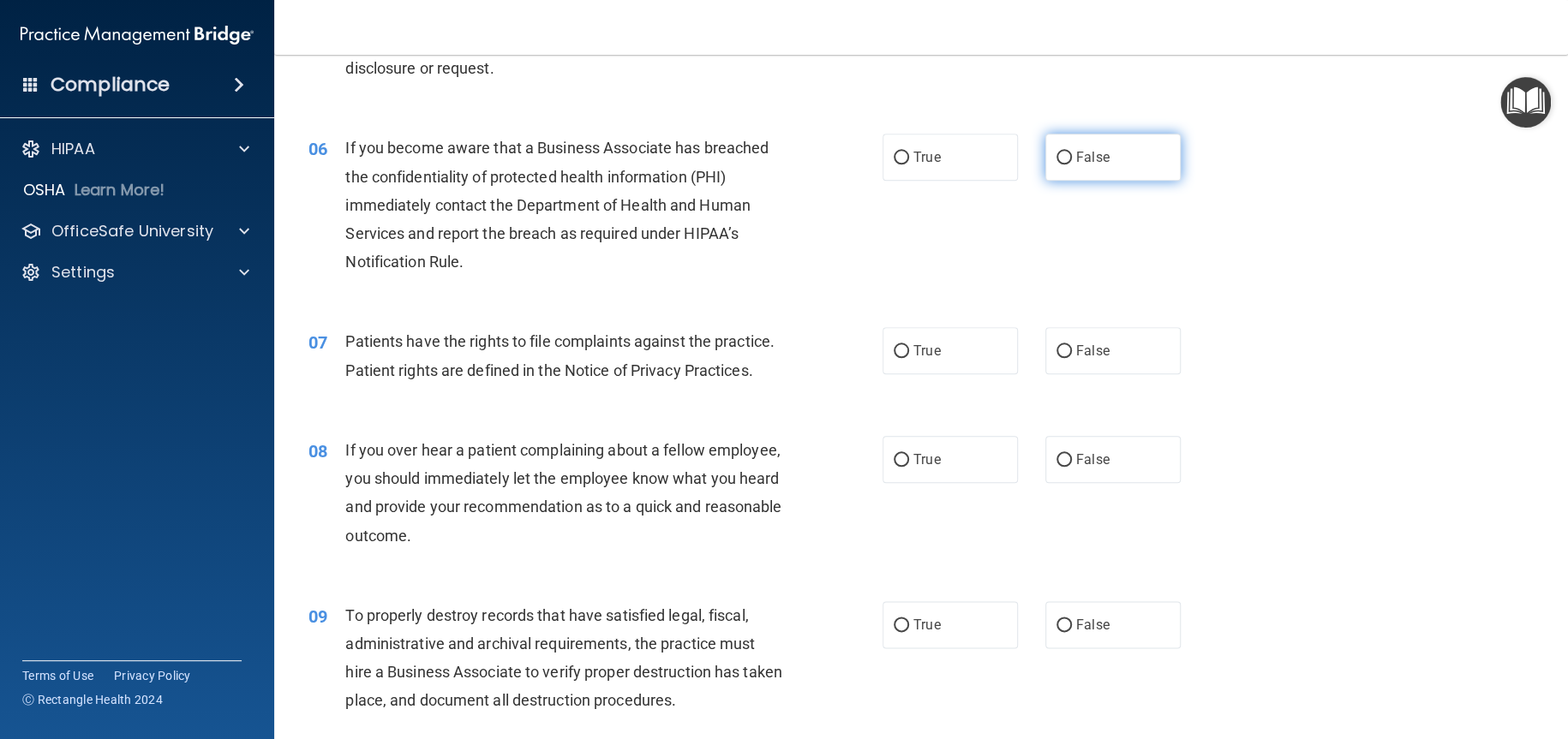
click at [1102, 157] on label "False" at bounding box center [1113, 157] width 136 height 47
click at [1072, 157] on input "False" at bounding box center [1064, 158] width 15 height 13
radio input "true"
click at [1110, 370] on label "False" at bounding box center [1113, 350] width 136 height 47
click at [1072, 358] on input "False" at bounding box center [1064, 351] width 15 height 13
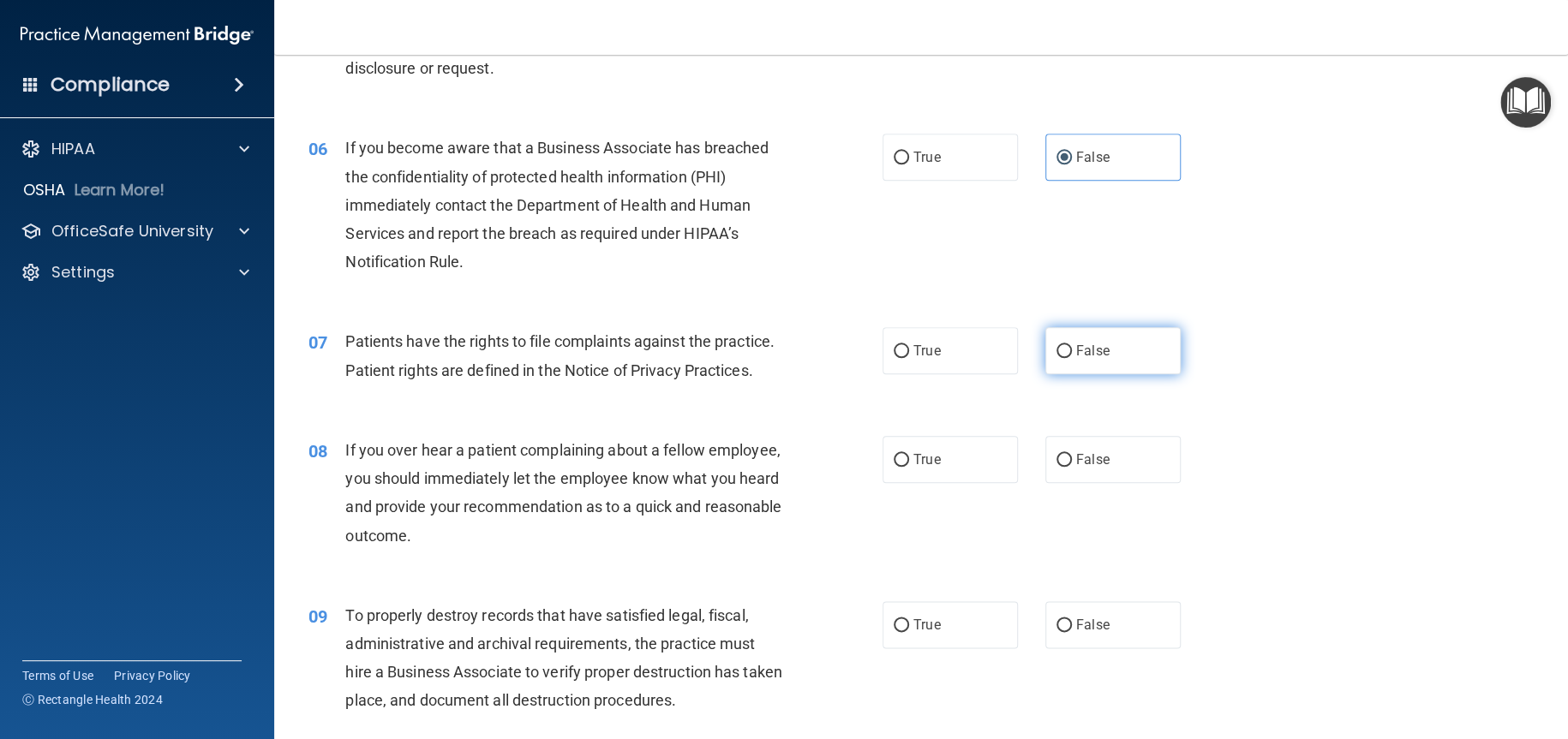
radio input "true"
click at [1103, 483] on label "False" at bounding box center [1113, 460] width 136 height 47
click at [1072, 467] on input "False" at bounding box center [1064, 461] width 15 height 13
radio input "true"
click at [1105, 648] on label "False" at bounding box center [1113, 625] width 136 height 47
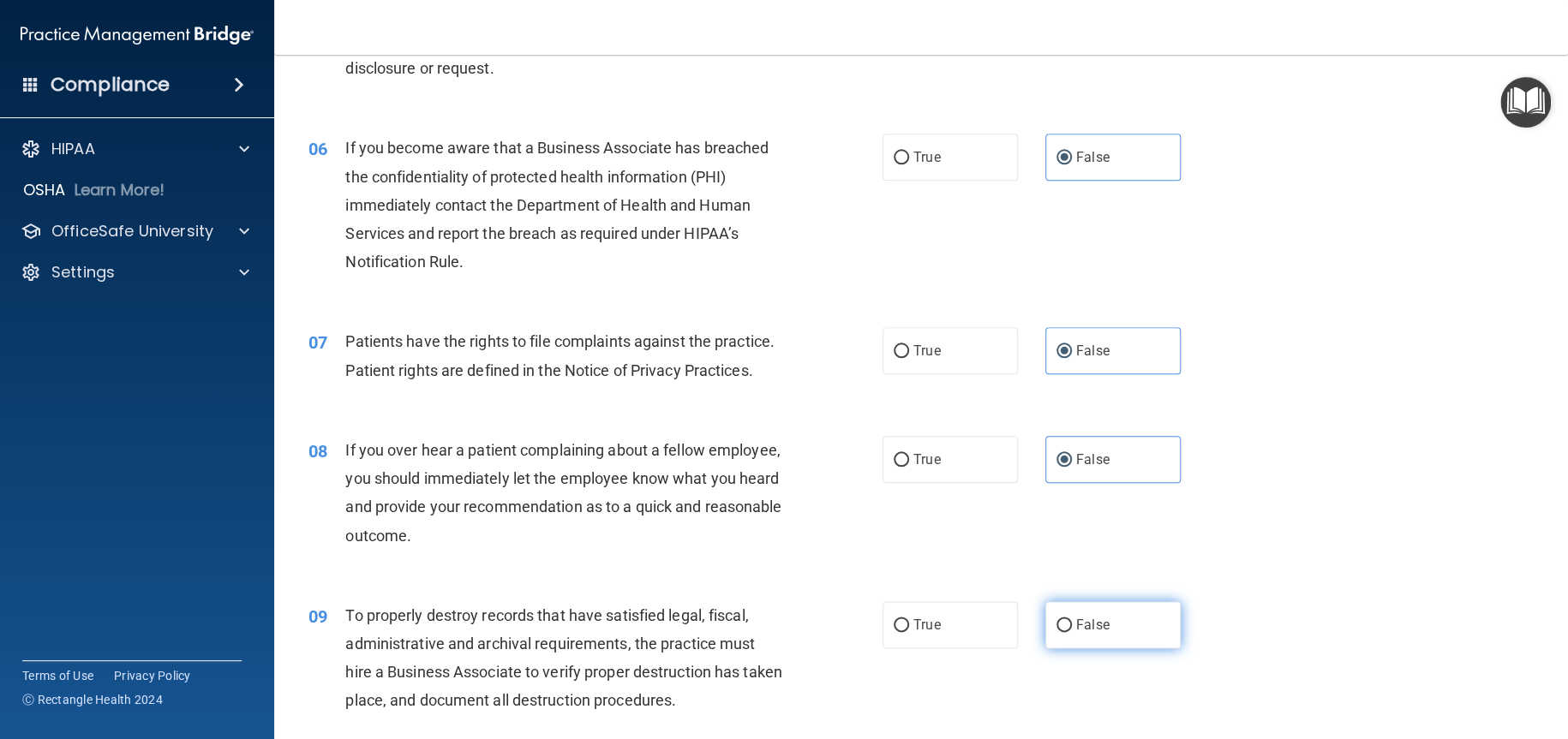
click at [1072, 633] on input "False" at bounding box center [1064, 625] width 15 height 13
radio input "true"
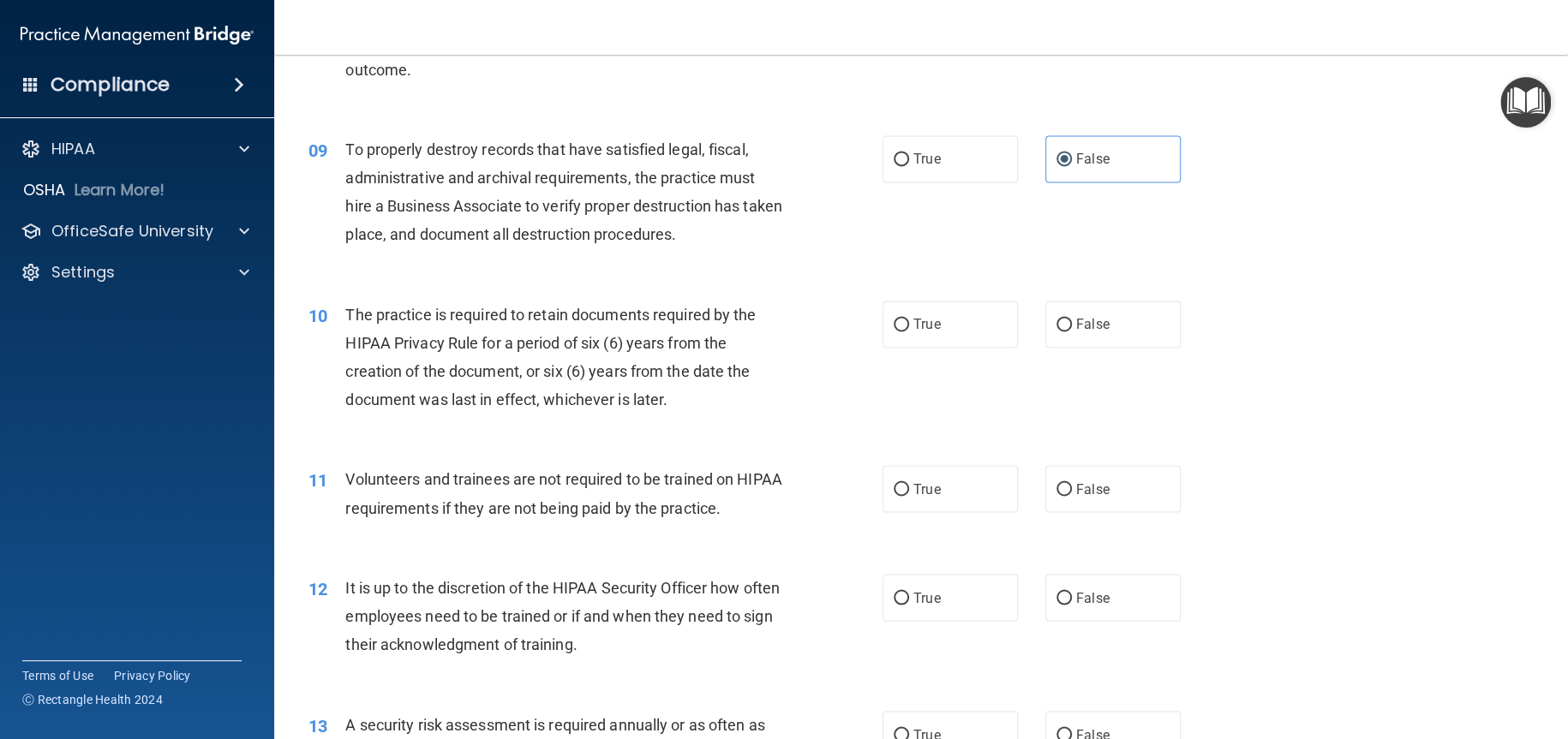
scroll to position [1285, 0]
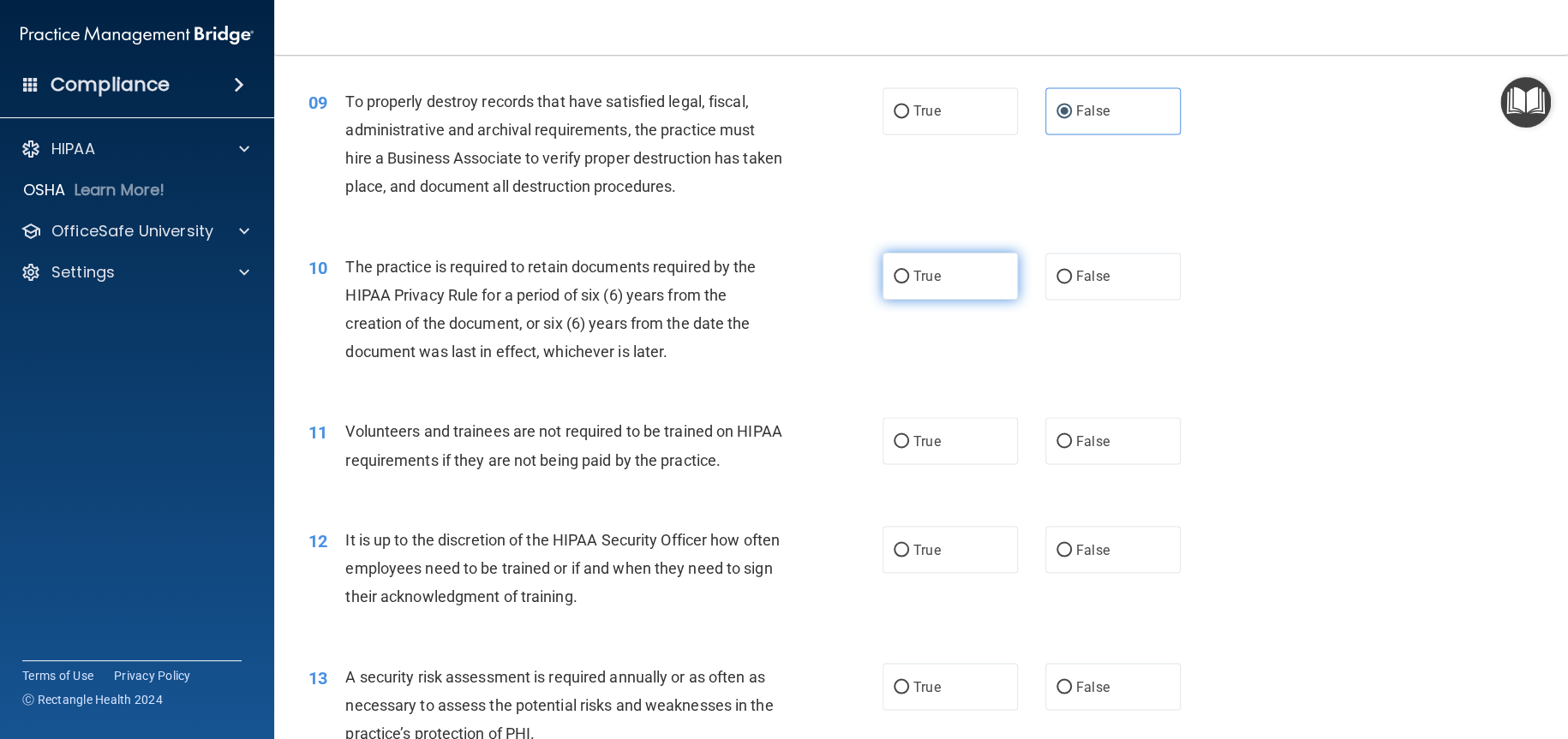
click at [976, 299] on label "True" at bounding box center [950, 277] width 136 height 47
click at [909, 284] on input "True" at bounding box center [901, 277] width 15 height 13
radio input "true"
click at [962, 462] on label "True" at bounding box center [950, 440] width 136 height 47
click at [909, 448] on input "True" at bounding box center [901, 441] width 15 height 13
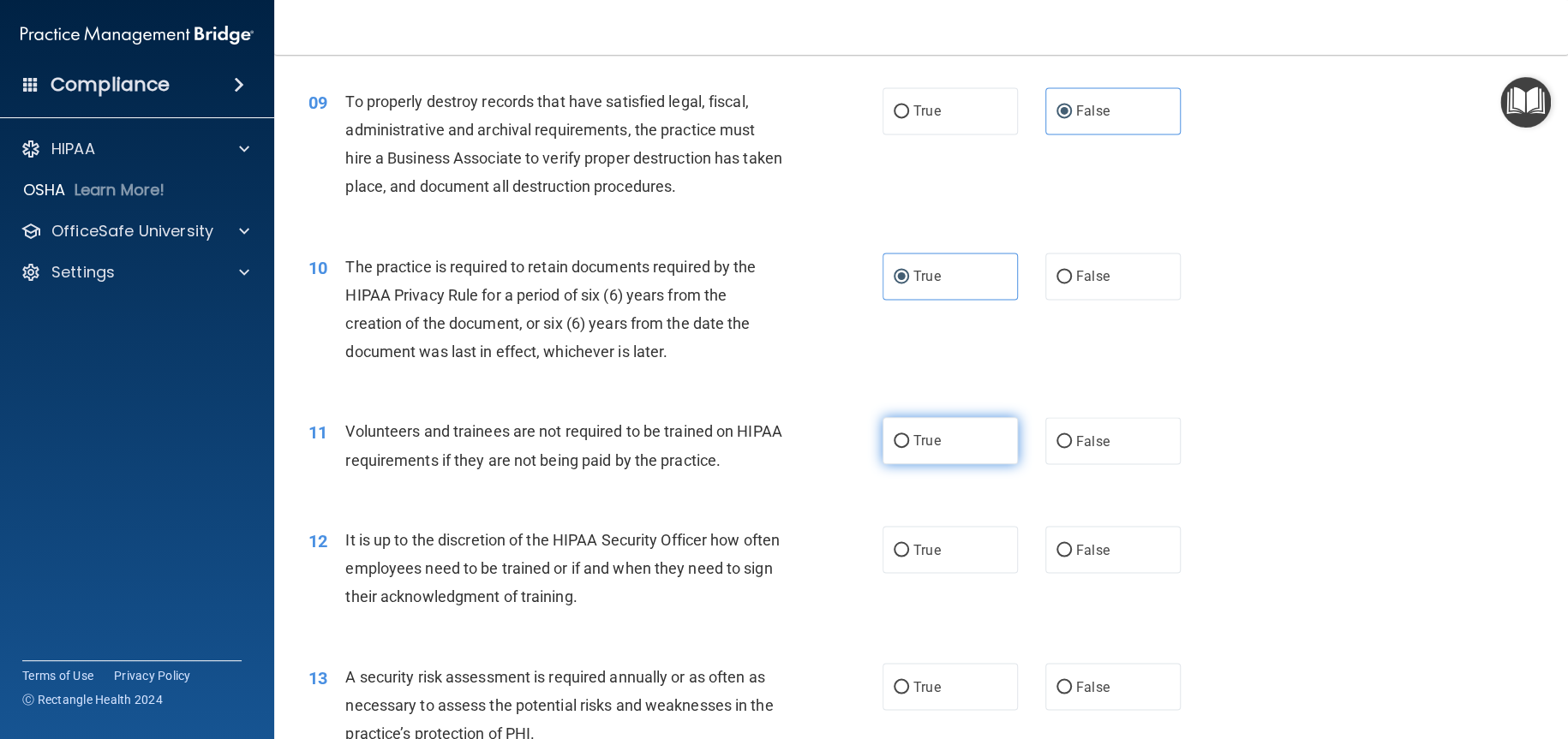
radio input "true"
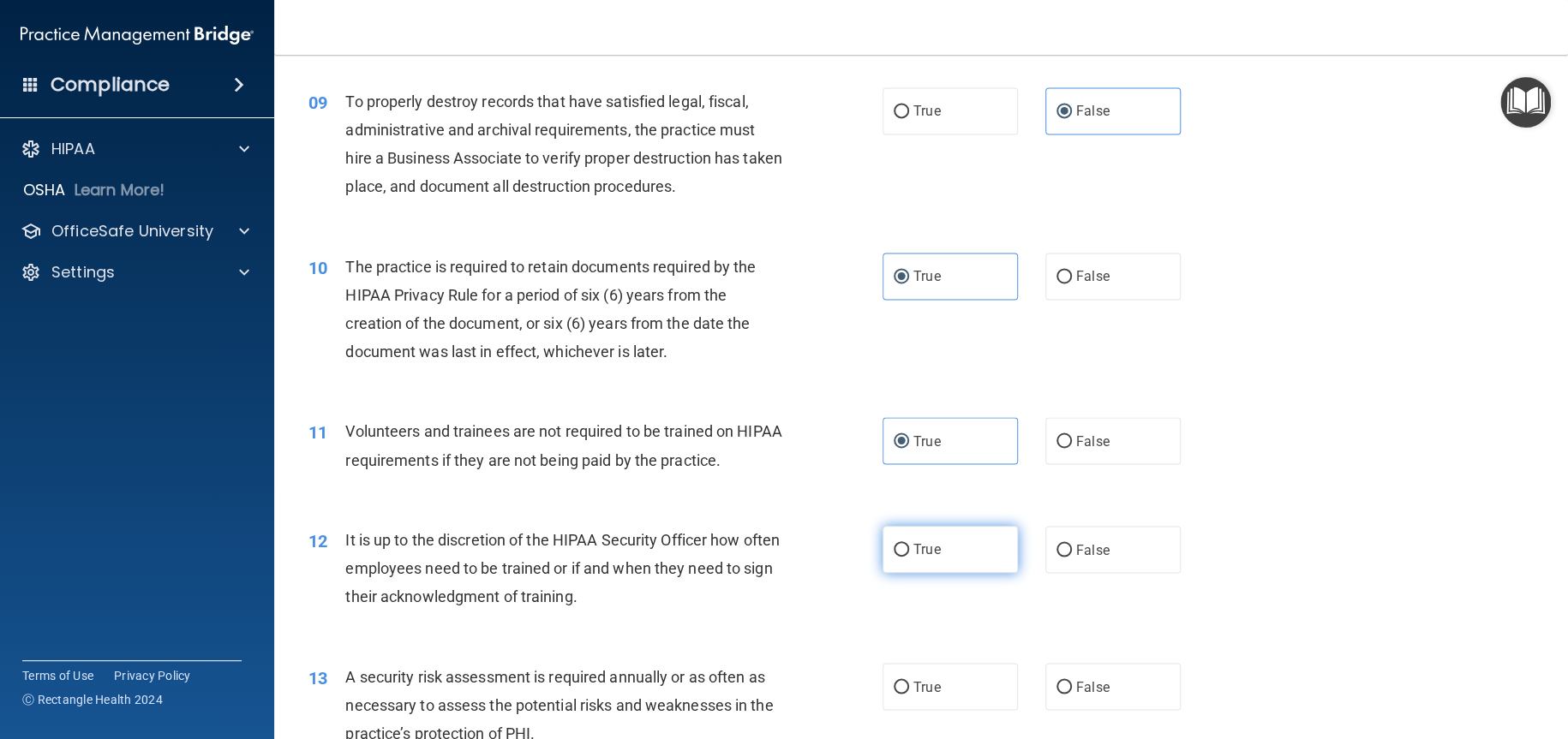
click at [948, 573] on label "True" at bounding box center [950, 550] width 136 height 47
click at [909, 557] on input "True" at bounding box center [901, 551] width 15 height 13
radio input "true"
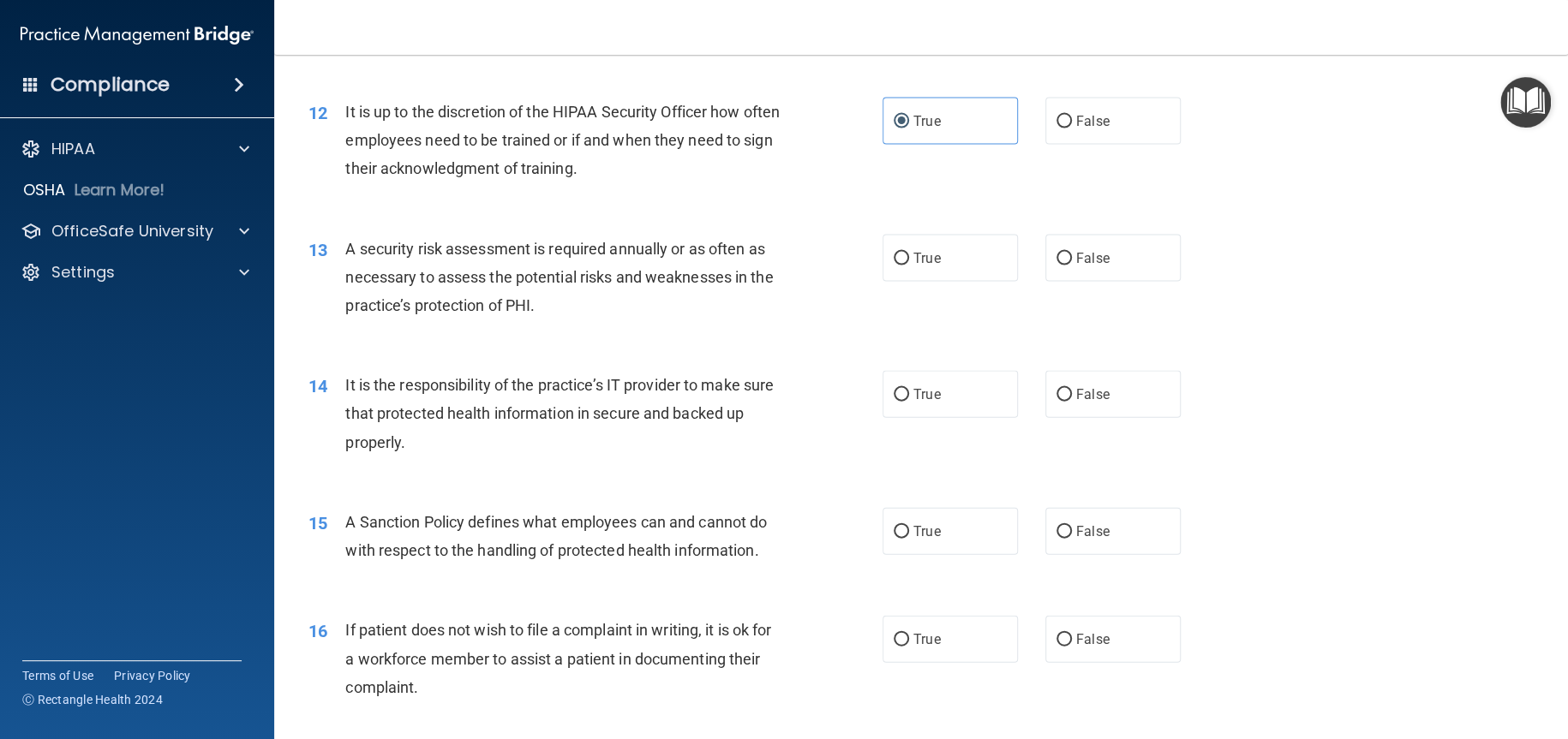
scroll to position [1798, 0]
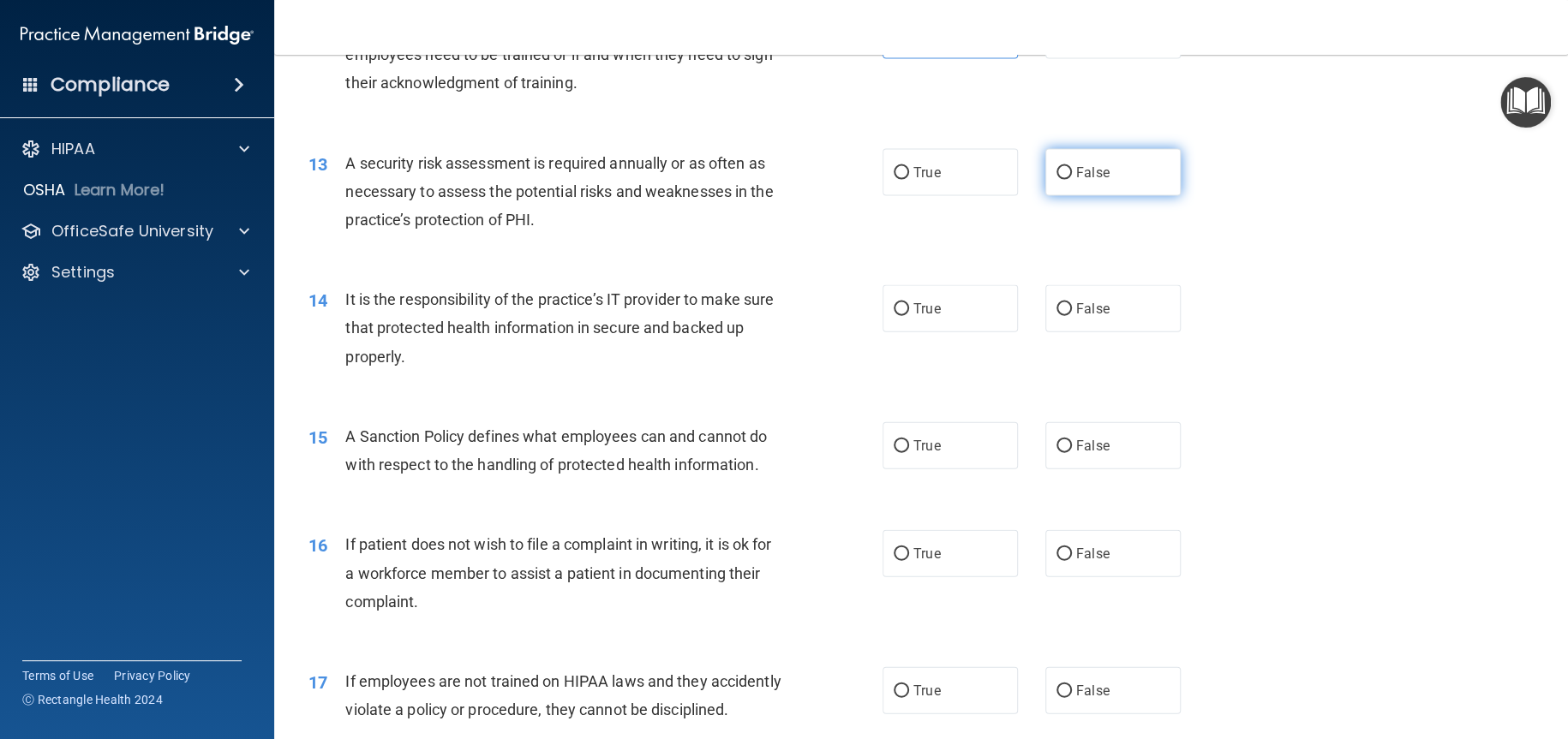
click at [1126, 178] on label "False" at bounding box center [1113, 173] width 136 height 47
click at [1072, 178] on input "False" at bounding box center [1064, 174] width 15 height 13
radio input "true"
click at [1097, 317] on span "False" at bounding box center [1093, 309] width 34 height 16
click at [1072, 316] on input "False" at bounding box center [1064, 309] width 15 height 13
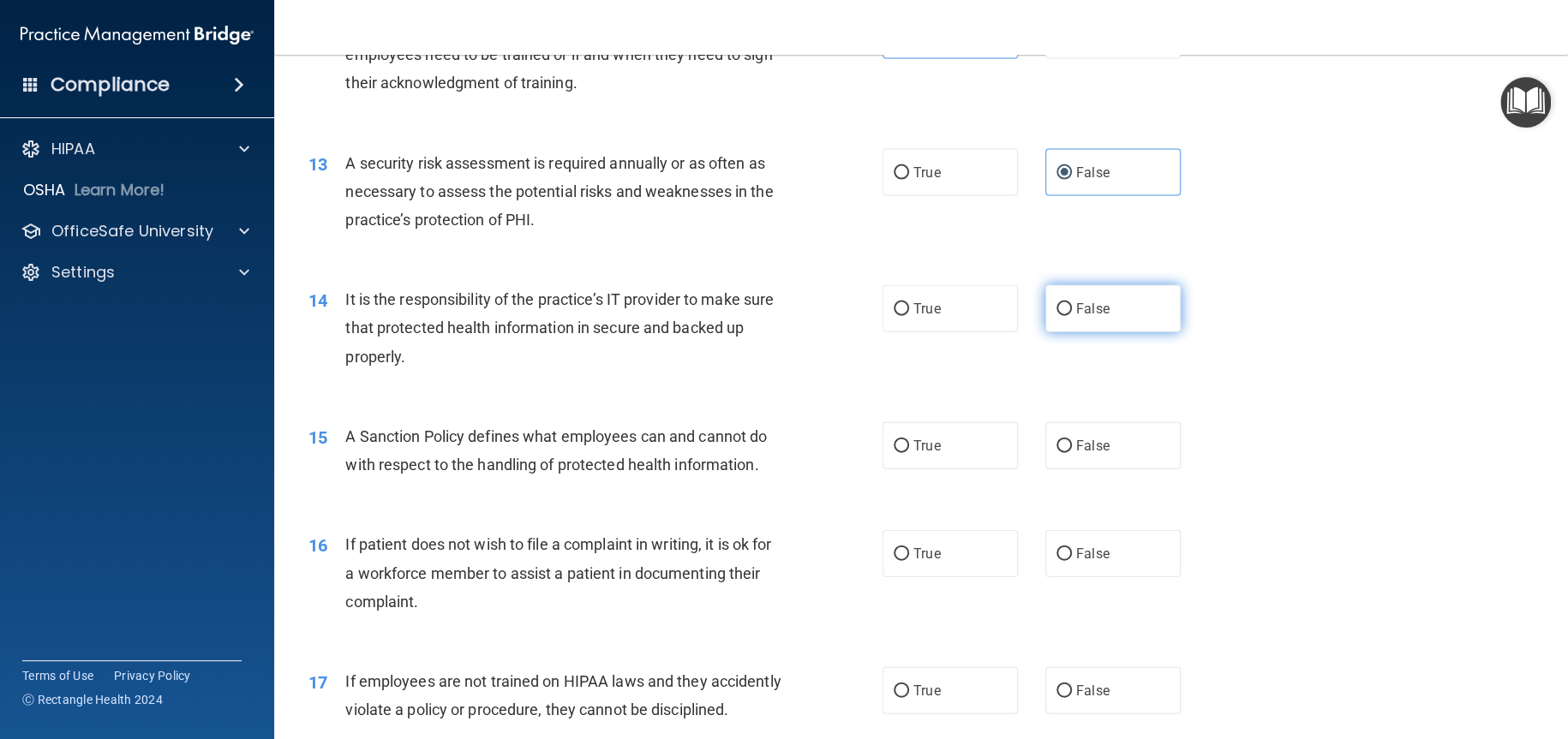
radio input "true"
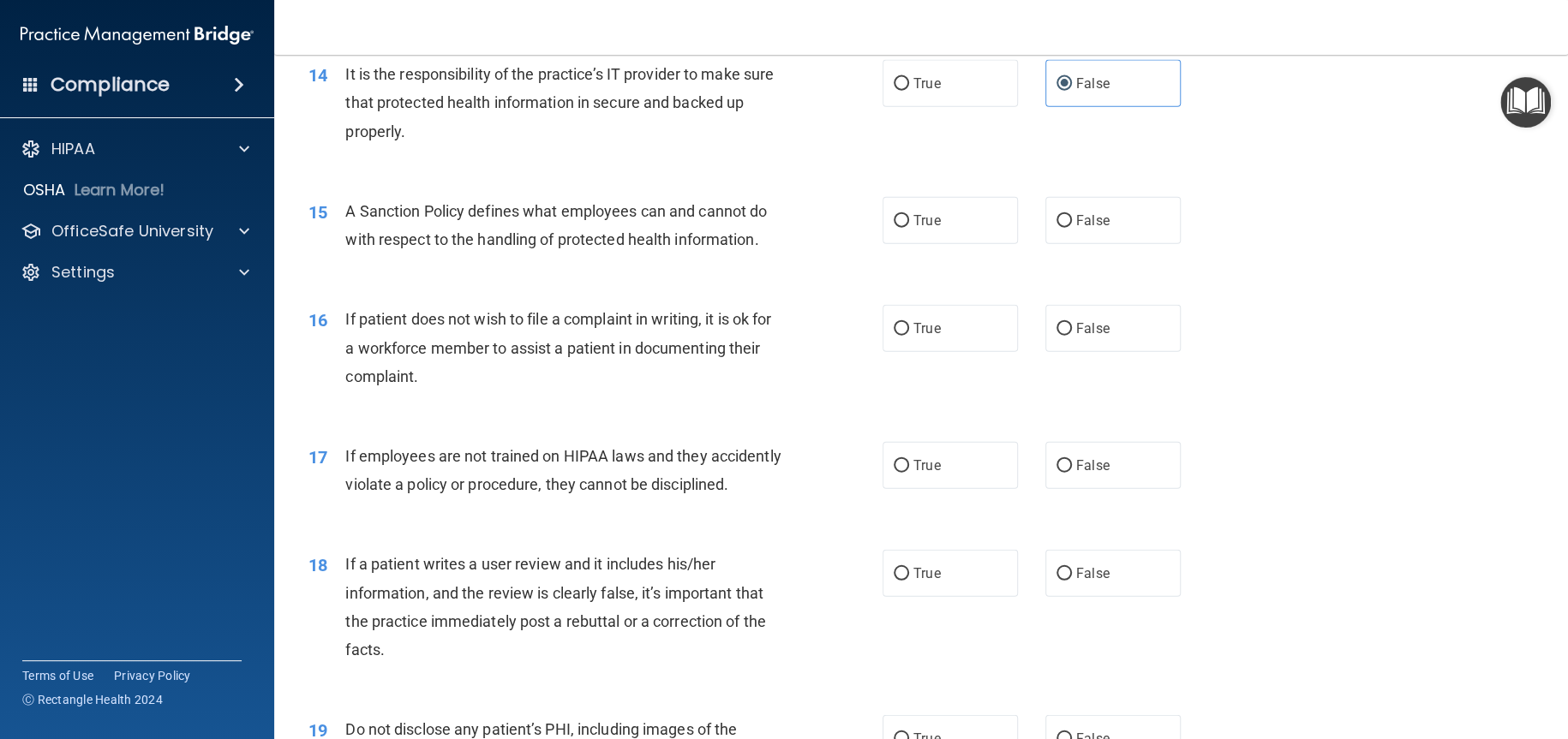
scroll to position [2056, 0]
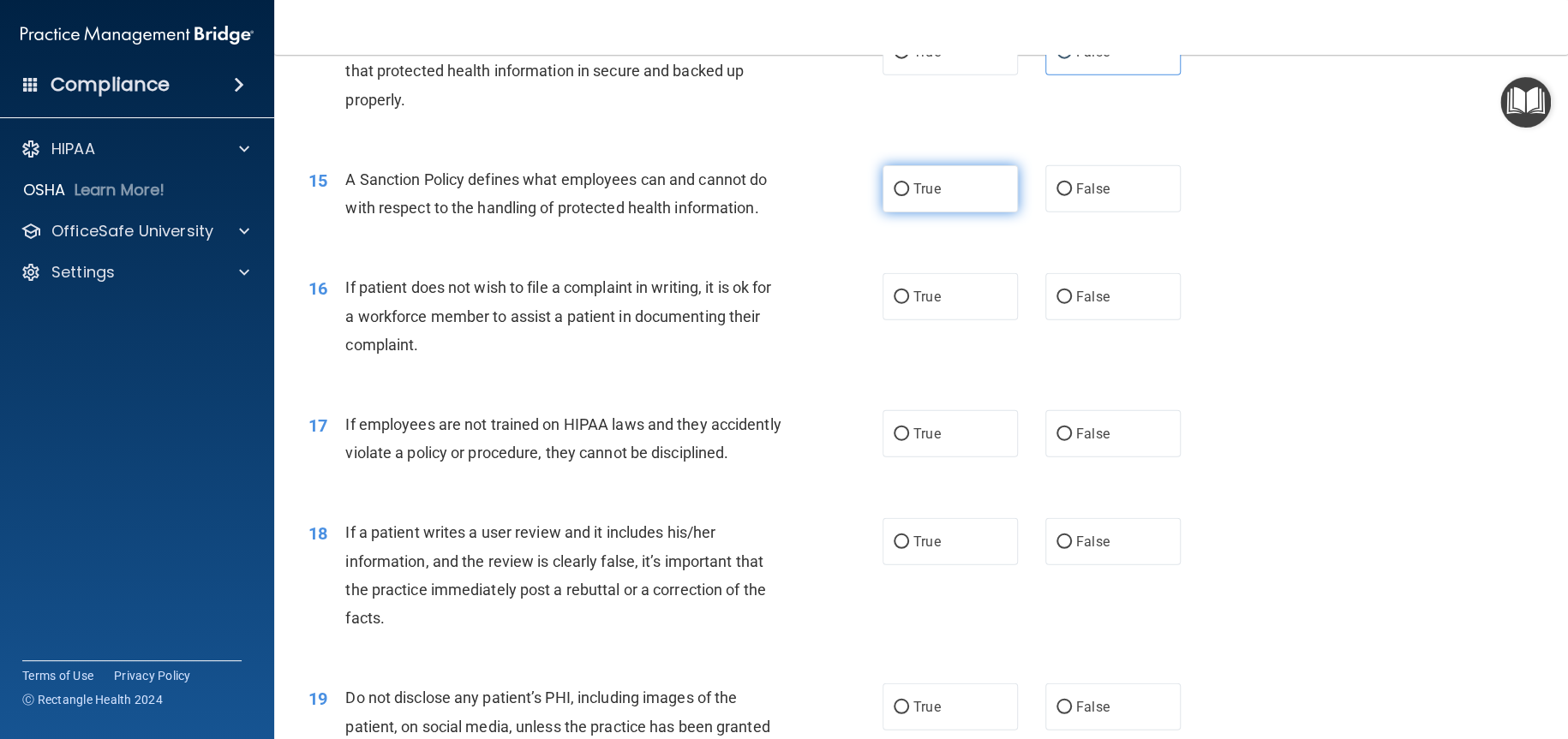
click at [940, 212] on label "True" at bounding box center [950, 189] width 136 height 47
click at [909, 197] on input "True" at bounding box center [901, 189] width 15 height 13
radio input "true"
click at [964, 320] on label "True" at bounding box center [950, 297] width 136 height 47
click at [909, 304] on input "True" at bounding box center [901, 298] width 15 height 13
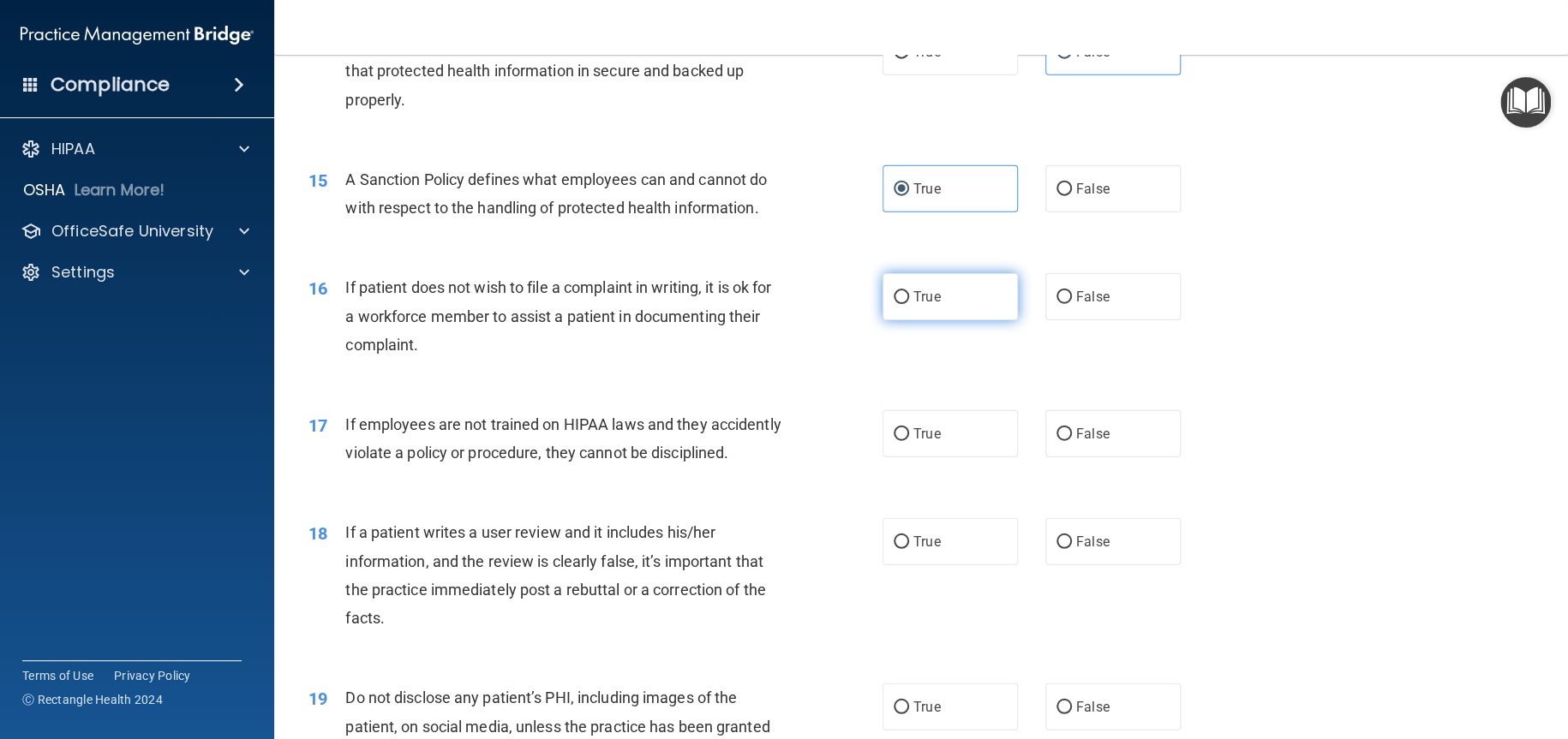
radio input "true"
click at [953, 458] on label "True" at bounding box center [950, 434] width 136 height 47
click at [909, 441] on input "True" at bounding box center [901, 435] width 15 height 13
radio input "true"
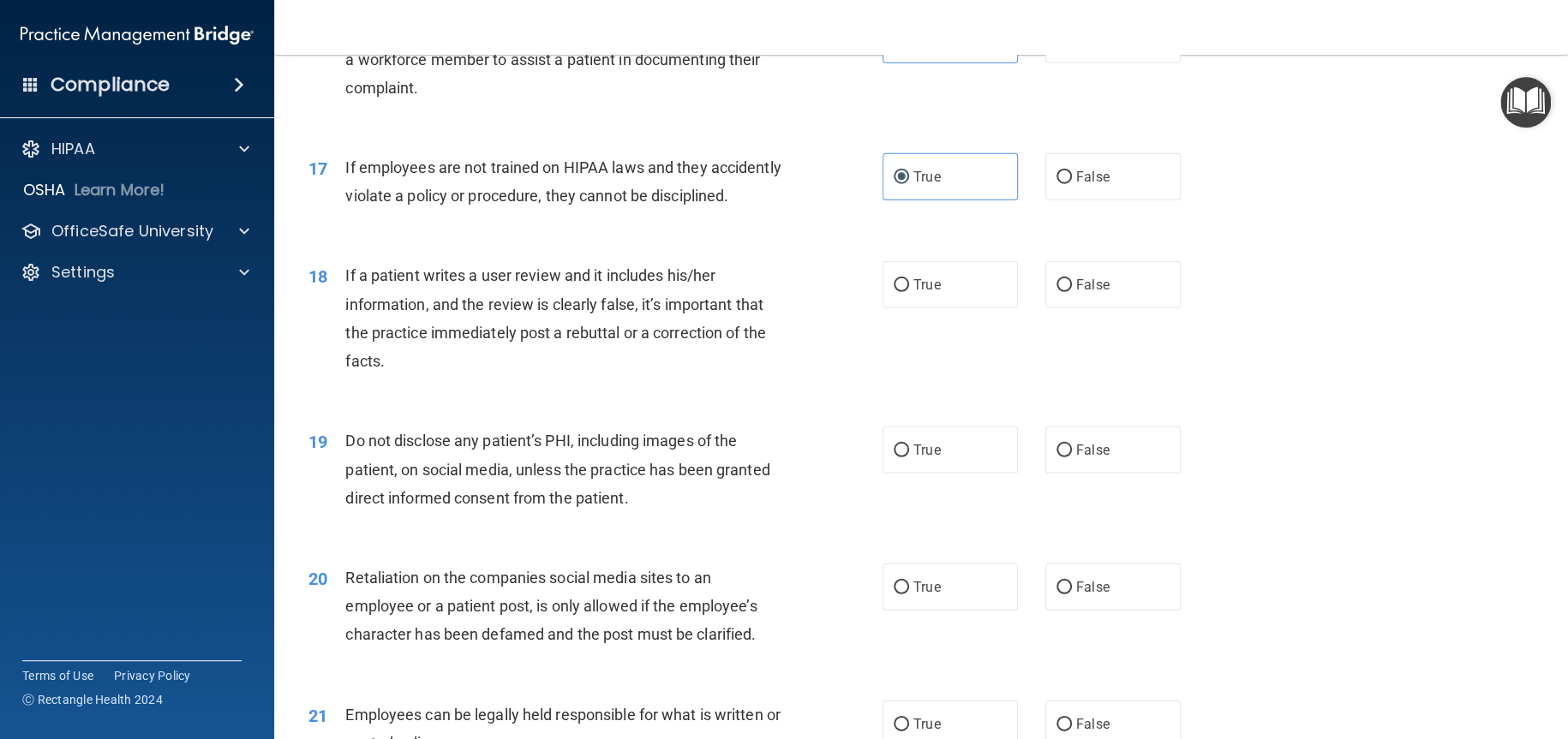
scroll to position [2398, 0]
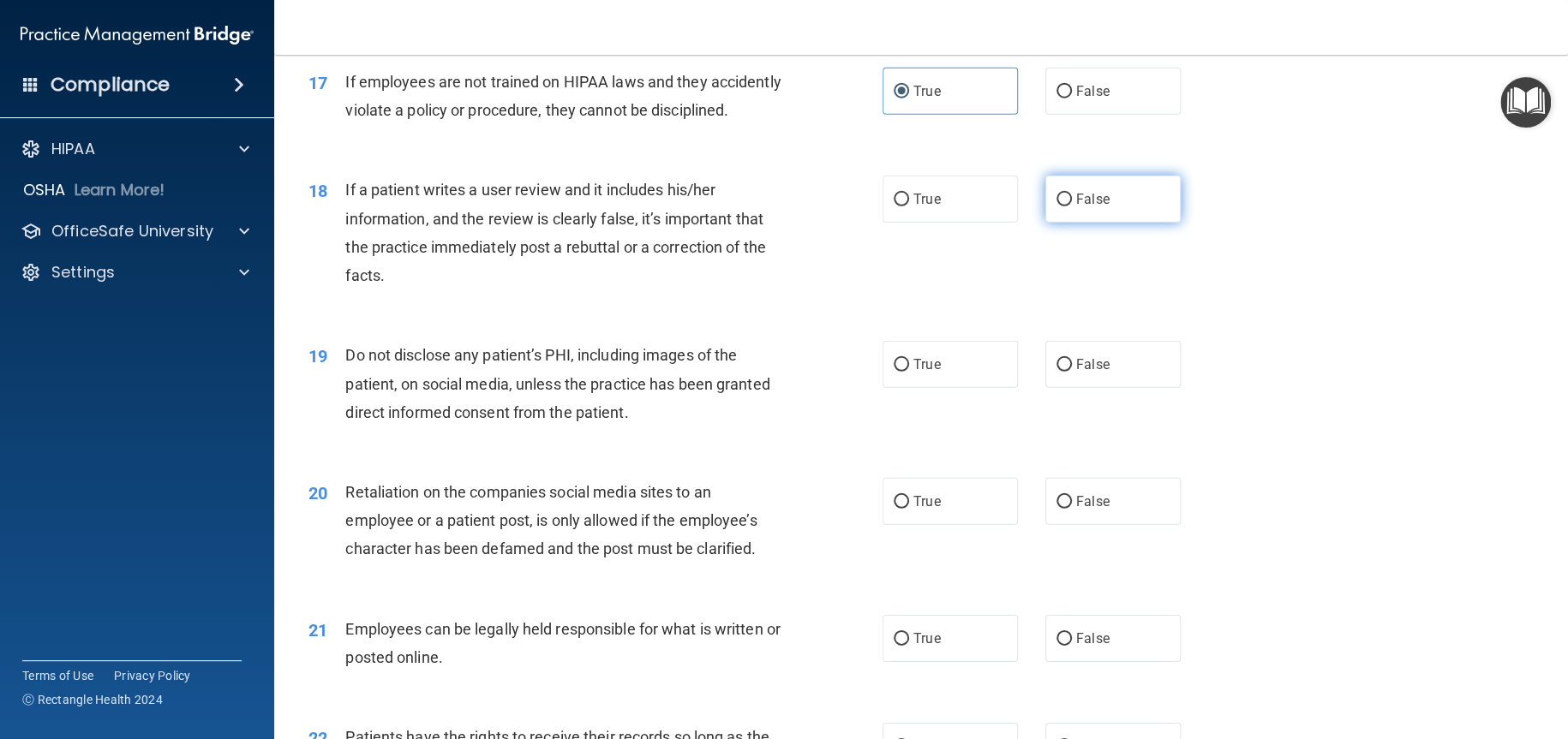
click at [1101, 223] on label "False" at bounding box center [1113, 199] width 136 height 47
click at [1072, 207] on input "False" at bounding box center [1064, 200] width 15 height 13
radio input "true"
click at [1089, 388] on label "False" at bounding box center [1113, 365] width 136 height 47
click at [1072, 371] on input "False" at bounding box center [1064, 365] width 15 height 13
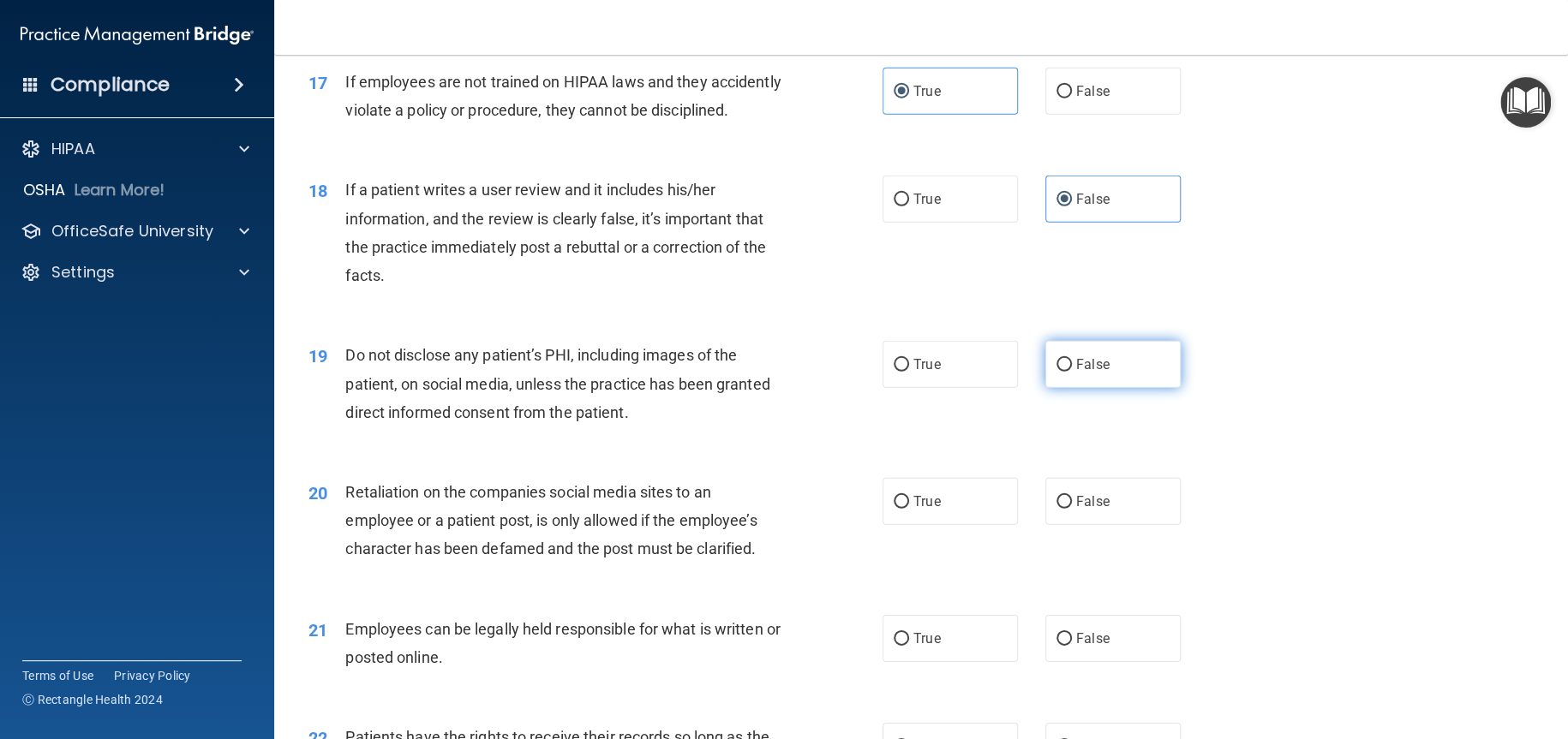
radio input "true"
click at [1088, 510] on span "False" at bounding box center [1093, 501] width 34 height 16
click at [1072, 509] on input "False" at bounding box center [1064, 502] width 15 height 13
radio input "true"
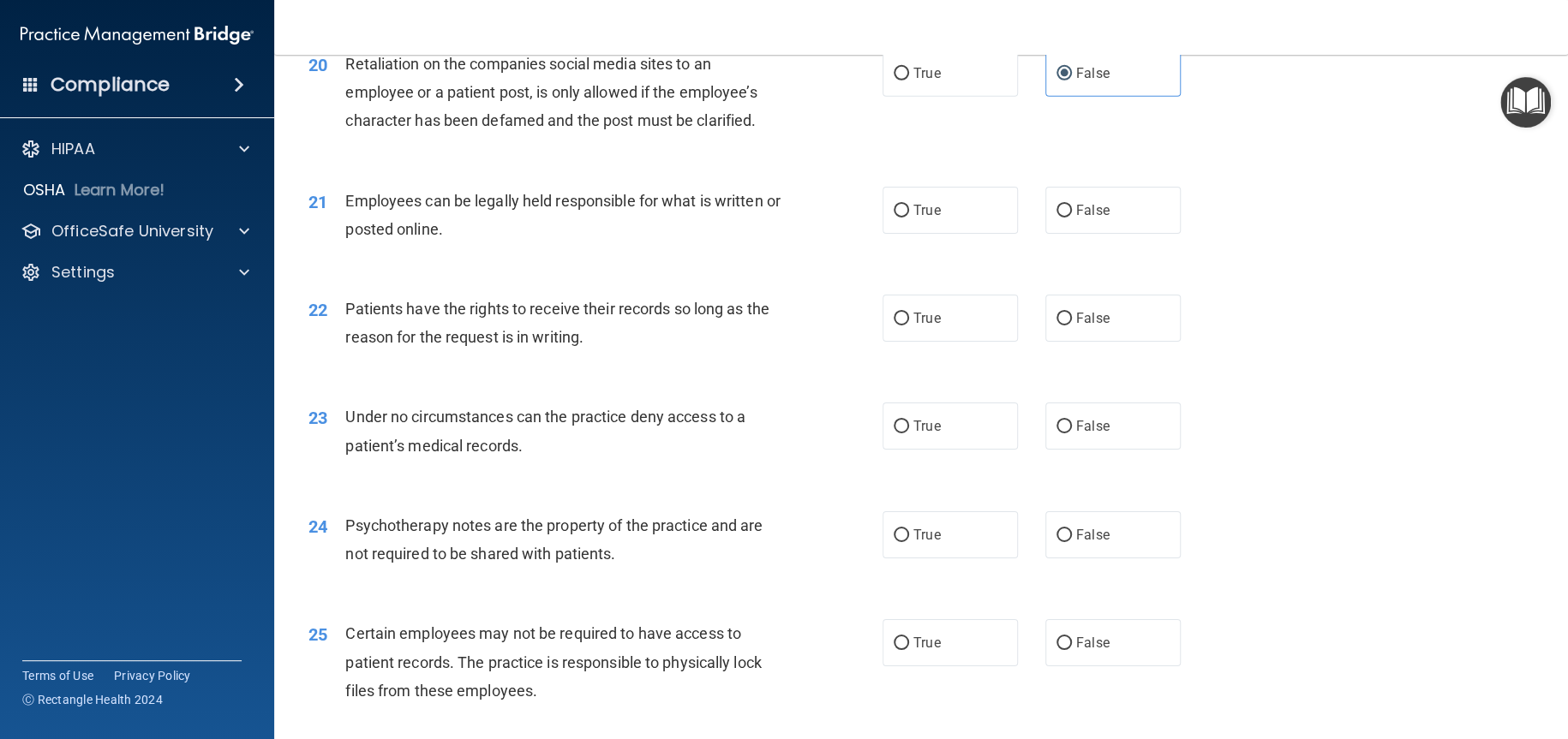
scroll to position [2912, 0]
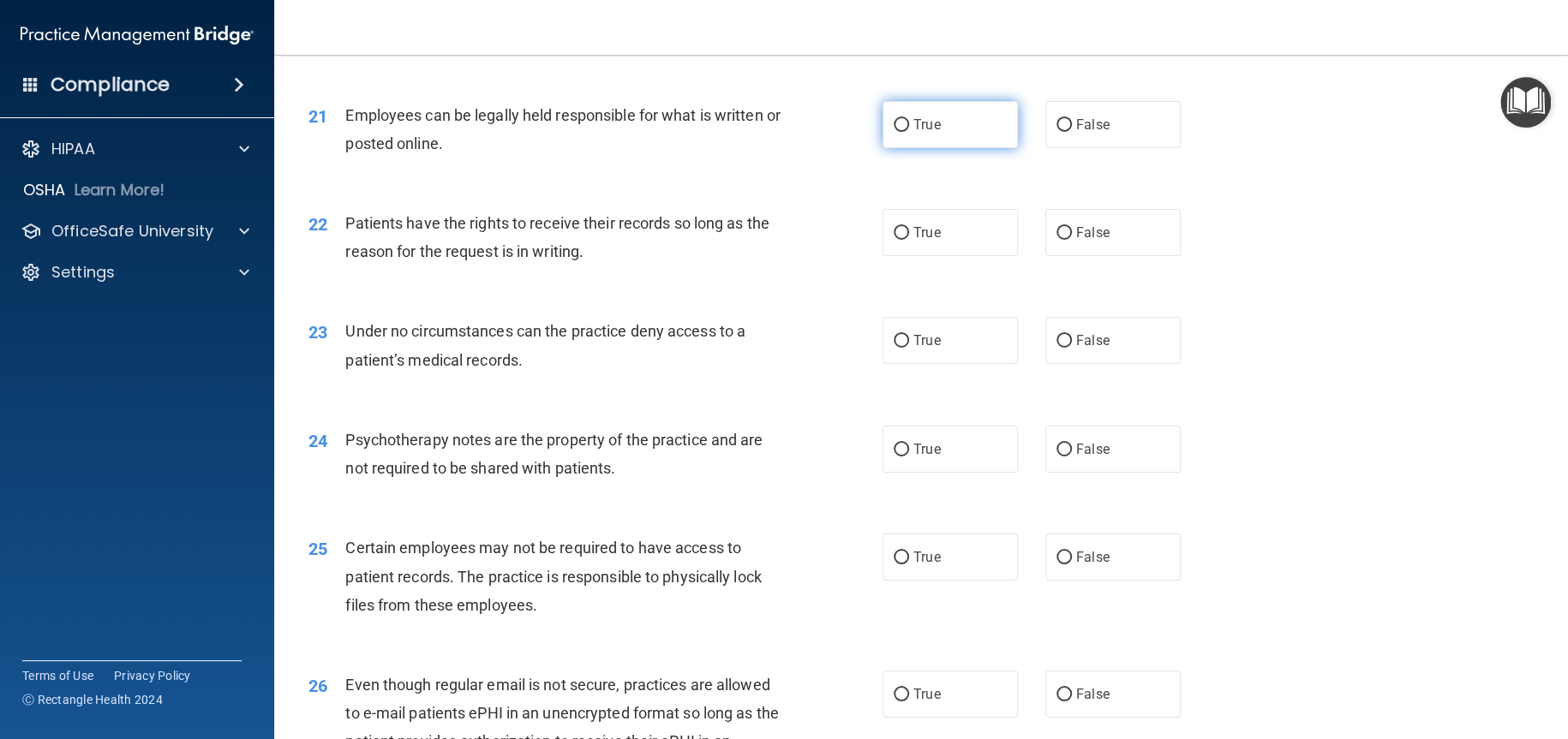
click at [942, 148] on label "True" at bounding box center [950, 125] width 136 height 47
click at [909, 132] on input "True" at bounding box center [901, 126] width 15 height 13
radio input "true"
click at [943, 256] on label "True" at bounding box center [950, 233] width 136 height 47
click at [909, 240] on input "True" at bounding box center [901, 233] width 15 height 13
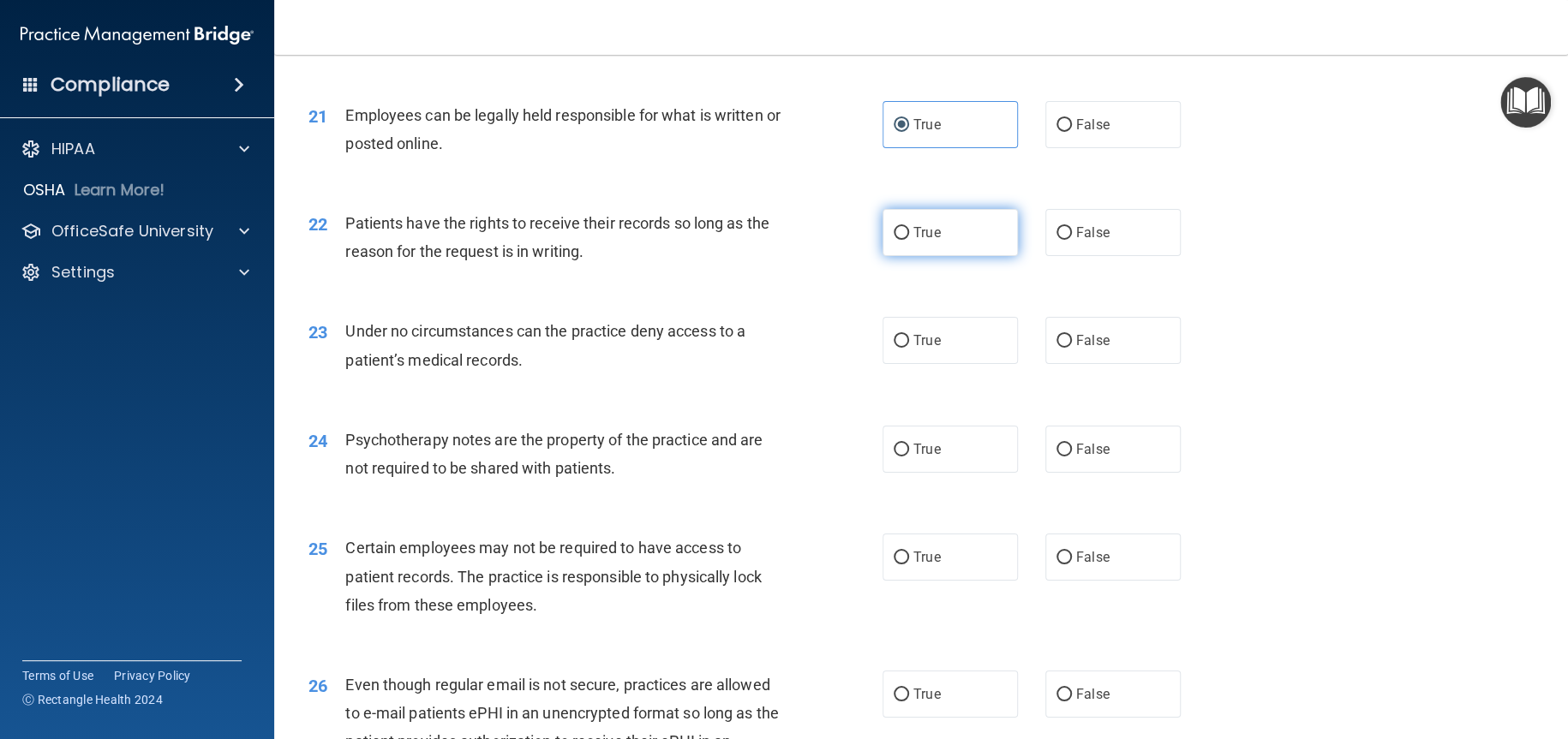
radio input "true"
click at [1120, 364] on label "False" at bounding box center [1113, 340] width 136 height 47
click at [1072, 348] on input "False" at bounding box center [1064, 341] width 15 height 13
radio input "true"
click at [1077, 458] on span "False" at bounding box center [1093, 450] width 34 height 16
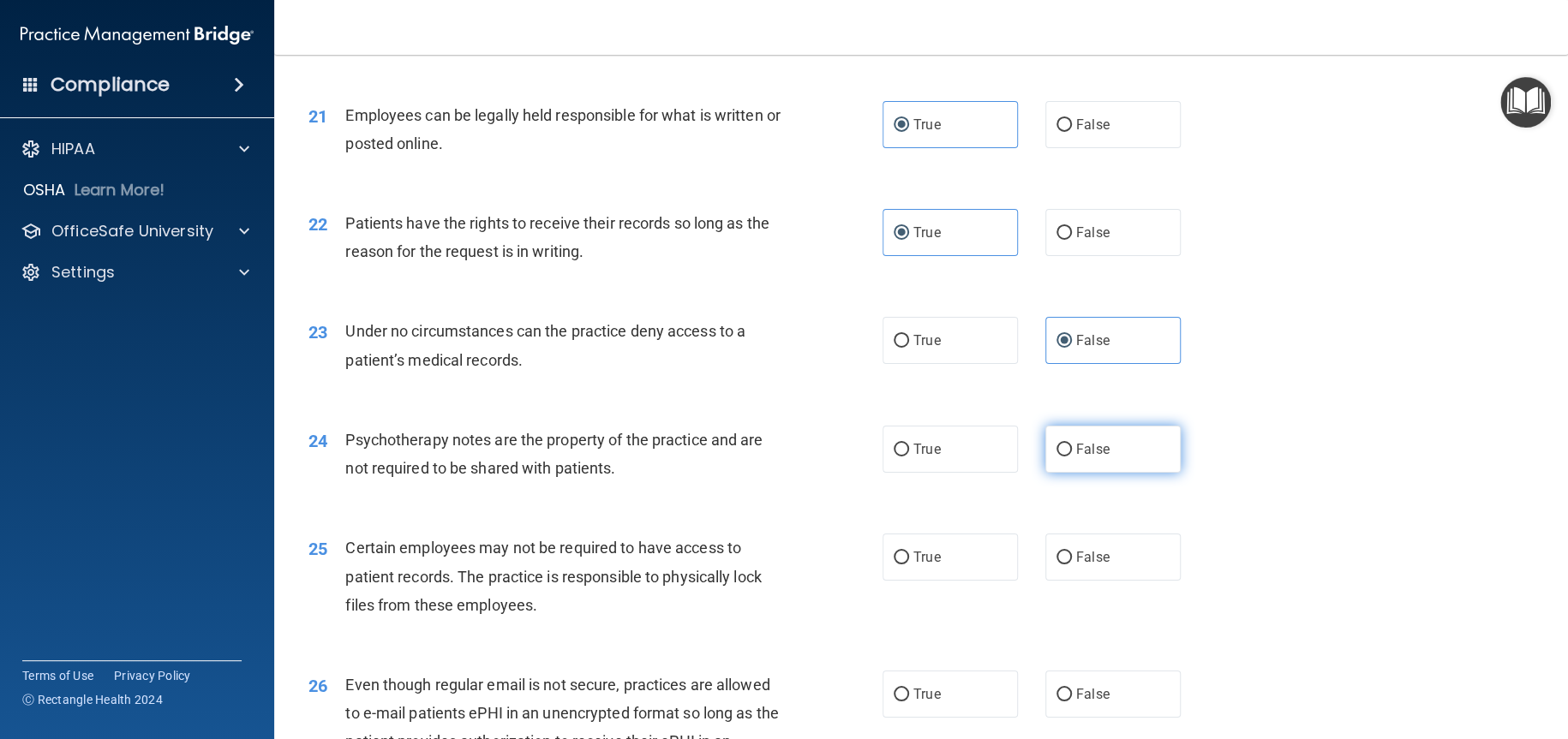
click at [1072, 457] on input "False" at bounding box center [1064, 450] width 15 height 13
radio input "true"
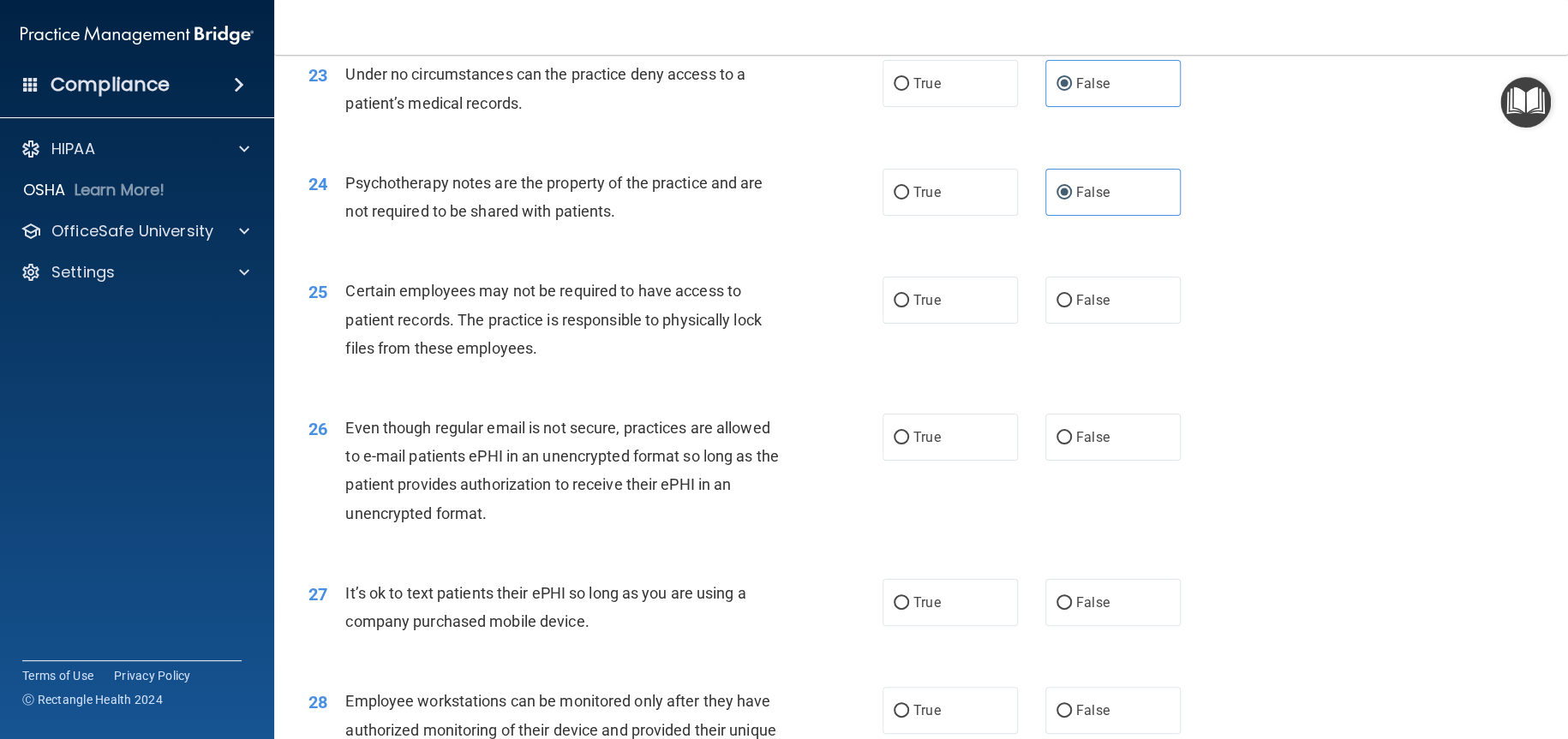
scroll to position [3255, 0]
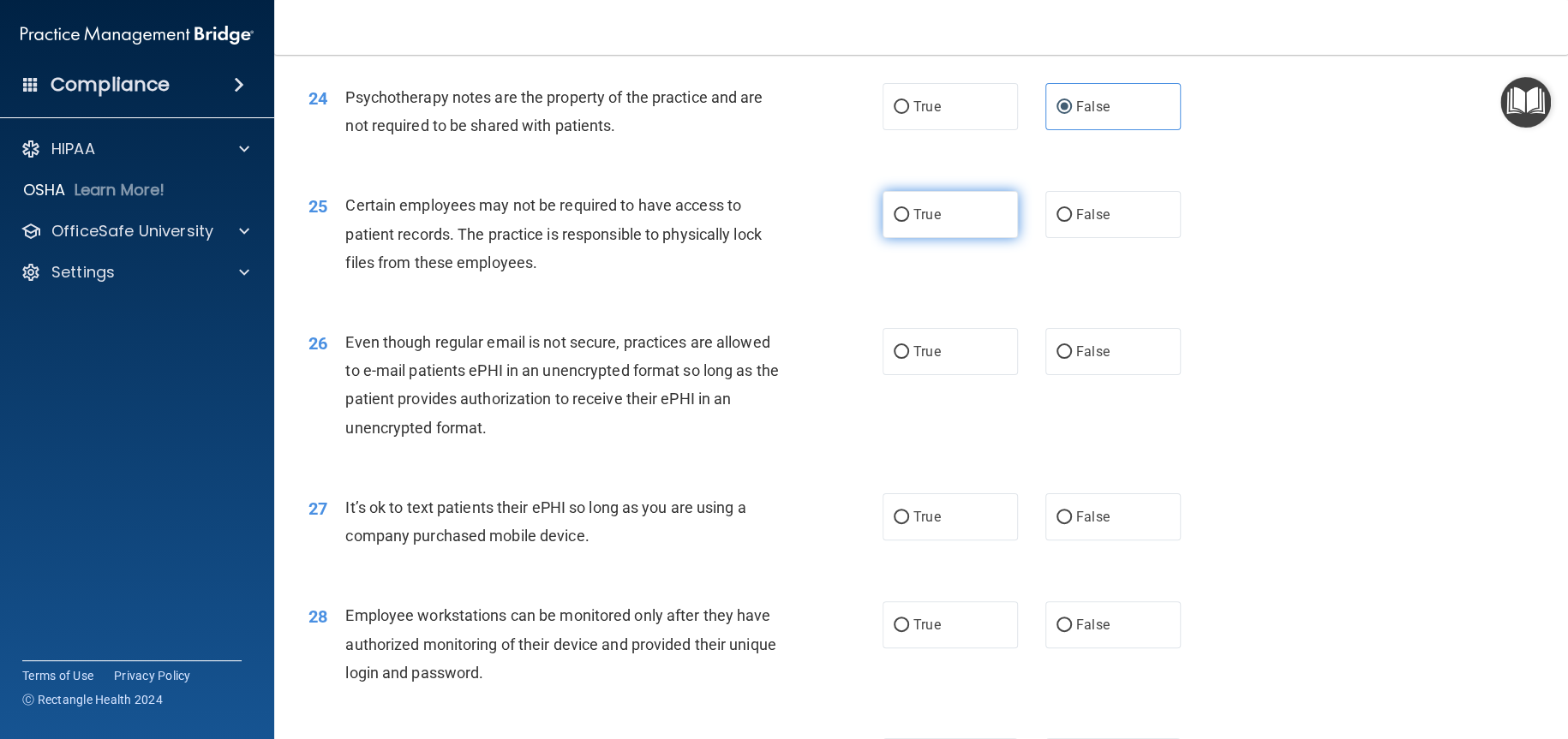
click at [939, 238] on label "True" at bounding box center [950, 215] width 136 height 47
click at [909, 222] on input "True" at bounding box center [901, 216] width 15 height 13
radio input "true"
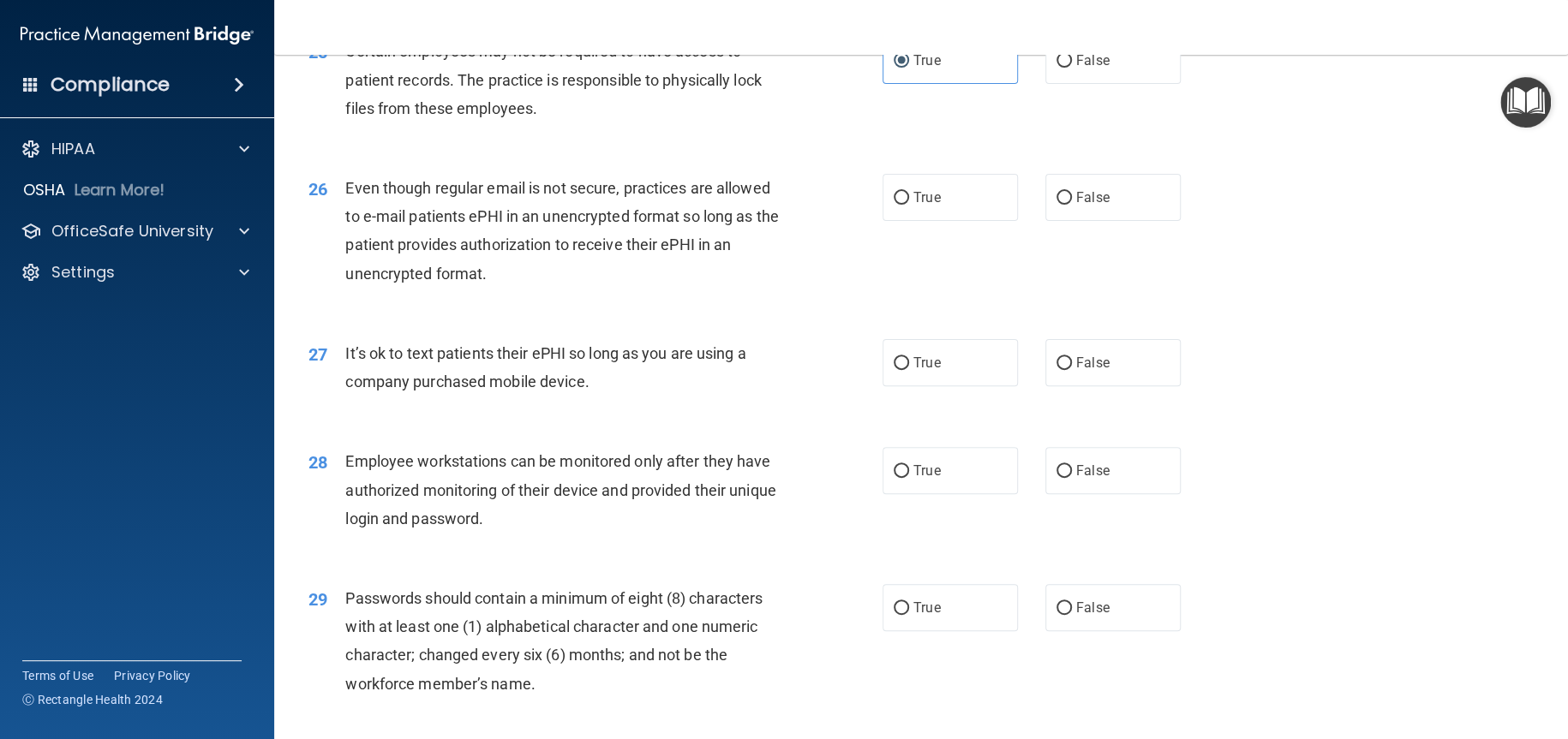
scroll to position [3511, 0]
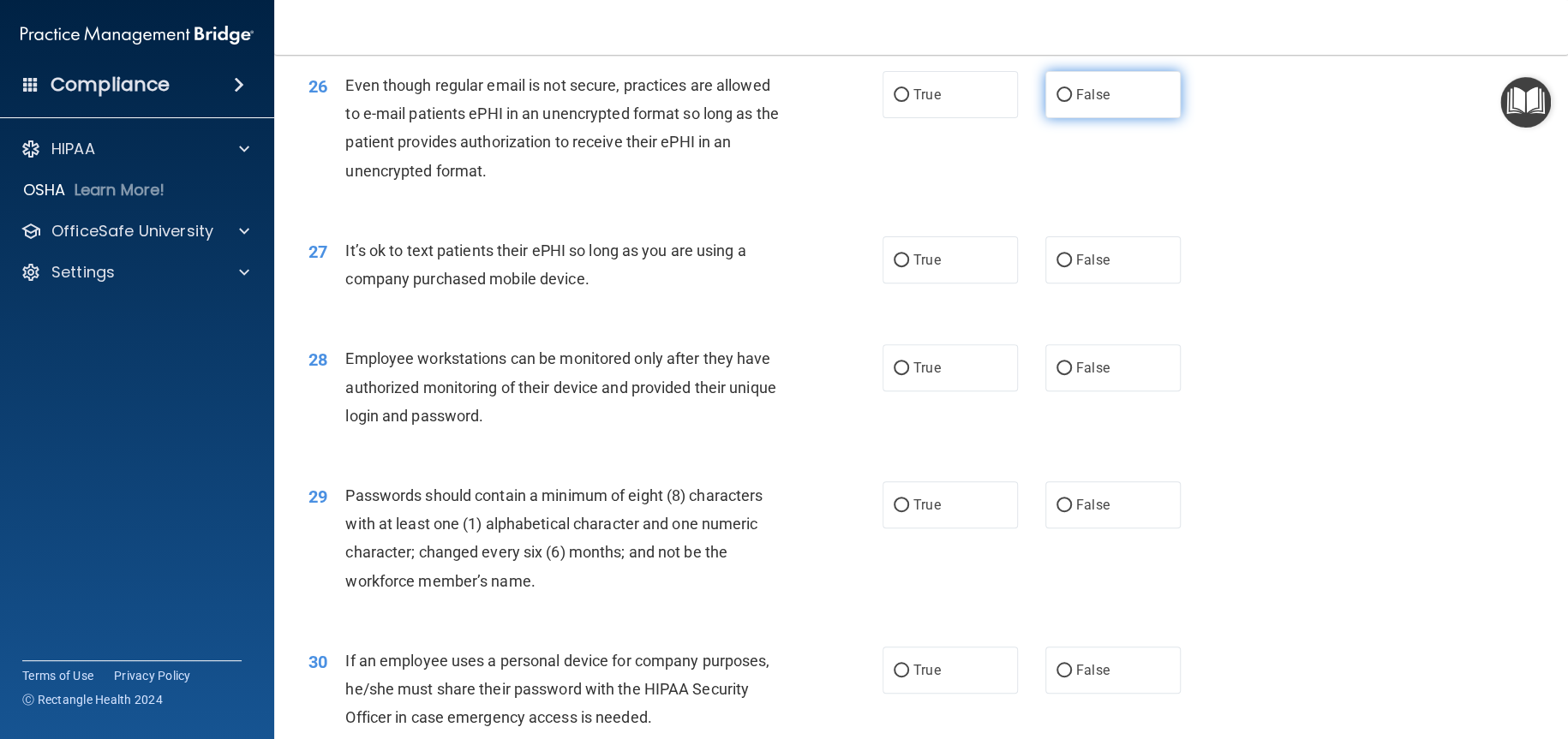
click at [1127, 118] on label "False" at bounding box center [1113, 95] width 136 height 47
click at [1072, 102] on input "False" at bounding box center [1064, 96] width 15 height 13
radio input "true"
click at [1113, 284] on label "False" at bounding box center [1113, 260] width 136 height 47
click at [1072, 268] on input "False" at bounding box center [1064, 261] width 15 height 13
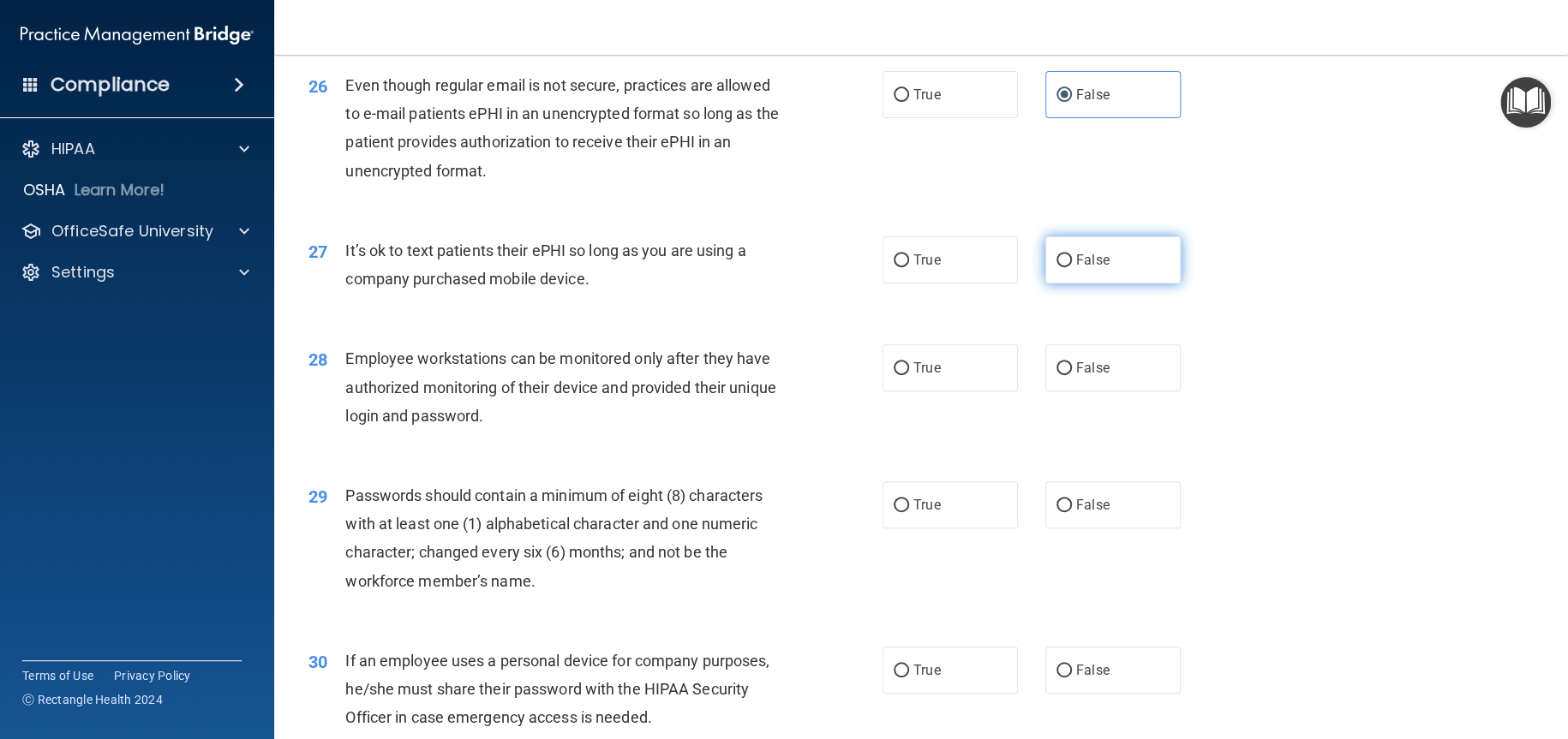
radio input "true"
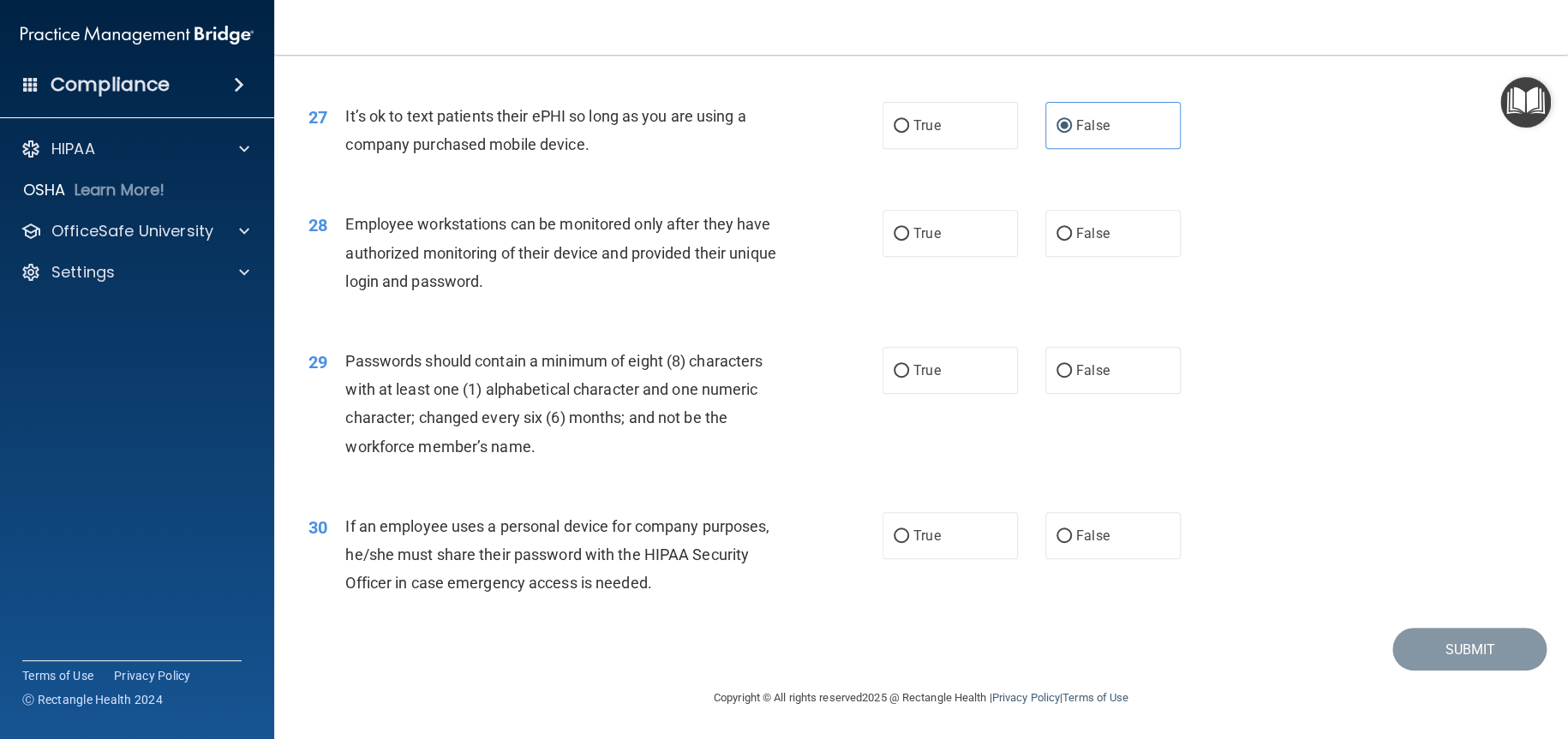
scroll to position [3702, 0]
click at [882, 235] on label "True" at bounding box center [950, 234] width 136 height 47
click at [894, 235] on input "True" at bounding box center [901, 234] width 15 height 13
radio input "true"
click at [936, 384] on label "True" at bounding box center [950, 370] width 136 height 47
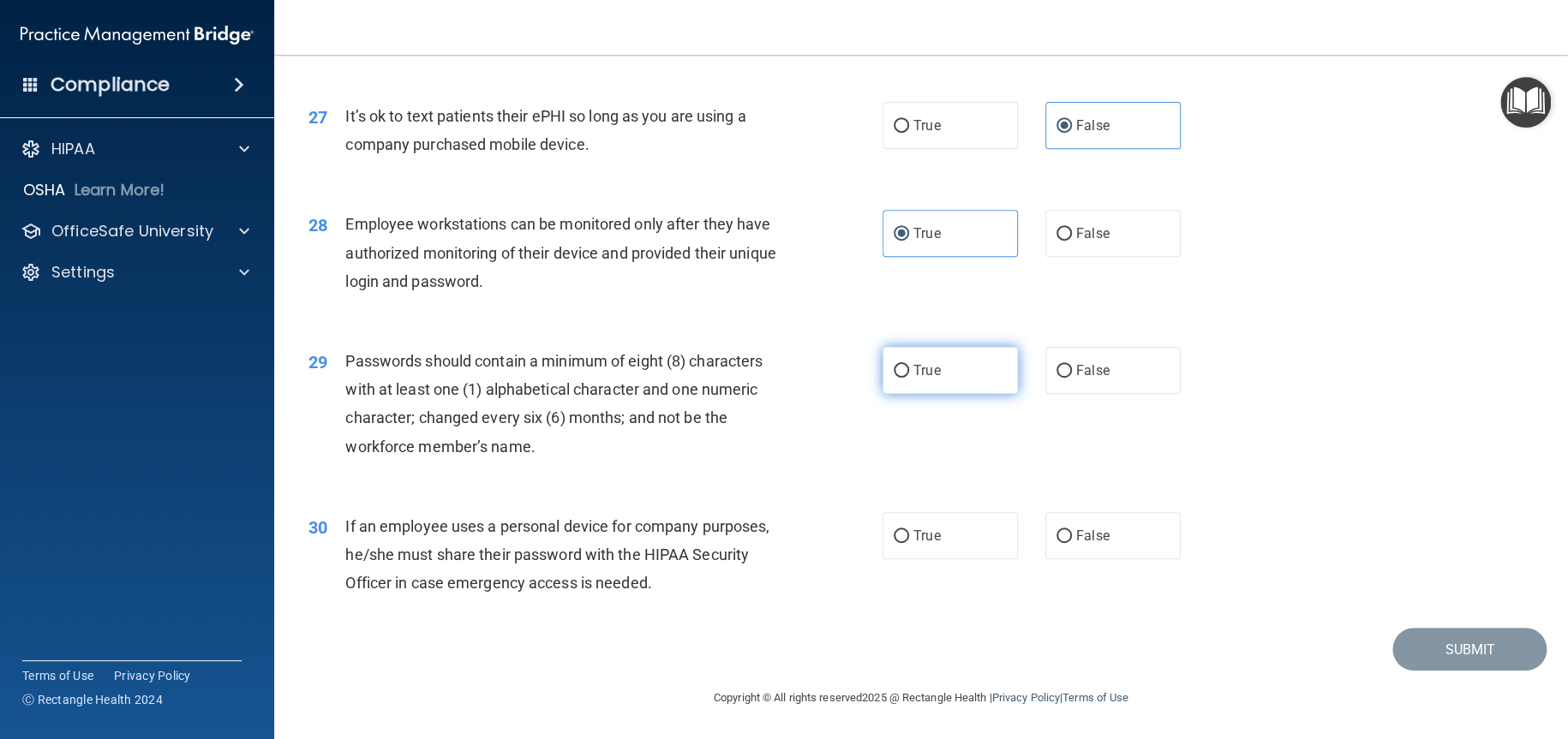
click at [909, 378] on input "True" at bounding box center [901, 371] width 15 height 13
radio input "true"
click at [945, 535] on label "True" at bounding box center [950, 536] width 136 height 47
click at [909, 535] on input "True" at bounding box center [901, 537] width 15 height 13
radio input "true"
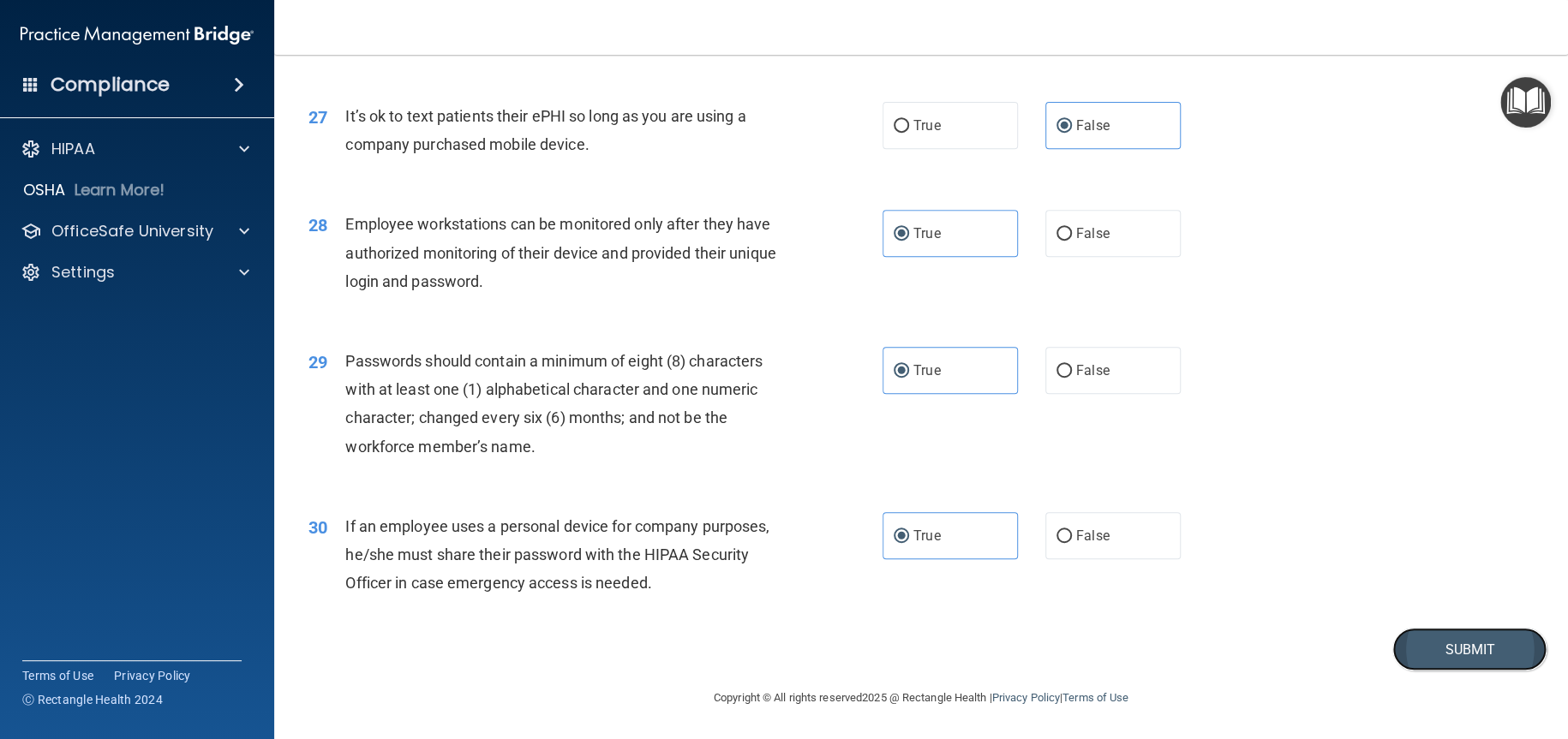
click at [1448, 652] on button "Submit" at bounding box center [1469, 650] width 154 height 44
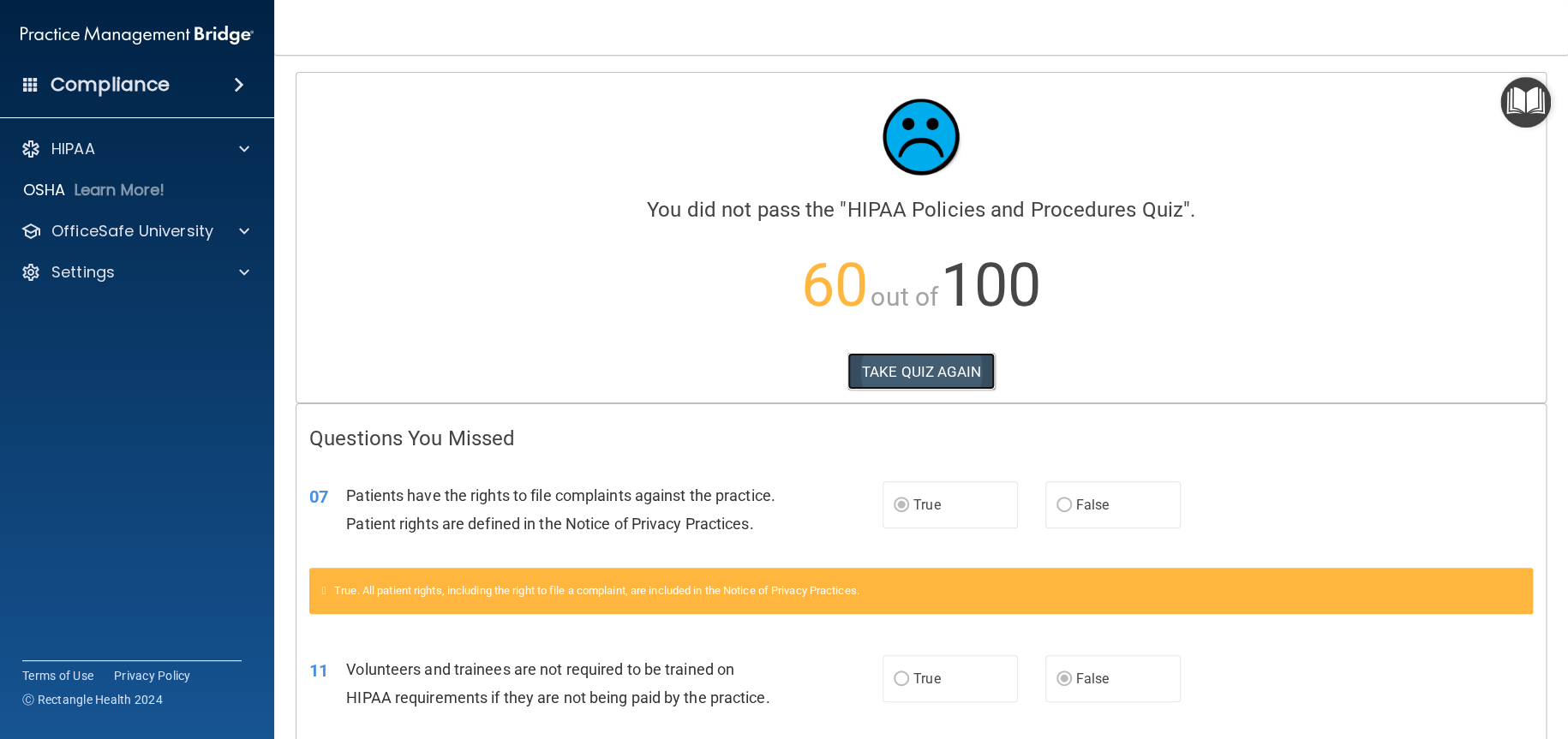
click at [879, 384] on button "TAKE QUIZ AGAIN" at bounding box center [921, 371] width 148 height 37
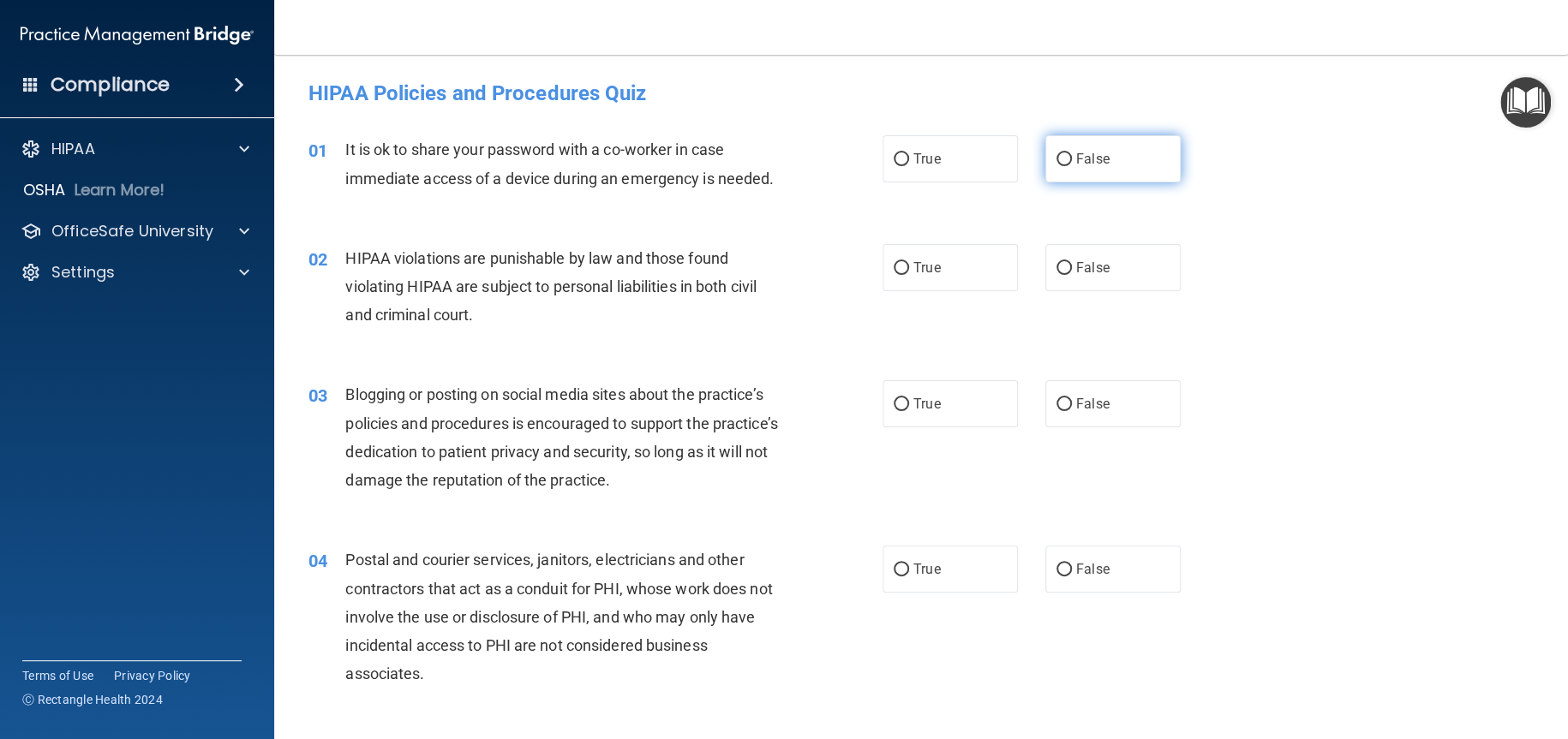
click at [1075, 172] on label "False" at bounding box center [1113, 159] width 136 height 47
click at [1072, 167] on input "False" at bounding box center [1064, 159] width 15 height 13
radio input "true"
click at [950, 258] on label "True" at bounding box center [950, 268] width 136 height 47
click at [909, 262] on input "True" at bounding box center [901, 268] width 15 height 13
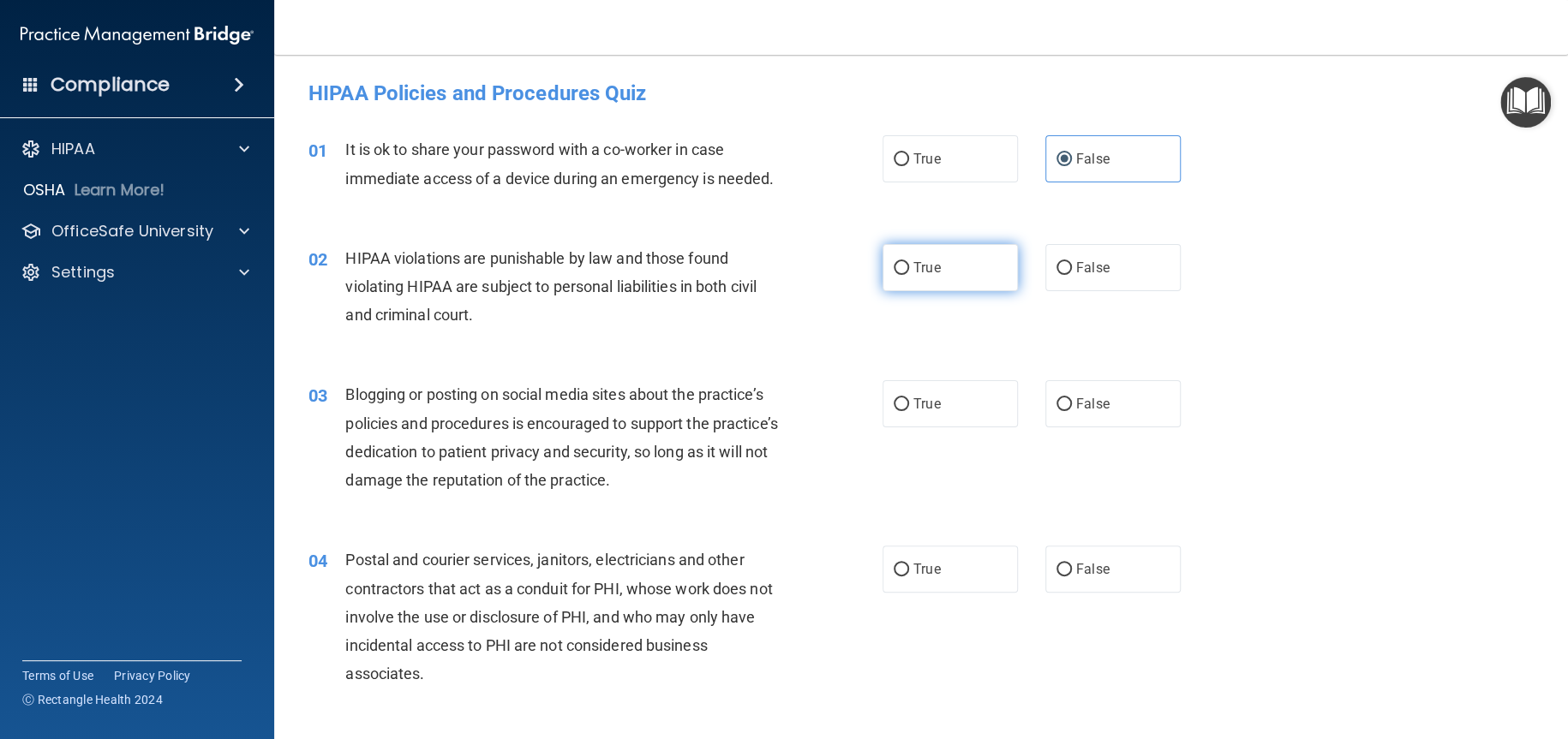
radio input "true"
click at [1097, 406] on span "False" at bounding box center [1093, 404] width 34 height 16
click at [937, 582] on label "True" at bounding box center [950, 569] width 136 height 47
click at [909, 576] on input "True" at bounding box center [901, 570] width 15 height 13
radio input "true"
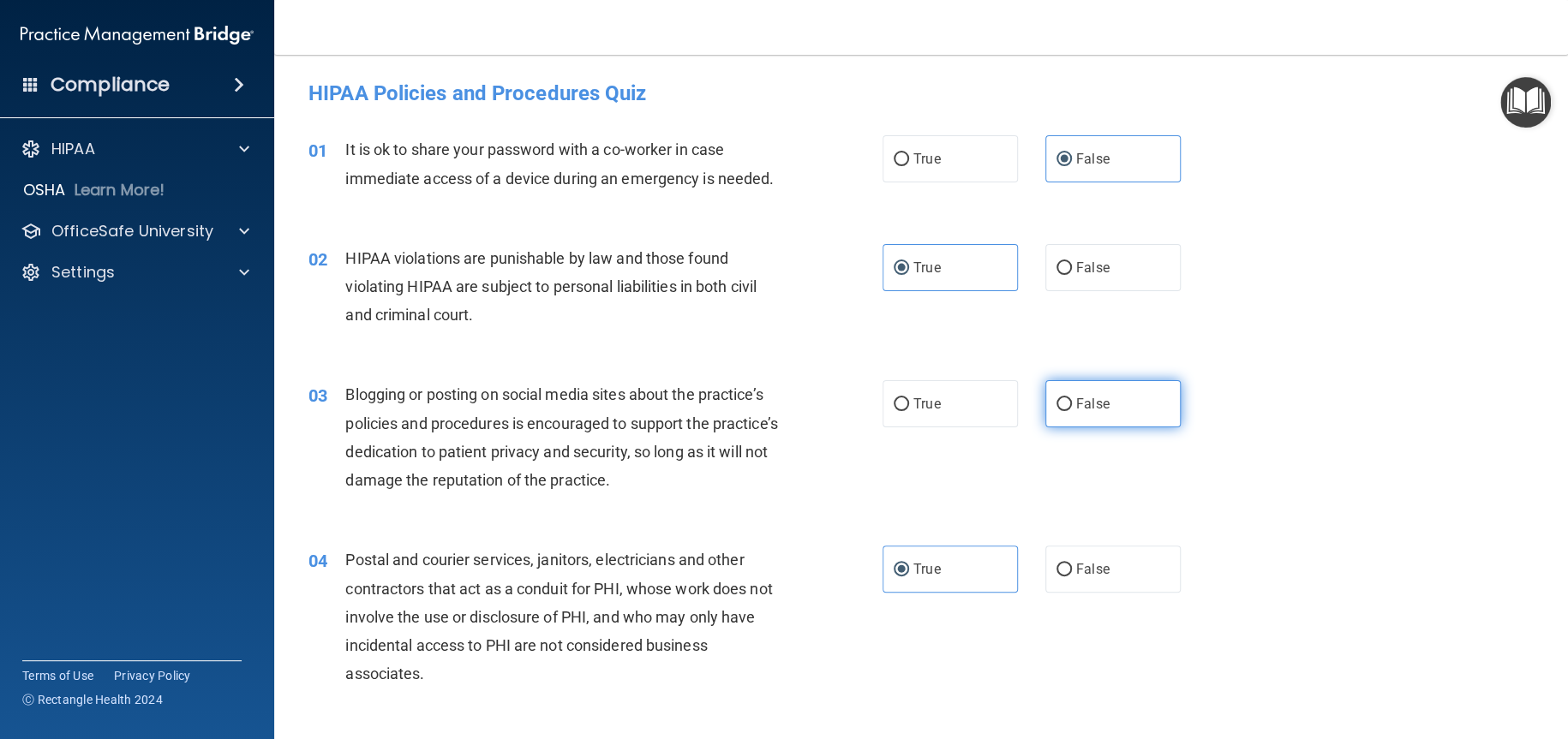
click at [1075, 413] on label "False" at bounding box center [1113, 404] width 136 height 47
click at [1072, 411] on input "False" at bounding box center [1064, 405] width 15 height 13
radio input "true"
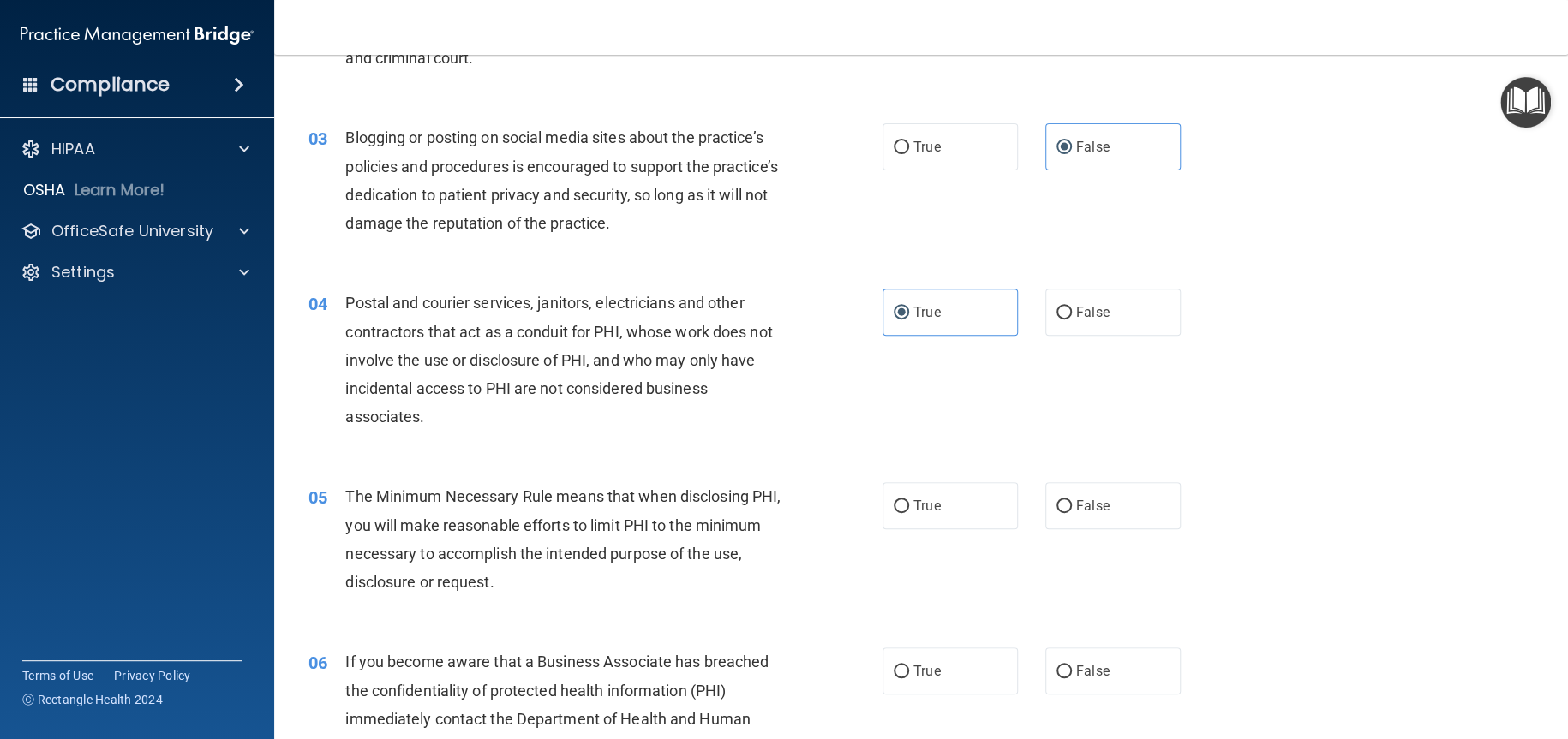
scroll to position [342, 0]
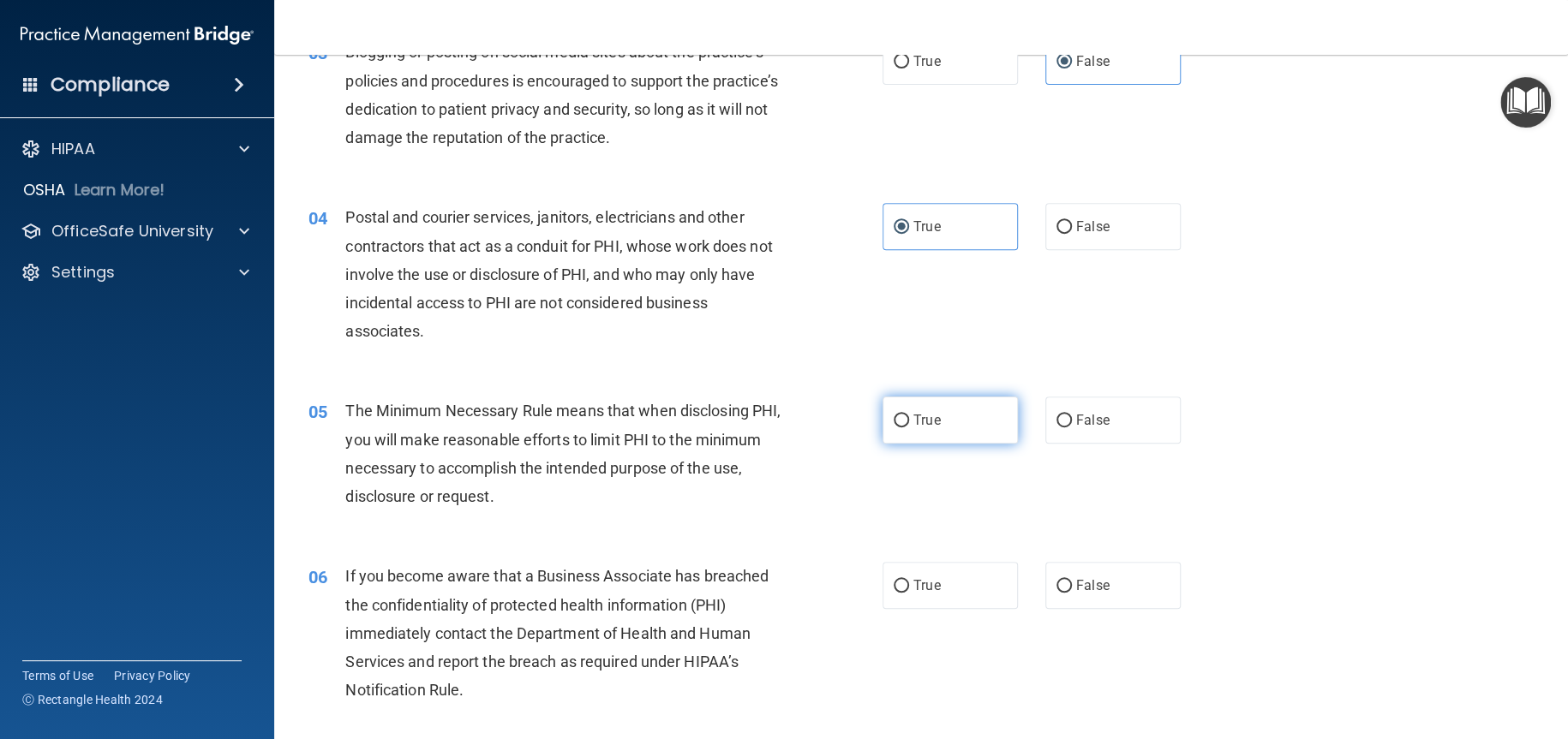
click at [882, 410] on label "True" at bounding box center [950, 420] width 136 height 47
click at [894, 414] on input "True" at bounding box center [901, 420] width 15 height 13
radio input "true"
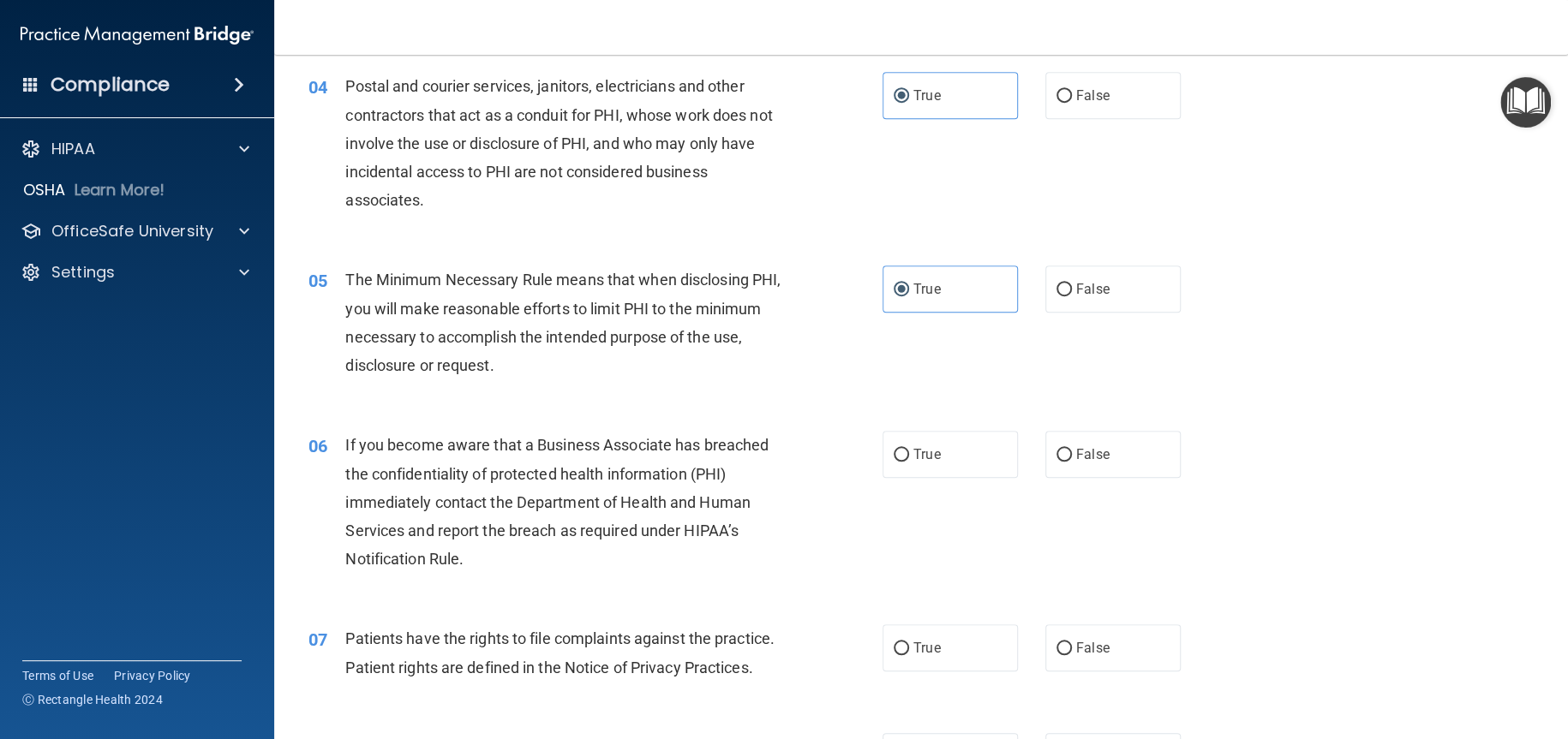
scroll to position [600, 0]
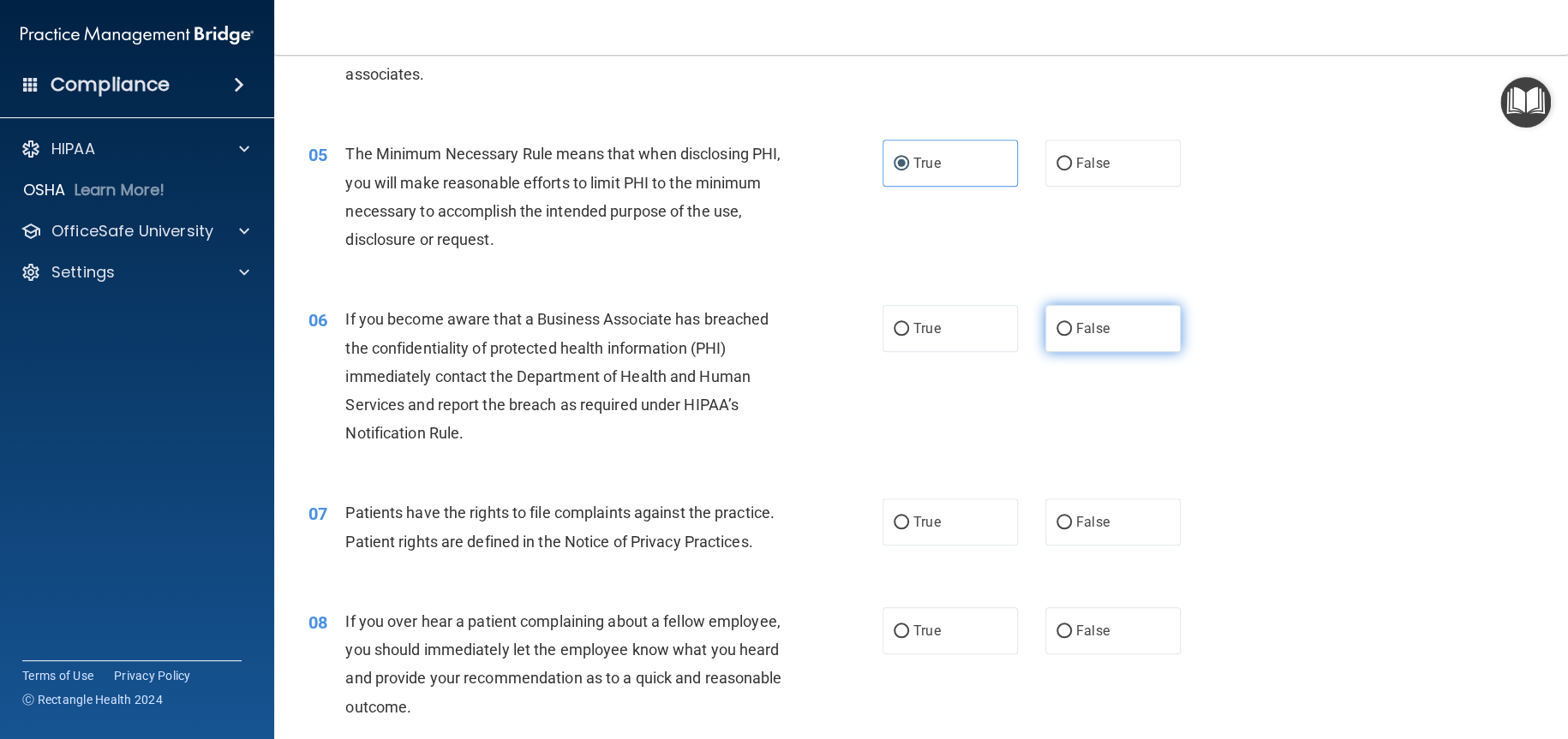
click at [1109, 322] on label "False" at bounding box center [1113, 329] width 136 height 47
click at [1072, 323] on input "False" at bounding box center [1064, 329] width 15 height 13
radio input "true"
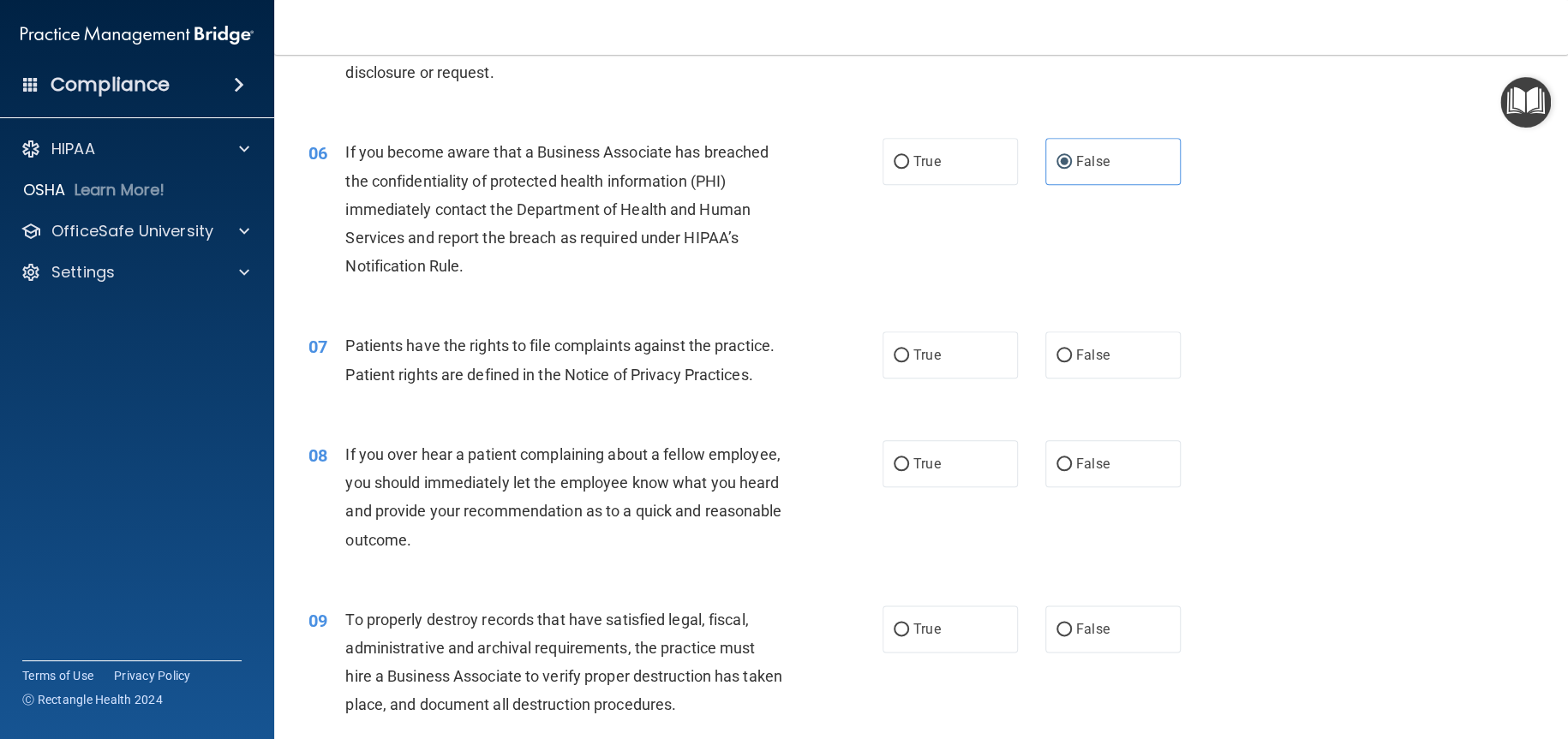
scroll to position [771, 0]
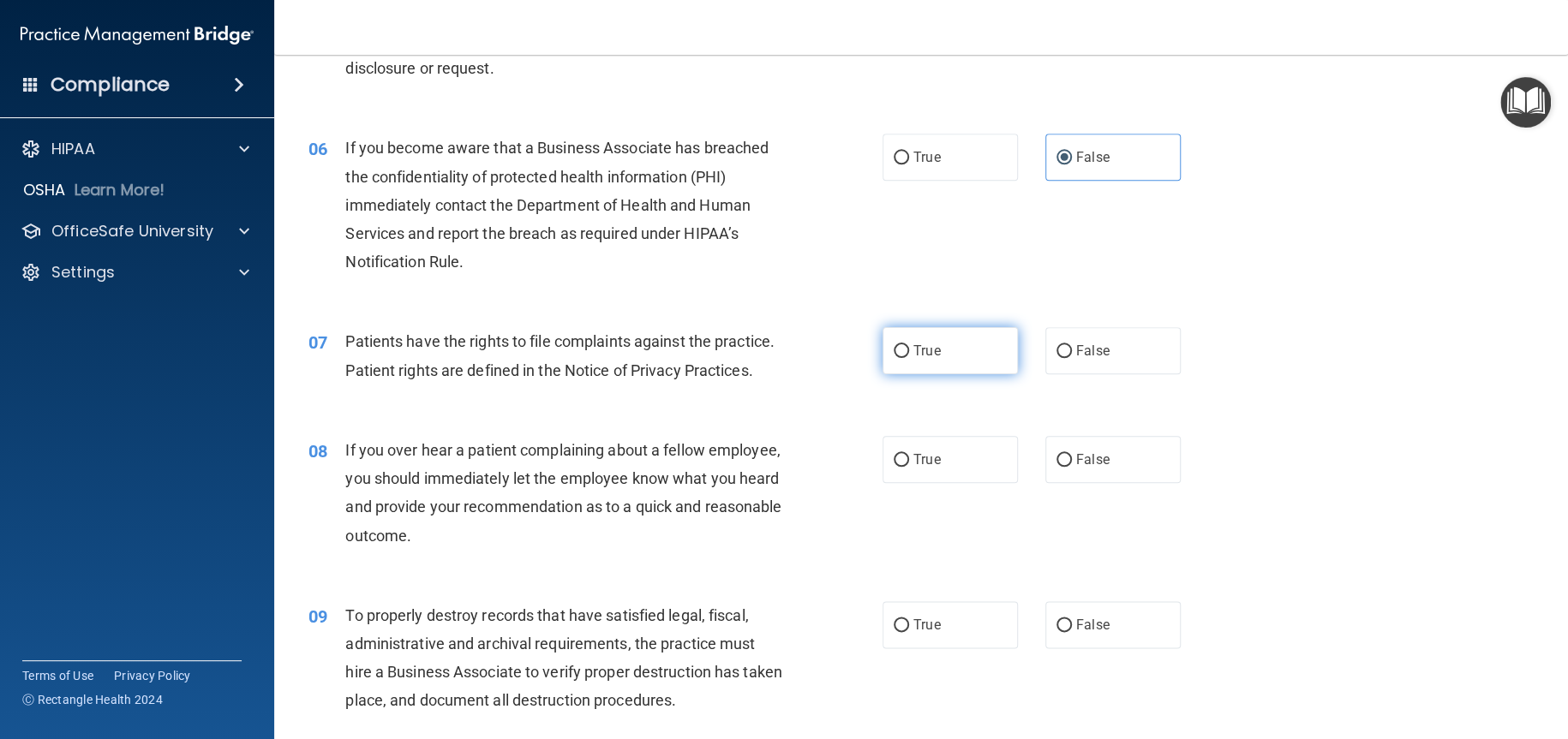
click at [971, 349] on label "True" at bounding box center [950, 350] width 136 height 47
click at [909, 349] on input "True" at bounding box center [901, 351] width 15 height 13
radio input "true"
click at [1121, 468] on label "False" at bounding box center [1113, 460] width 136 height 47
click at [1072, 467] on input "False" at bounding box center [1064, 461] width 15 height 13
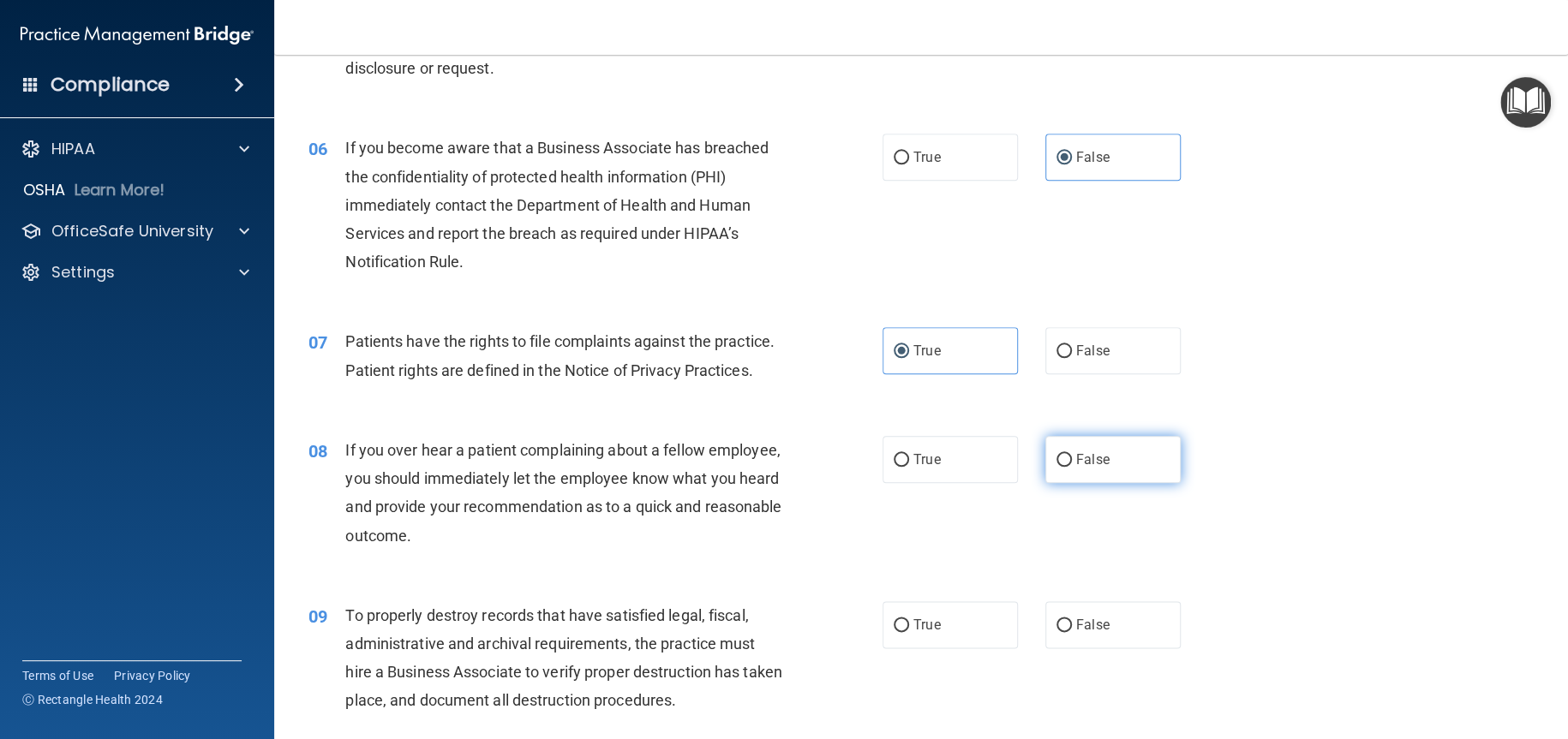
radio input "true"
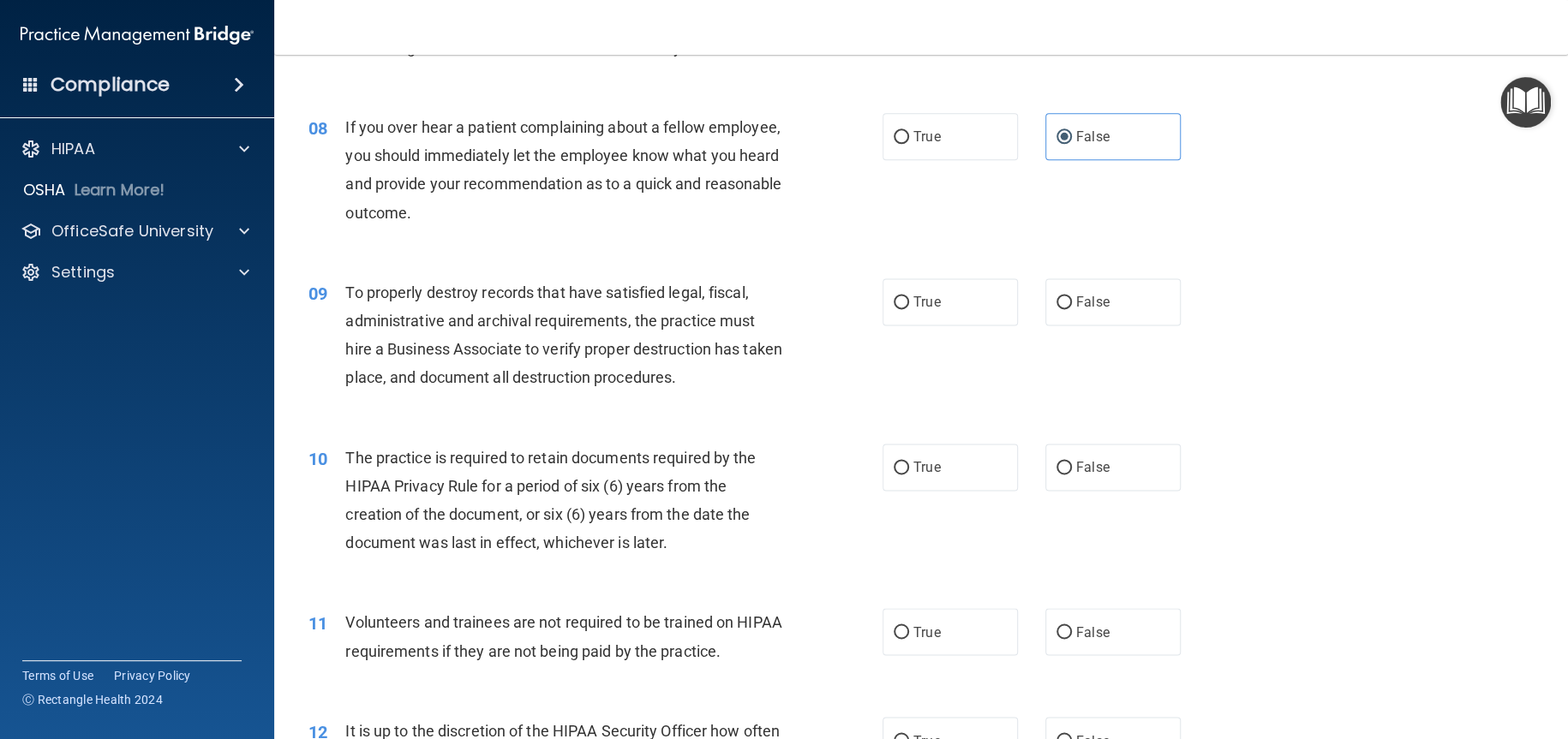
scroll to position [1200, 0]
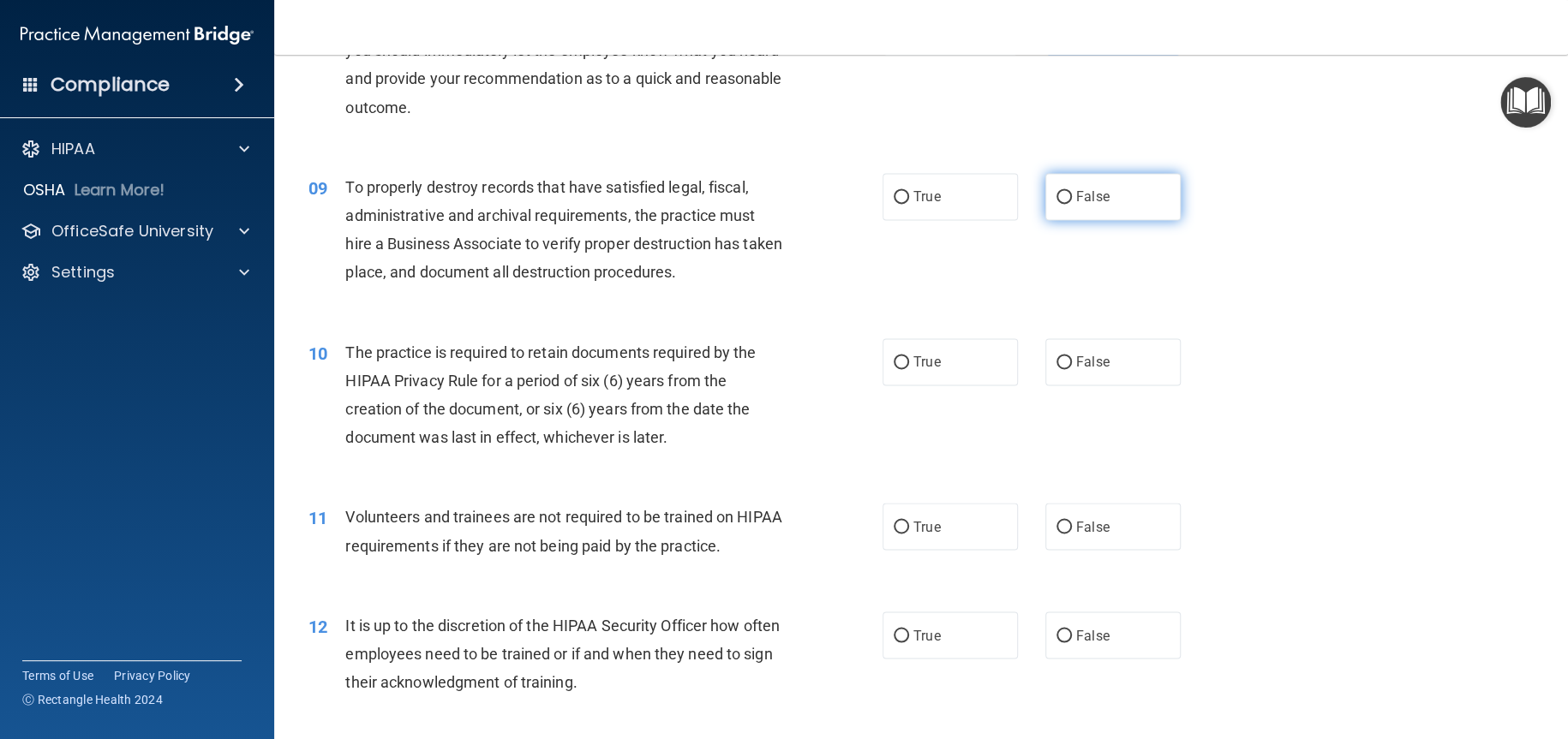
click at [1076, 220] on label "False" at bounding box center [1113, 197] width 136 height 47
click at [1072, 204] on input "False" at bounding box center [1064, 197] width 15 height 13
radio input "true"
click at [932, 370] on span "True" at bounding box center [926, 362] width 26 height 16
click at [909, 370] on input "True" at bounding box center [901, 362] width 15 height 13
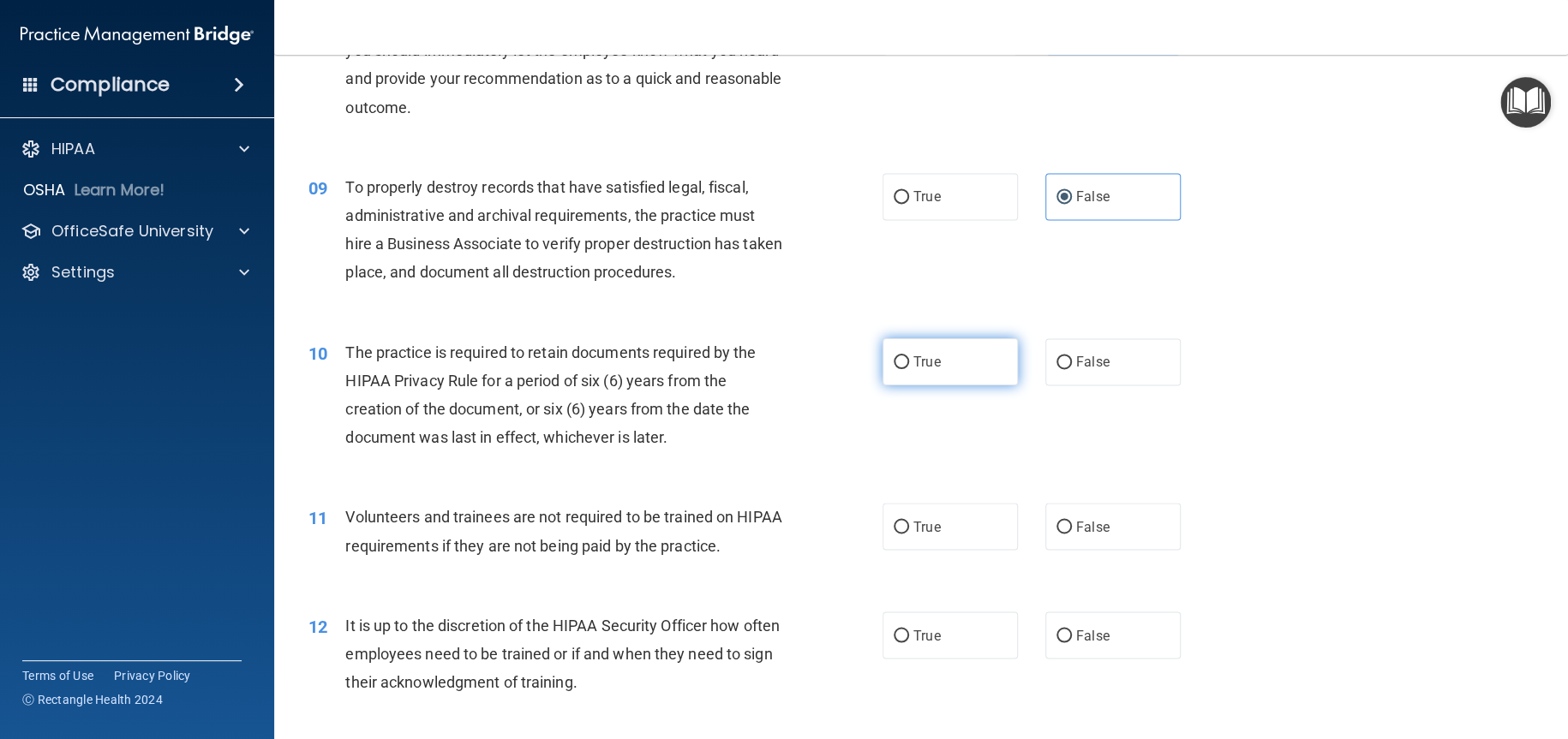
radio input "true"
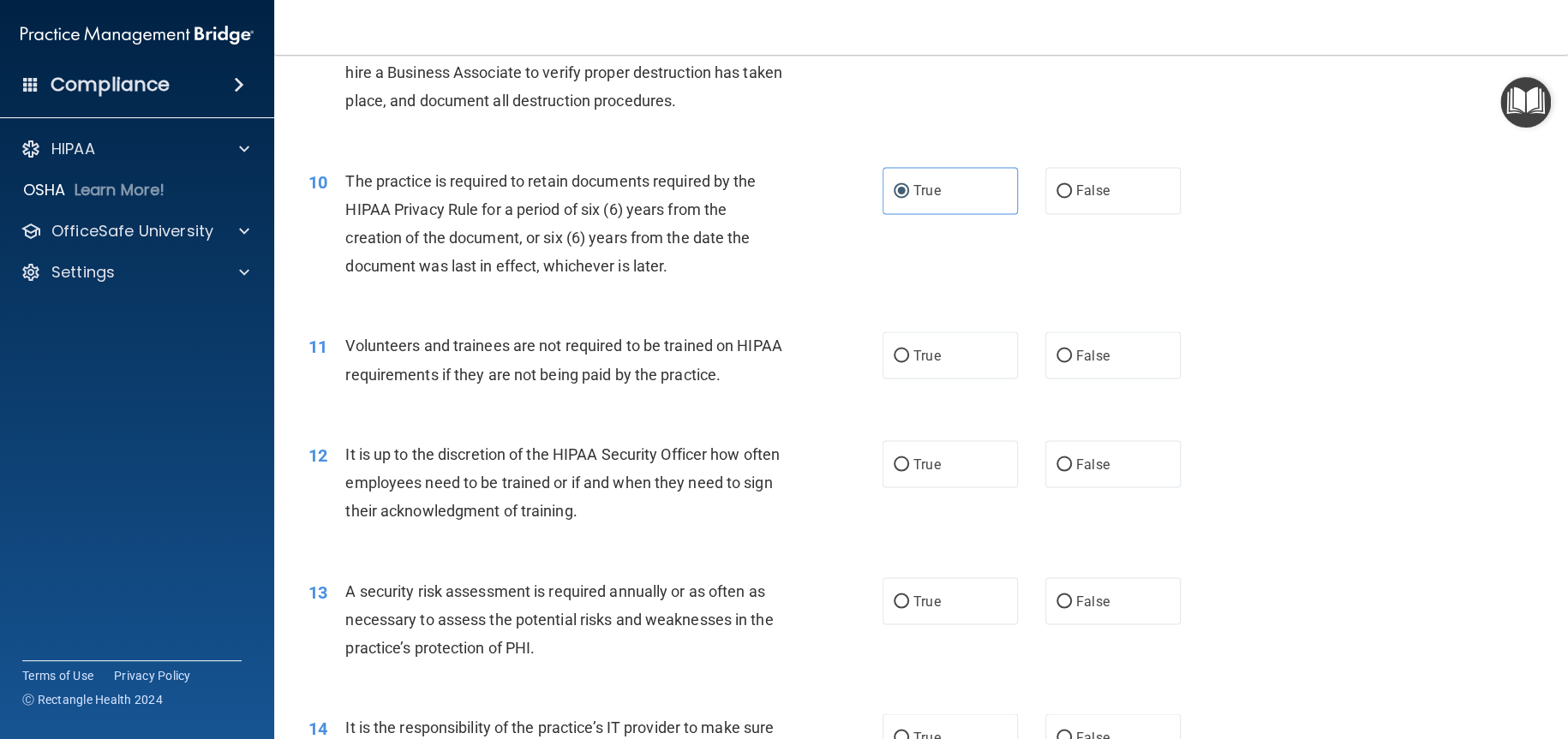
scroll to position [1456, 0]
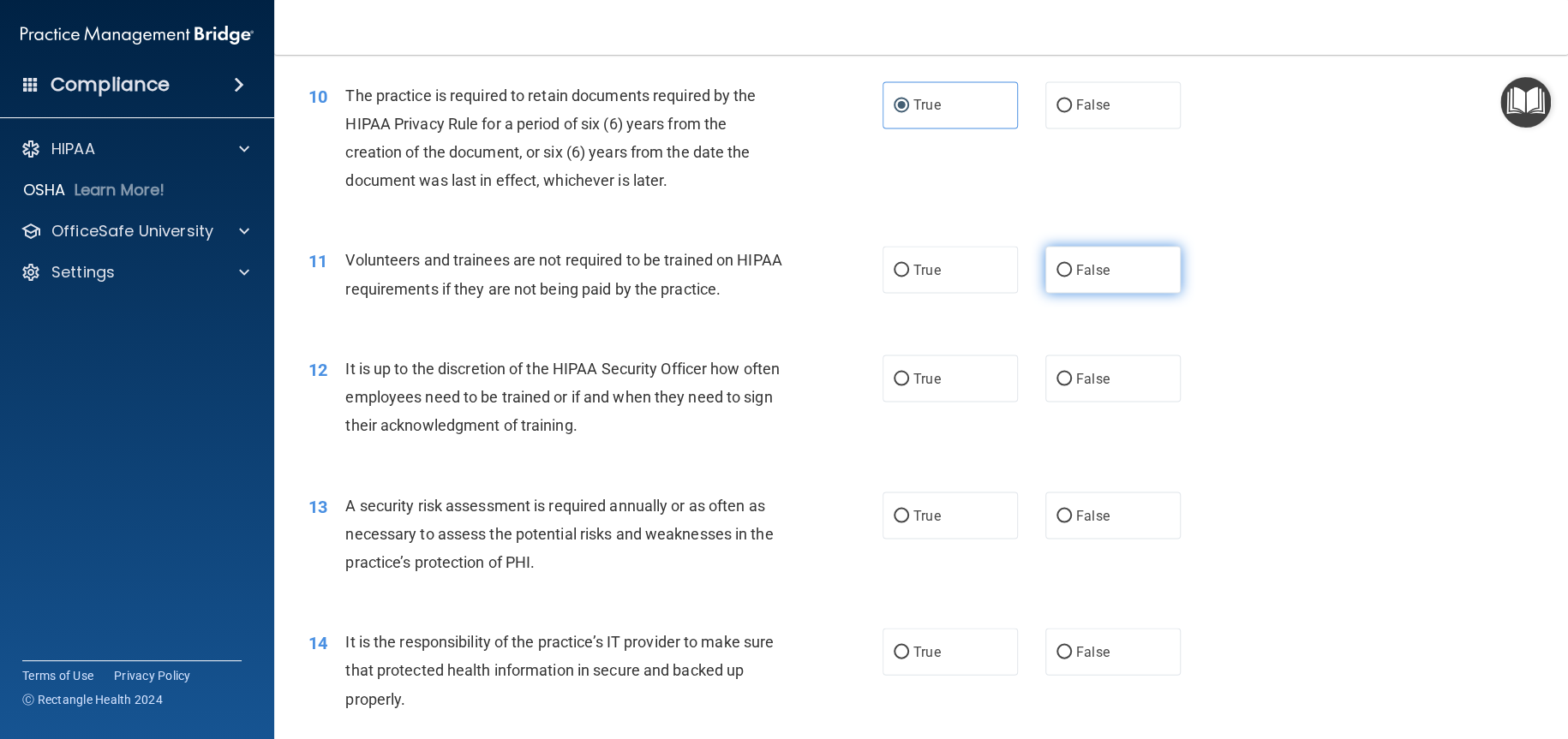
click at [1076, 278] on span "False" at bounding box center [1093, 269] width 34 height 16
click at [1072, 277] on input "False" at bounding box center [1064, 270] width 15 height 13
radio input "true"
click at [1097, 401] on label "False" at bounding box center [1113, 379] width 136 height 47
click at [1072, 385] on input "False" at bounding box center [1064, 379] width 15 height 13
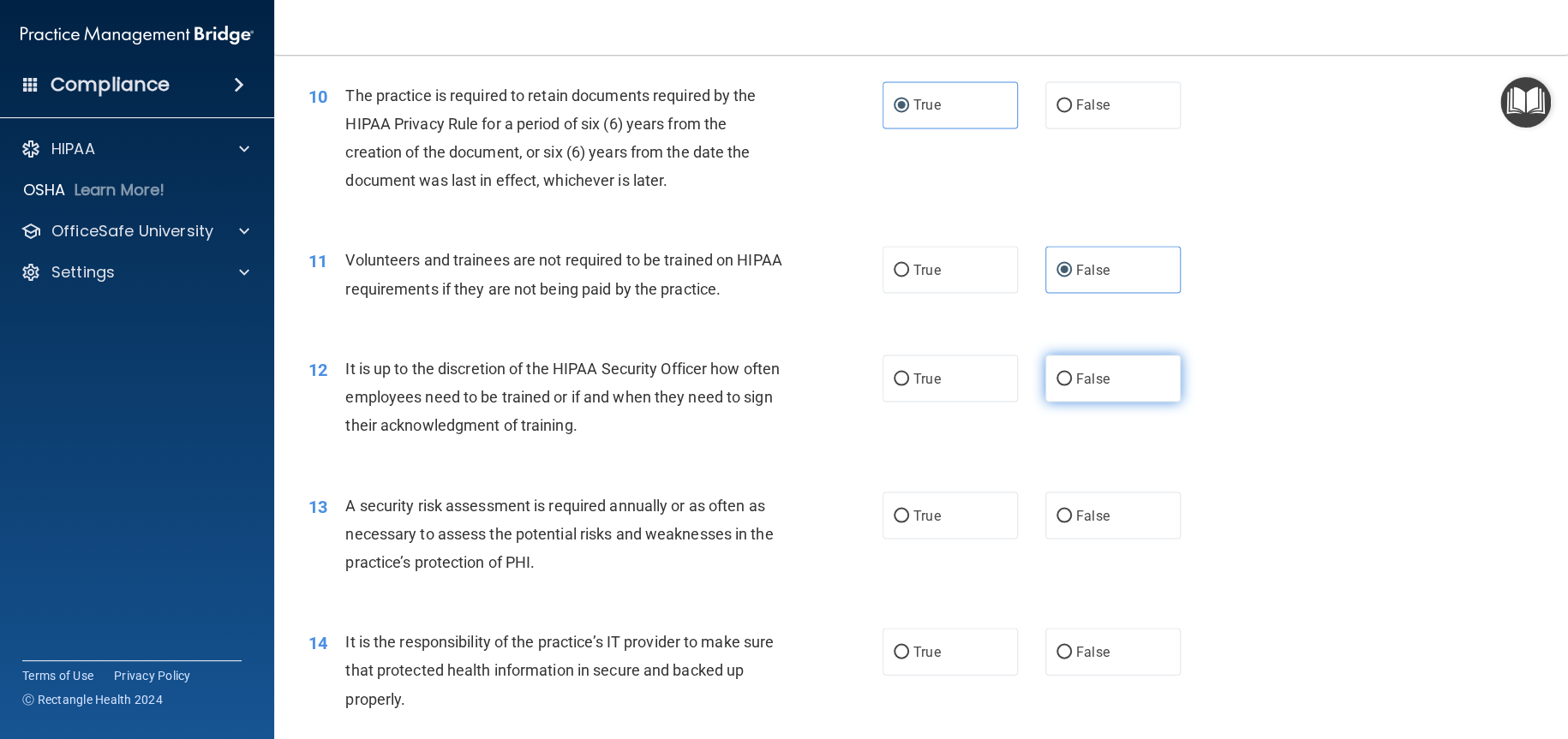
radio input "true"
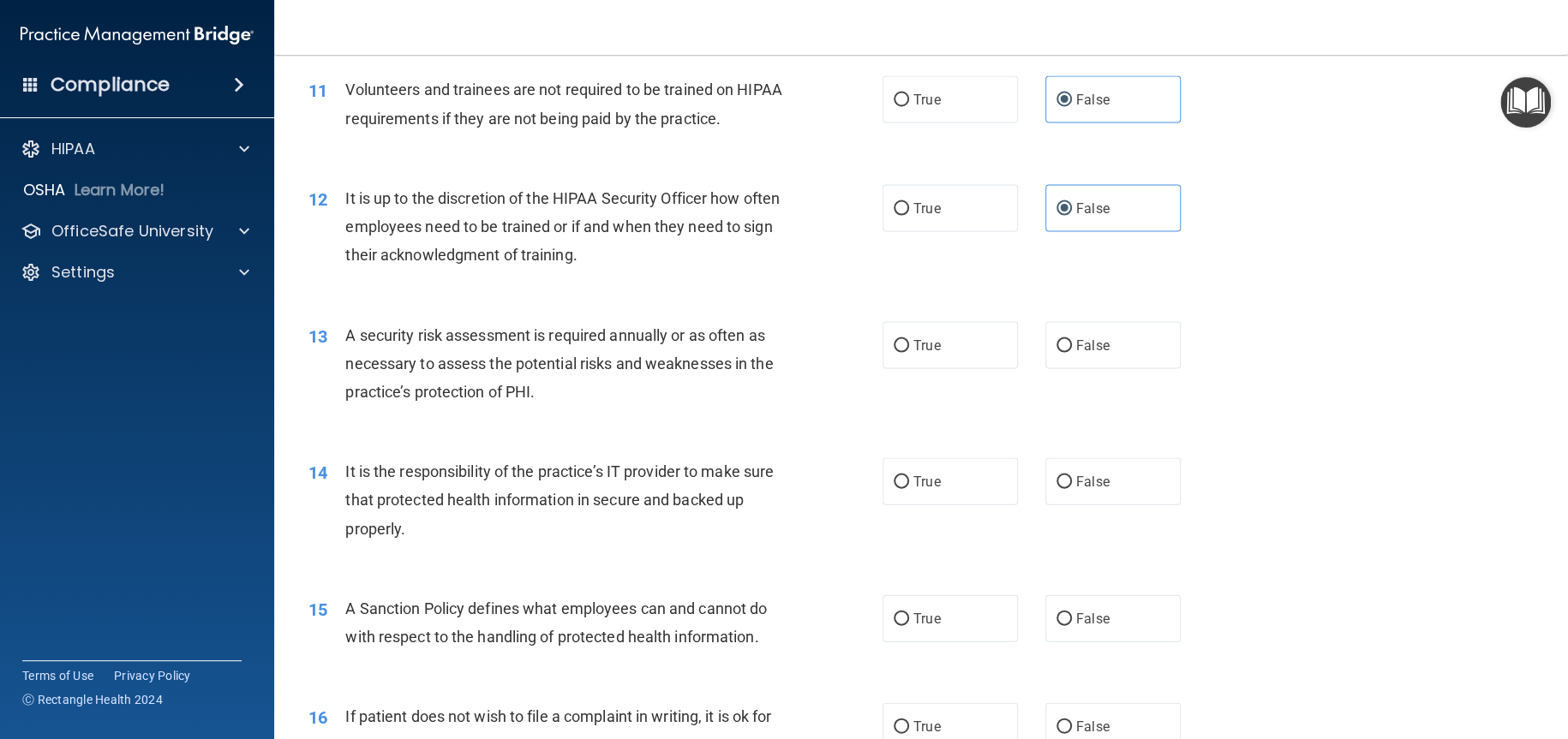
scroll to position [1627, 0]
click at [885, 368] on label "True" at bounding box center [950, 344] width 136 height 47
click at [894, 351] on input "True" at bounding box center [901, 345] width 15 height 13
radio input "true"
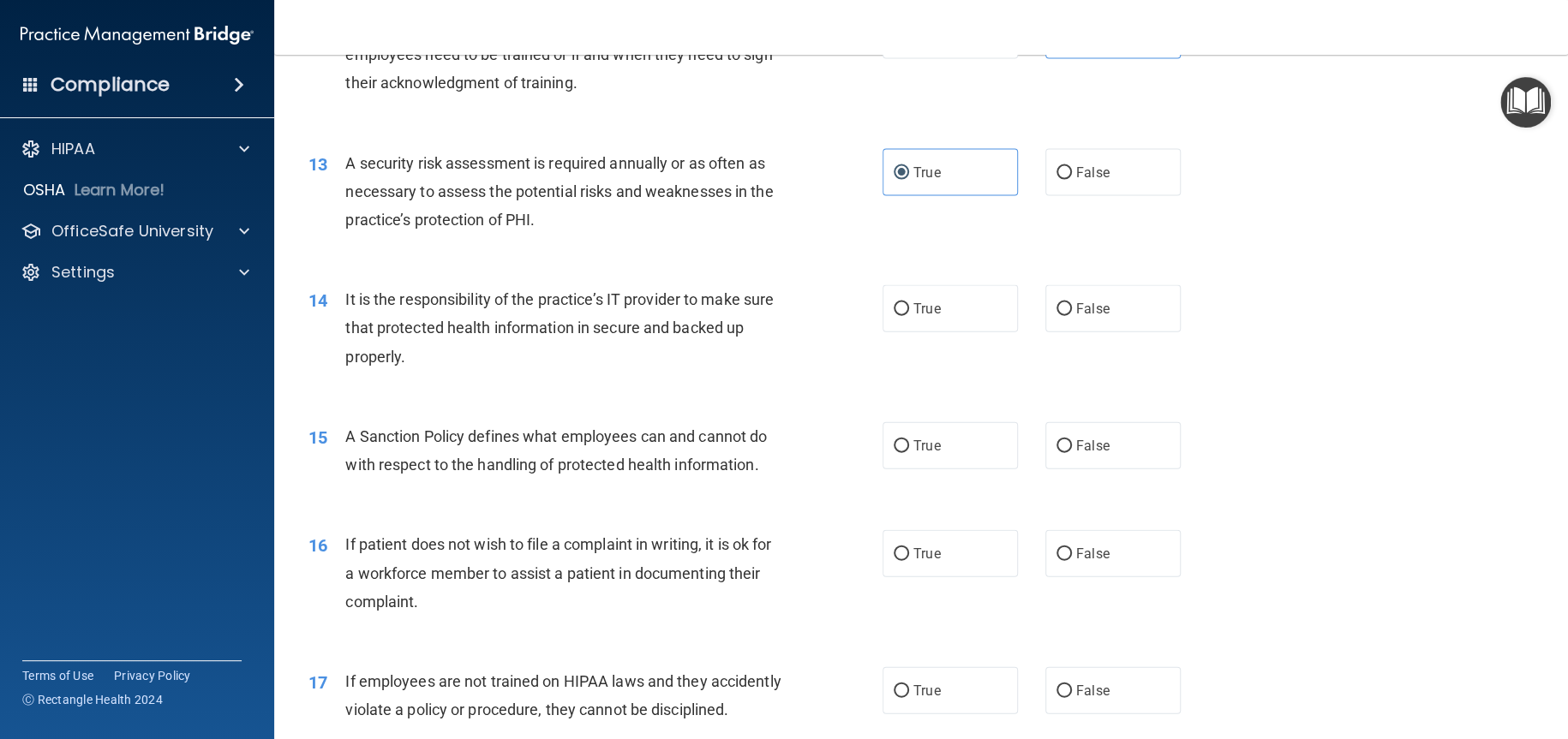
scroll to position [1884, 0]
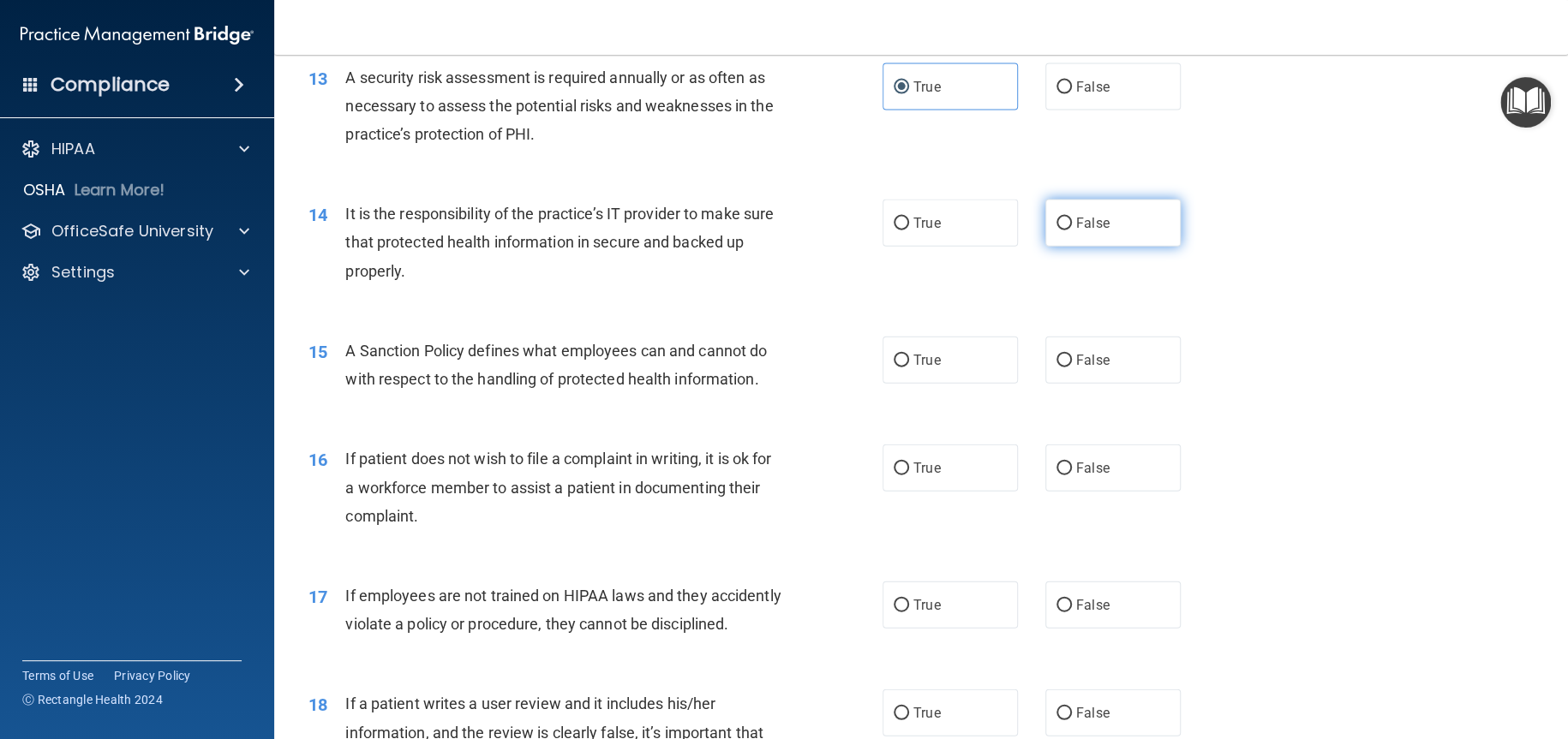
click at [1126, 247] on label "False" at bounding box center [1113, 223] width 136 height 47
click at [1072, 230] on input "False" at bounding box center [1064, 224] width 15 height 13
radio input "true"
click at [1129, 384] on label "False" at bounding box center [1113, 360] width 136 height 47
click at [1072, 368] on input "False" at bounding box center [1064, 361] width 15 height 13
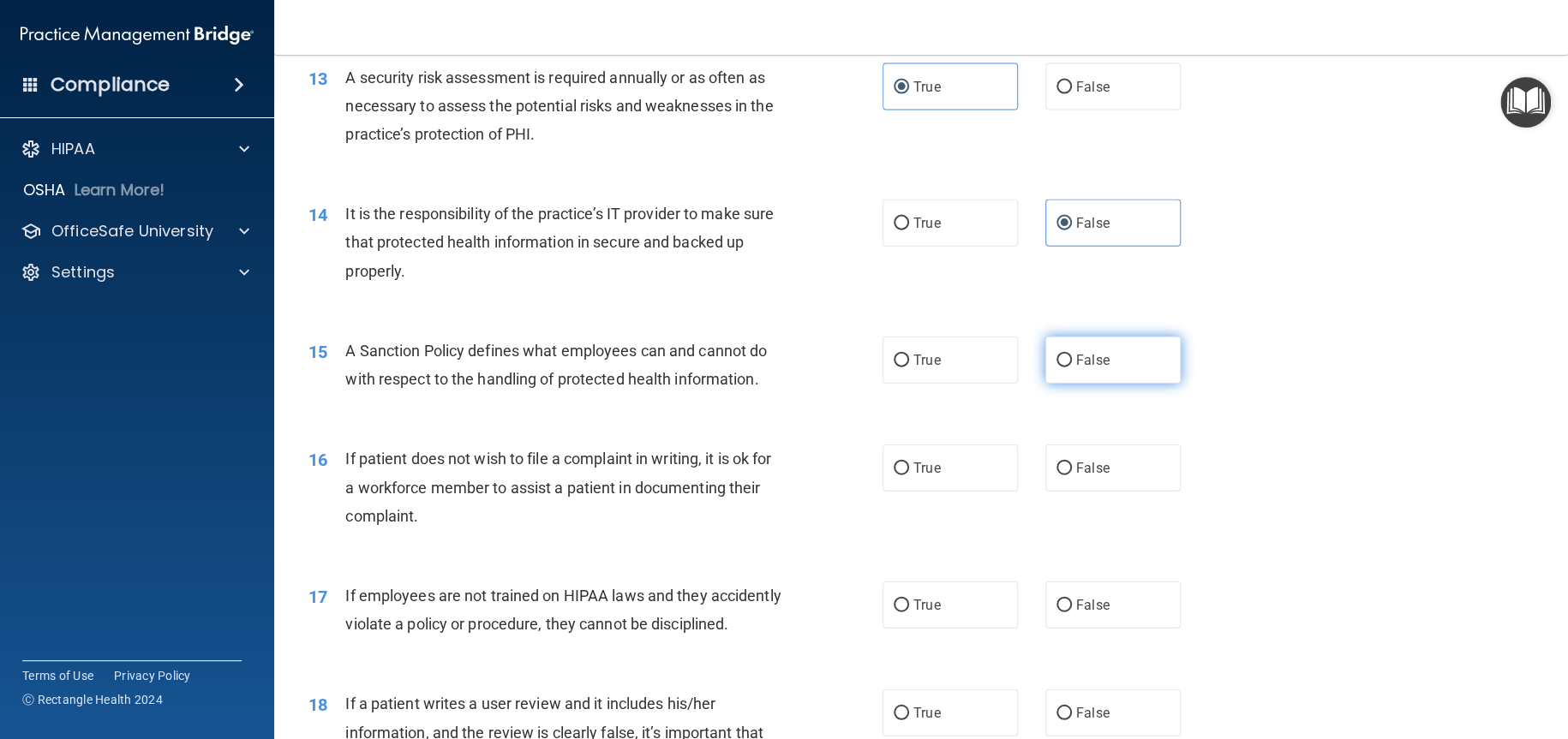
radio input "true"
click at [962, 488] on label "True" at bounding box center [950, 468] width 136 height 47
click at [909, 475] on input "True" at bounding box center [901, 469] width 15 height 13
radio input "true"
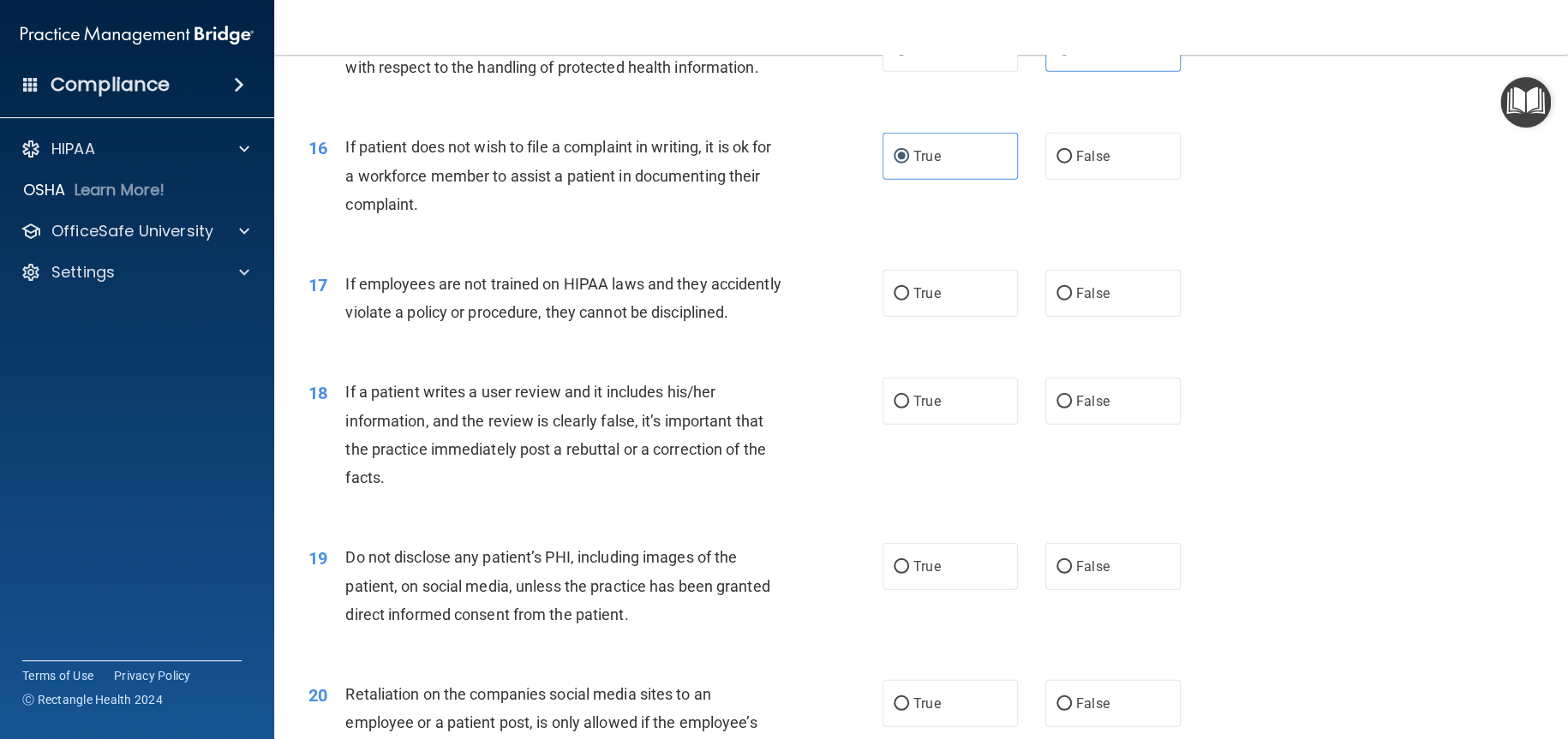
scroll to position [2227, 0]
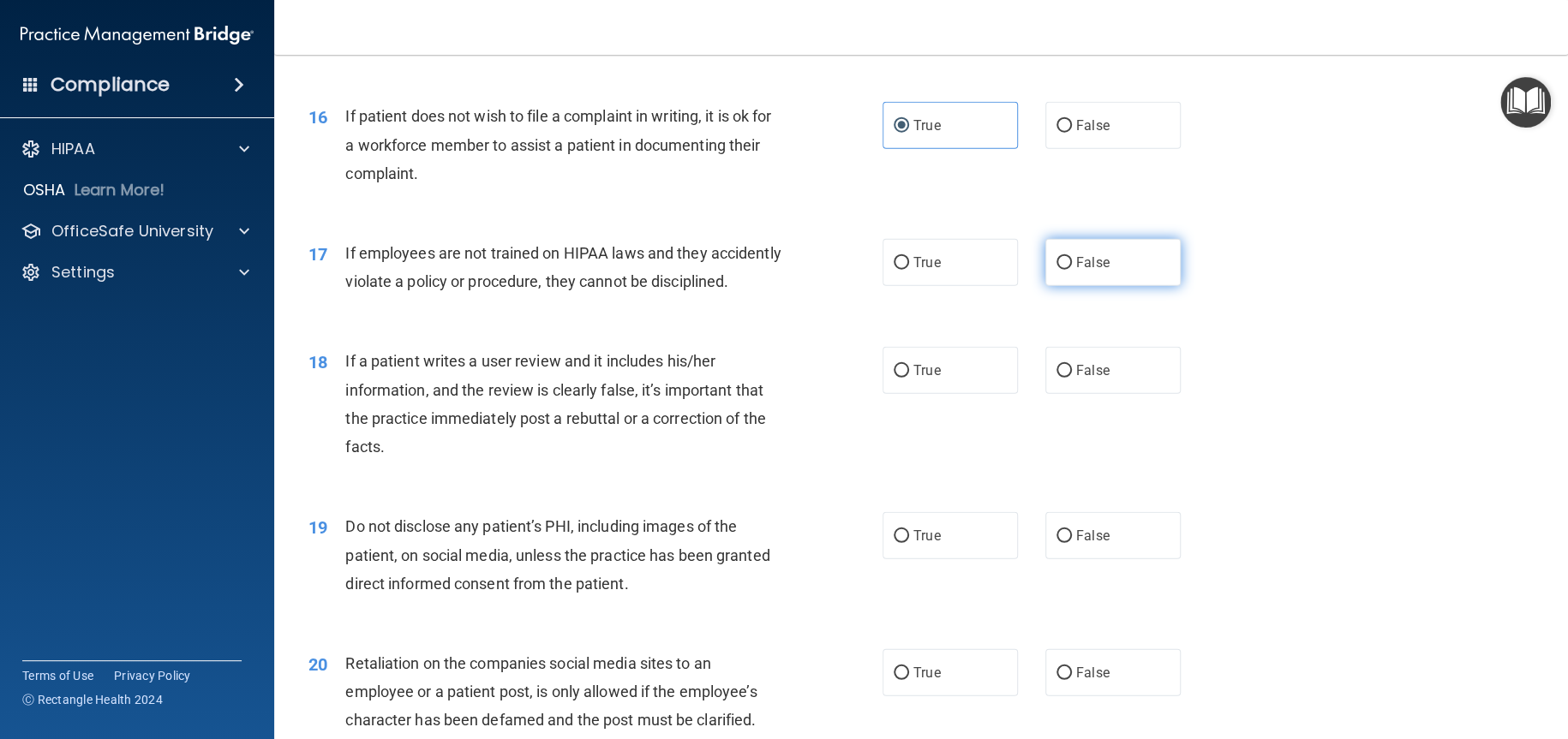
click at [1105, 286] on label "False" at bounding box center [1113, 263] width 136 height 47
click at [1072, 269] on input "False" at bounding box center [1064, 263] width 15 height 13
radio input "true"
click at [1083, 379] on span "False" at bounding box center [1093, 370] width 34 height 16
click at [1072, 378] on input "False" at bounding box center [1064, 371] width 15 height 13
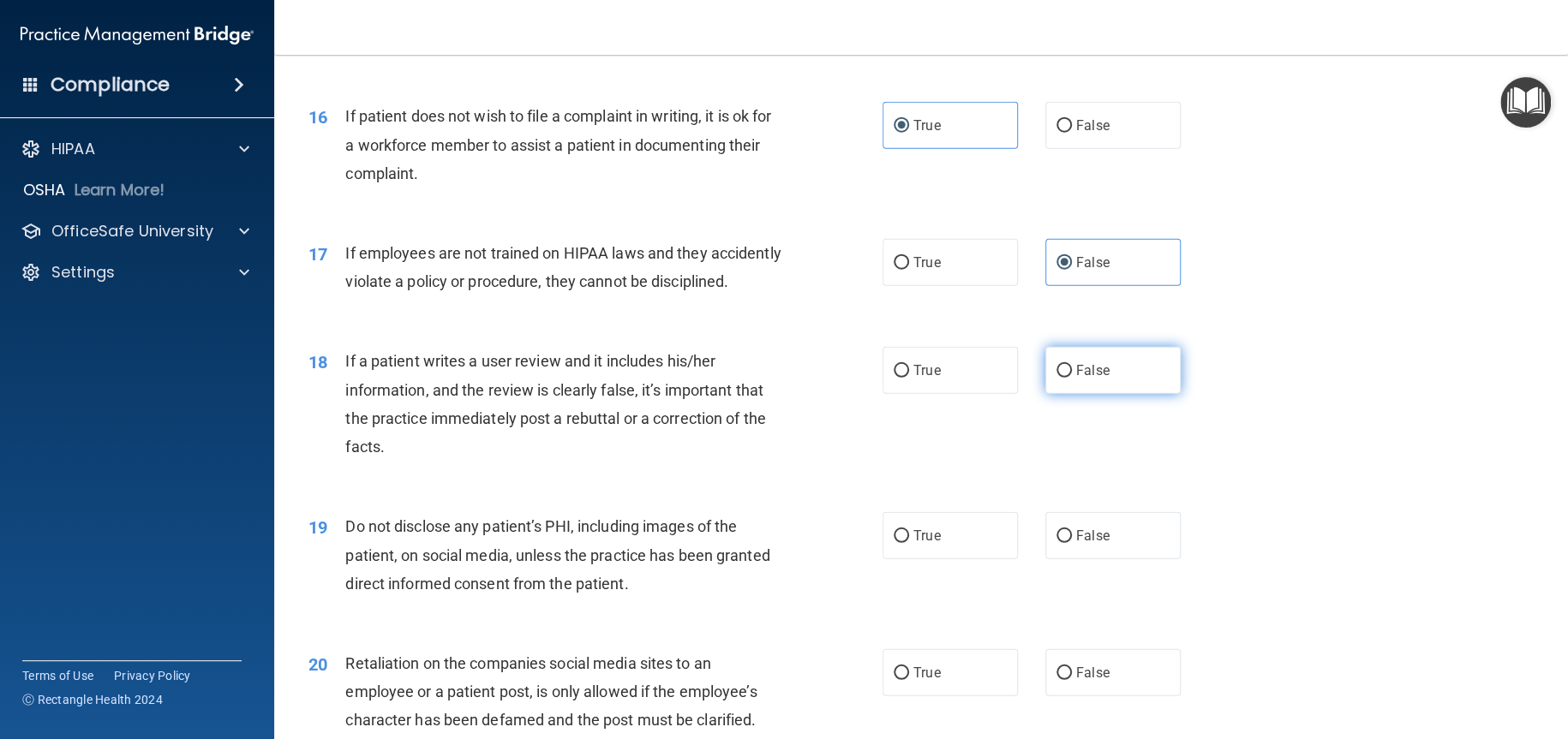
radio input "true"
click at [905, 560] on label "True" at bounding box center [950, 536] width 136 height 47
click at [905, 543] on input "True" at bounding box center [901, 537] width 15 height 13
radio input "true"
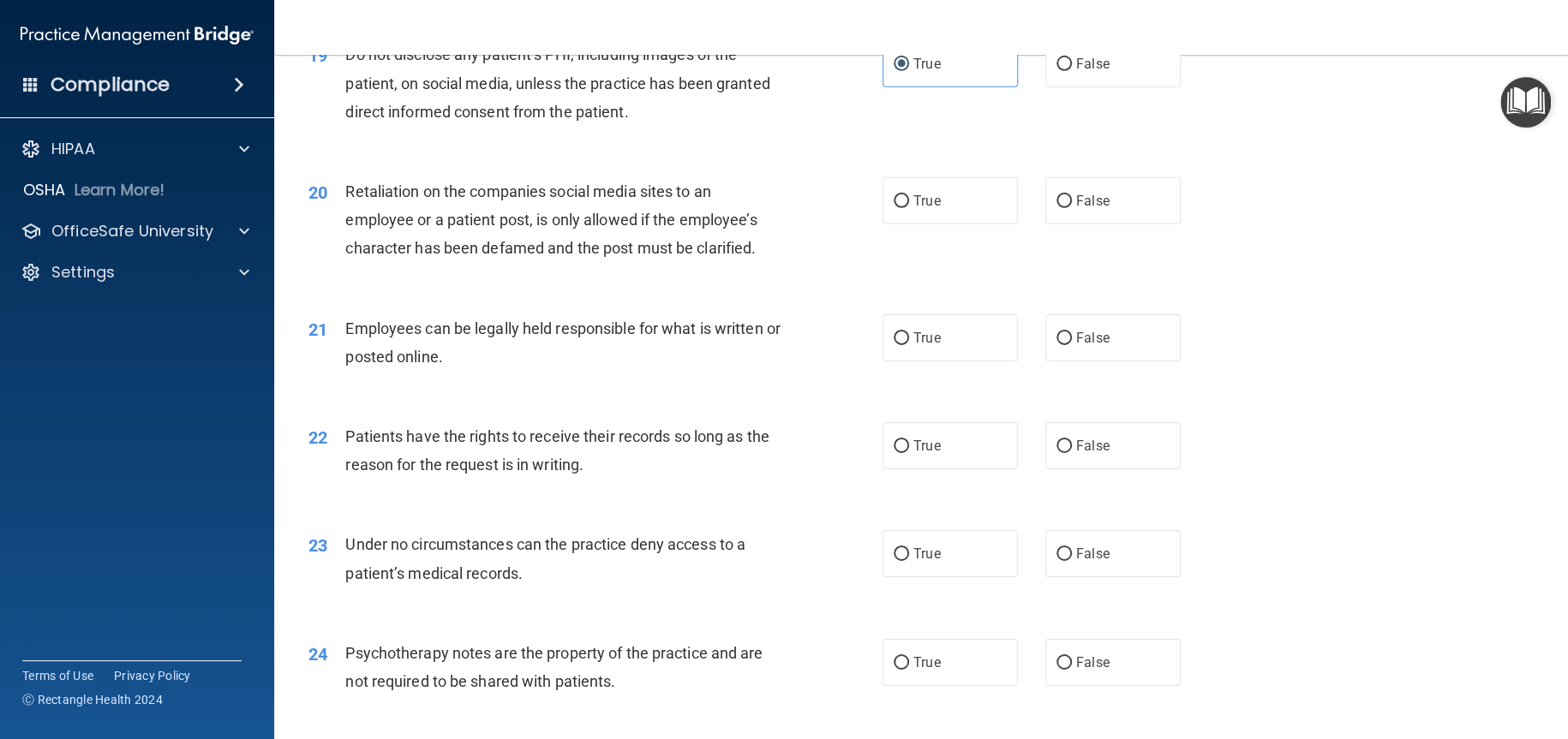
scroll to position [2740, 0]
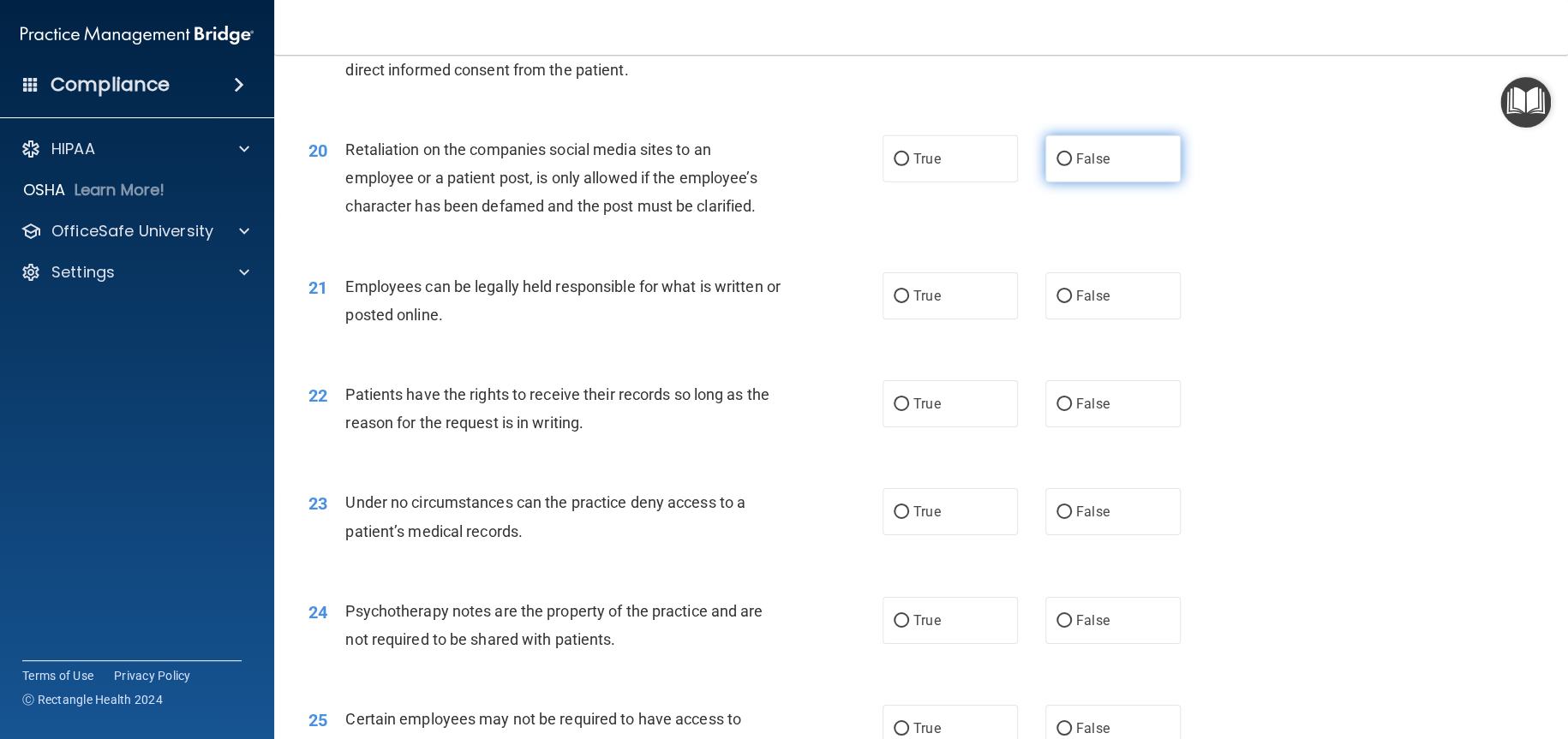
click at [1088, 182] on label "False" at bounding box center [1113, 159] width 136 height 47
click at [1072, 167] on input "False" at bounding box center [1064, 159] width 15 height 13
radio input "true"
click at [982, 319] on label "True" at bounding box center [950, 296] width 136 height 47
click at [909, 303] on input "True" at bounding box center [901, 297] width 15 height 13
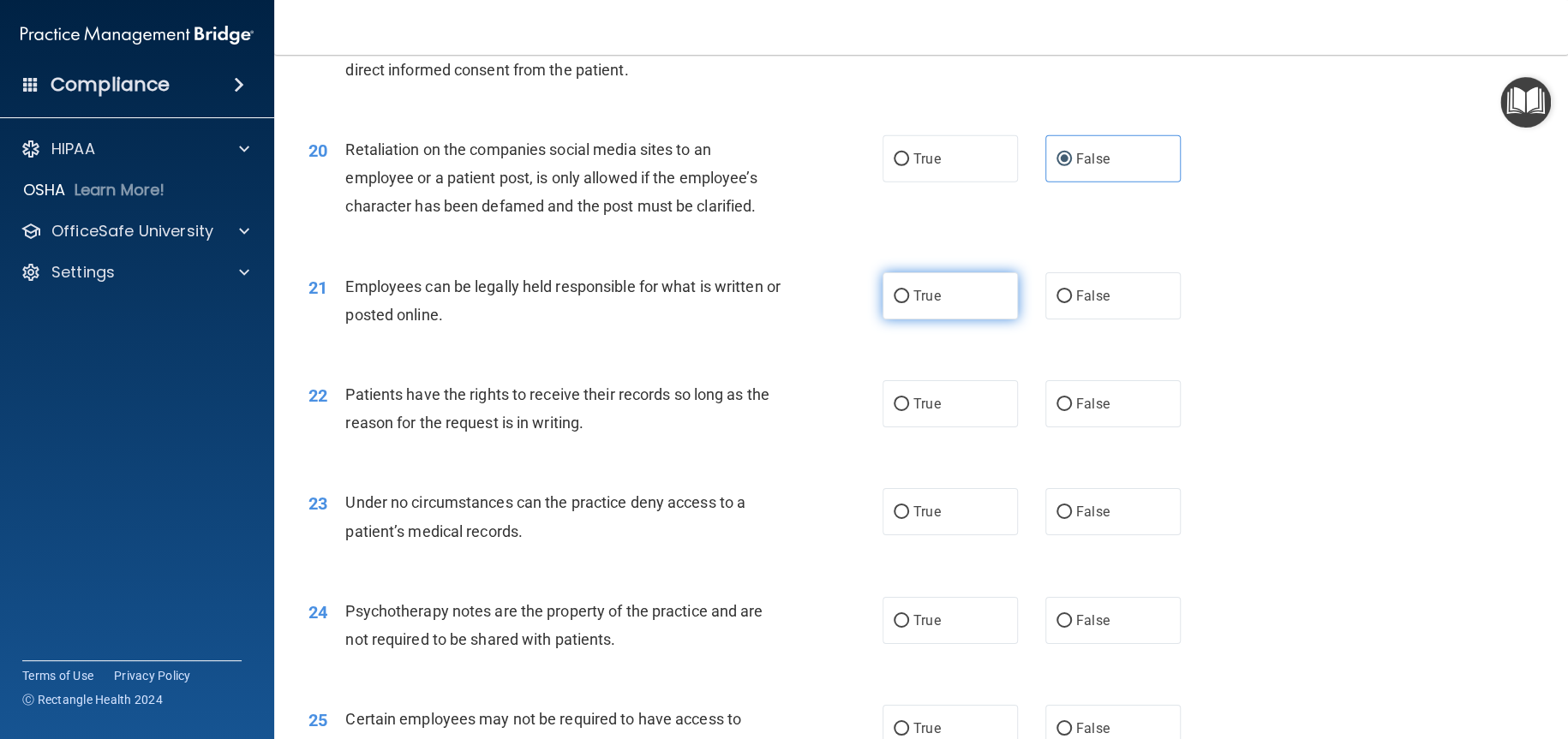
radio input "true"
click at [1127, 428] on label "False" at bounding box center [1113, 404] width 136 height 47
click at [1072, 411] on input "False" at bounding box center [1064, 405] width 15 height 13
radio input "true"
click at [1109, 535] on label "False" at bounding box center [1113, 511] width 136 height 47
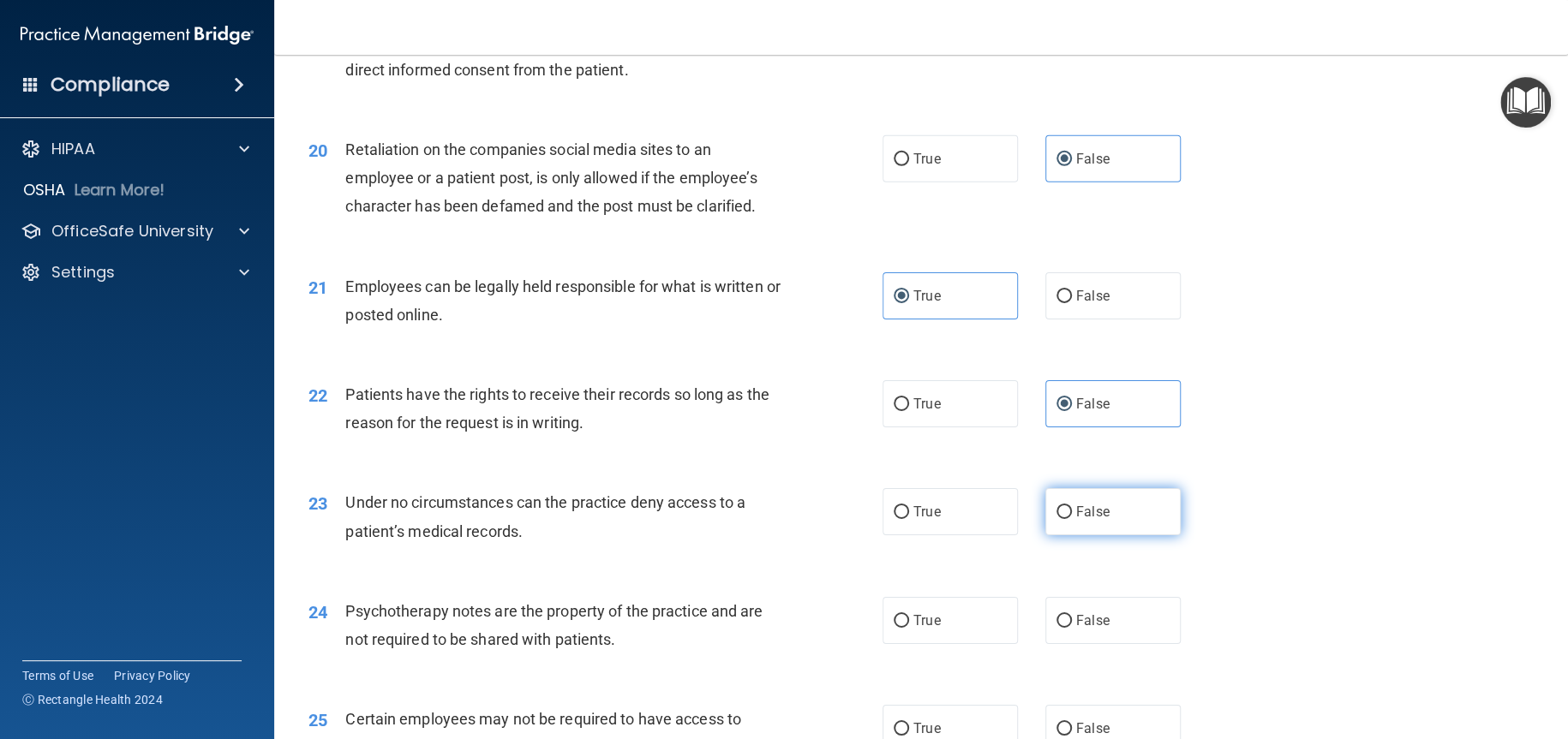
click at [1072, 519] on input "False" at bounding box center [1064, 512] width 15 height 13
radio input "true"
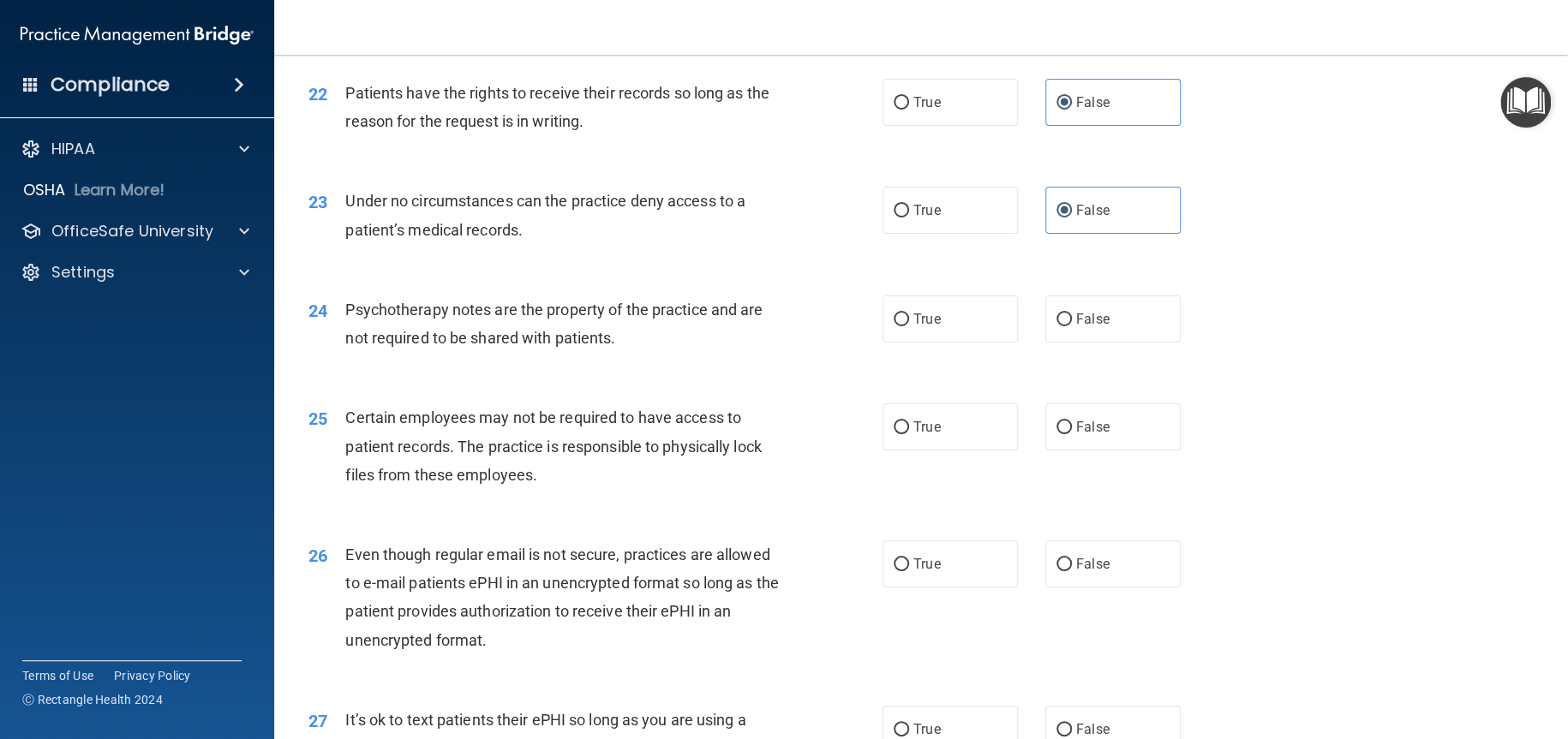
scroll to position [3083, 0]
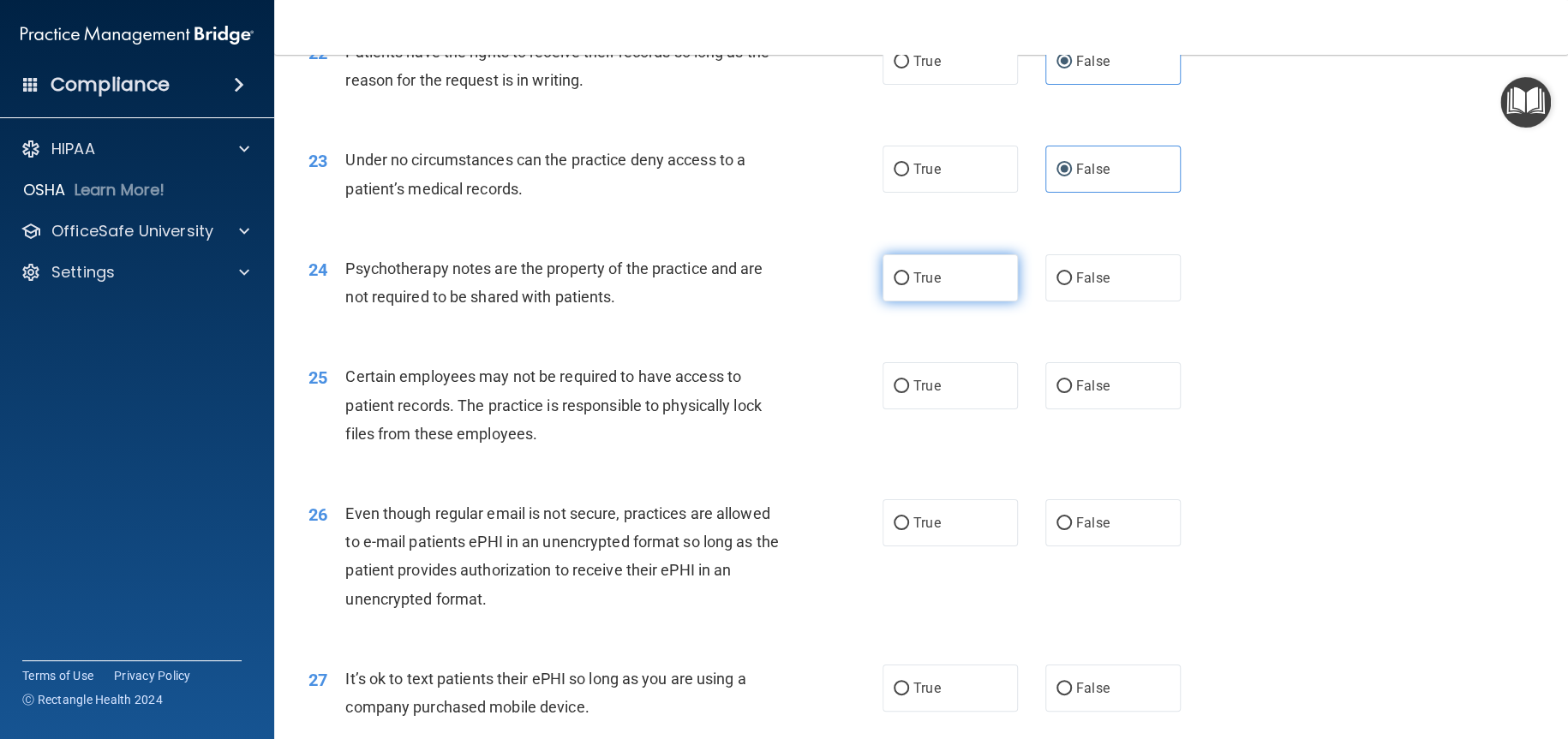
click at [882, 301] on label "True" at bounding box center [950, 278] width 136 height 47
click at [894, 285] on input "True" at bounding box center [901, 278] width 15 height 13
radio input "true"
click at [909, 410] on label "True" at bounding box center [950, 386] width 136 height 47
click at [909, 393] on input "True" at bounding box center [901, 387] width 15 height 13
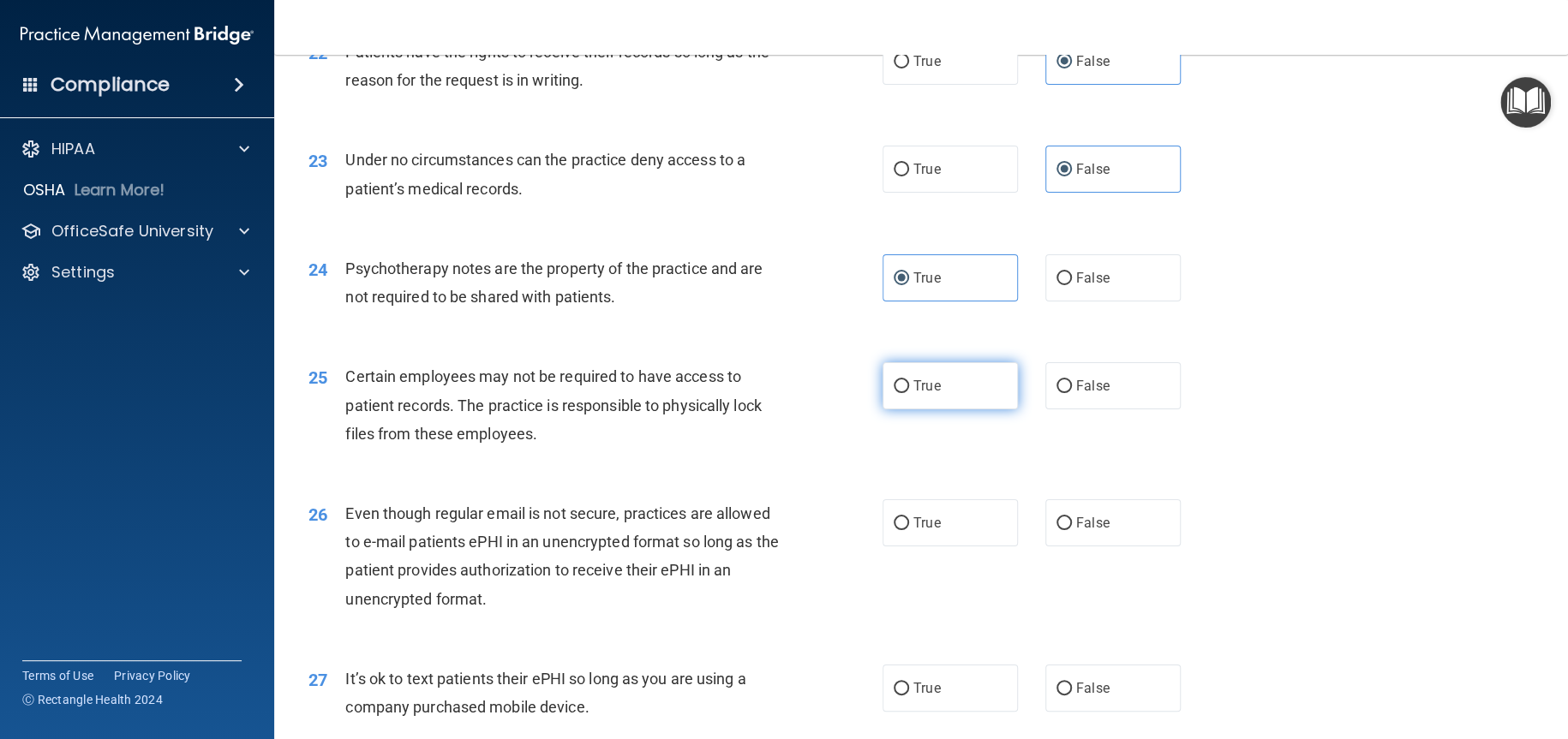
radio input "true"
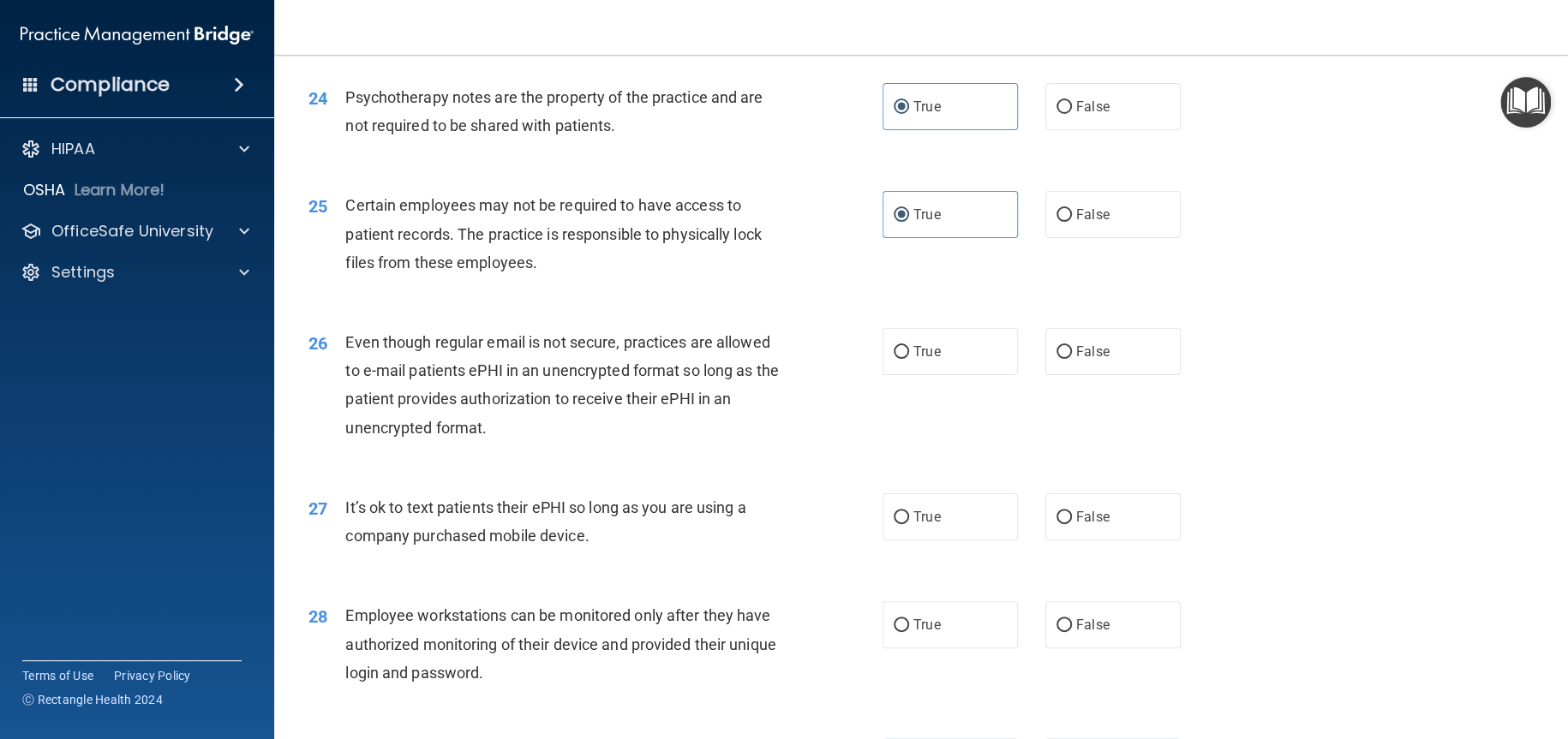
scroll to position [3340, 0]
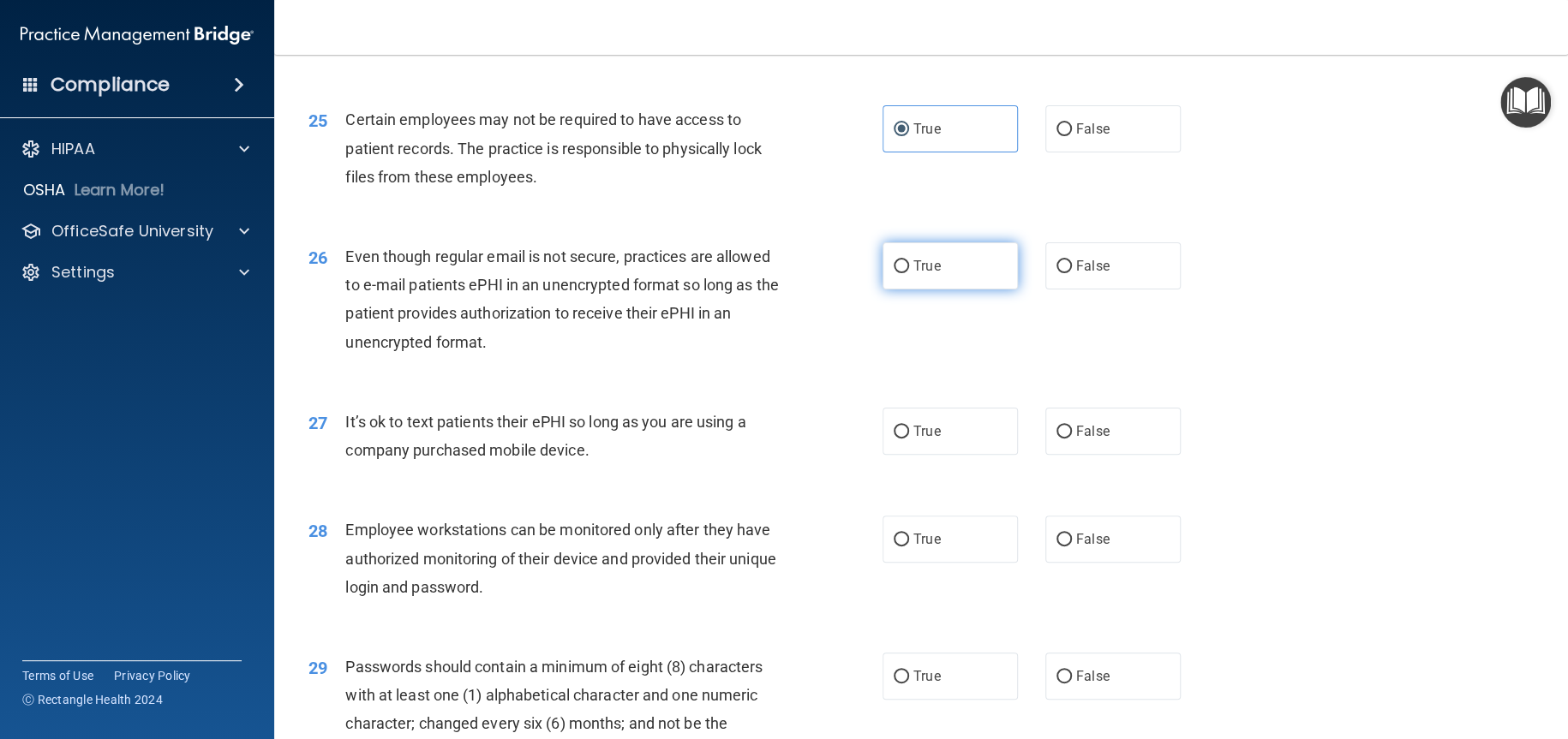
click at [901, 289] on label "True" at bounding box center [950, 266] width 136 height 47
click at [901, 273] on input "True" at bounding box center [901, 267] width 15 height 13
radio input "true"
click at [1129, 455] on label "False" at bounding box center [1113, 431] width 136 height 47
click at [1072, 439] on input "False" at bounding box center [1064, 432] width 15 height 13
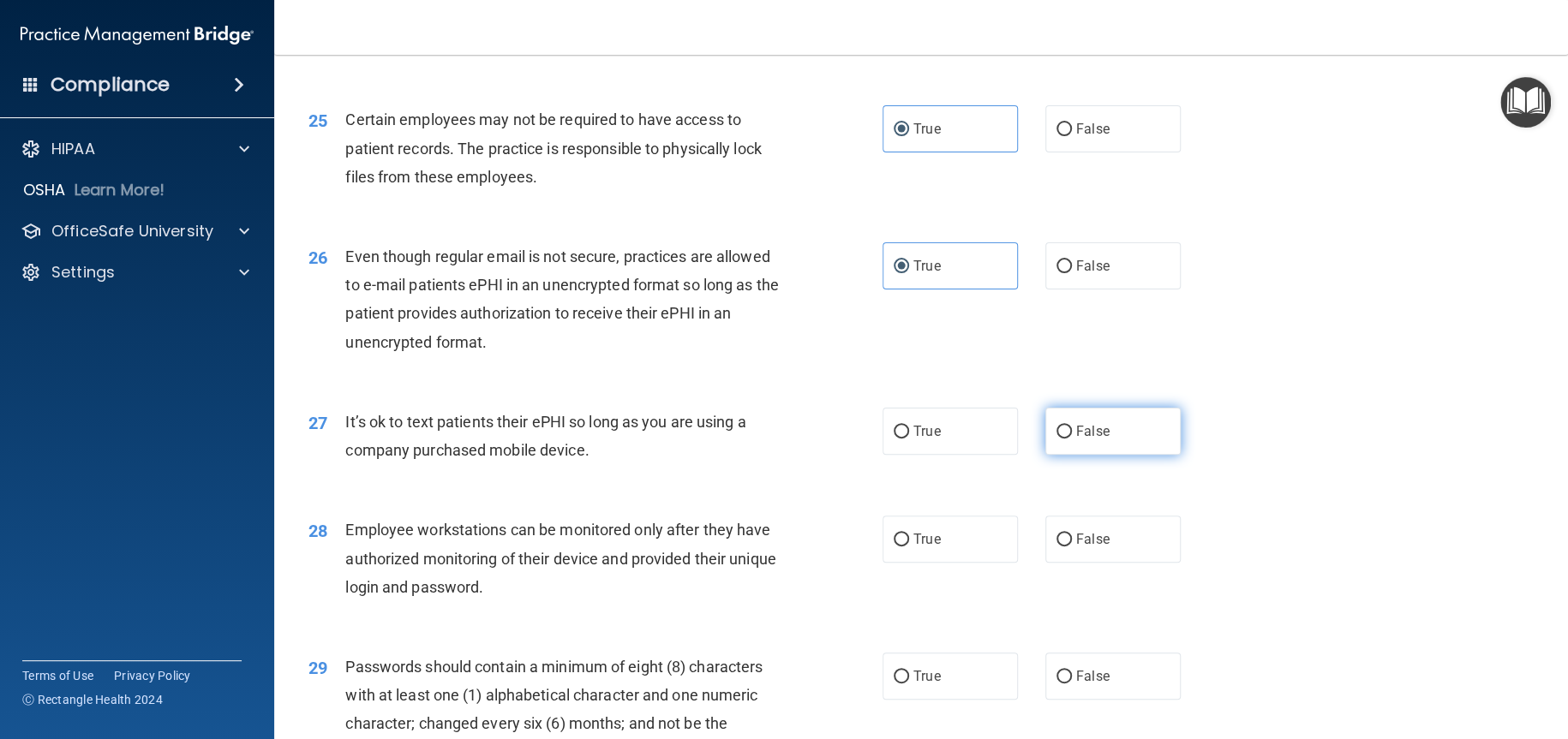
radio input "true"
click at [1095, 547] on span "False" at bounding box center [1093, 539] width 34 height 16
click at [1072, 546] on input "False" at bounding box center [1064, 540] width 15 height 13
radio input "true"
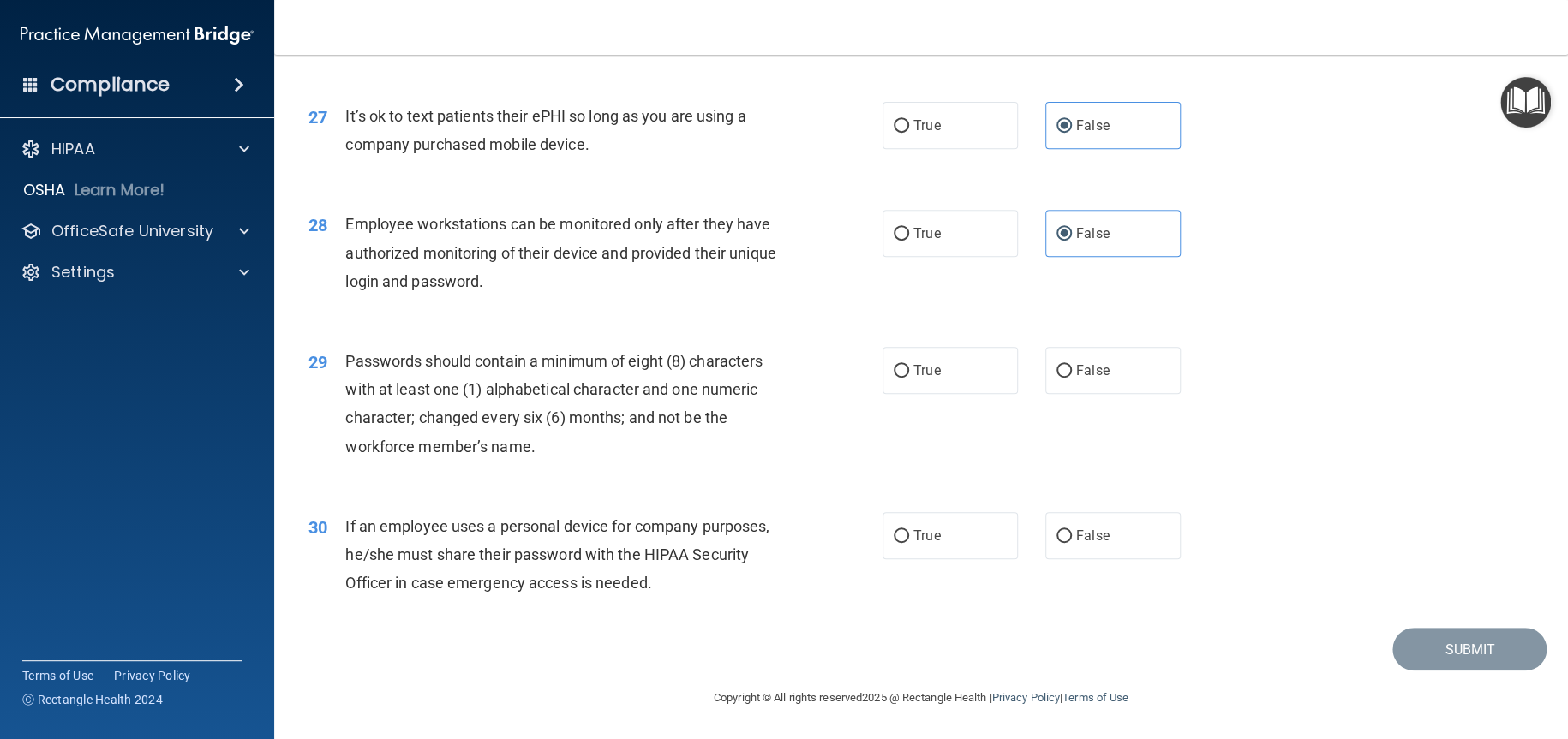
scroll to position [3702, 0]
click at [957, 371] on label "True" at bounding box center [950, 370] width 136 height 47
click at [909, 371] on input "True" at bounding box center [901, 371] width 15 height 13
radio input "true"
click at [1105, 552] on label "False" at bounding box center [1113, 536] width 136 height 47
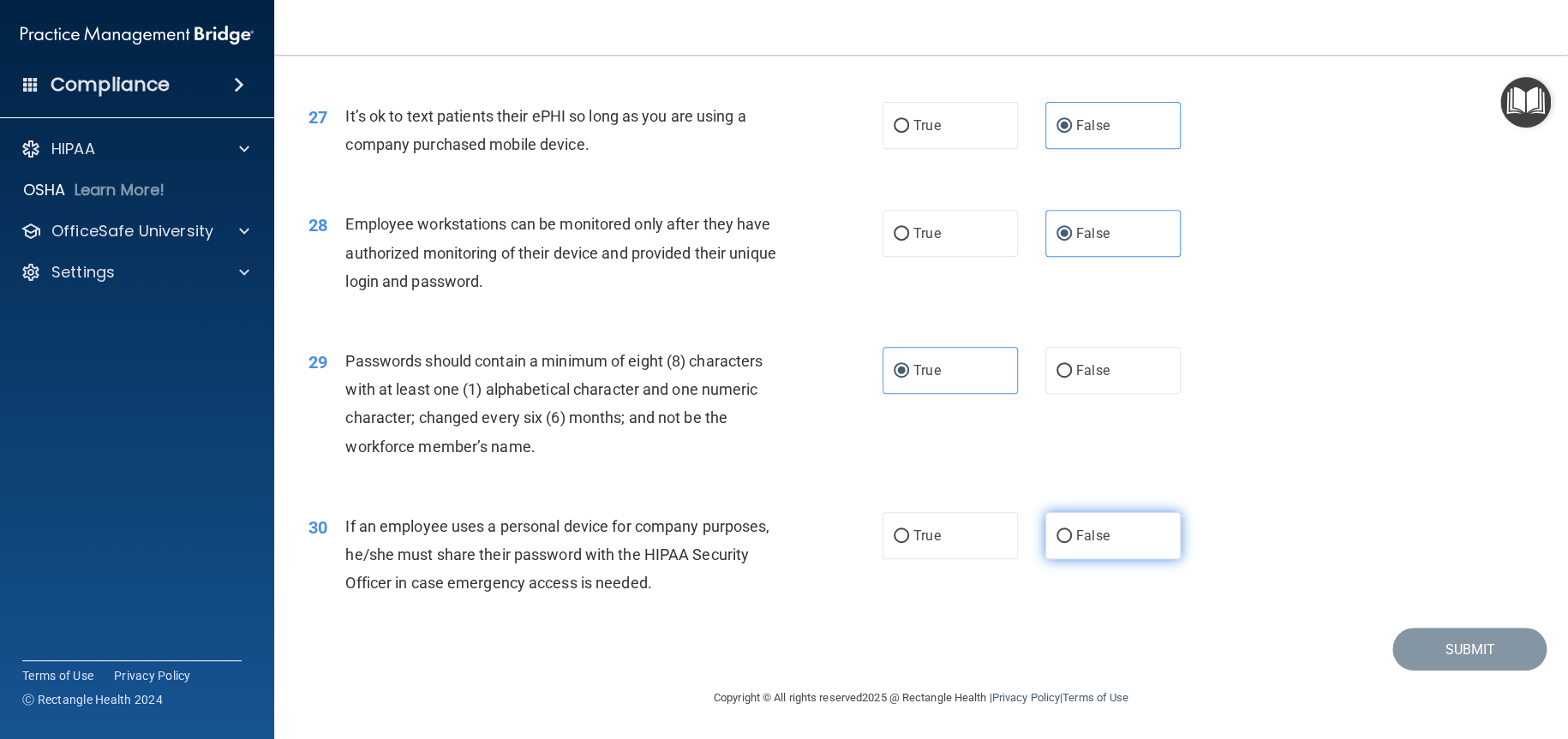
click at [1072, 543] on input "False" at bounding box center [1064, 537] width 15 height 13
radio input "true"
click at [1458, 659] on button "Submit" at bounding box center [1469, 650] width 154 height 44
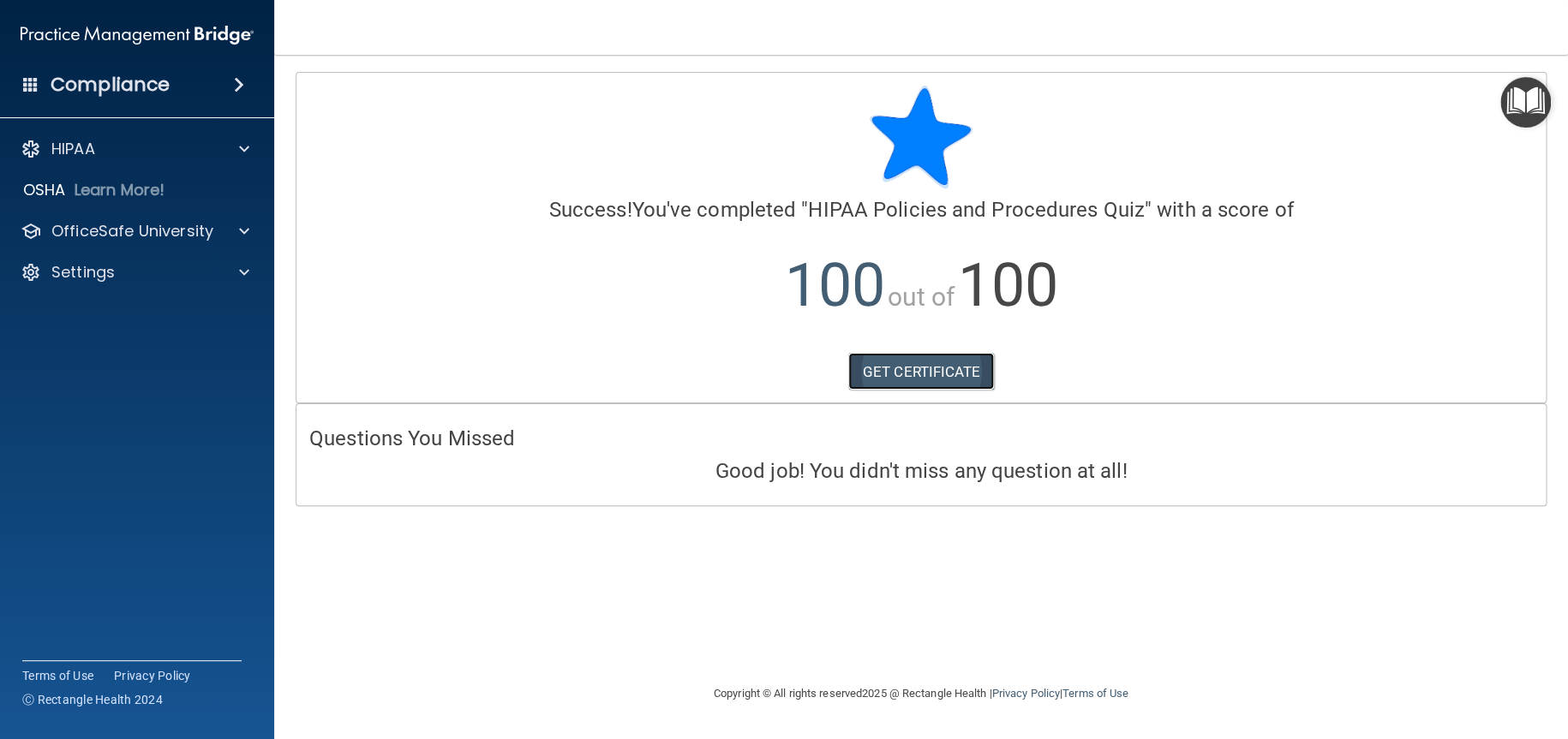
click at [930, 387] on link "GET CERTIFICATE" at bounding box center [921, 371] width 147 height 37
click at [148, 230] on p "OfficeSafe University" at bounding box center [132, 231] width 162 height 21
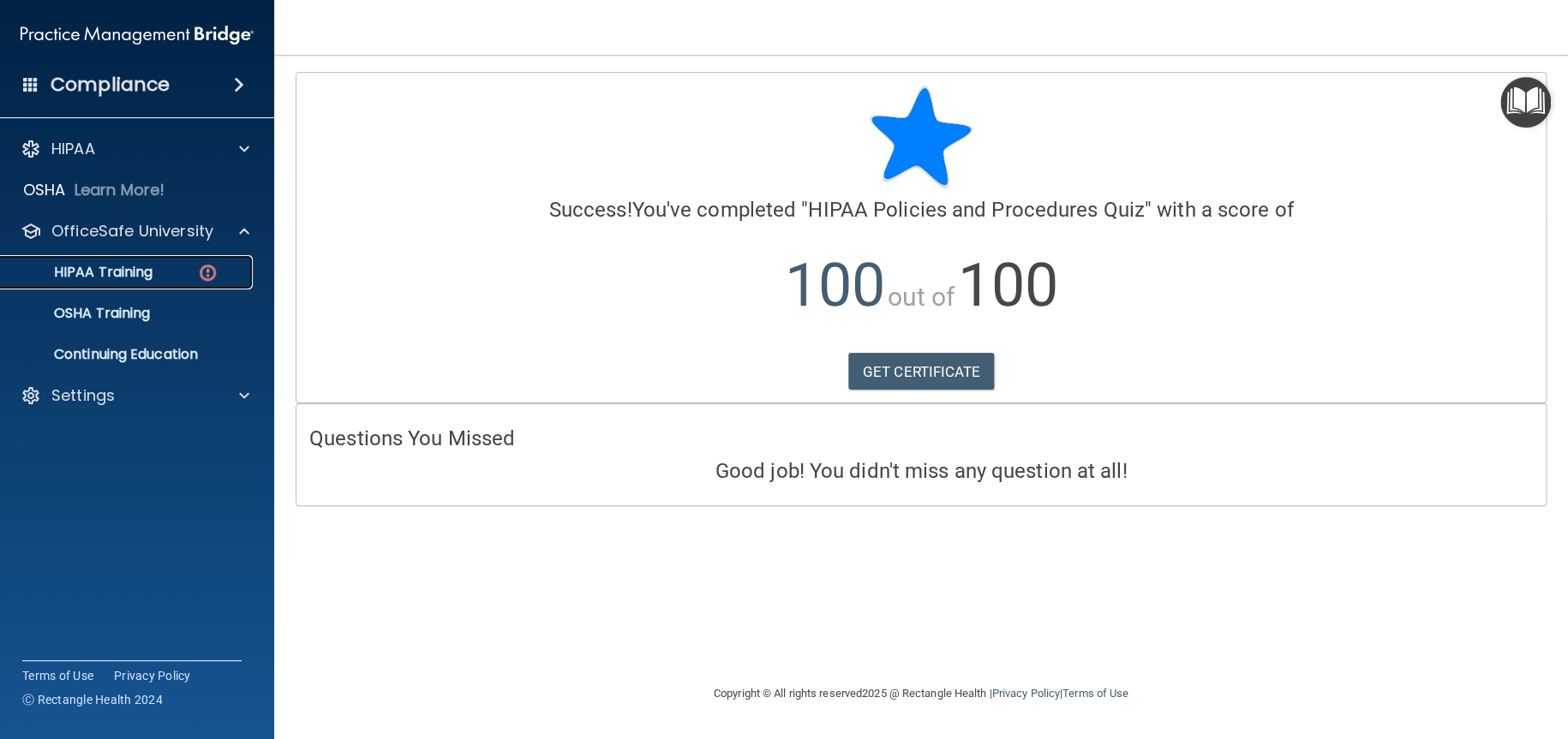
click at [145, 267] on p "HIPAA Training" at bounding box center [81, 272] width 141 height 17
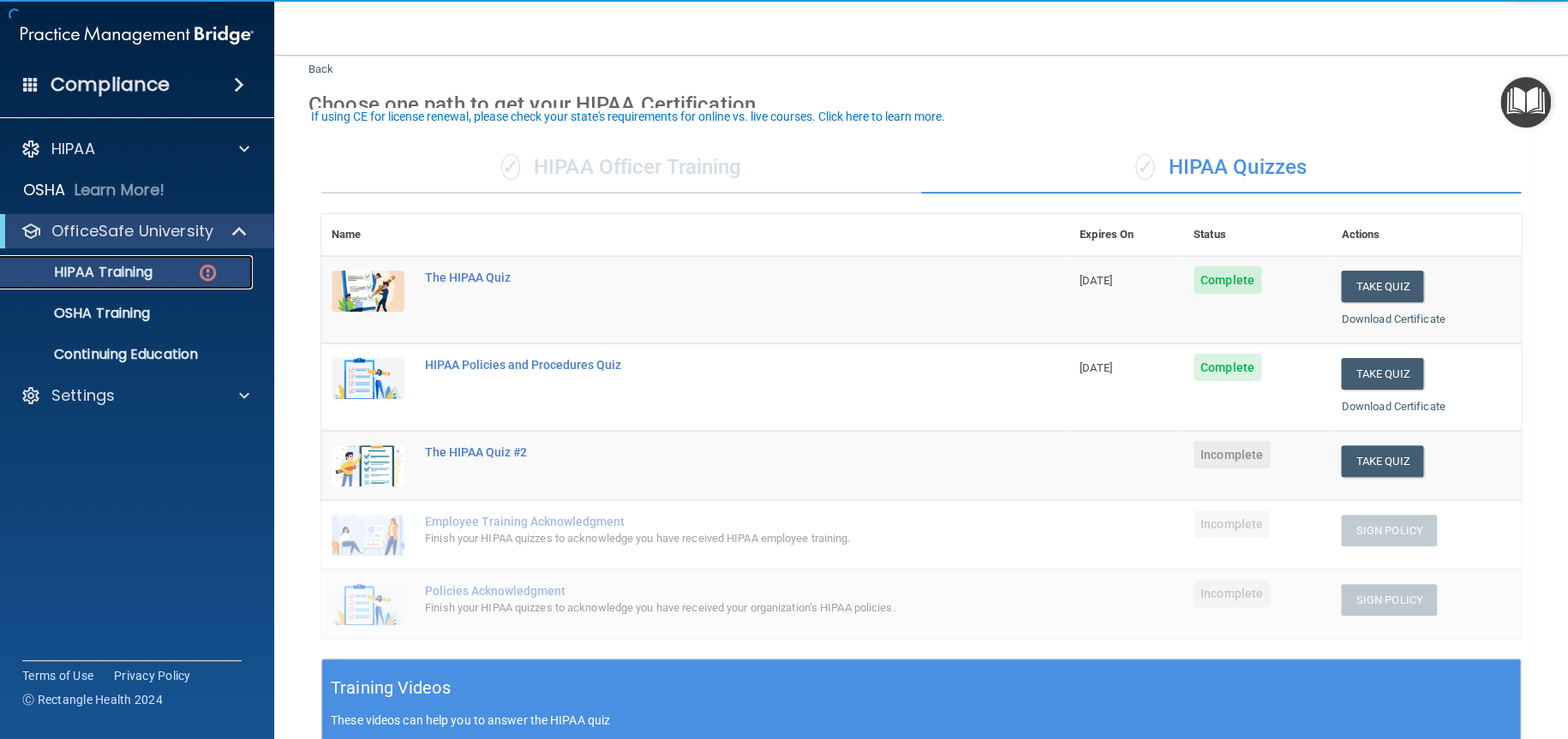
scroll to position [86, 0]
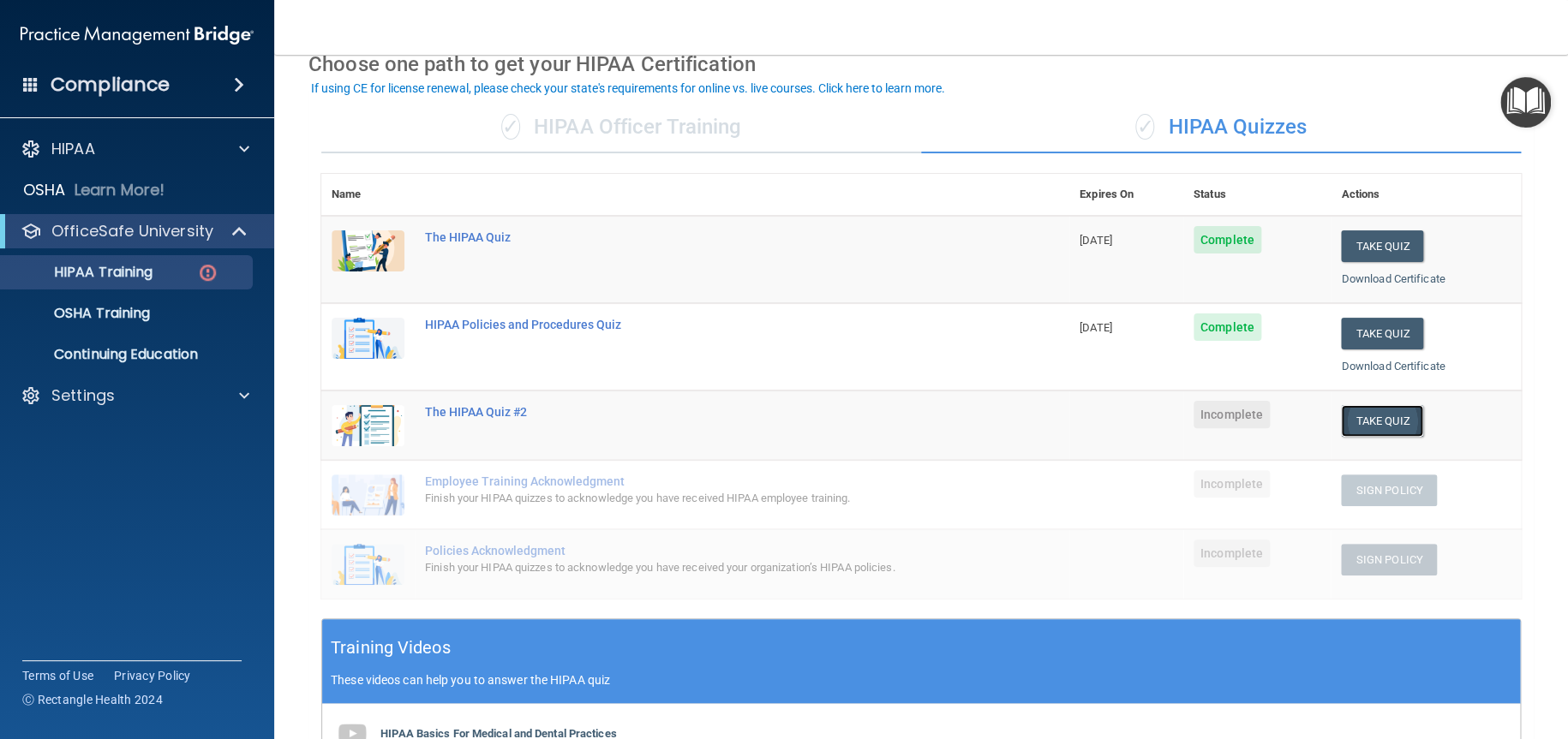
click at [1395, 424] on button "Take Quiz" at bounding box center [1382, 420] width 82 height 32
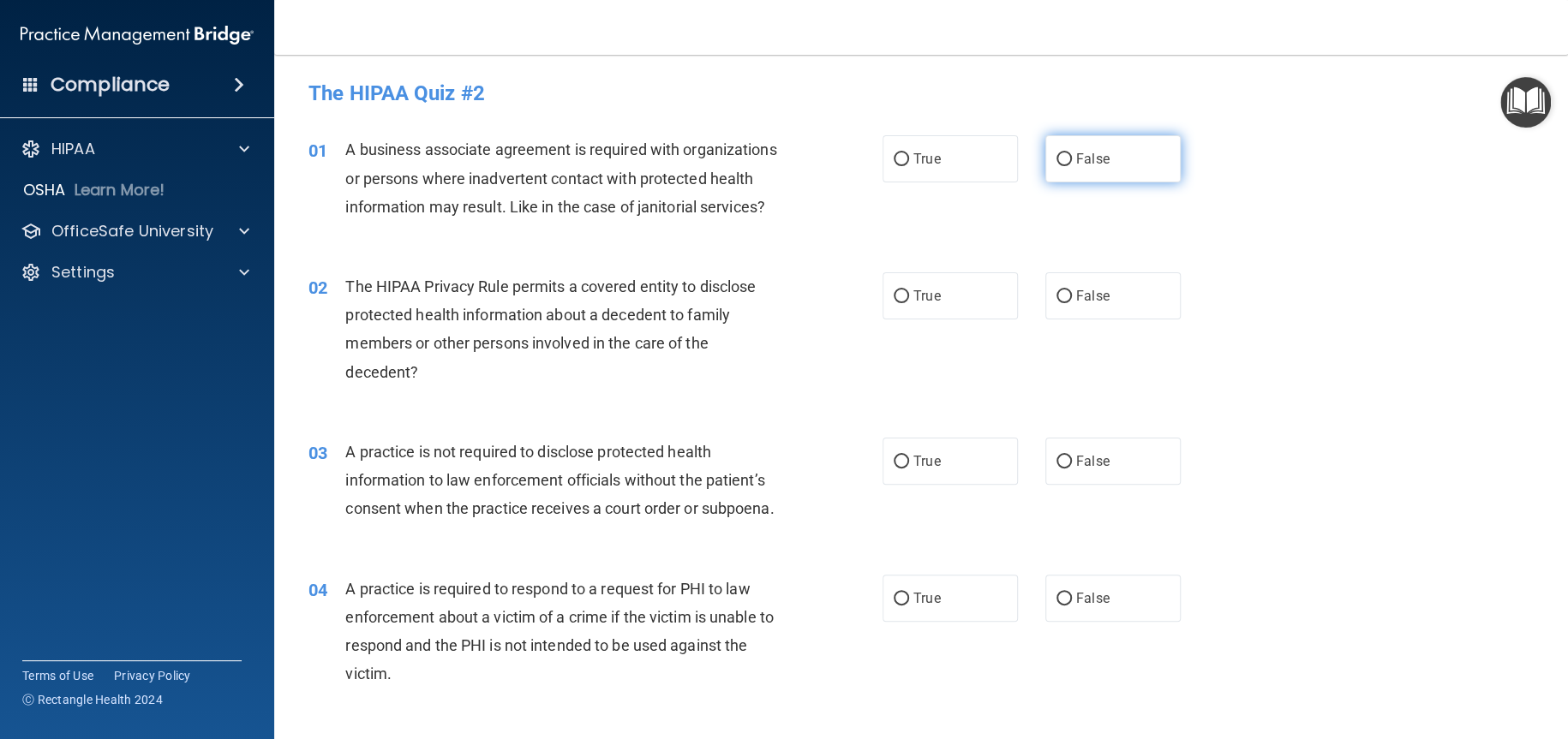
click at [1081, 167] on span "False" at bounding box center [1093, 159] width 34 height 16
click at [1072, 167] on input "False" at bounding box center [1064, 159] width 15 height 13
radio input "true"
click at [944, 319] on label "True" at bounding box center [950, 296] width 136 height 47
click at [909, 303] on input "True" at bounding box center [901, 297] width 15 height 13
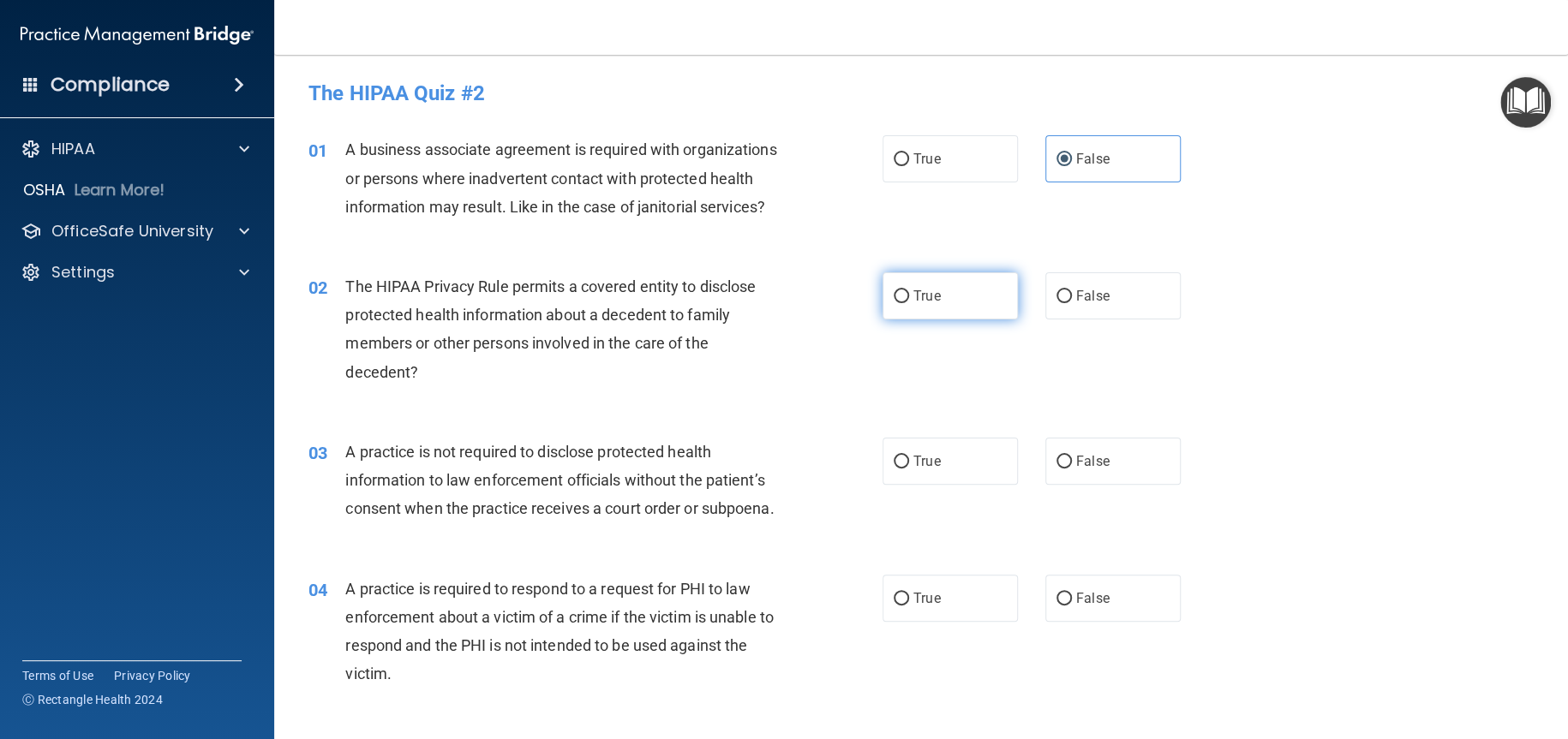
radio input "true"
click at [1066, 485] on label "False" at bounding box center [1113, 461] width 136 height 47
click at [1066, 469] on input "False" at bounding box center [1064, 462] width 15 height 13
radio input "true"
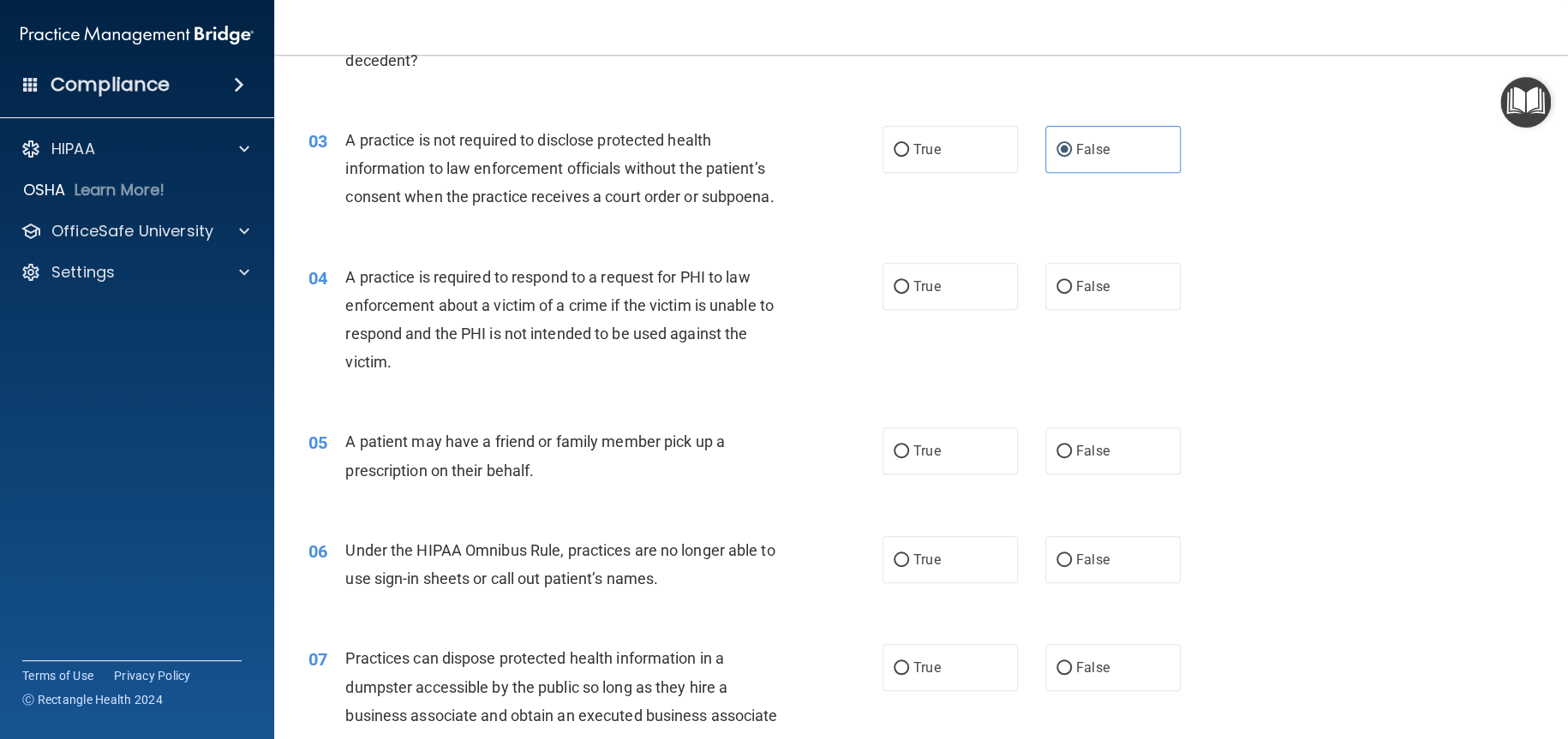
scroll to position [342, 0]
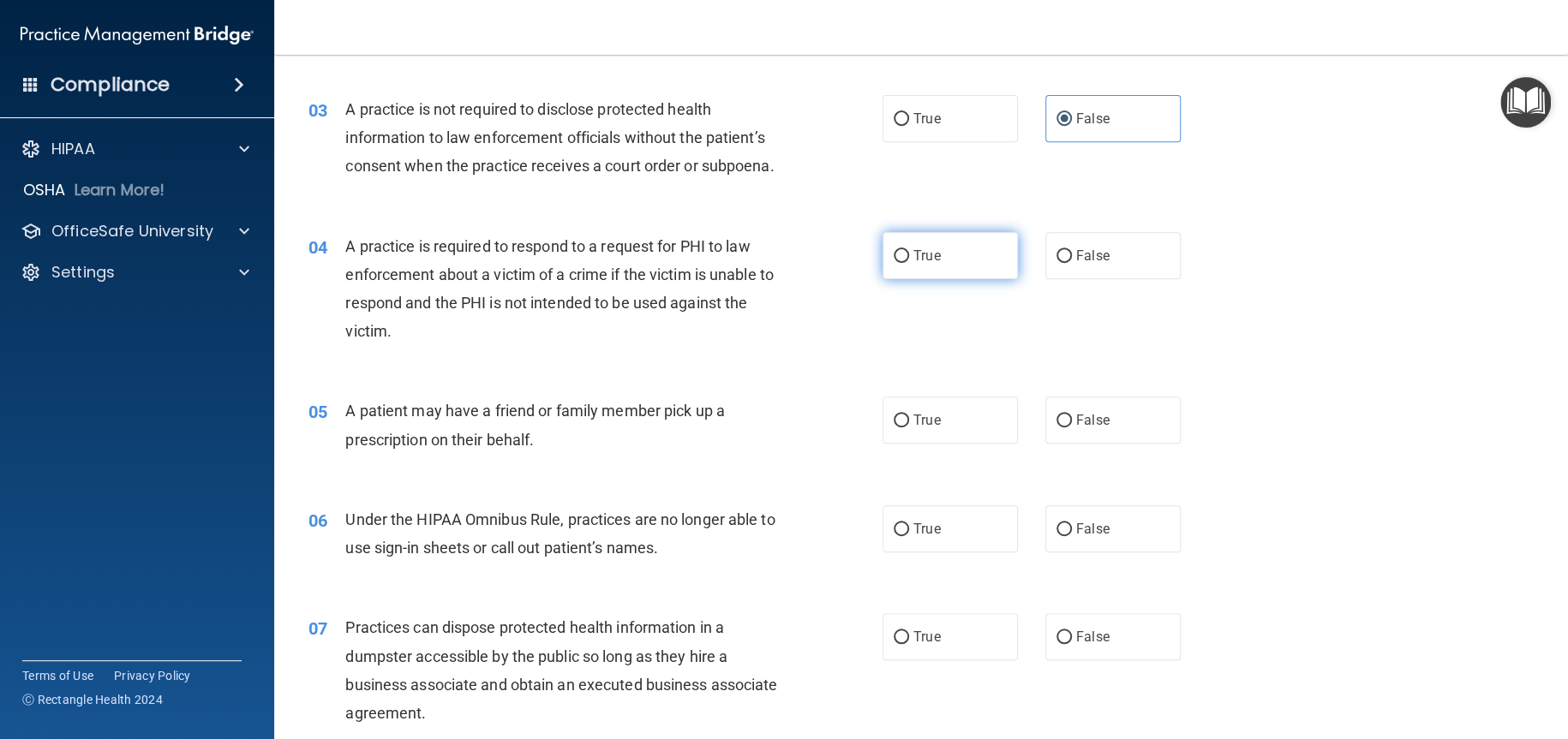
click at [920, 279] on label "True" at bounding box center [950, 256] width 136 height 47
click at [909, 263] on input "True" at bounding box center [901, 257] width 15 height 13
radio input "true"
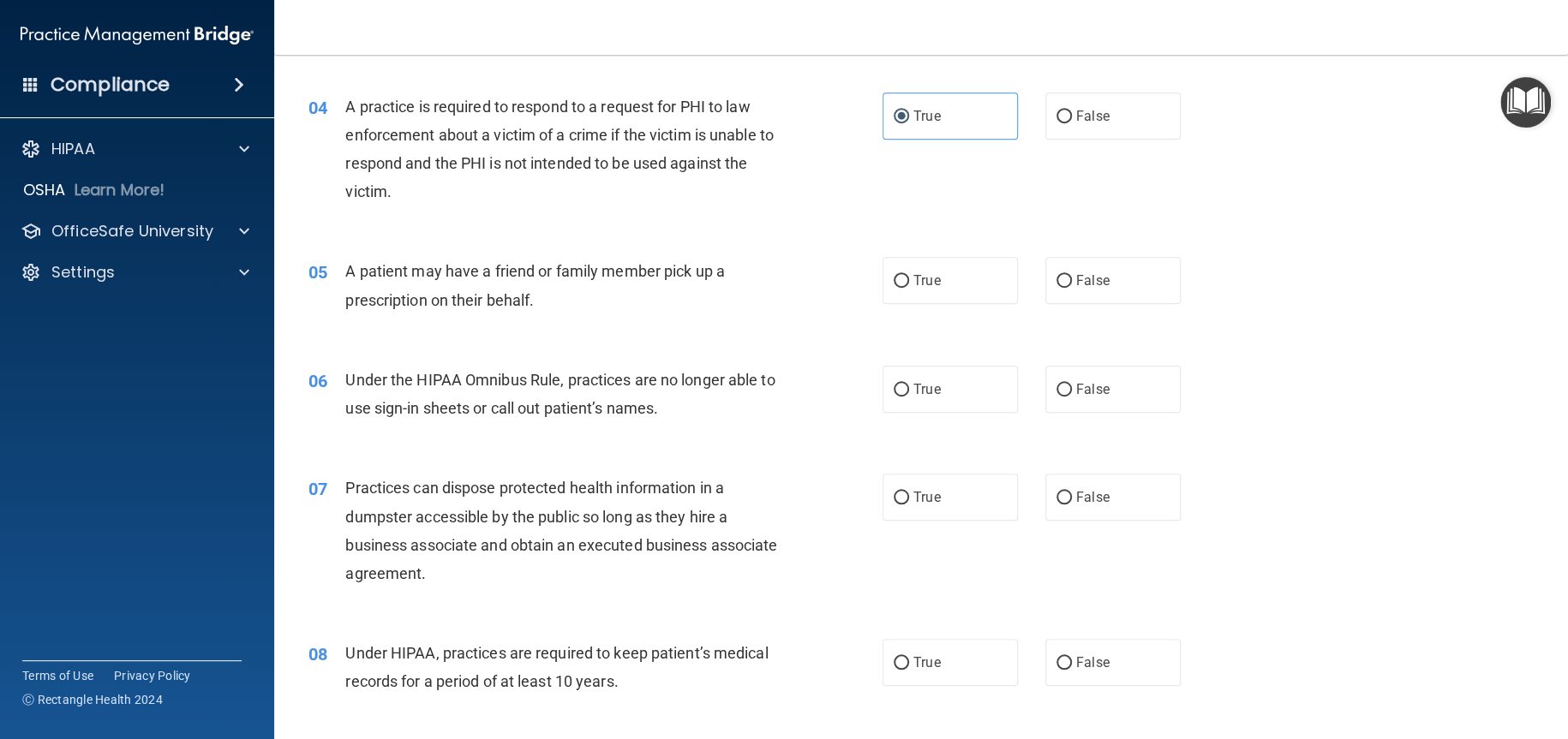
scroll to position [514, 0]
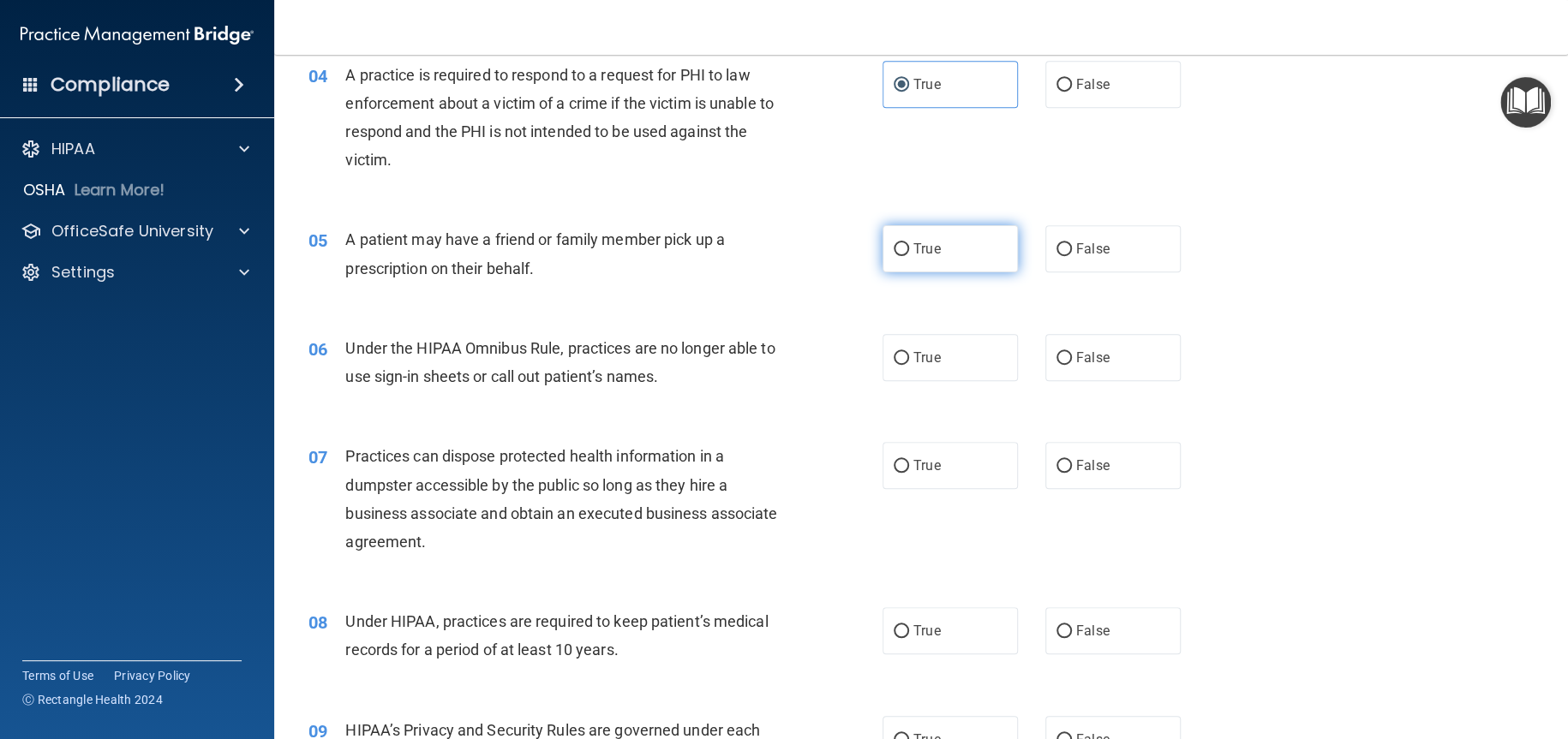
click at [907, 266] on label "True" at bounding box center [950, 249] width 136 height 47
click at [907, 256] on input "True" at bounding box center [901, 249] width 15 height 13
radio input "true"
click at [1097, 381] on label "False" at bounding box center [1113, 358] width 136 height 47
click at [1072, 365] on input "False" at bounding box center [1064, 359] width 15 height 13
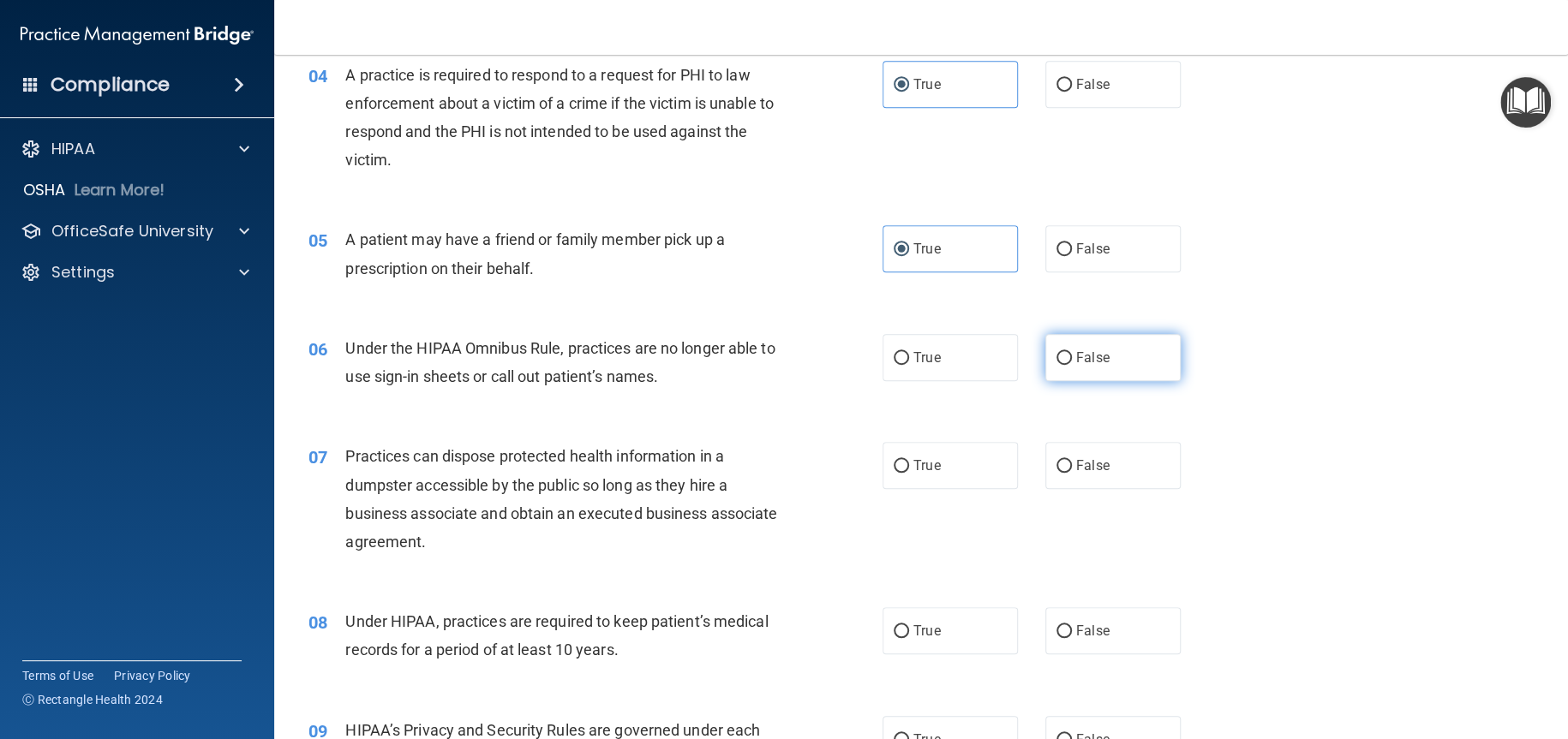
radio input "true"
click at [1066, 489] on label "False" at bounding box center [1113, 466] width 136 height 47
click at [1066, 472] on input "False" at bounding box center [1064, 466] width 15 height 13
radio input "true"
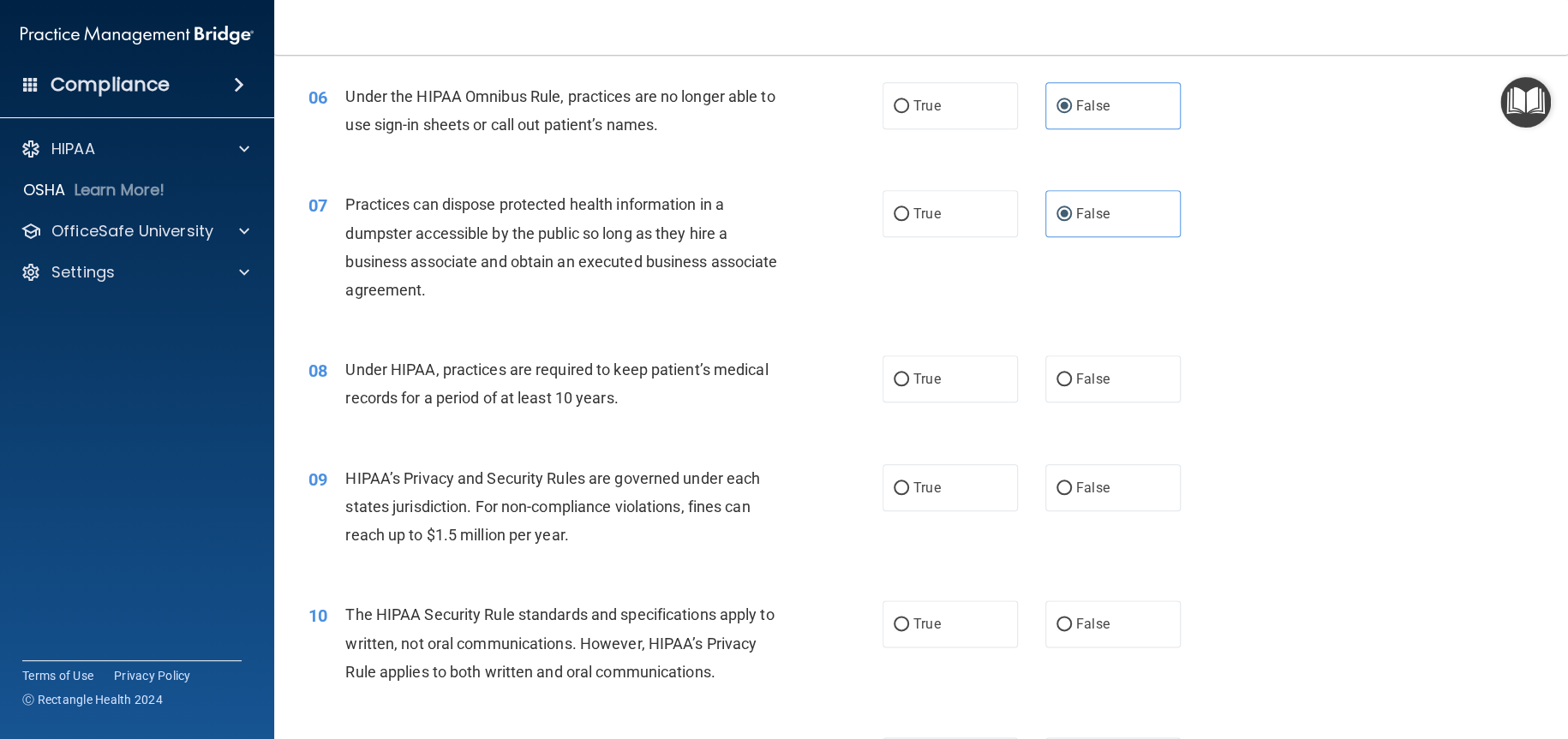
scroll to position [771, 0]
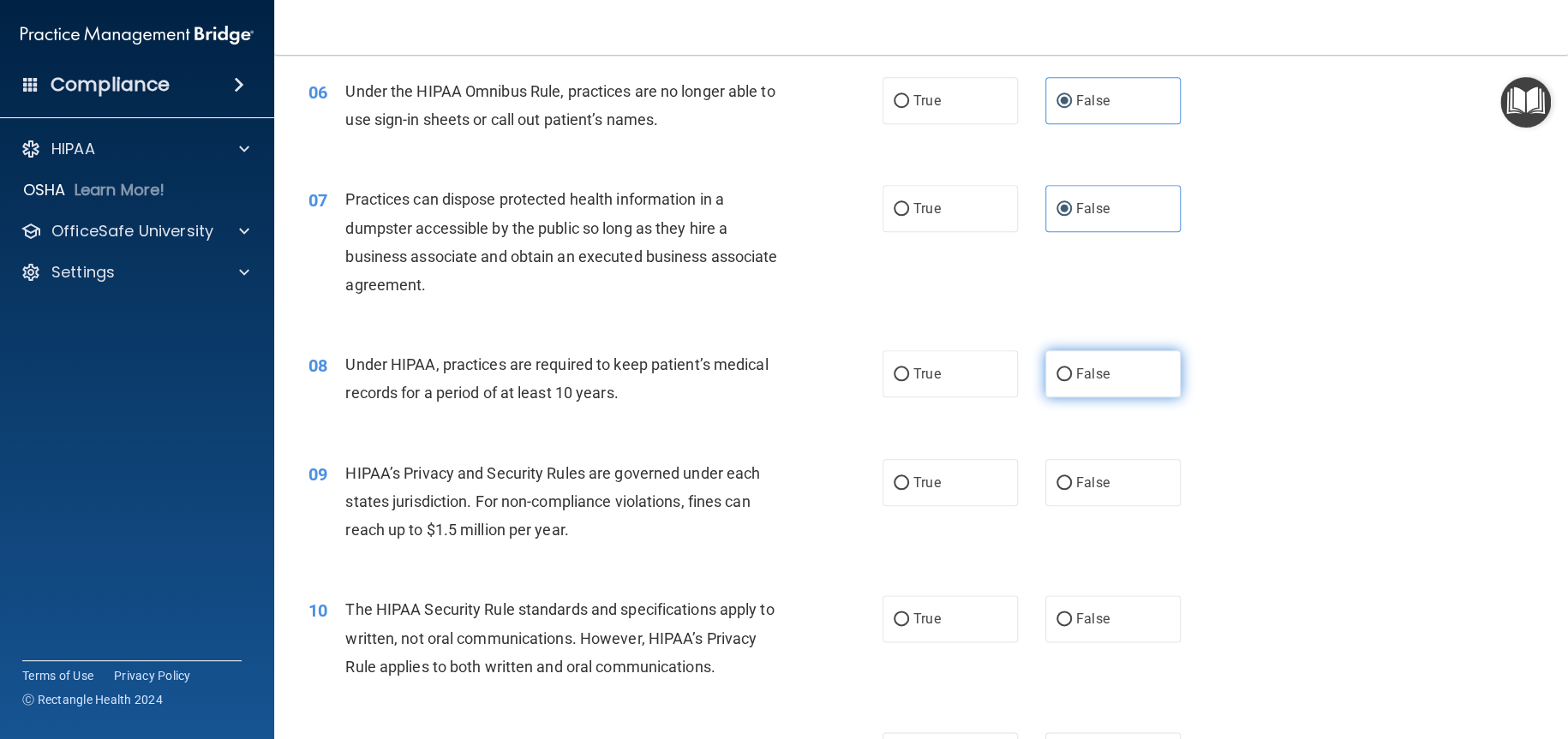
click at [1089, 382] on span "False" at bounding box center [1093, 374] width 34 height 16
click at [1072, 381] on input "False" at bounding box center [1064, 375] width 15 height 13
radio input "true"
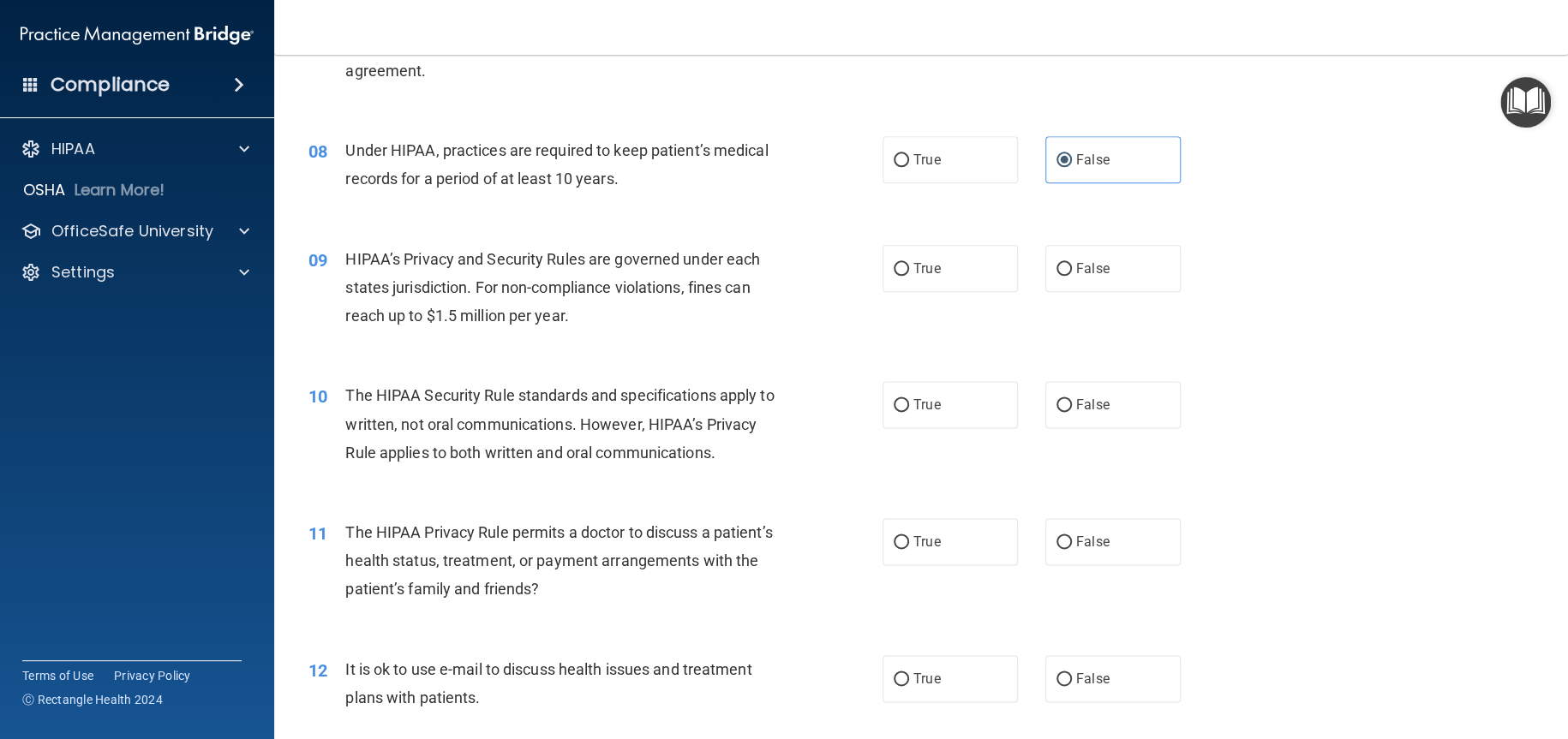
scroll to position [1028, 0]
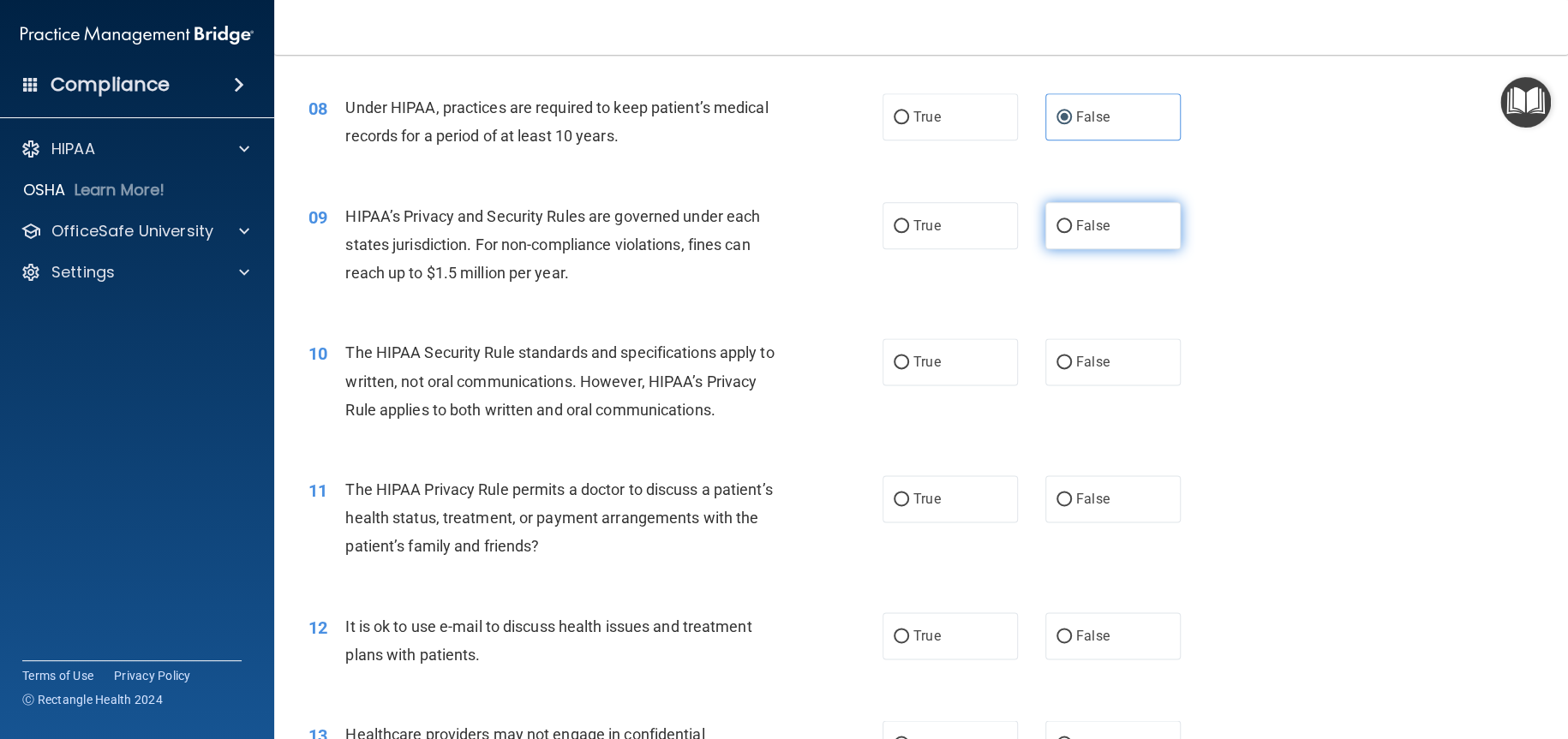
click at [1082, 234] on span "False" at bounding box center [1093, 226] width 34 height 16
click at [1072, 233] on input "False" at bounding box center [1064, 227] width 15 height 13
radio input "true"
click at [955, 372] on label "True" at bounding box center [950, 362] width 136 height 47
click at [909, 370] on input "True" at bounding box center [901, 362] width 15 height 13
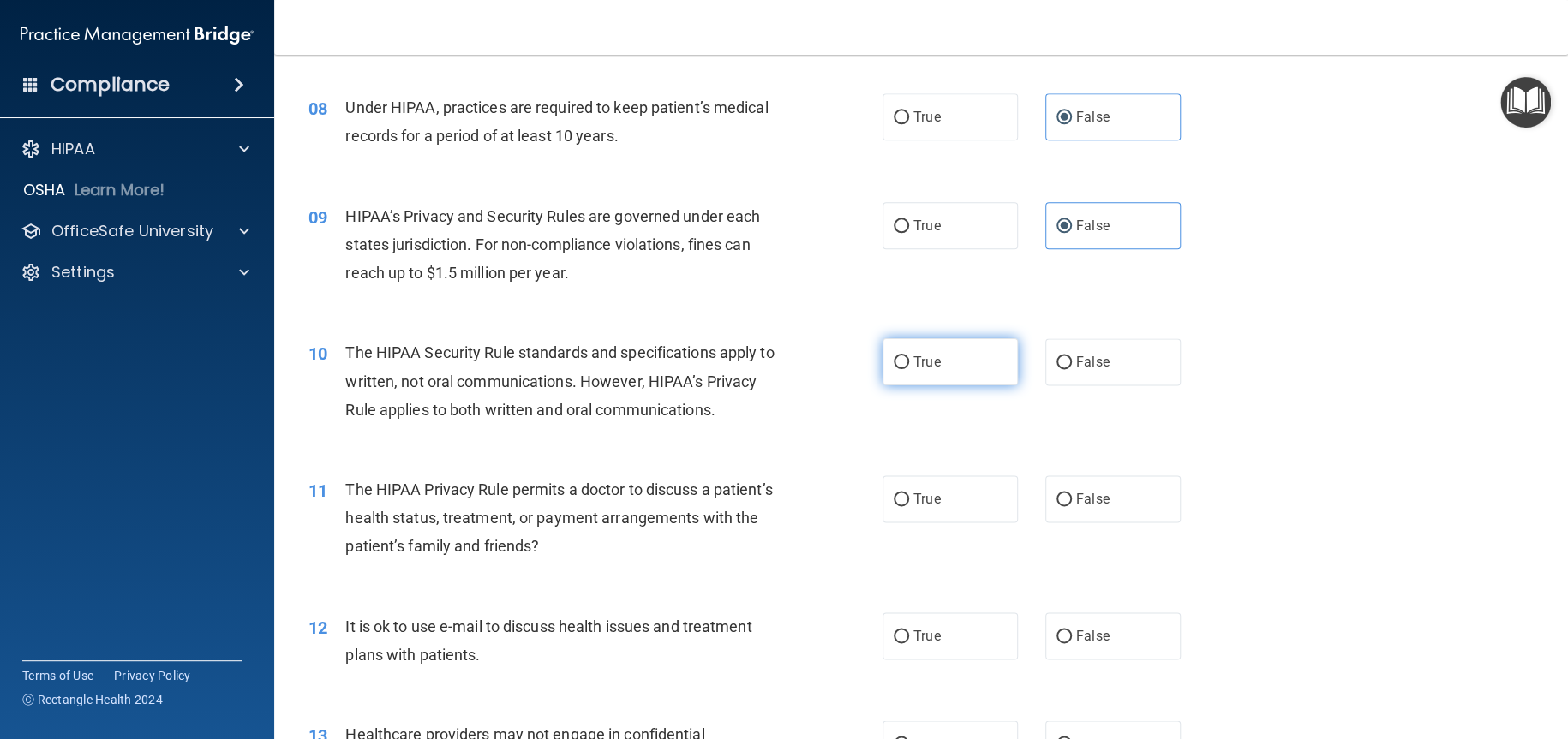
radio input "true"
click at [919, 507] on span "True" at bounding box center [926, 499] width 26 height 16
click at [909, 506] on input "True" at bounding box center [901, 500] width 15 height 13
radio input "true"
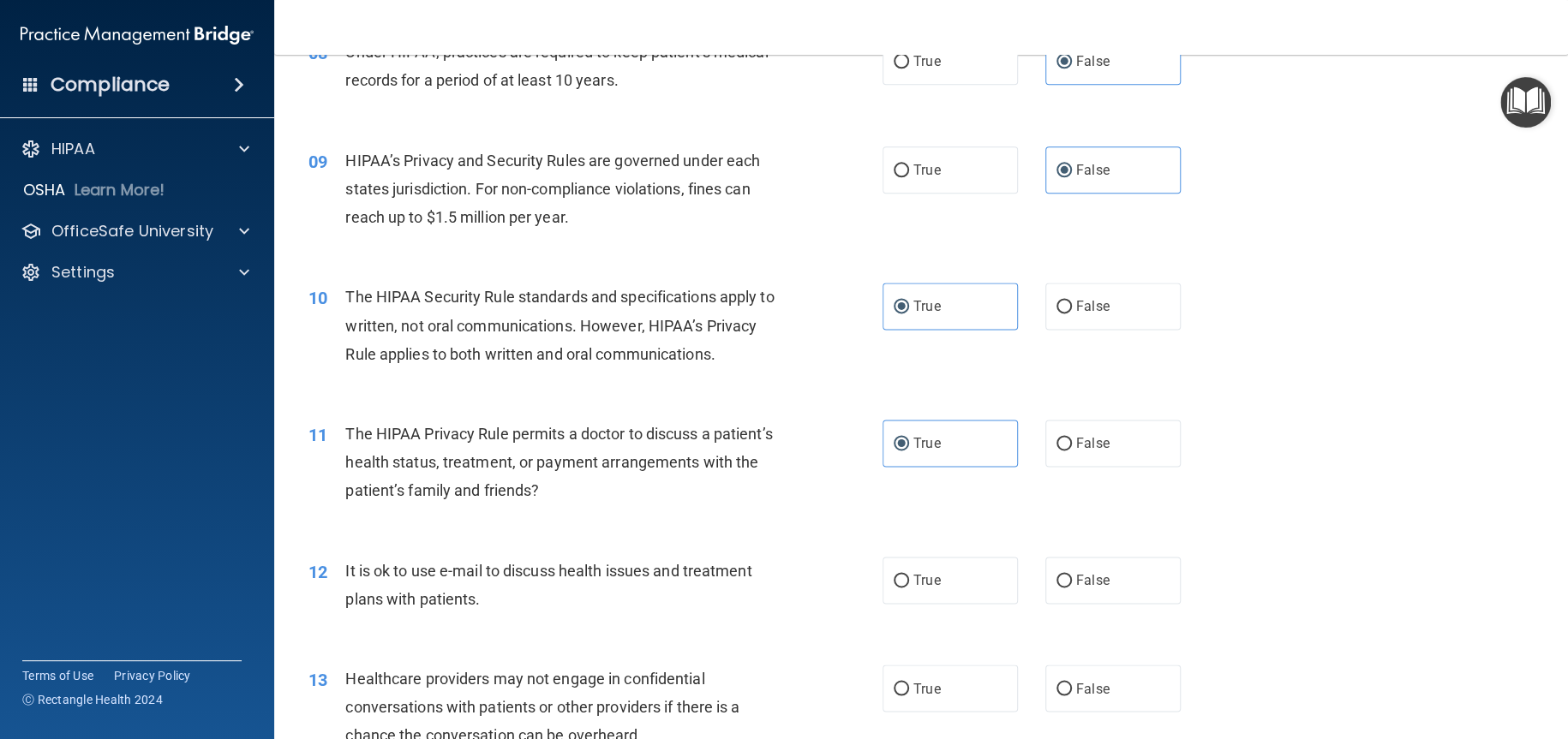
scroll to position [1371, 0]
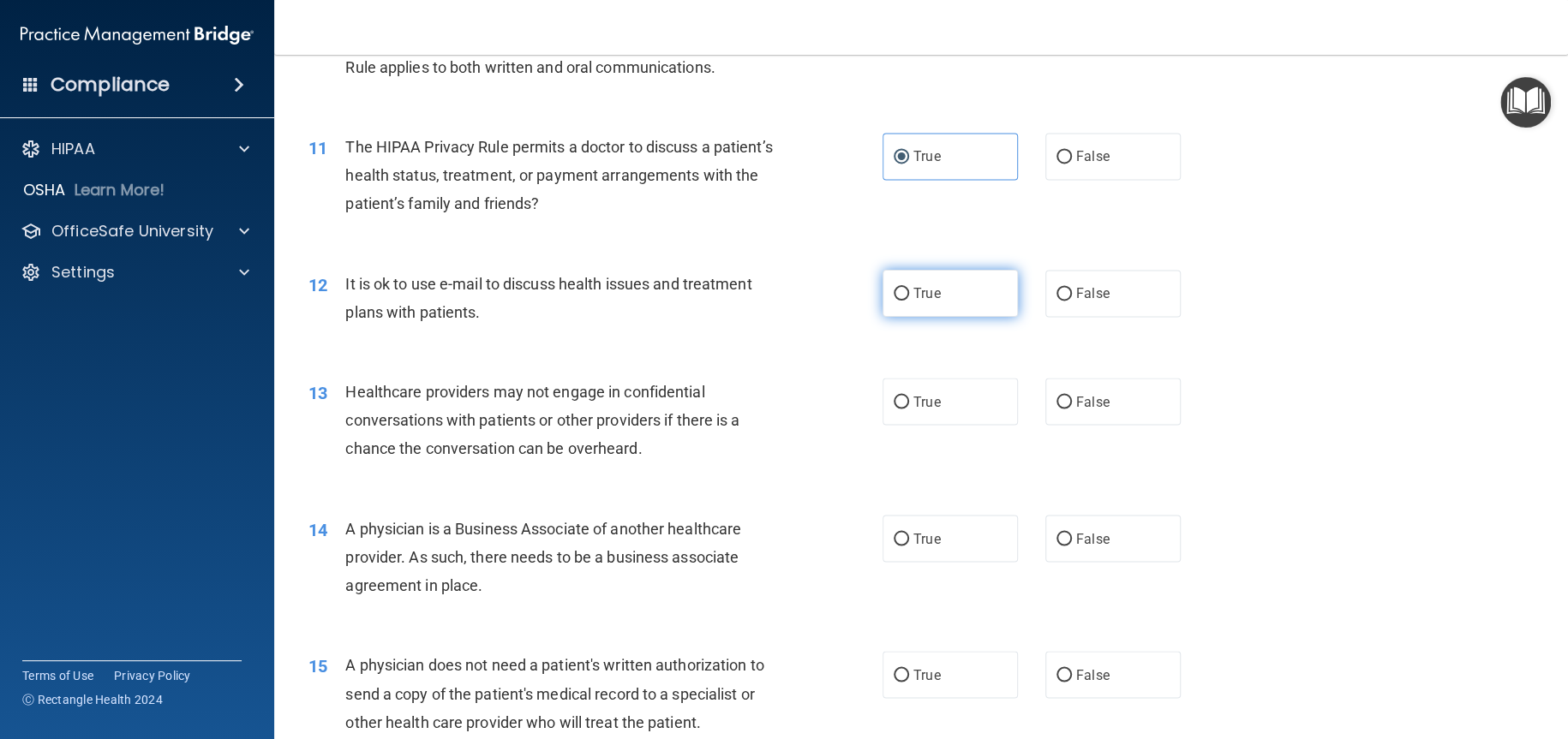
click at [1004, 317] on label "True" at bounding box center [950, 293] width 136 height 47
click at [909, 300] on input "True" at bounding box center [901, 294] width 15 height 13
radio input "true"
click at [1084, 425] on label "False" at bounding box center [1113, 401] width 136 height 47
click at [1072, 409] on input "False" at bounding box center [1064, 402] width 15 height 13
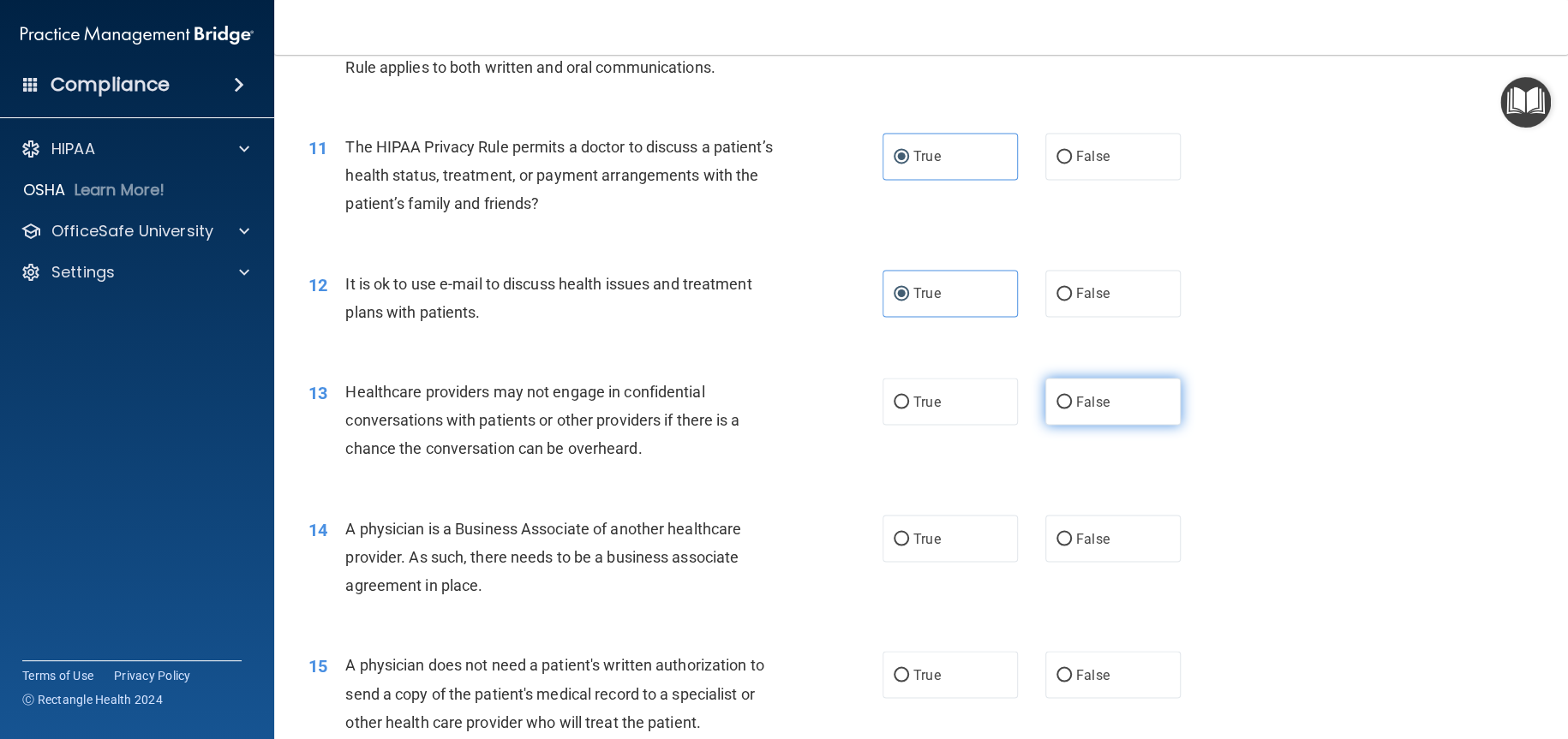
radio input "true"
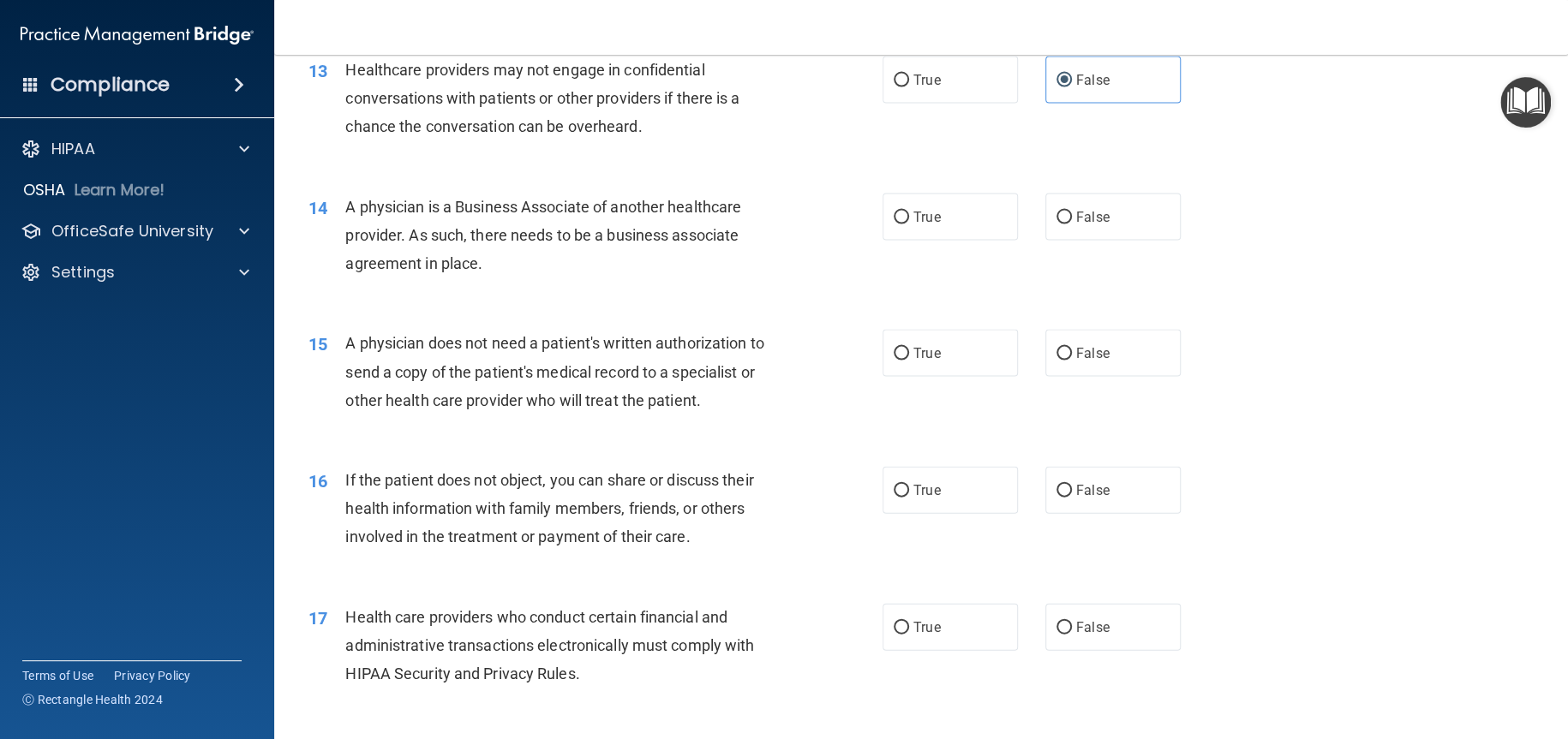
scroll to position [1713, 0]
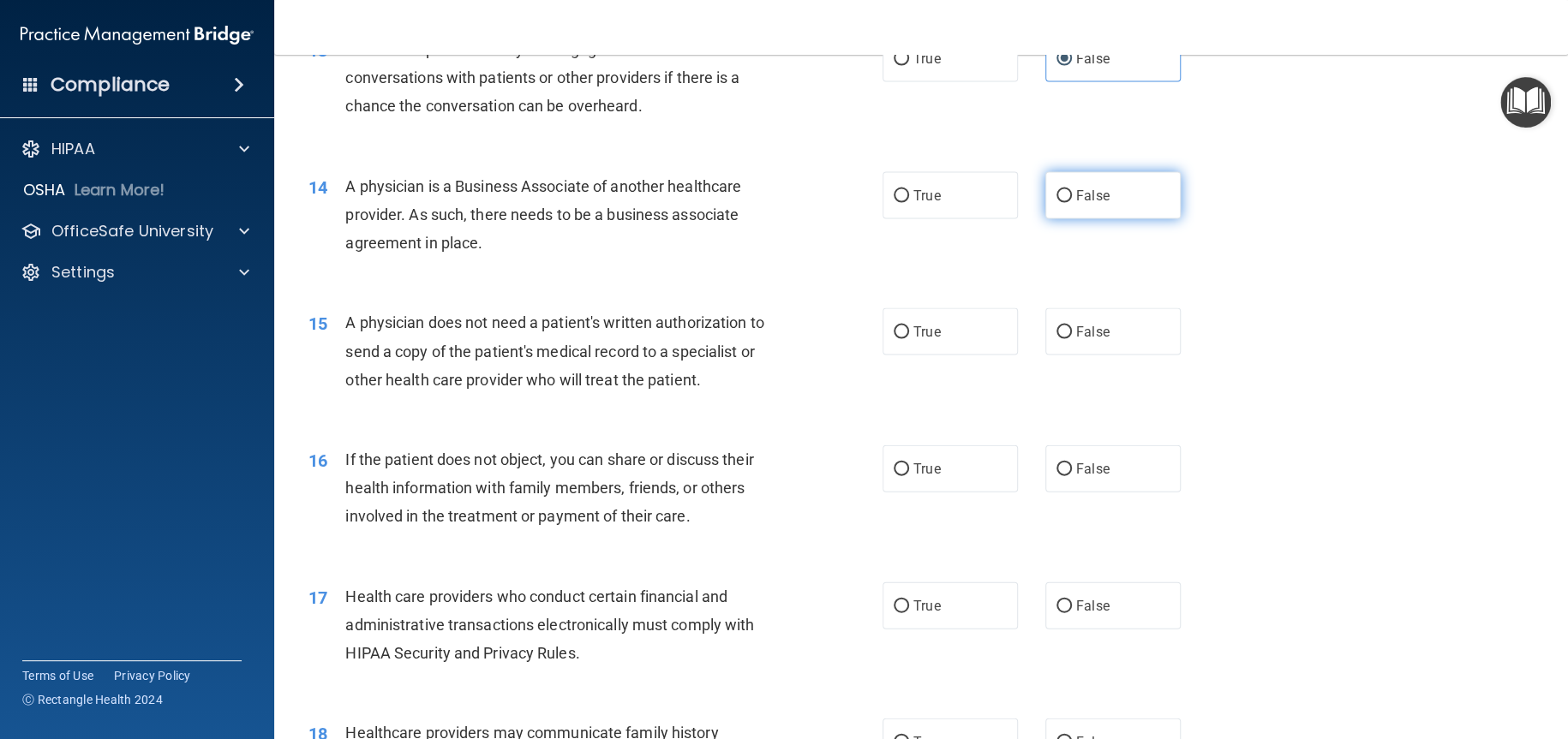
click at [1056, 203] on input "False" at bounding box center [1064, 197] width 15 height 13
radio input "true"
click at [939, 356] on label "True" at bounding box center [950, 332] width 136 height 47
click at [909, 339] on input "True" at bounding box center [901, 333] width 15 height 13
radio input "true"
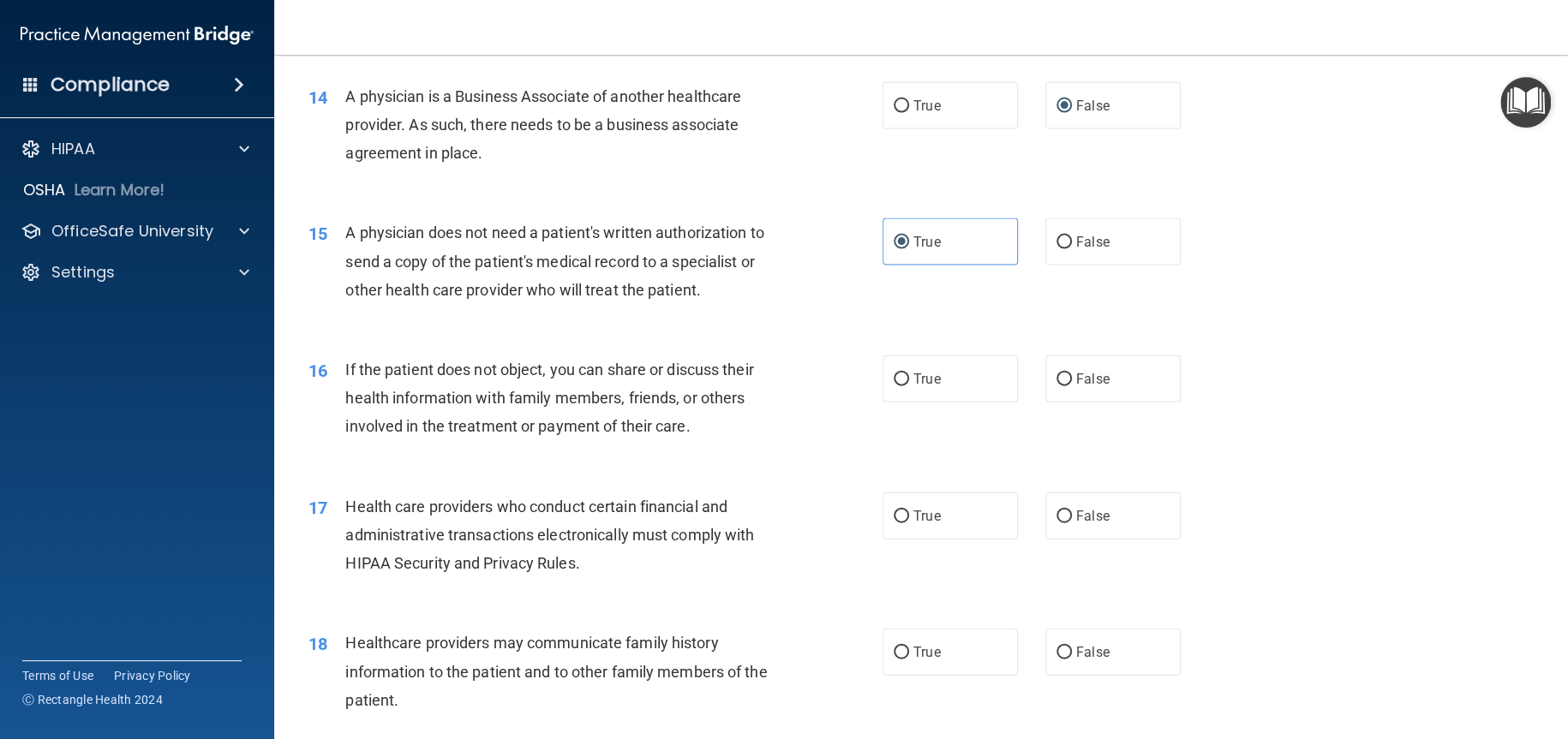
scroll to position [1884, 0]
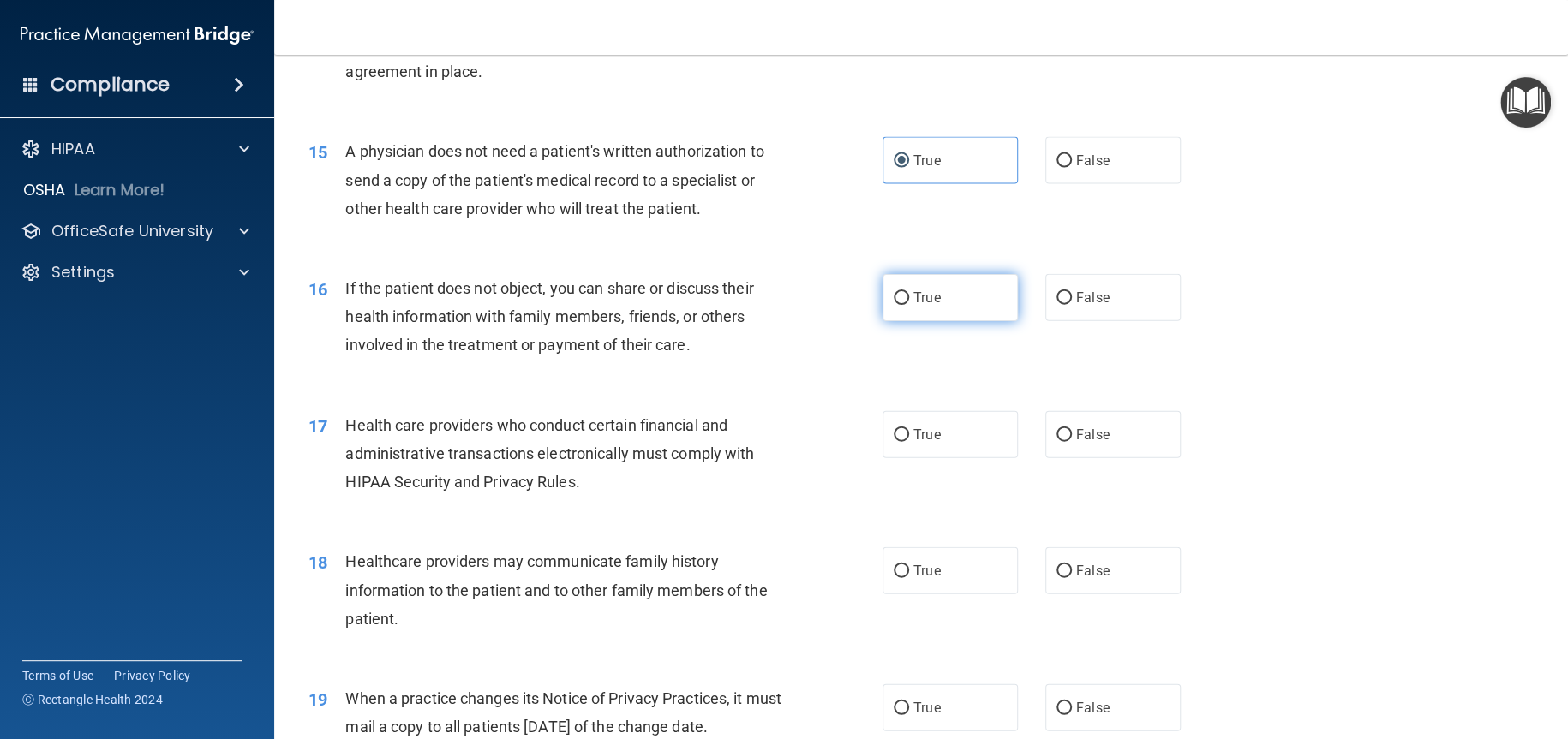
click at [894, 305] on input "True" at bounding box center [901, 299] width 15 height 13
radio input "true"
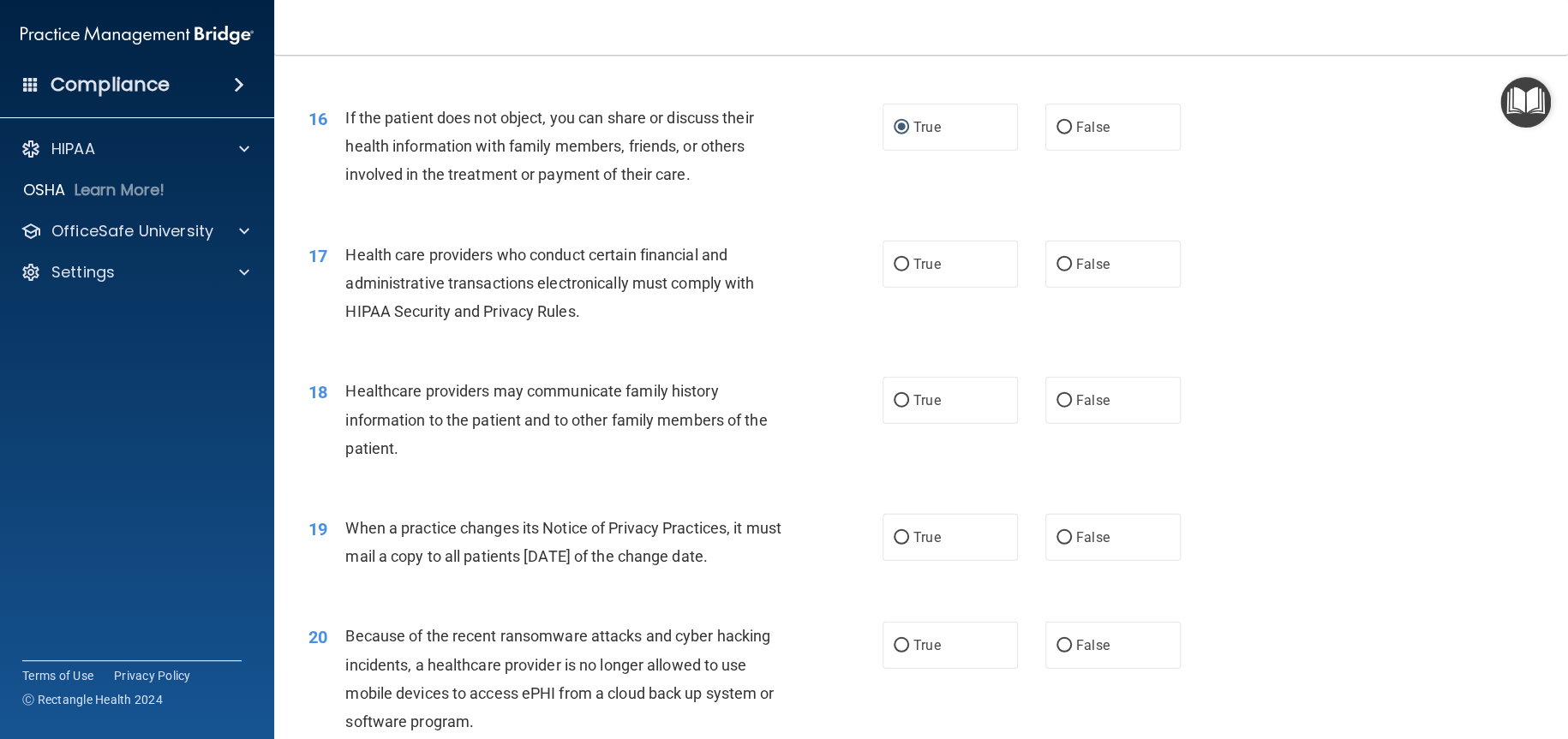
scroll to position [2056, 0]
click at [935, 287] on label "True" at bounding box center [950, 264] width 136 height 47
click at [909, 270] on input "True" at bounding box center [901, 264] width 15 height 13
radio input "true"
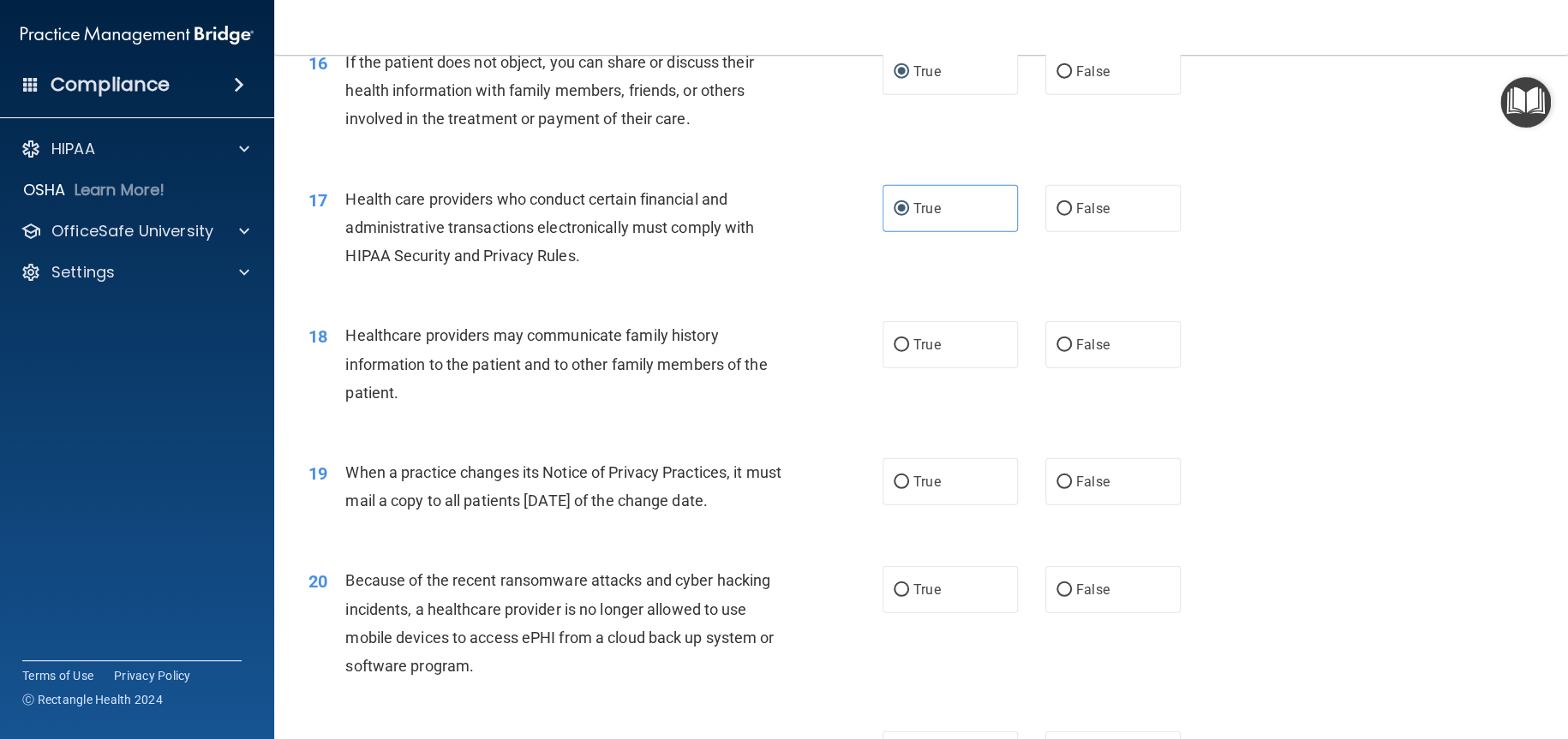
scroll to position [2141, 0]
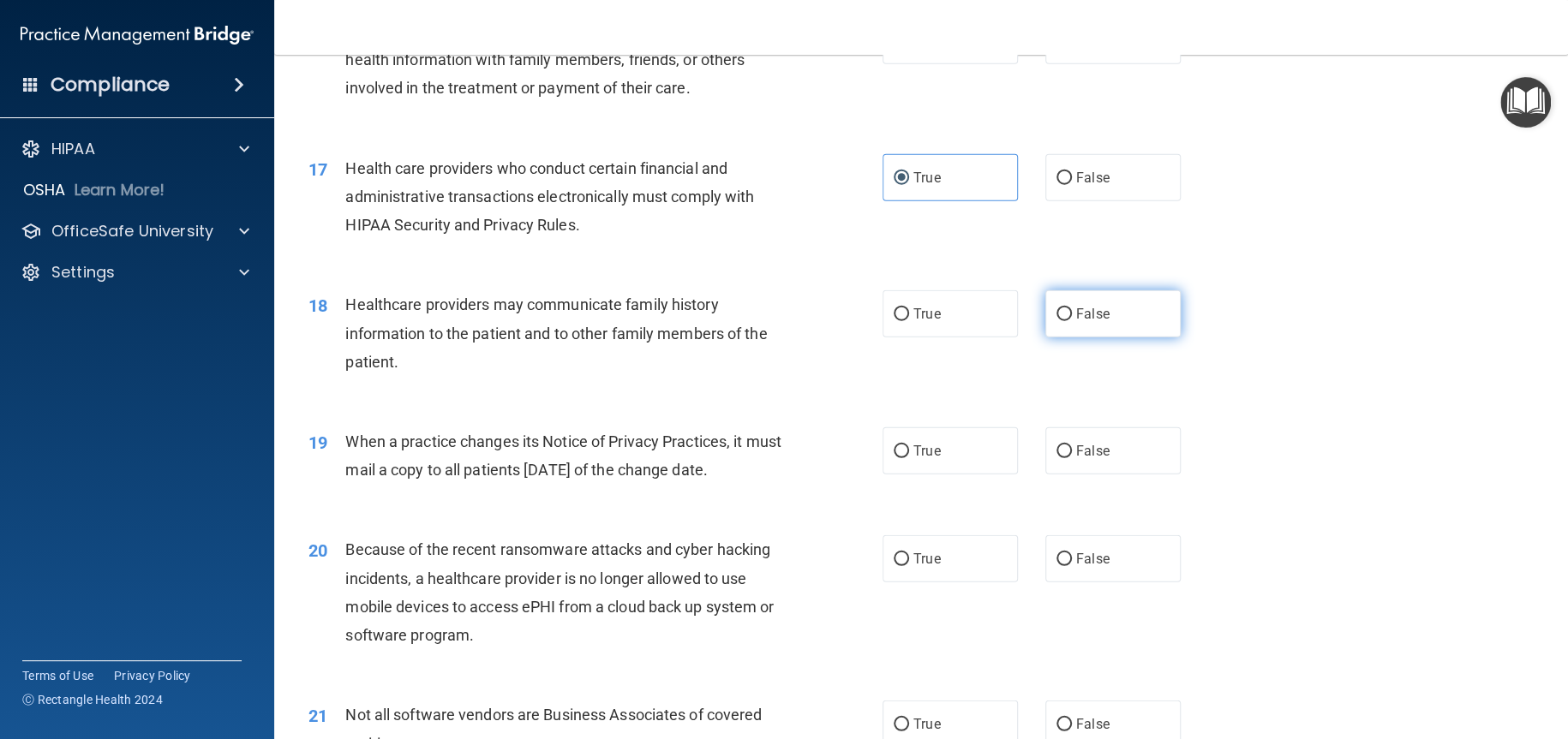
click at [1140, 338] on label "False" at bounding box center [1113, 314] width 136 height 47
click at [1072, 321] on input "False" at bounding box center [1064, 315] width 15 height 13
radio input "true"
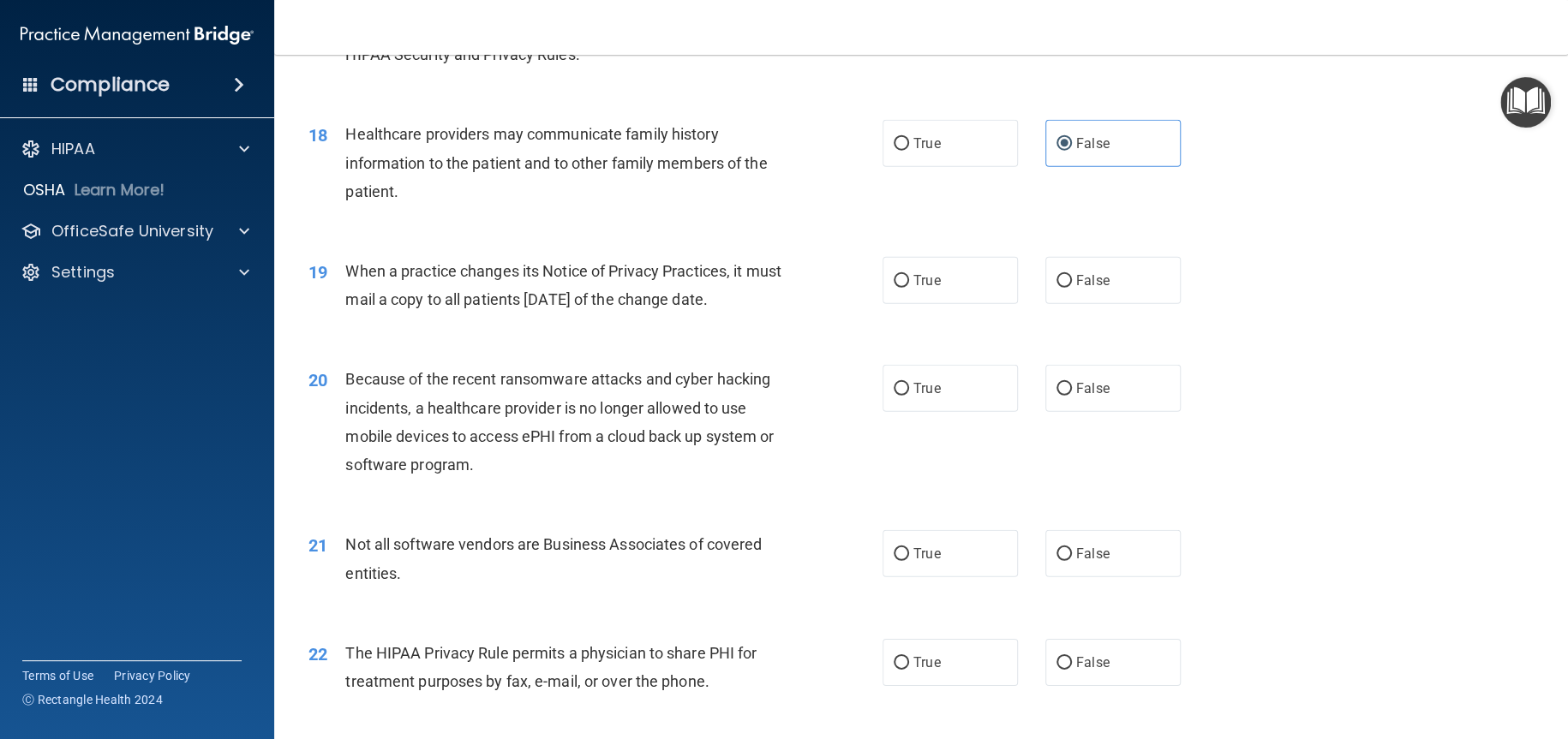
scroll to position [2313, 0]
click at [1095, 288] on span "False" at bounding box center [1093, 279] width 34 height 16
click at [1072, 287] on input "False" at bounding box center [1064, 280] width 15 height 13
radio input "true"
click at [1102, 411] on label "False" at bounding box center [1113, 388] width 136 height 47
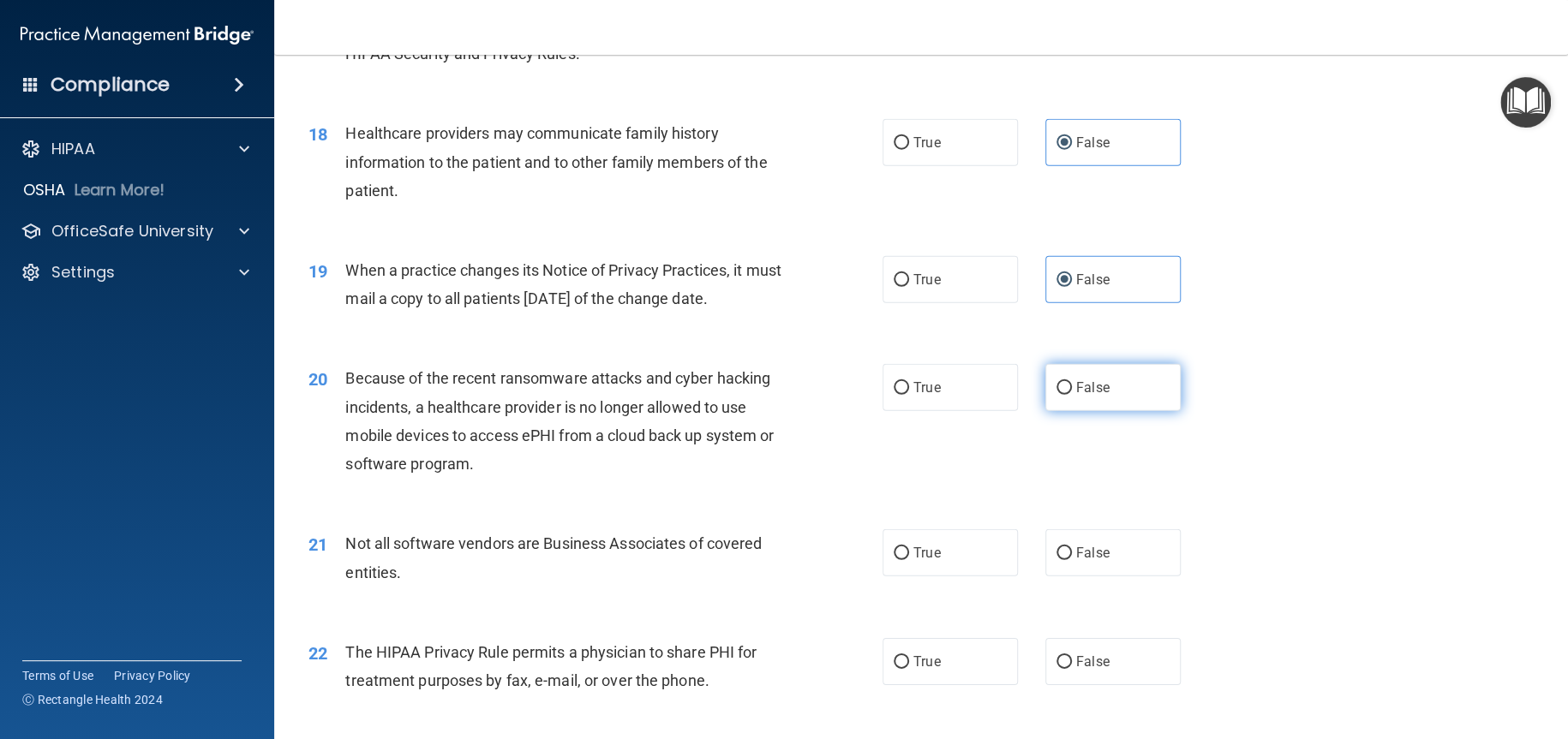
click at [1072, 395] on input "False" at bounding box center [1064, 389] width 15 height 13
radio input "true"
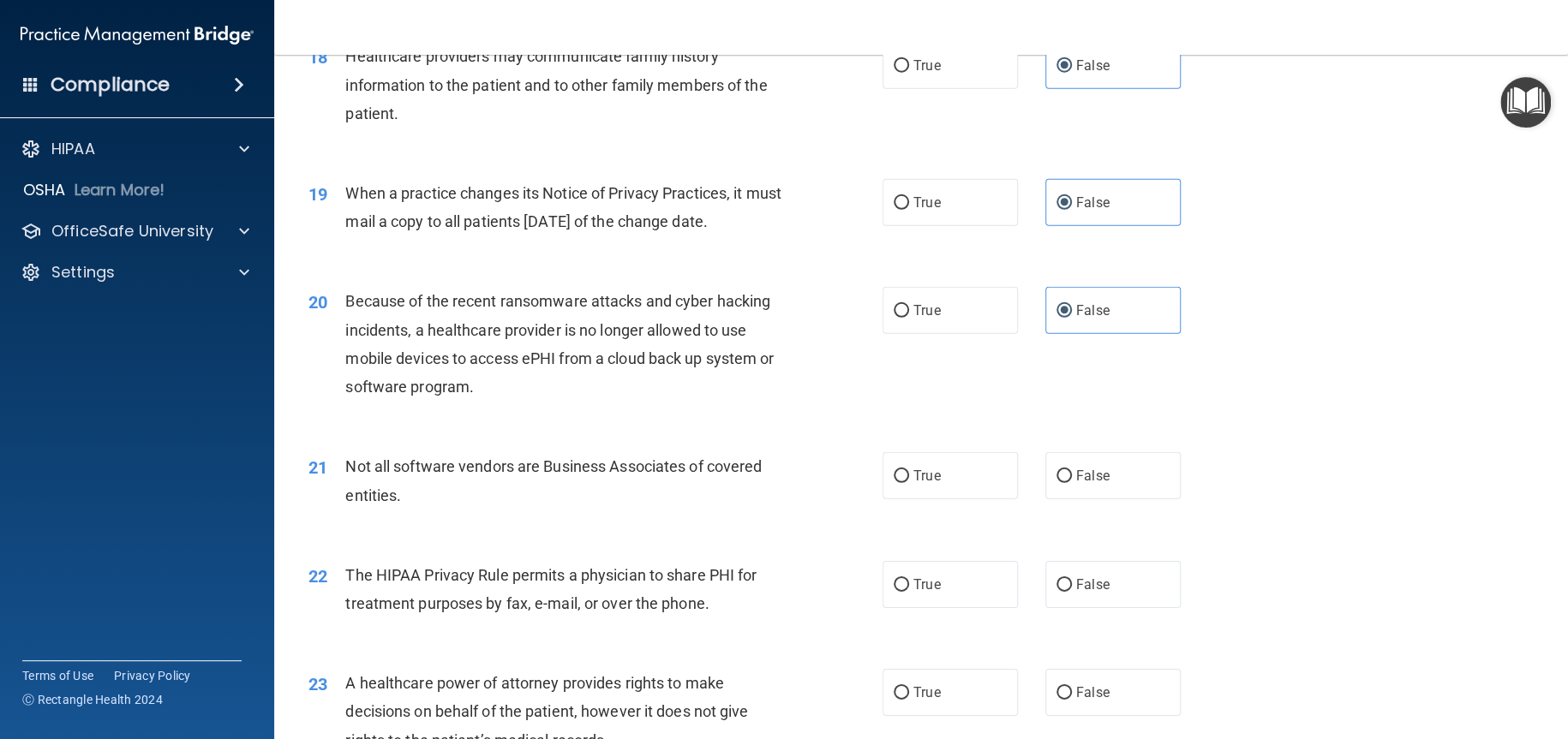
scroll to position [2655, 0]
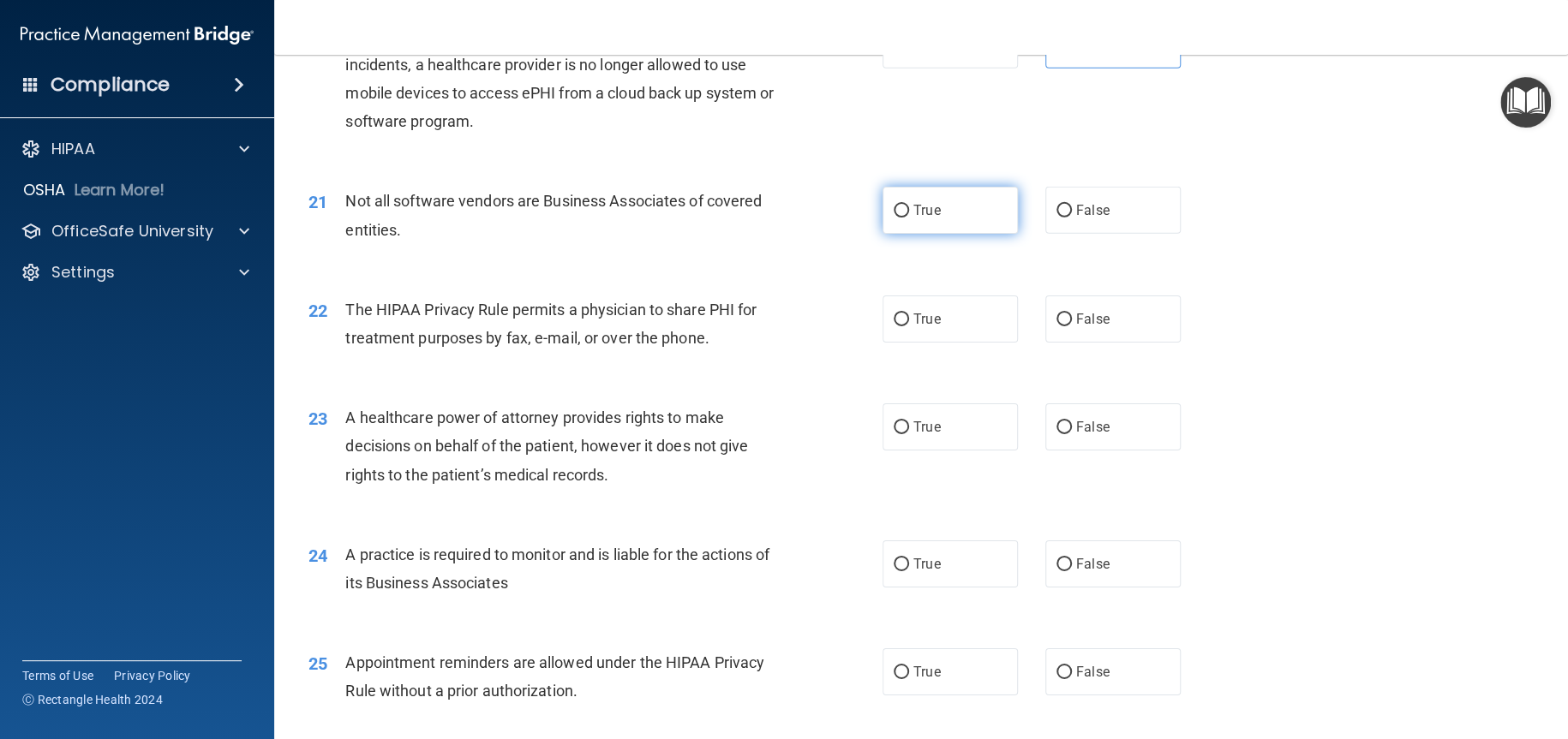
click at [909, 234] on label "True" at bounding box center [950, 210] width 136 height 47
click at [894, 218] on input "True" at bounding box center [901, 211] width 15 height 13
radio input "true"
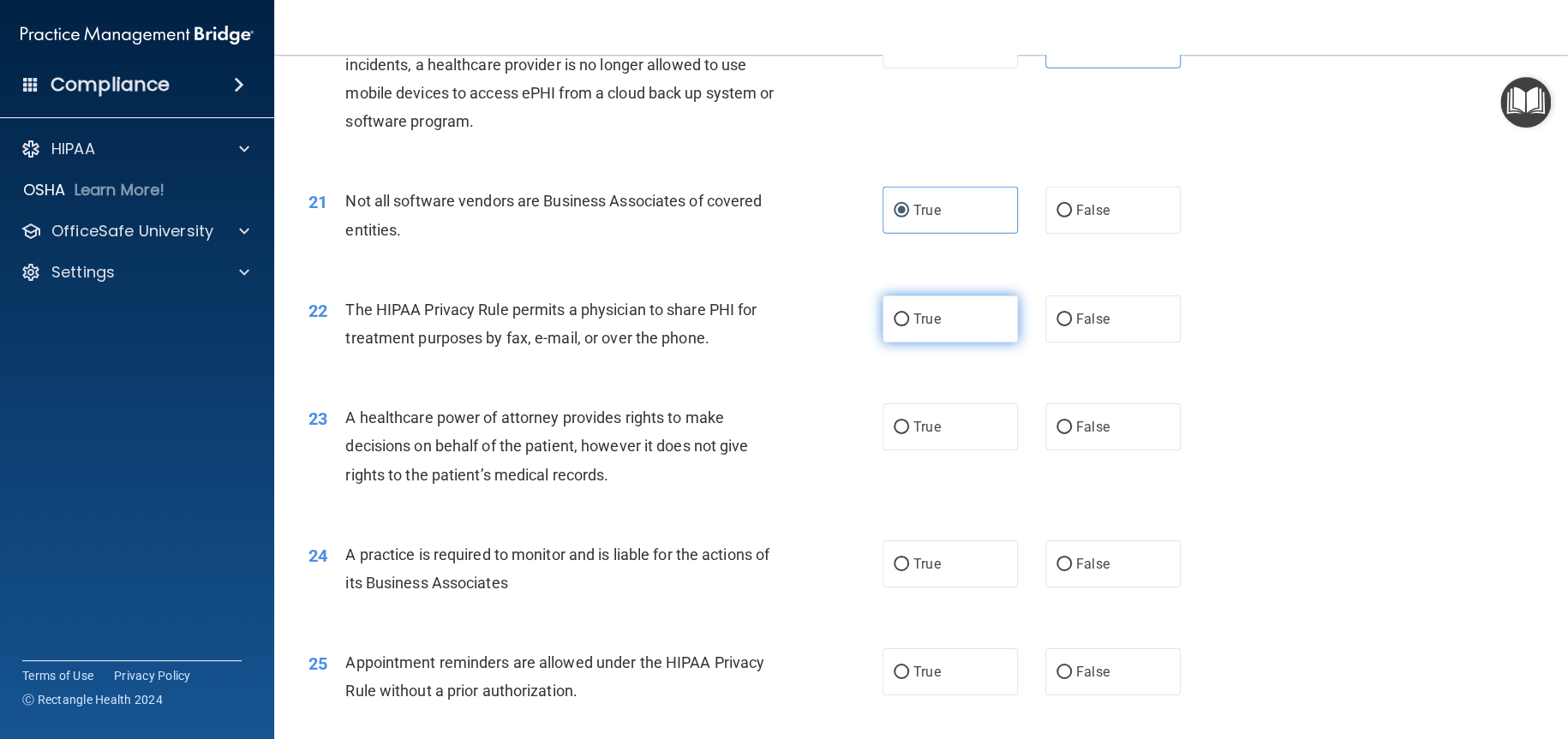
click at [893, 342] on label "True" at bounding box center [950, 319] width 136 height 47
click at [894, 327] on input "True" at bounding box center [901, 319] width 15 height 13
radio input "true"
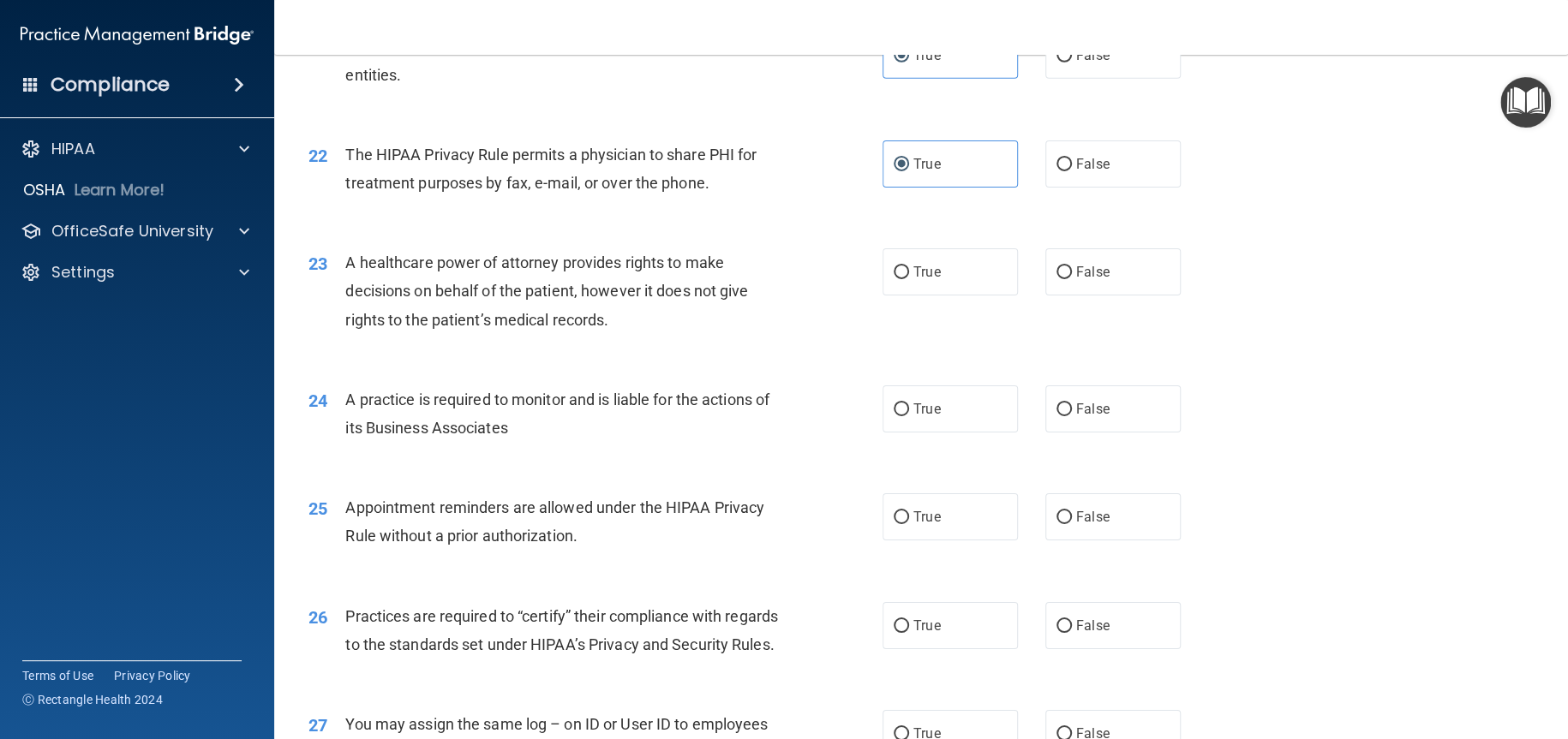
scroll to position [2827, 0]
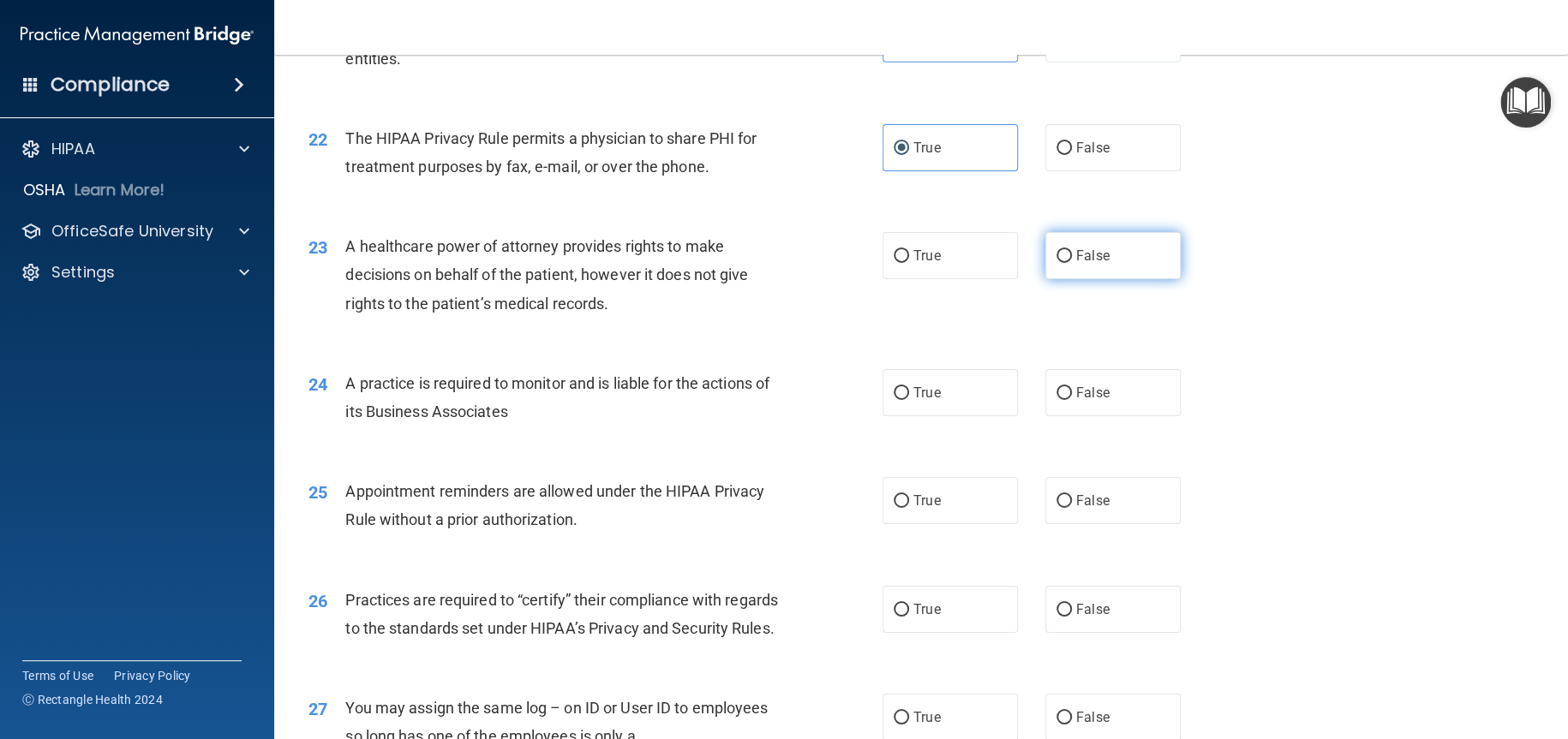
click at [1106, 279] on label "False" at bounding box center [1113, 256] width 136 height 47
click at [1072, 263] on input "False" at bounding box center [1064, 257] width 15 height 13
radio input "true"
click at [1096, 400] on span "False" at bounding box center [1093, 393] width 34 height 16
click at [1072, 400] on input "False" at bounding box center [1064, 393] width 15 height 13
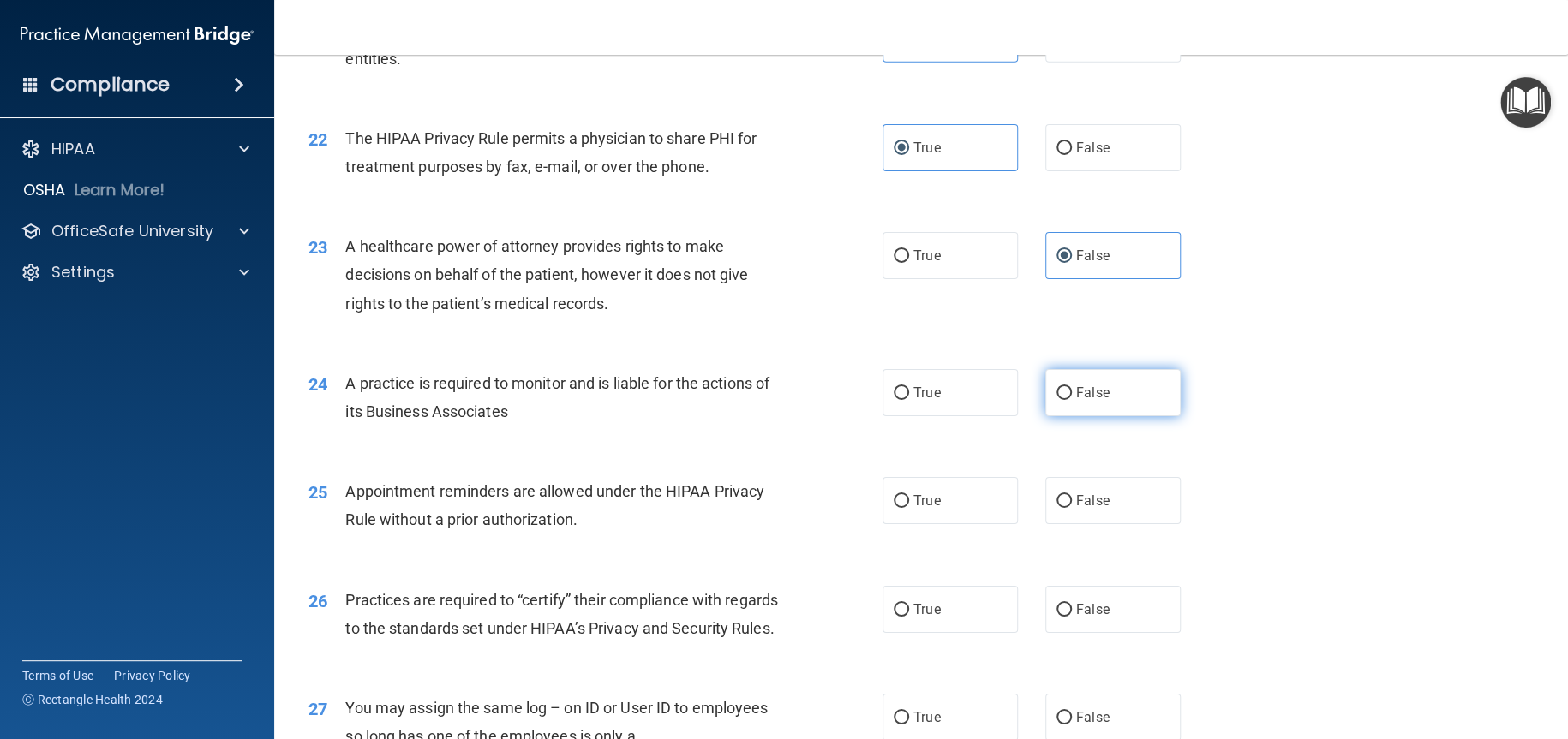
radio input "true"
click at [928, 524] on label "True" at bounding box center [950, 501] width 136 height 47
click at [909, 508] on input "True" at bounding box center [901, 501] width 15 height 13
radio input "true"
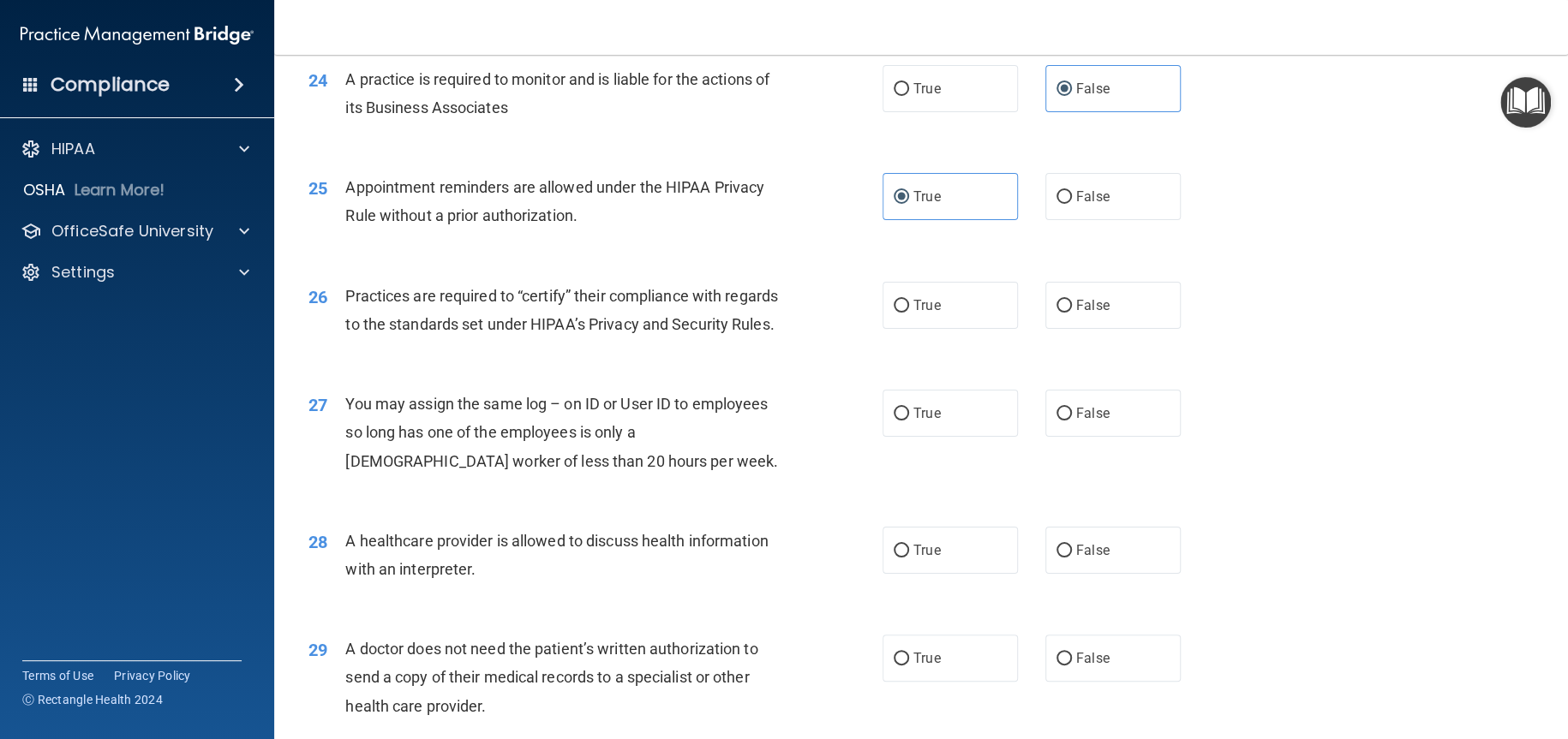
scroll to position [3169, 0]
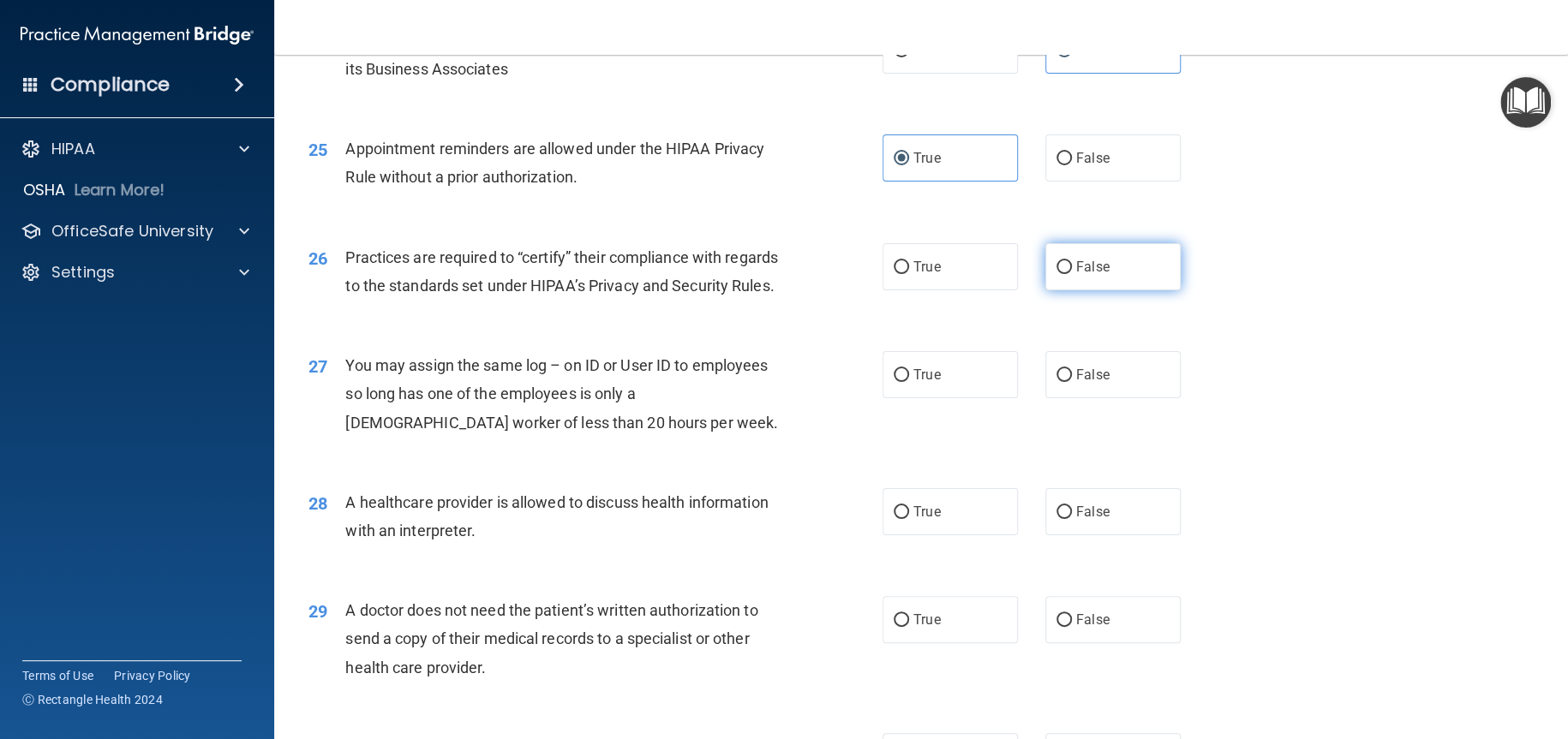
click at [1111, 290] on label "False" at bounding box center [1113, 267] width 136 height 47
click at [1072, 274] on input "False" at bounding box center [1064, 268] width 15 height 13
radio input "true"
click at [1101, 399] on label "False" at bounding box center [1113, 375] width 136 height 47
click at [1072, 382] on input "False" at bounding box center [1064, 376] width 15 height 13
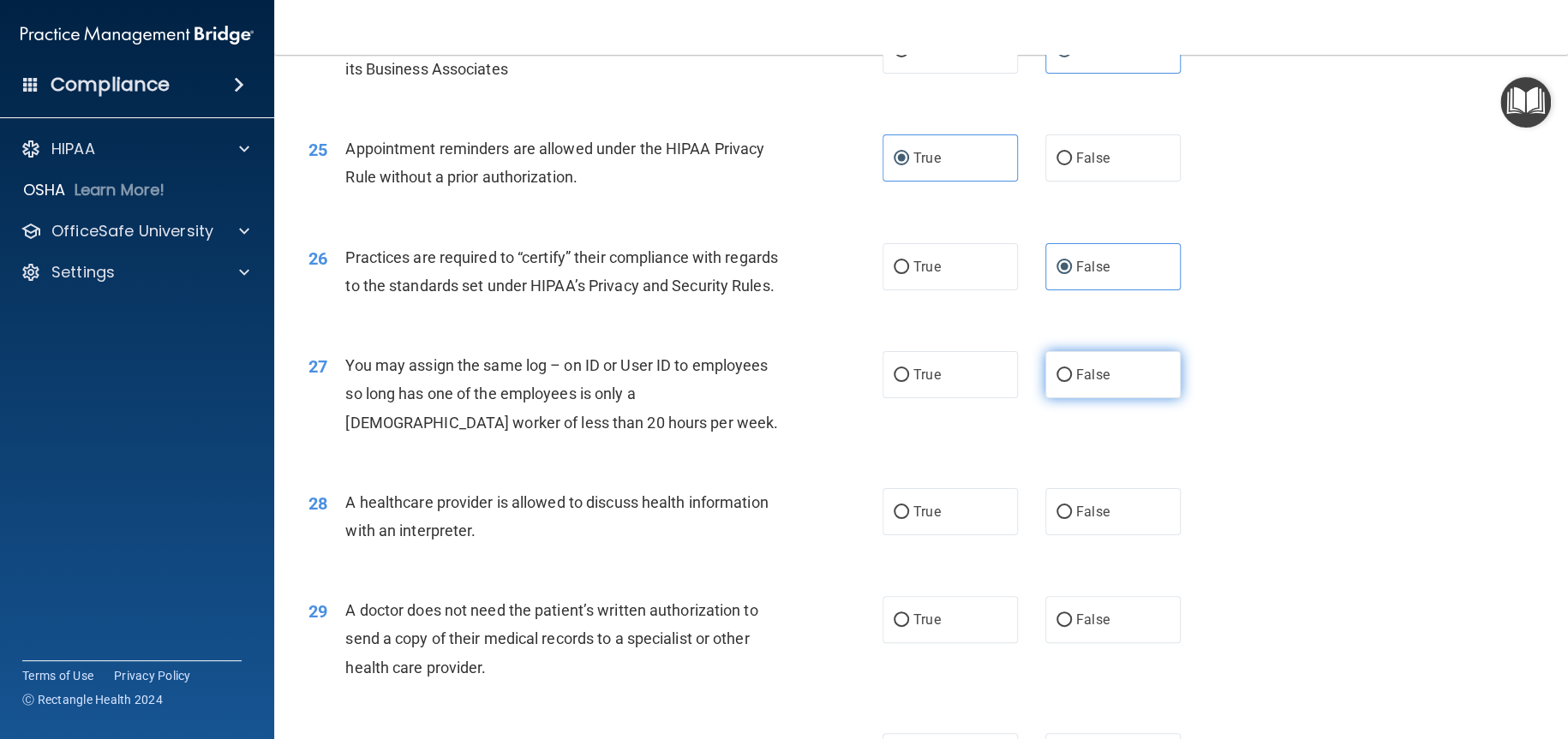
radio input "true"
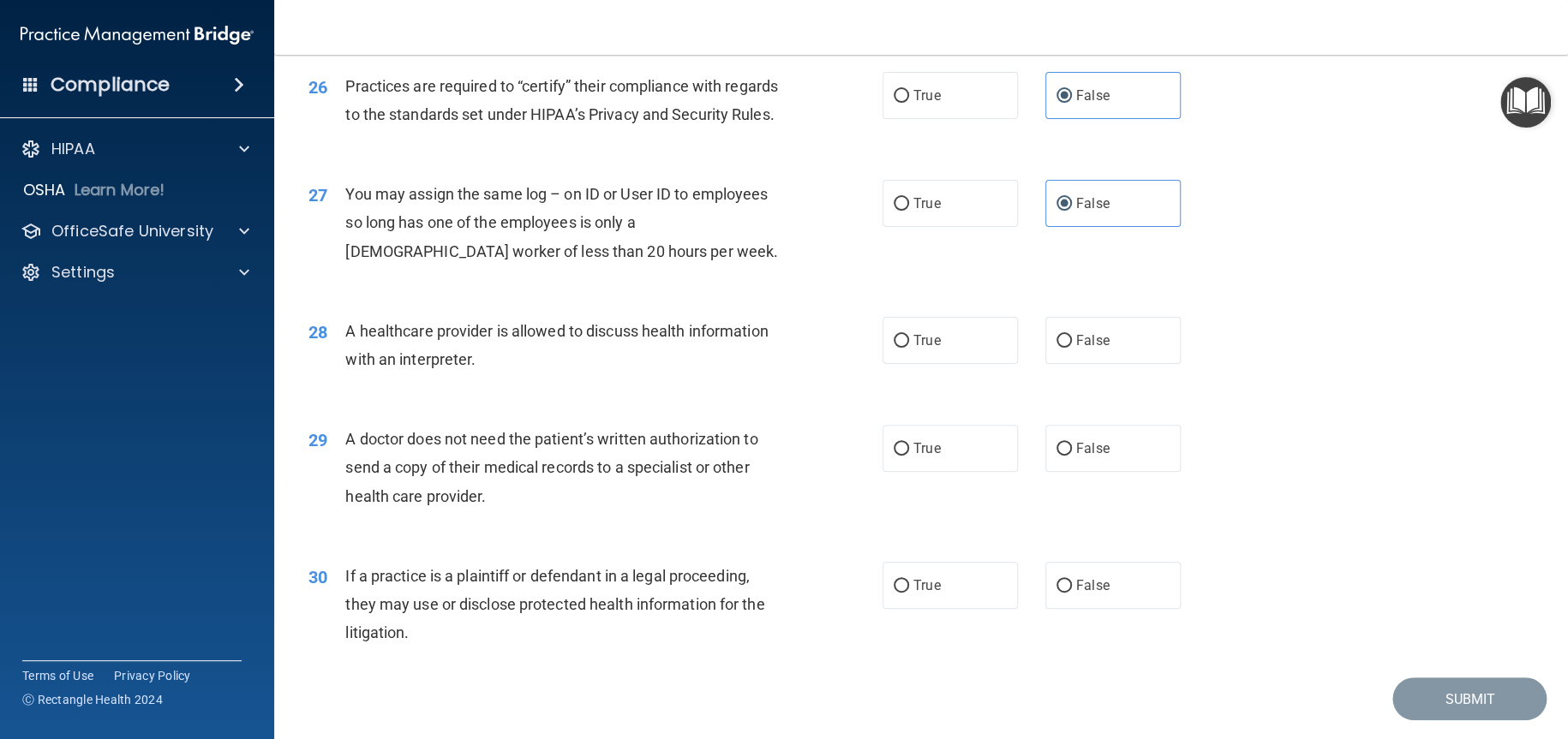
scroll to position [3475, 0]
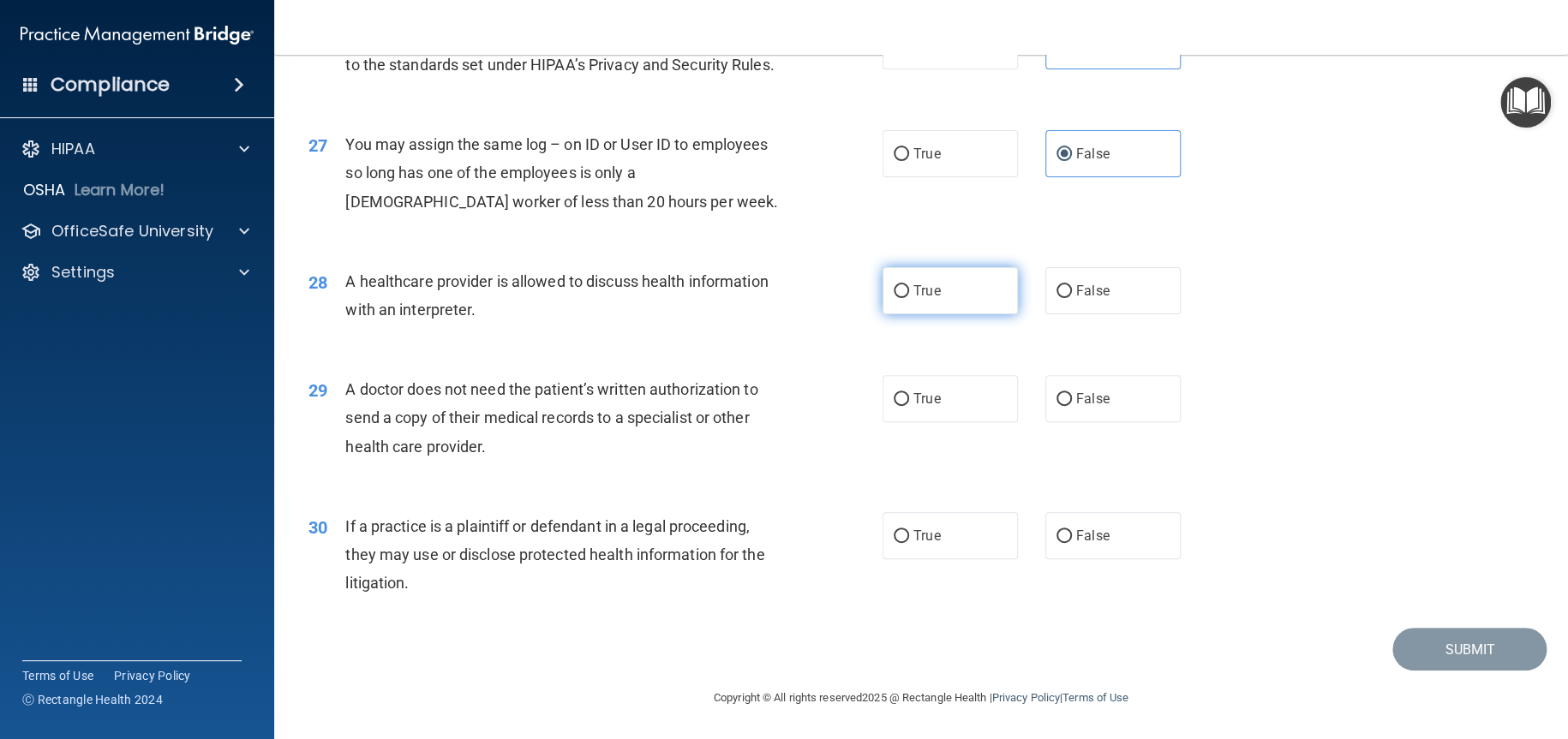
click at [945, 287] on label "True" at bounding box center [950, 291] width 136 height 47
click at [909, 287] on input "True" at bounding box center [901, 291] width 15 height 13
radio input "true"
click at [944, 429] on div "29 A doctor does not need the patient’s written authorization to send a copy of…" at bounding box center [921, 422] width 1251 height 137
click at [948, 393] on label "True" at bounding box center [950, 399] width 136 height 47
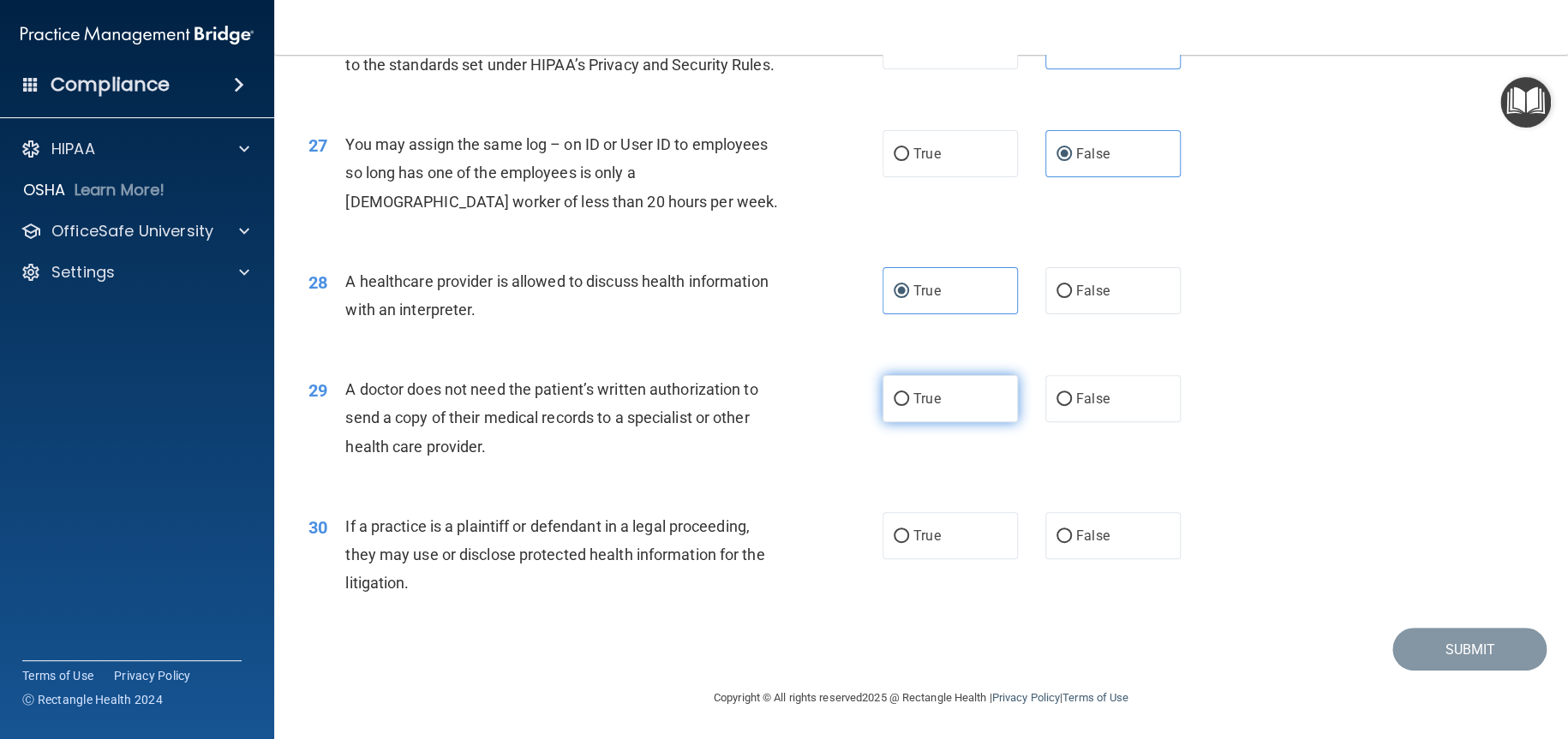
click at [909, 393] on input "True" at bounding box center [901, 400] width 15 height 13
radio input "true"
click at [934, 551] on label "True" at bounding box center [950, 536] width 136 height 47
click at [909, 543] on input "True" at bounding box center [901, 537] width 15 height 13
radio input "true"
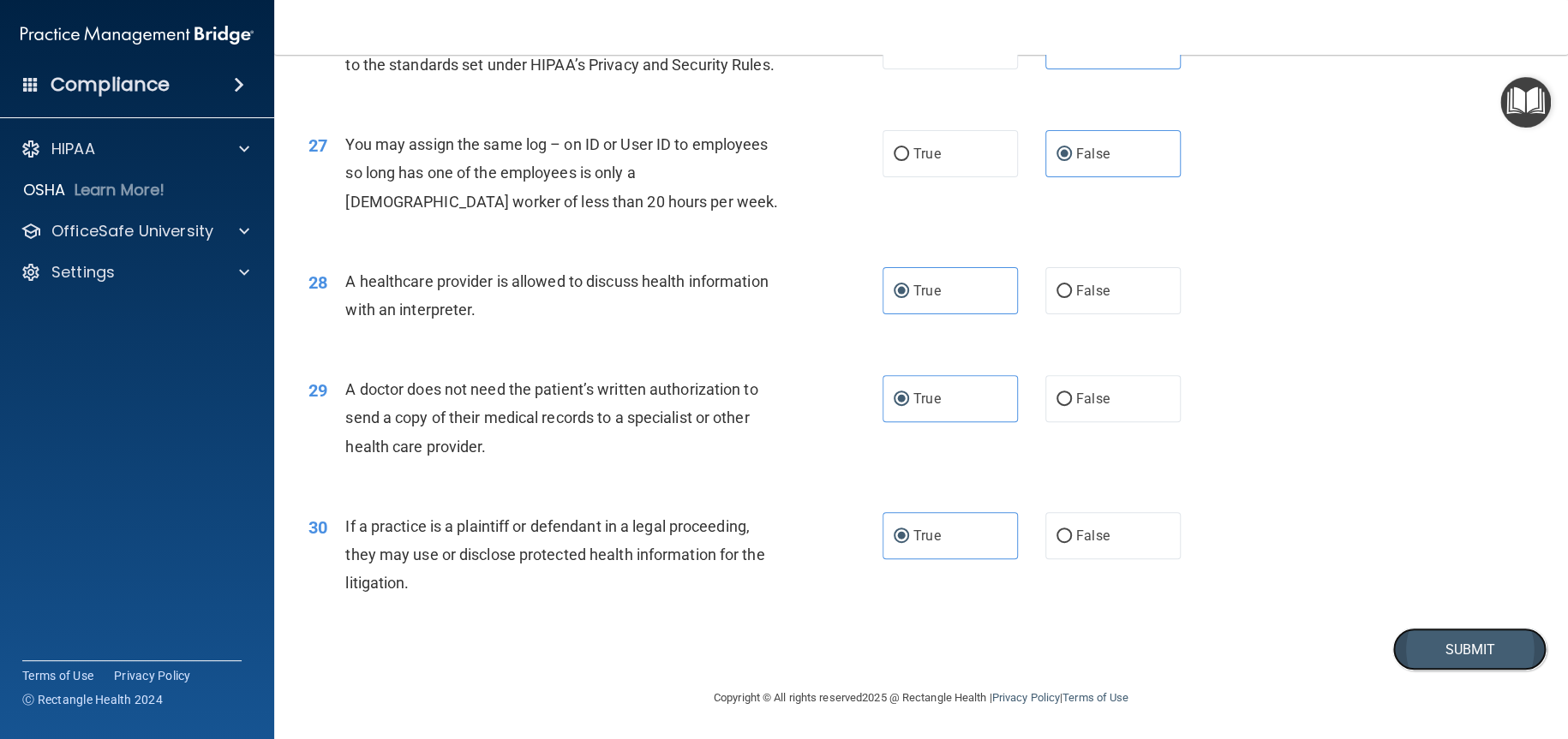
click at [1431, 662] on button "Submit" at bounding box center [1469, 650] width 154 height 44
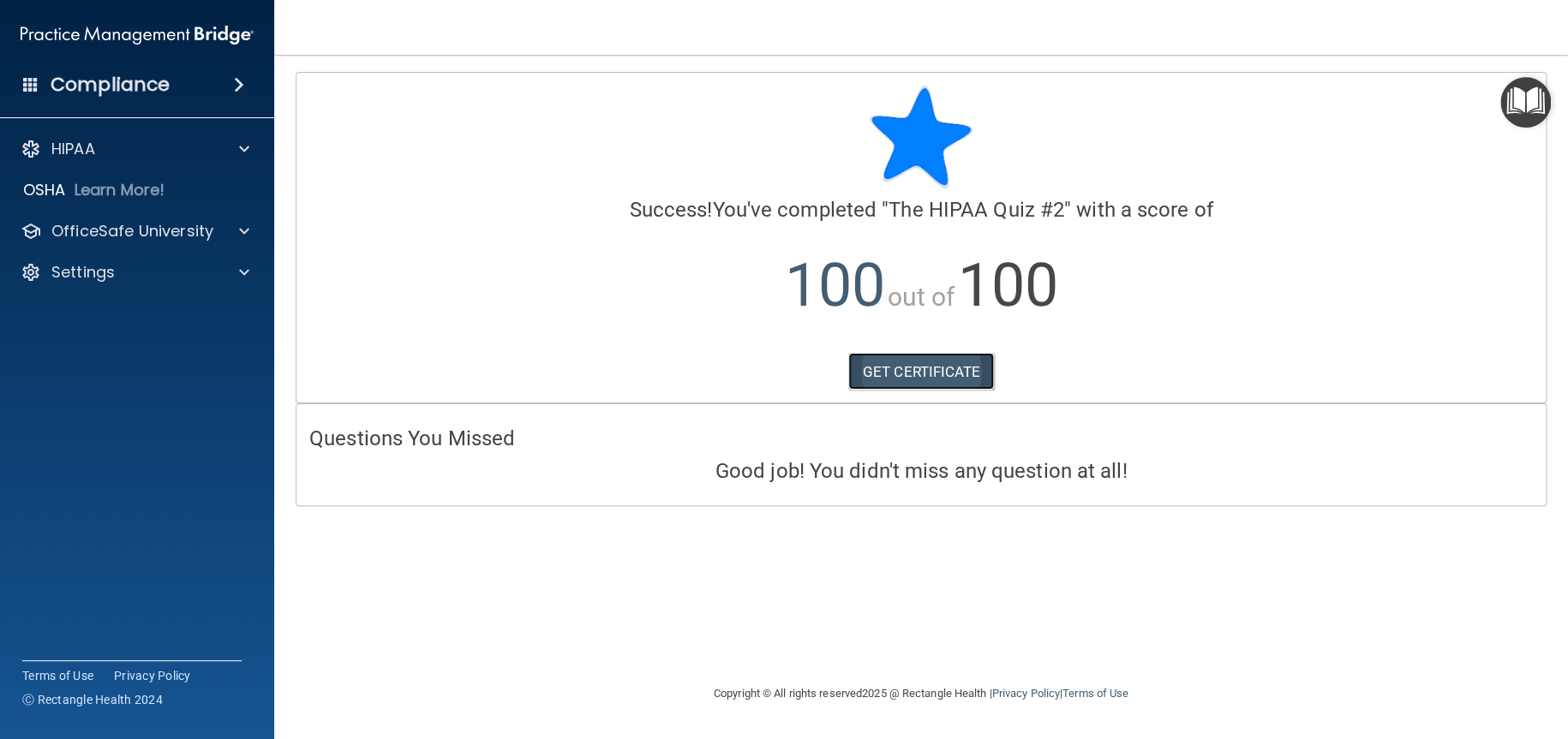
click at [898, 370] on link "GET CERTIFICATE" at bounding box center [921, 371] width 147 height 37
click at [188, 223] on p "OfficeSafe University" at bounding box center [132, 231] width 162 height 21
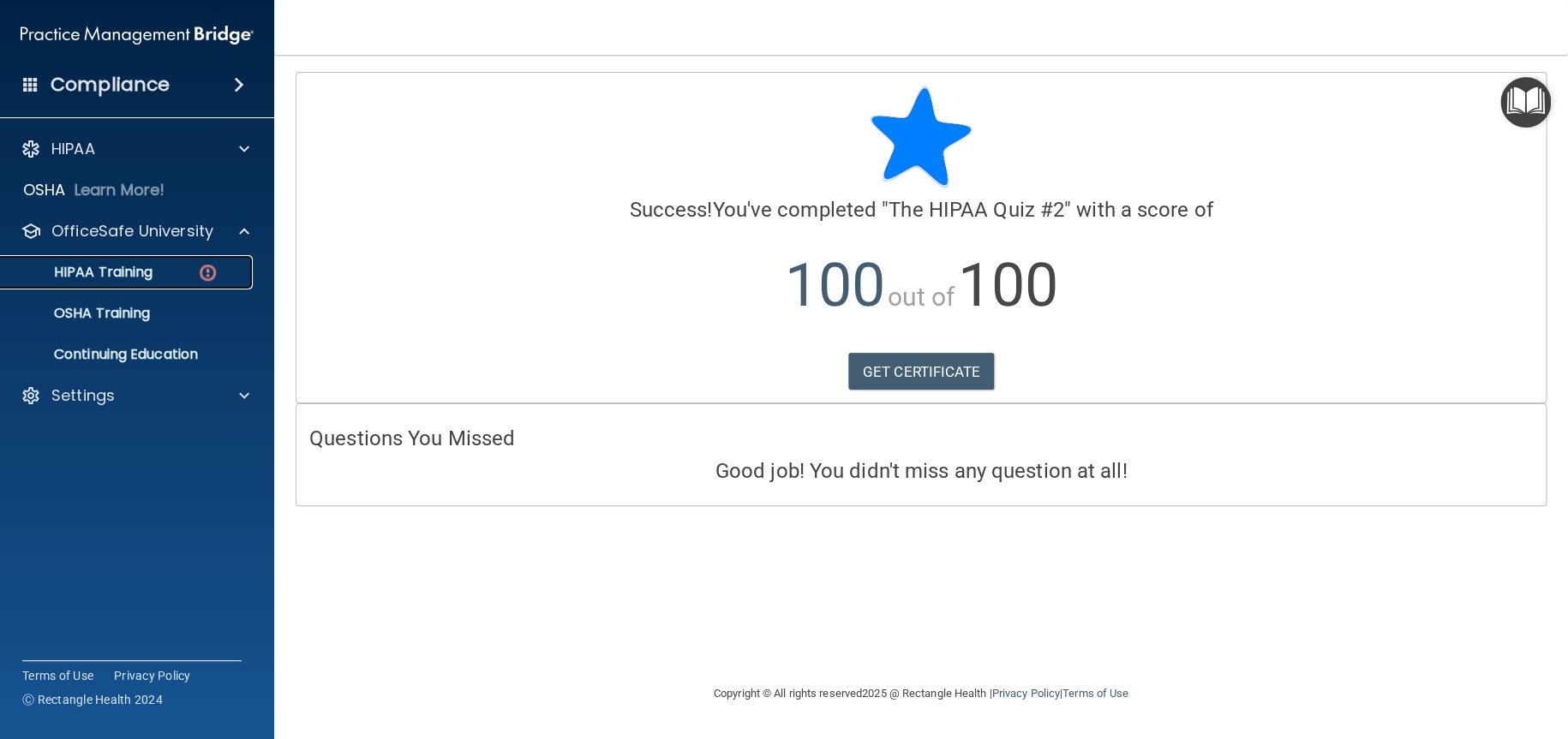
click at [174, 268] on div "HIPAA Training" at bounding box center [127, 272] width 234 height 17
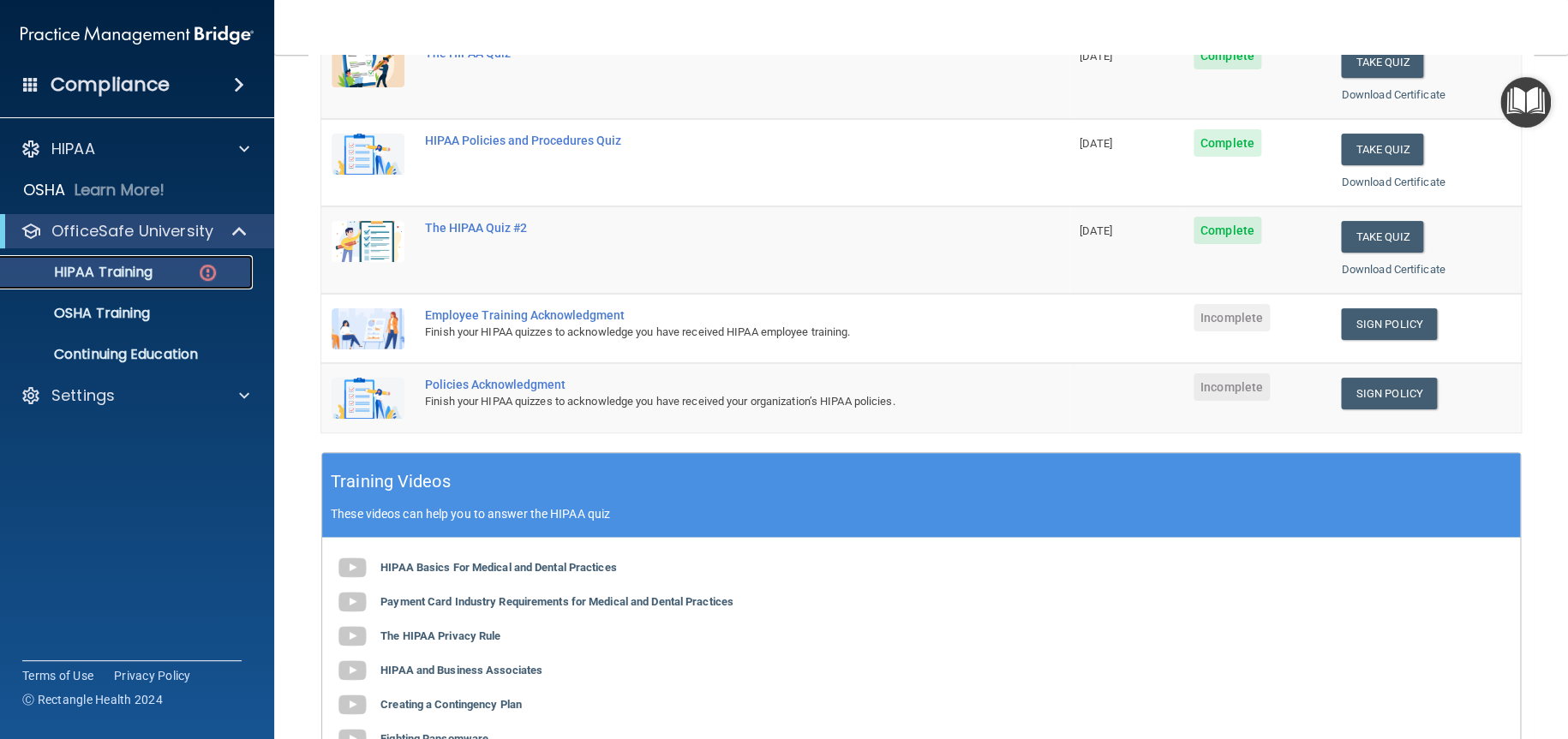
scroll to position [171, 0]
